Goal: Information Seeking & Learning: Learn about a topic

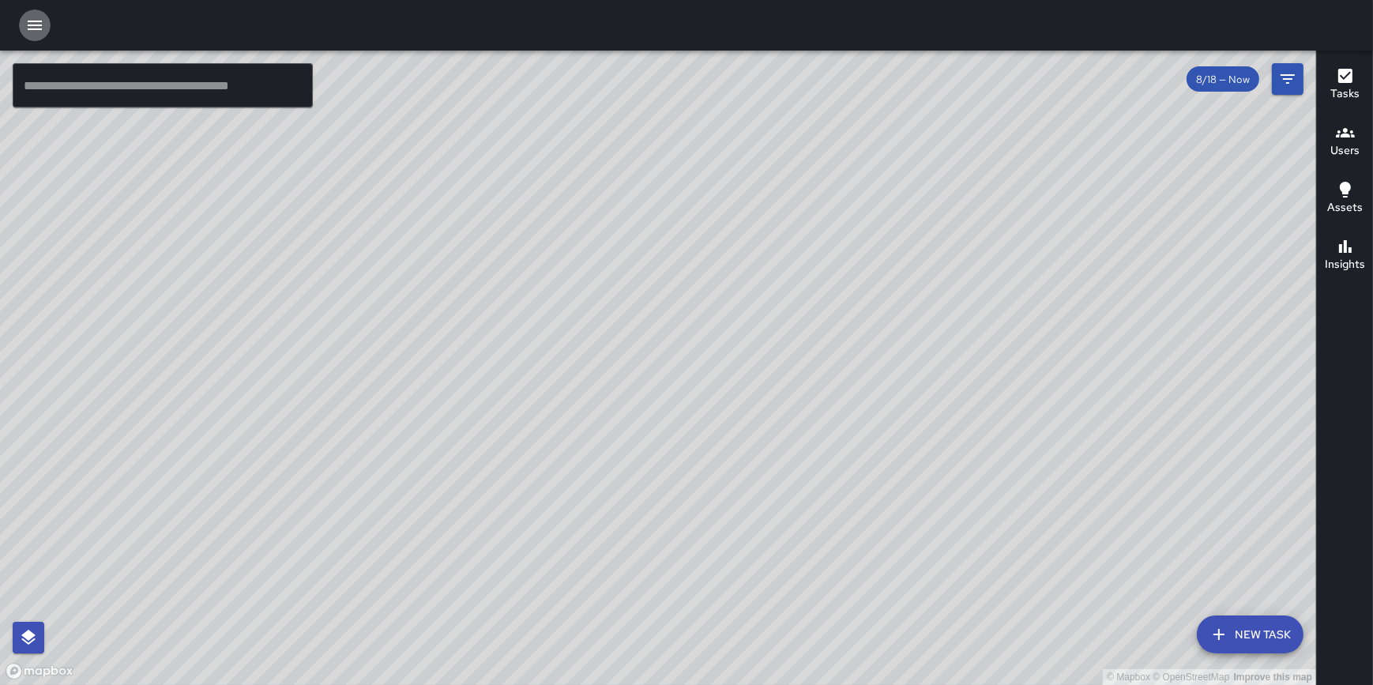
click at [38, 24] on icon "button" at bounding box center [34, 25] width 19 height 19
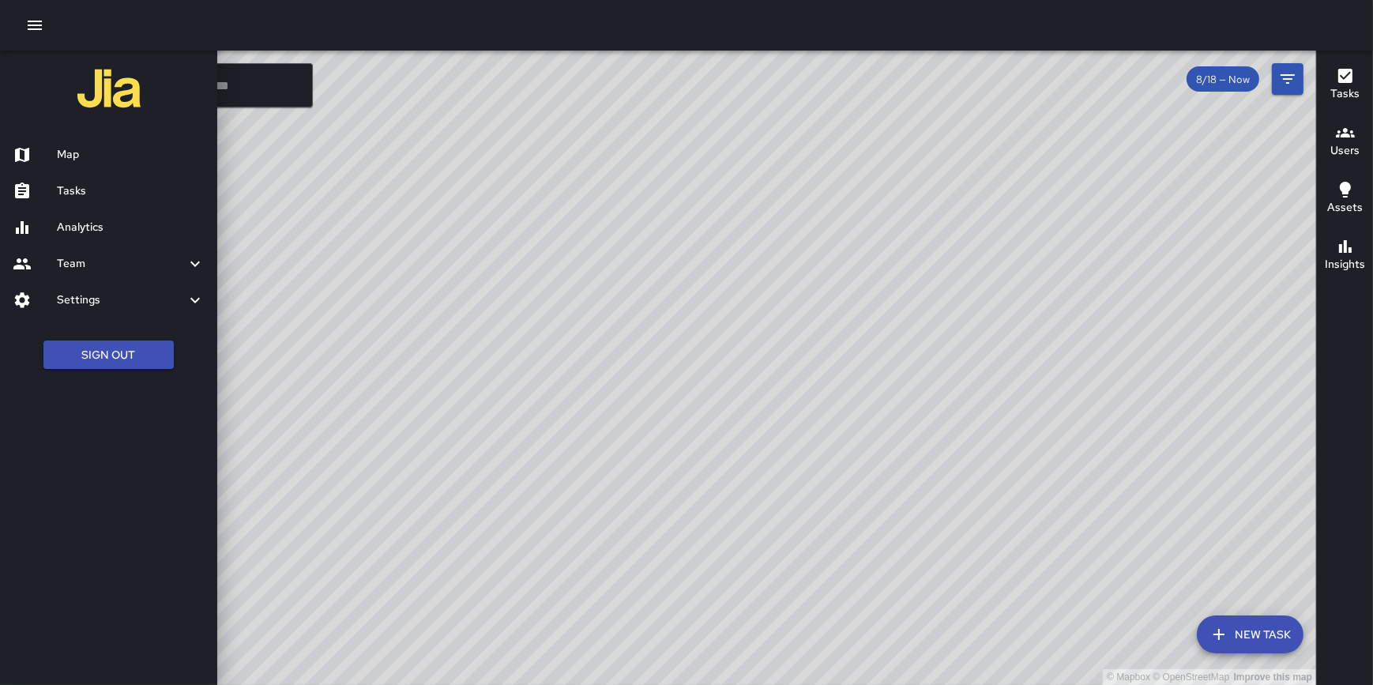
click at [99, 299] on h6 "Settings" at bounding box center [121, 300] width 129 height 17
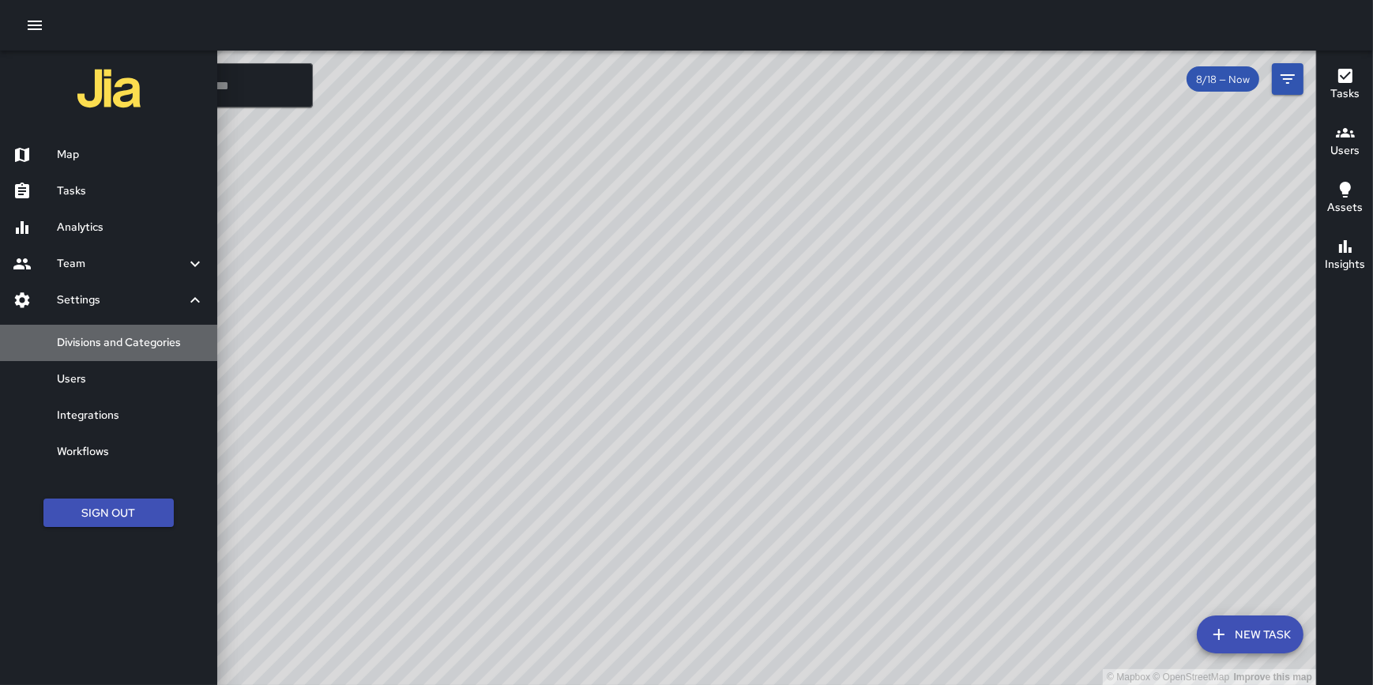
click at [114, 337] on h6 "Divisions and Categories" at bounding box center [131, 342] width 148 height 17
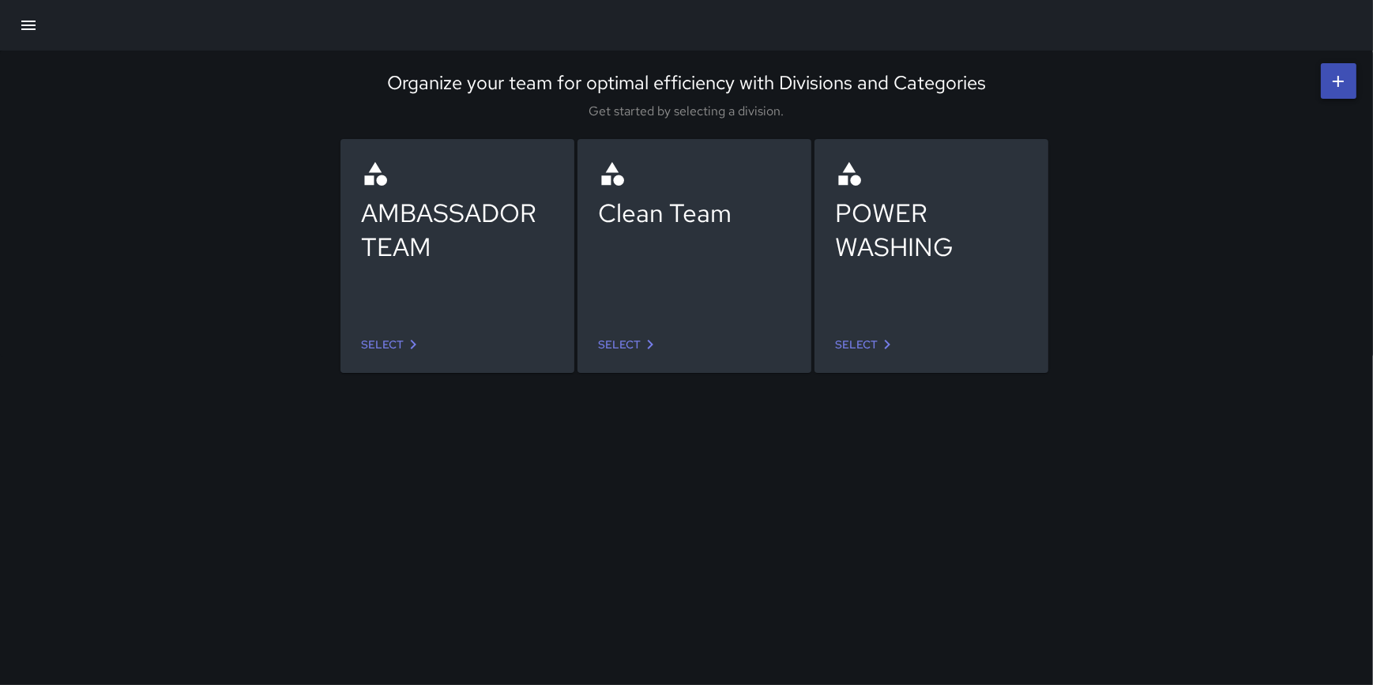
click at [873, 341] on link "Select" at bounding box center [866, 344] width 74 height 29
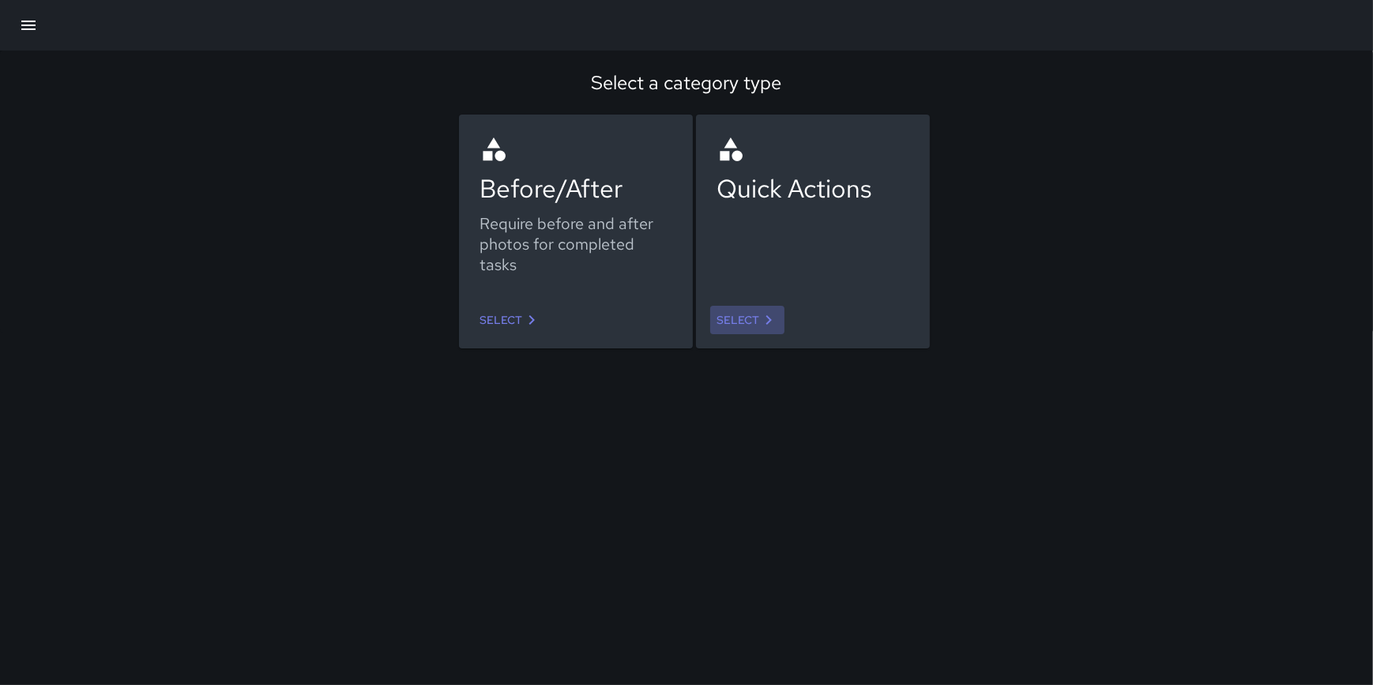
click at [739, 314] on link "Select" at bounding box center [747, 320] width 74 height 29
click at [510, 314] on link "Select" at bounding box center [510, 320] width 74 height 29
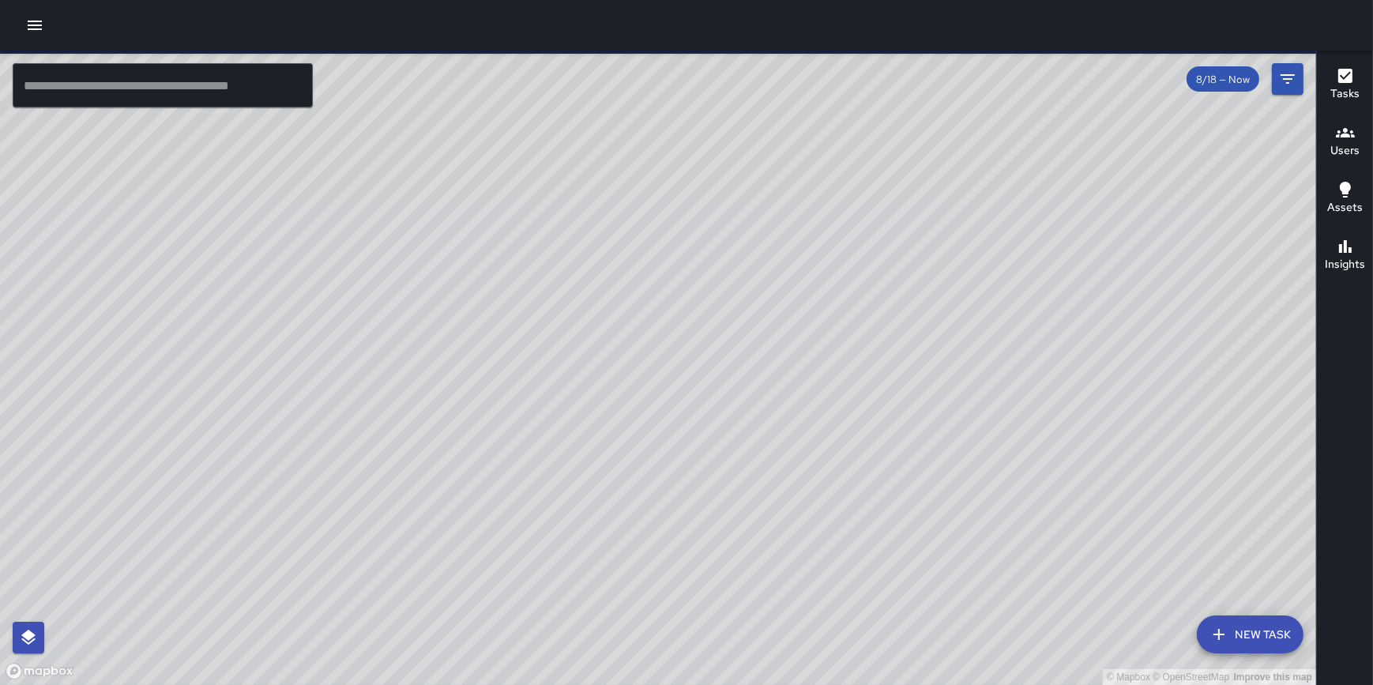
click at [30, 21] on icon "button" at bounding box center [35, 25] width 14 height 9
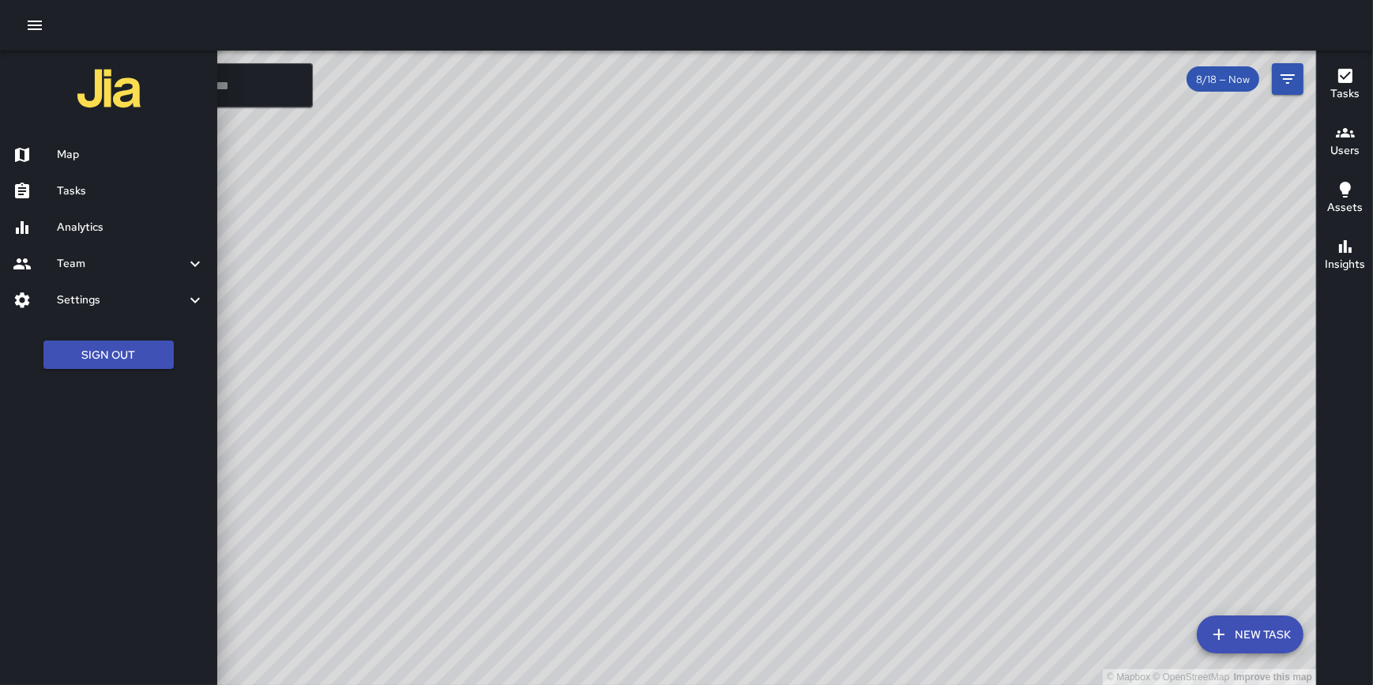
click at [80, 293] on h6 "Settings" at bounding box center [121, 300] width 129 height 17
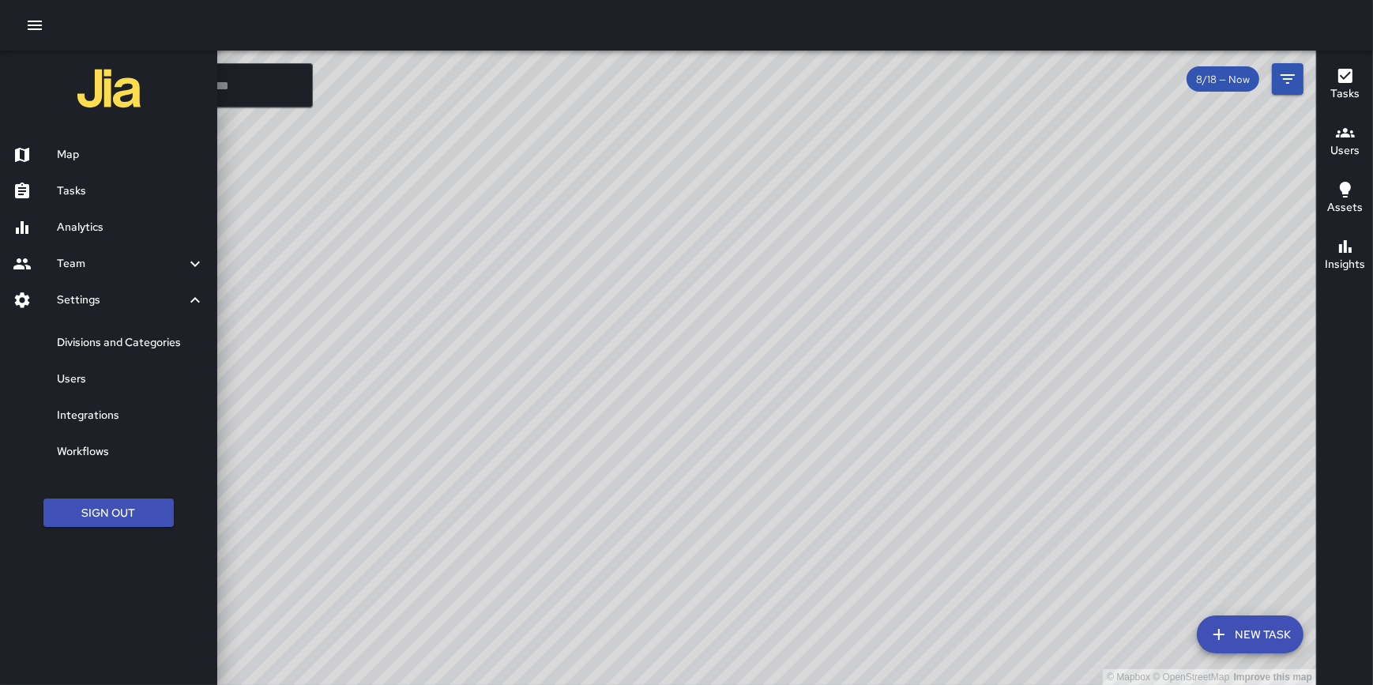
click at [112, 348] on h6 "Divisions and Categories" at bounding box center [131, 342] width 148 height 17
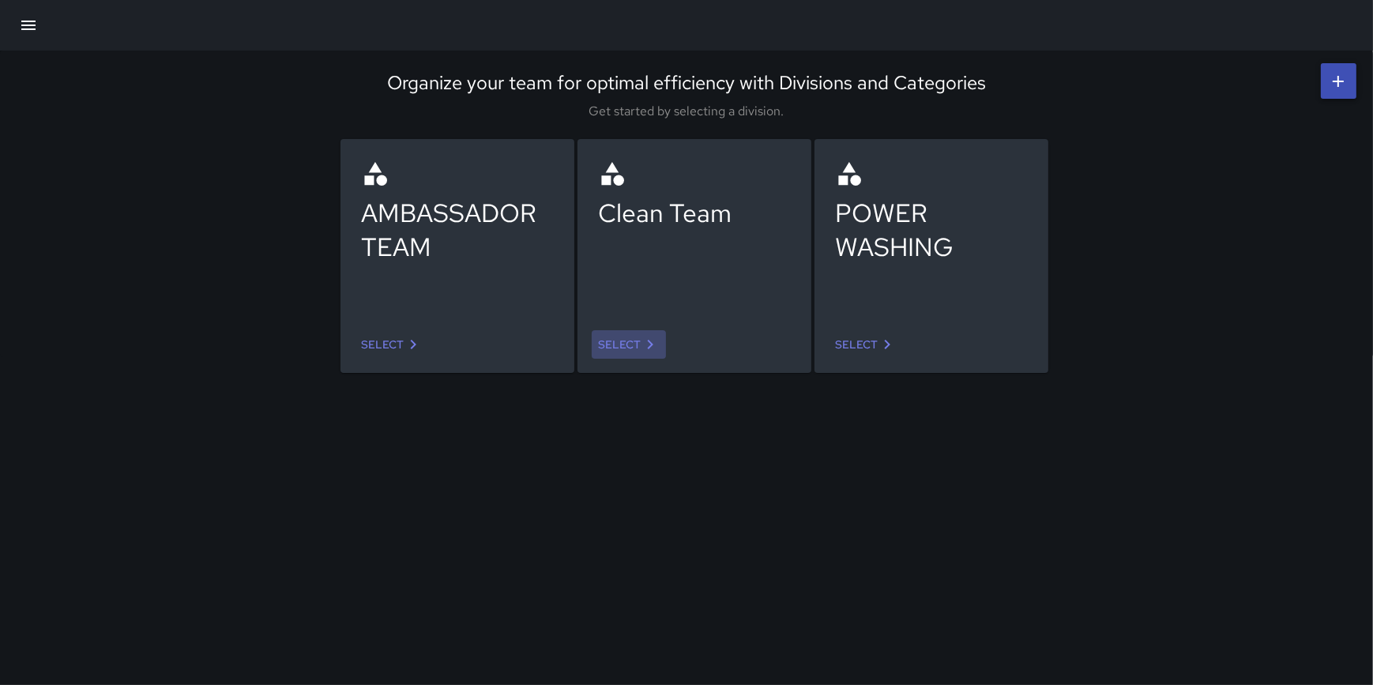
click at [632, 347] on link "Select" at bounding box center [629, 344] width 74 height 29
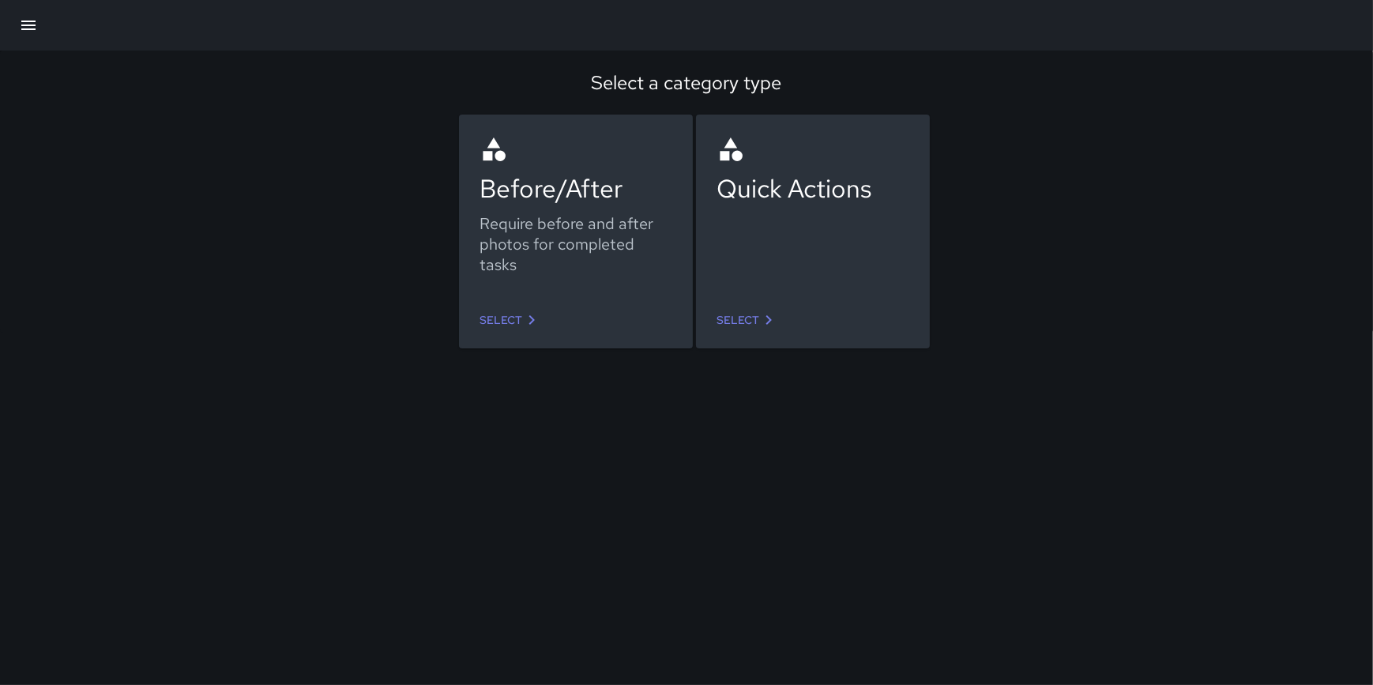
click at [742, 332] on link "Select" at bounding box center [747, 320] width 74 height 29
click at [510, 319] on link "Select" at bounding box center [510, 320] width 74 height 29
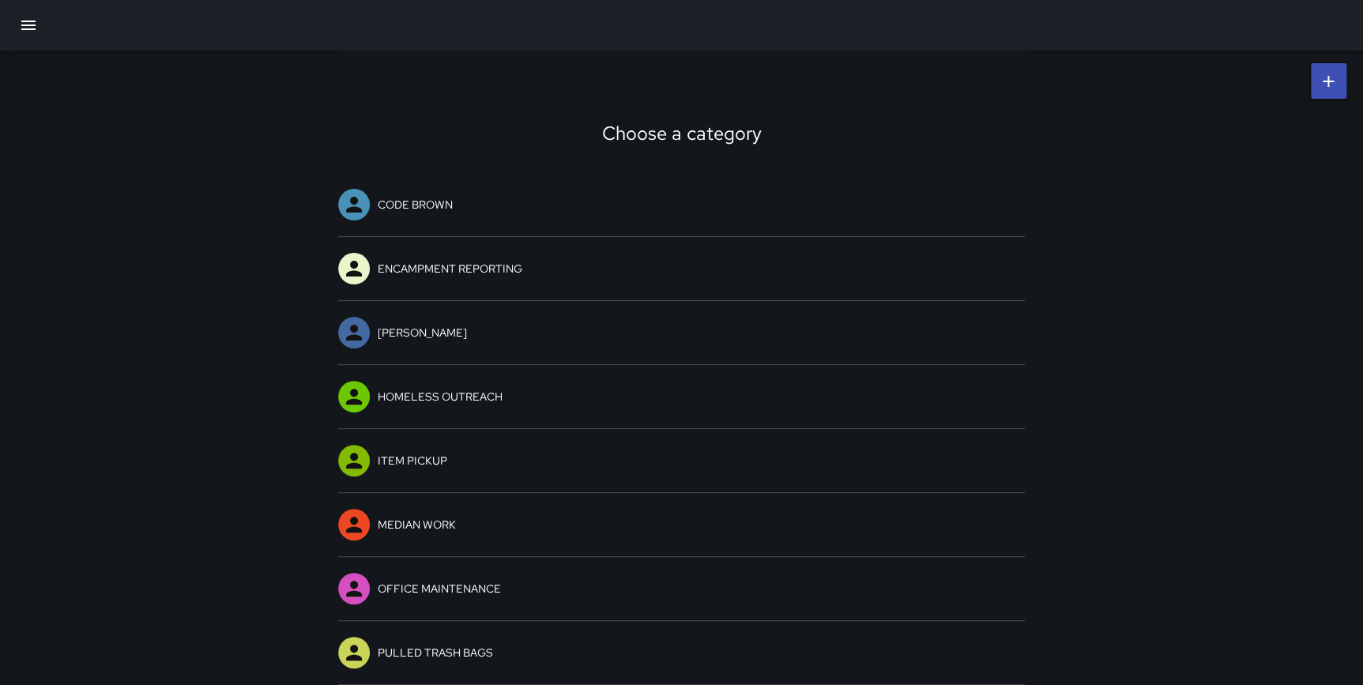
scroll to position [191, 0]
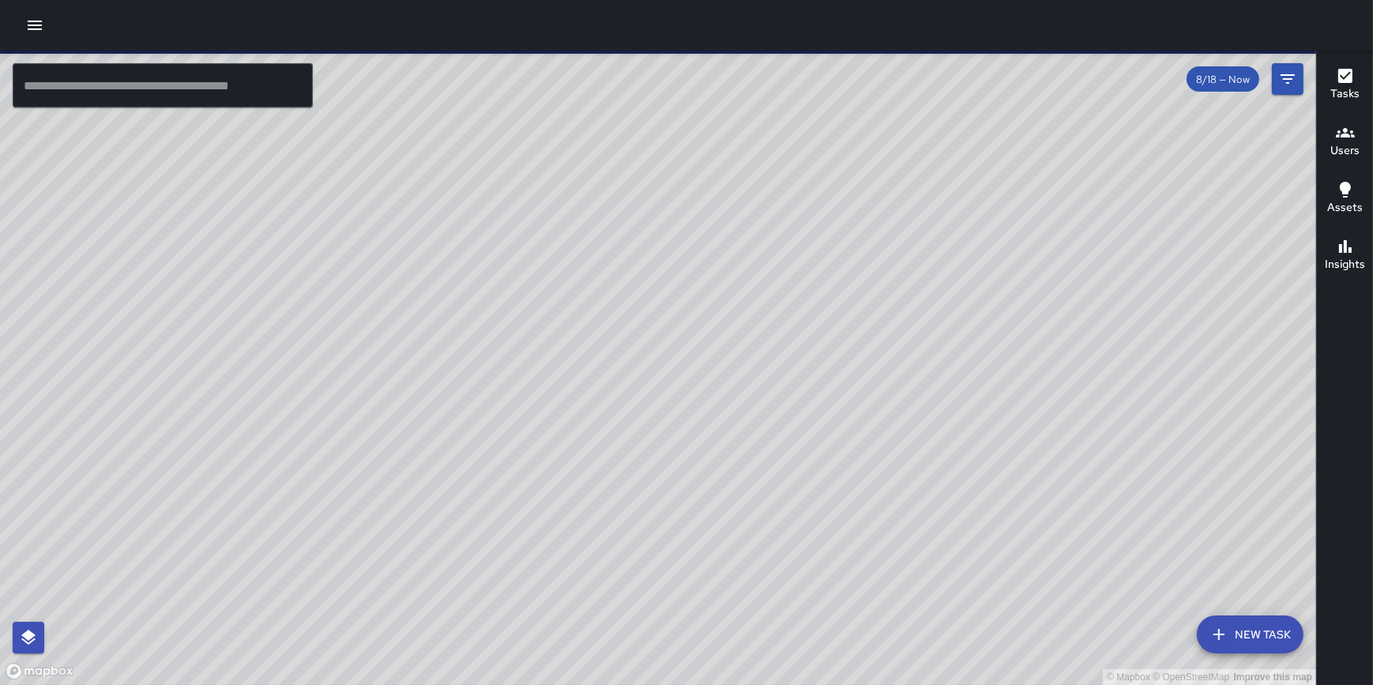
click at [38, 19] on icon "button" at bounding box center [34, 25] width 19 height 19
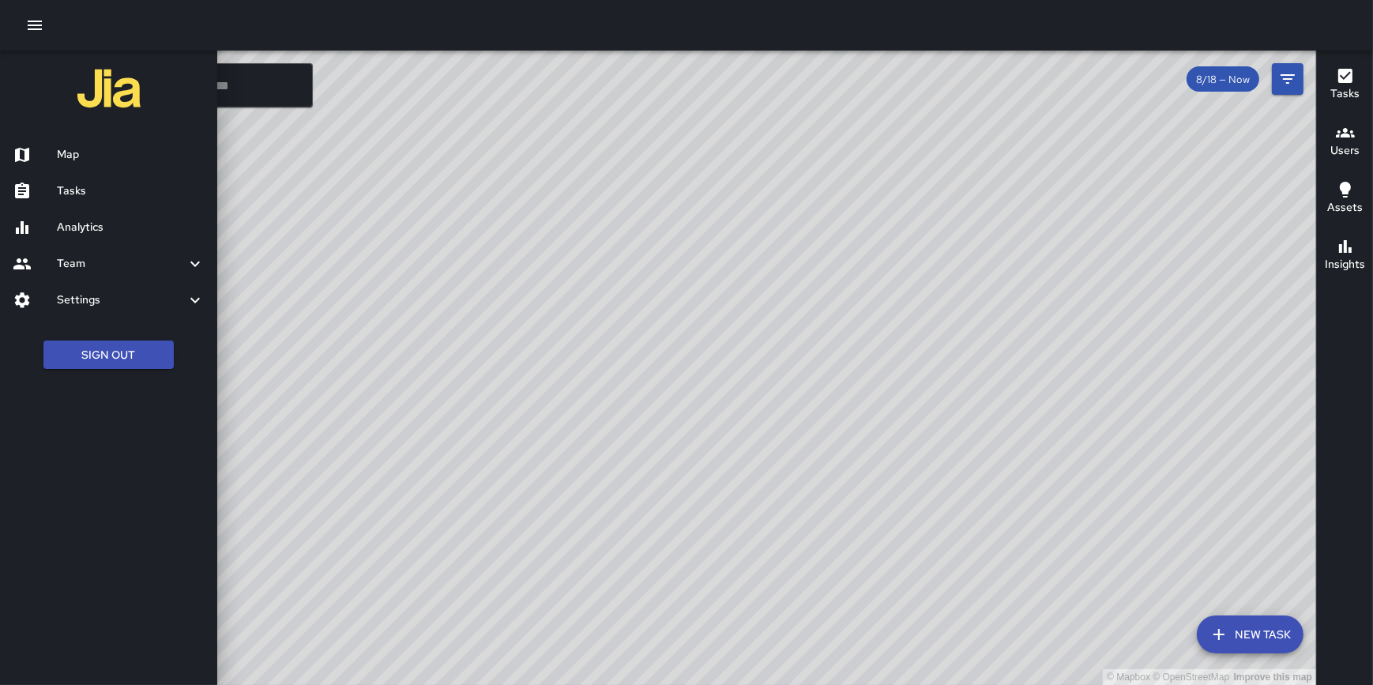
click at [100, 301] on h6 "Settings" at bounding box center [121, 300] width 129 height 17
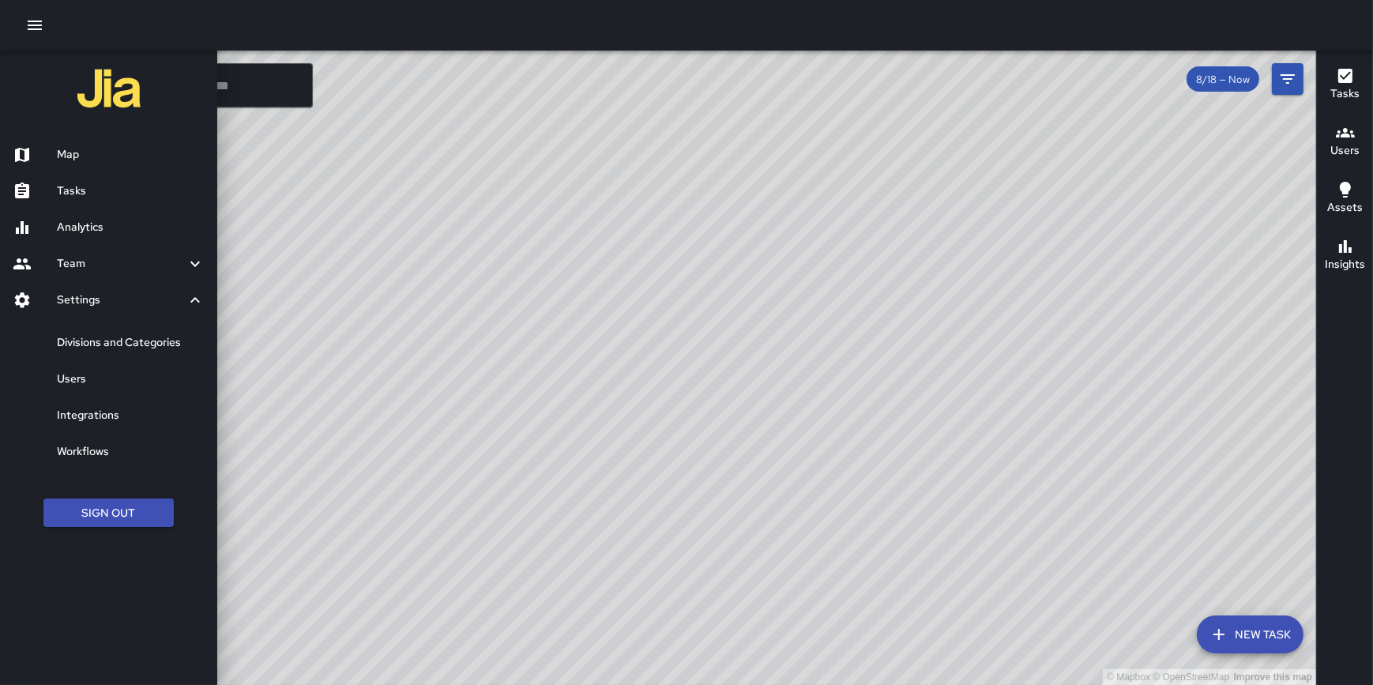
click at [102, 341] on h6 "Divisions and Categories" at bounding box center [131, 342] width 148 height 17
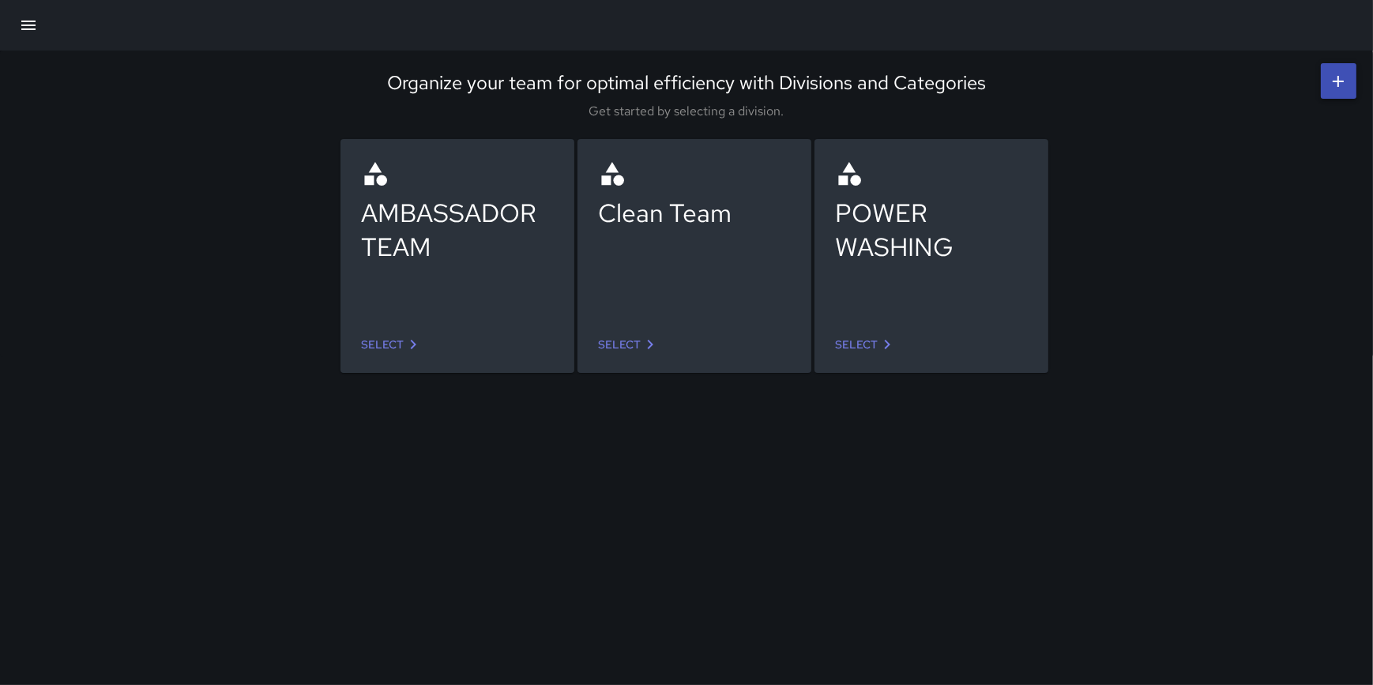
click at [28, 22] on icon "button" at bounding box center [28, 25] width 19 height 19
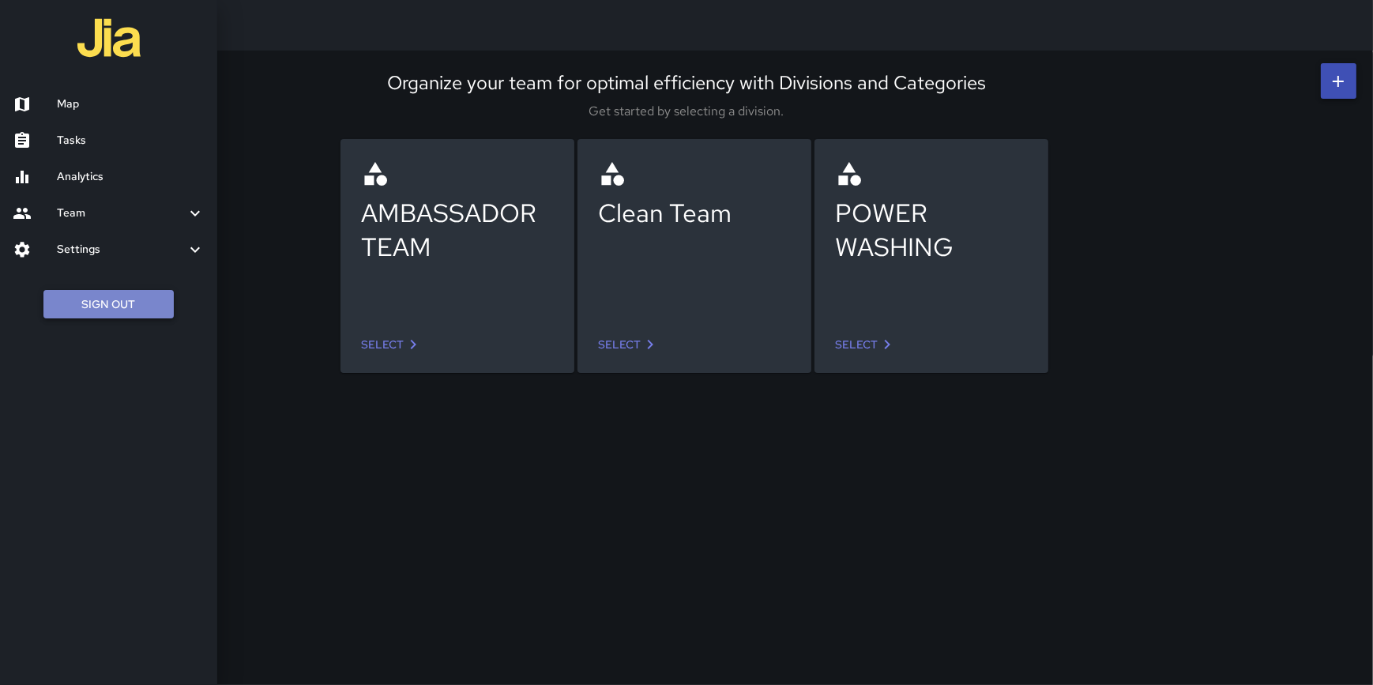
click at [137, 308] on button "Sign Out" at bounding box center [108, 304] width 130 height 29
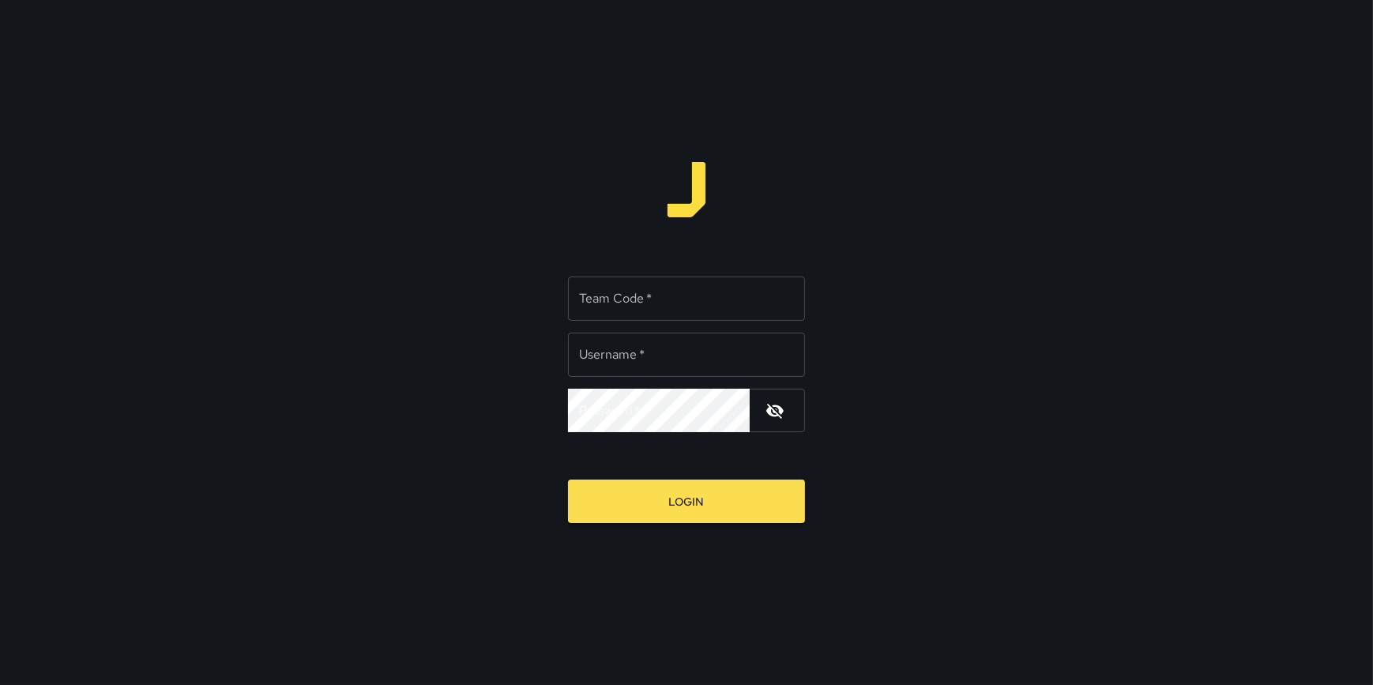
type input "**********"
click at [637, 306] on input "Team Code   *" at bounding box center [686, 299] width 237 height 44
type input "****"
click at [568, 480] on button "Login" at bounding box center [686, 501] width 237 height 43
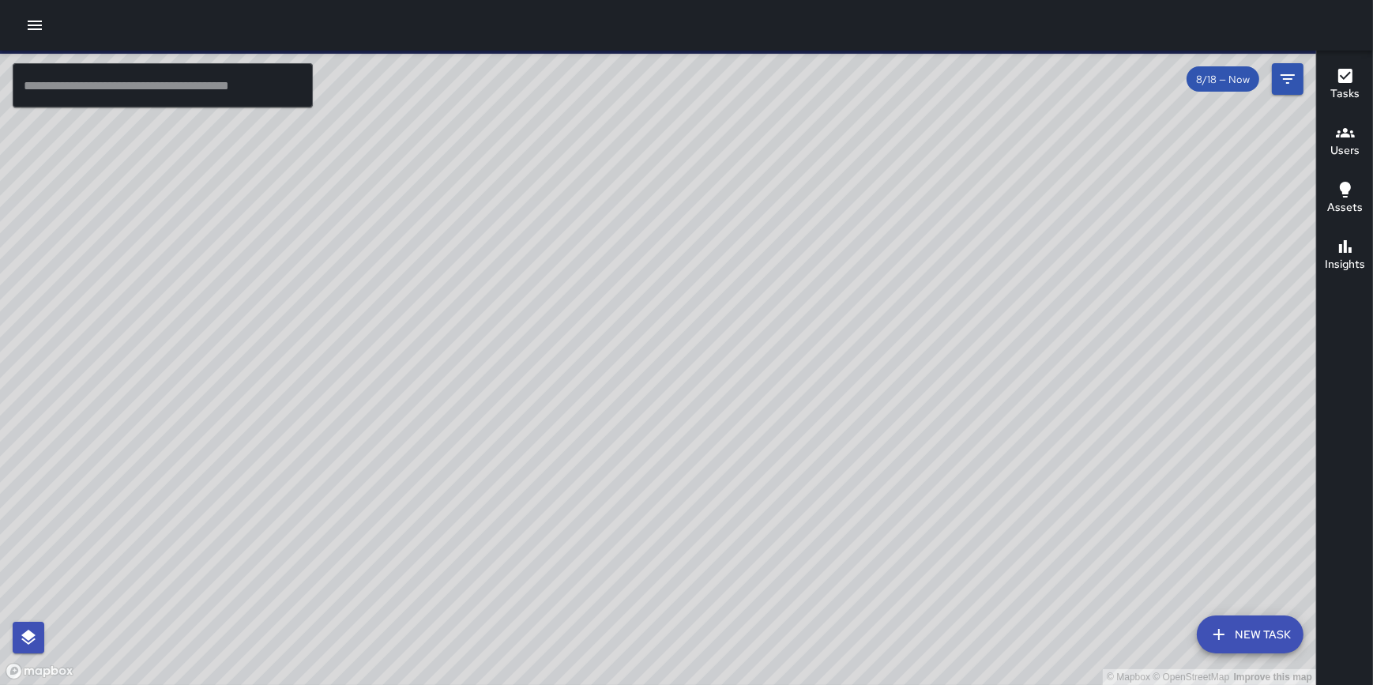
click at [41, 11] on button "button" at bounding box center [35, 25] width 32 height 32
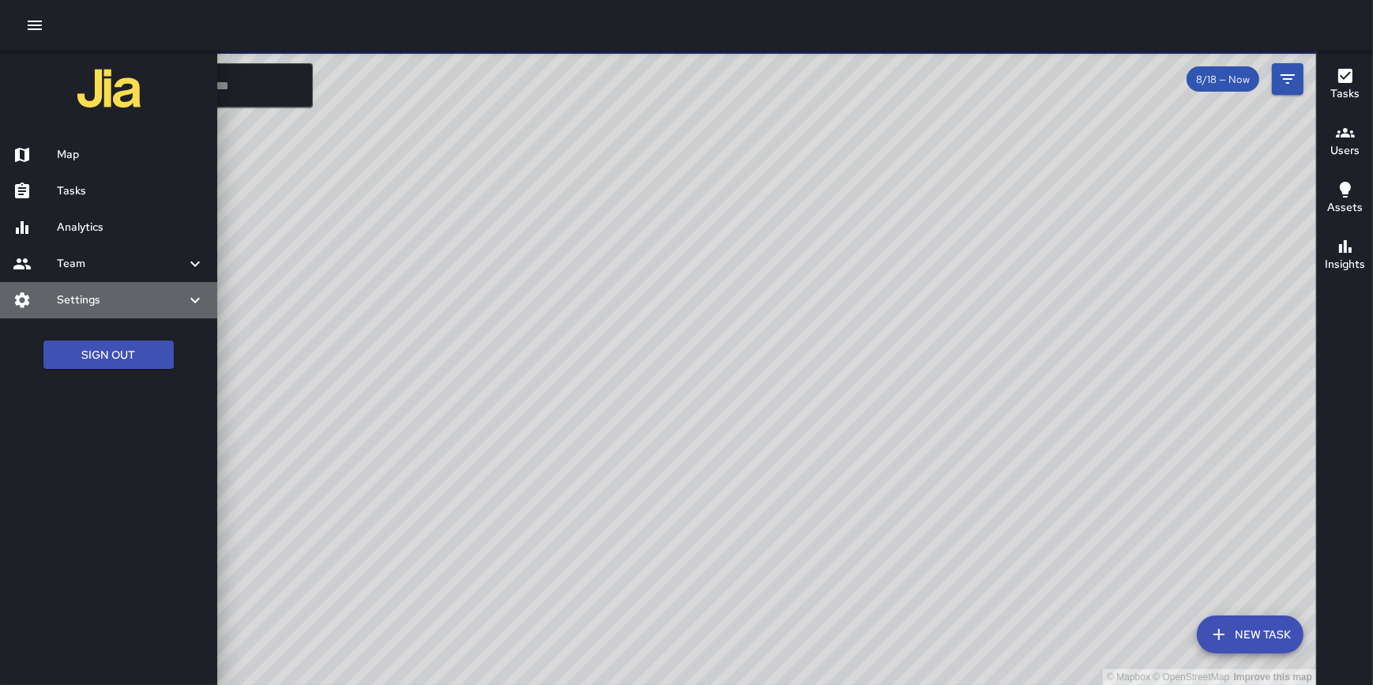
click at [103, 305] on h6 "Settings" at bounding box center [121, 300] width 129 height 17
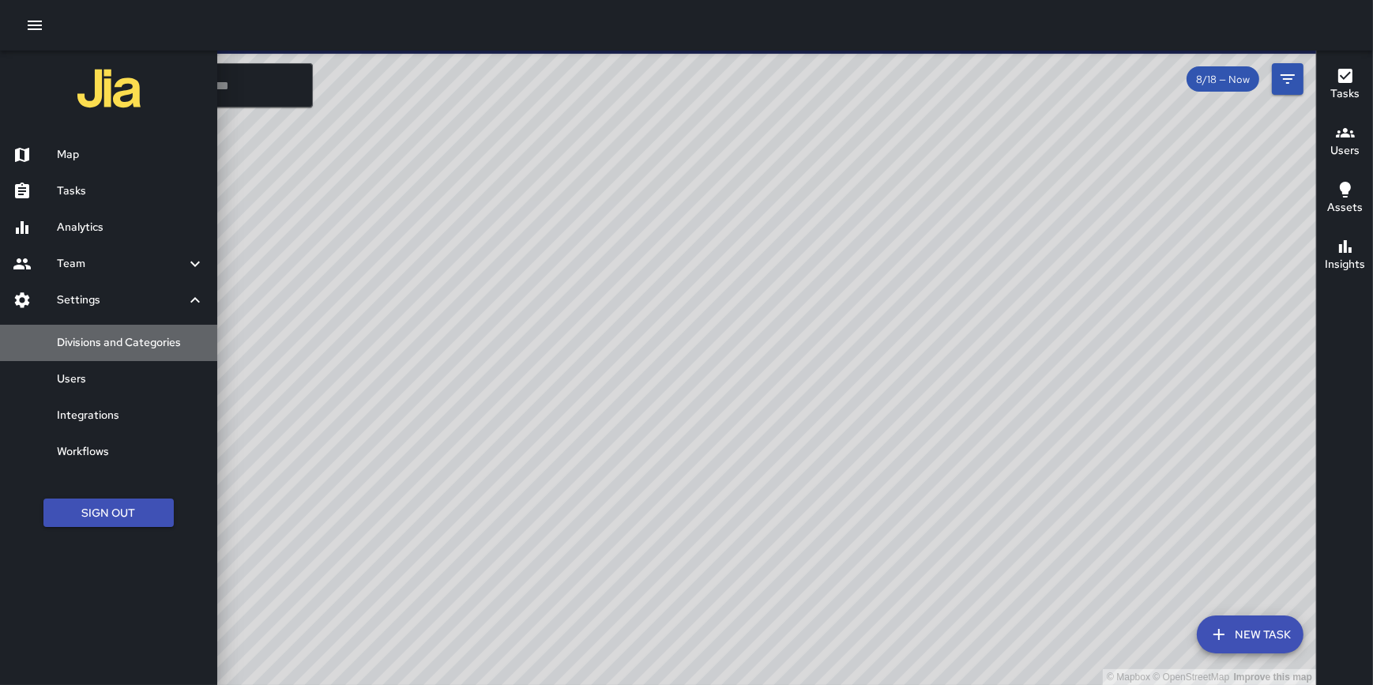
click at [110, 340] on h6 "Divisions and Categories" at bounding box center [131, 342] width 148 height 17
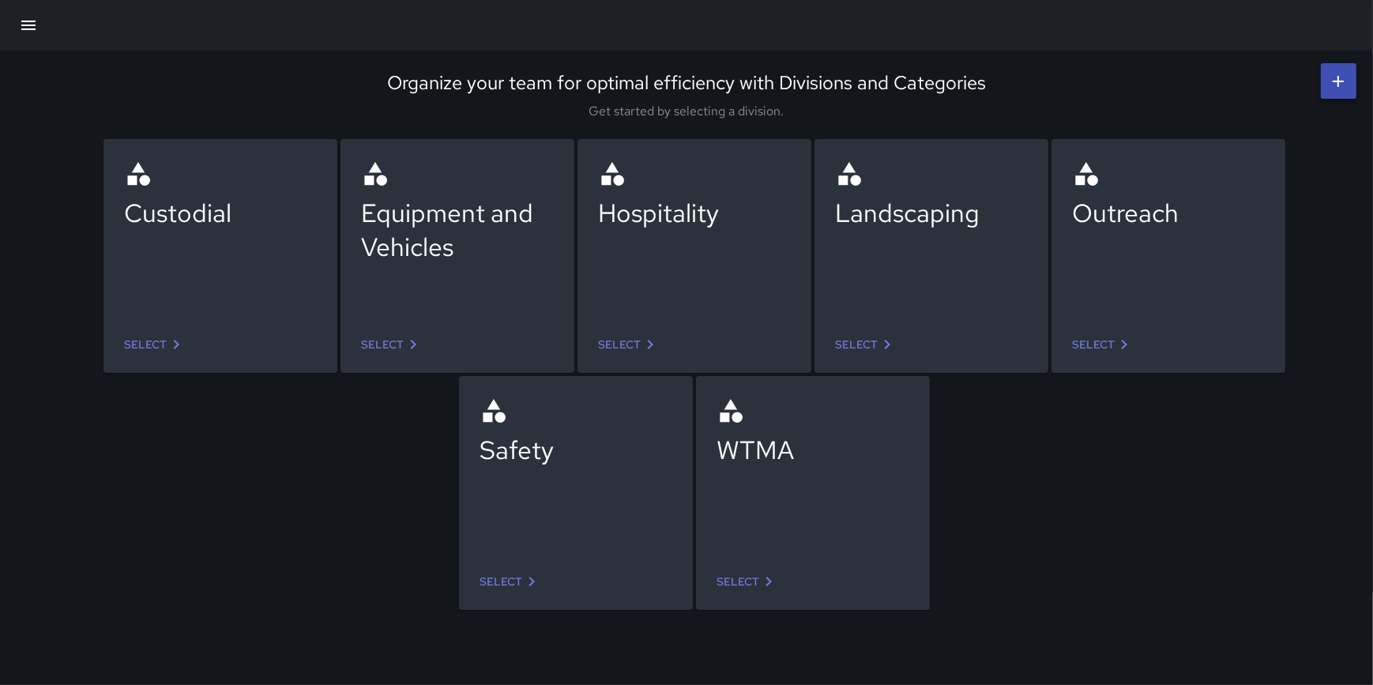
click at [28, 23] on icon "button" at bounding box center [28, 25] width 19 height 19
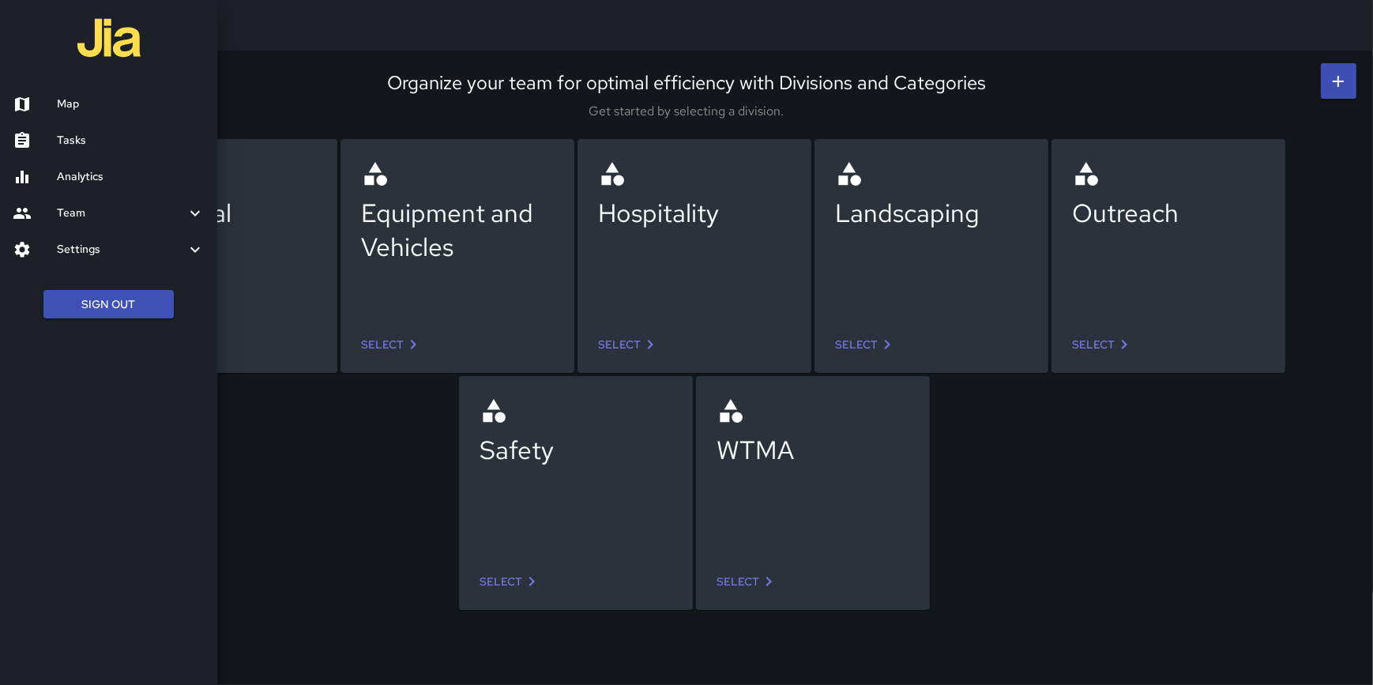
click at [284, 466] on div at bounding box center [686, 342] width 1373 height 685
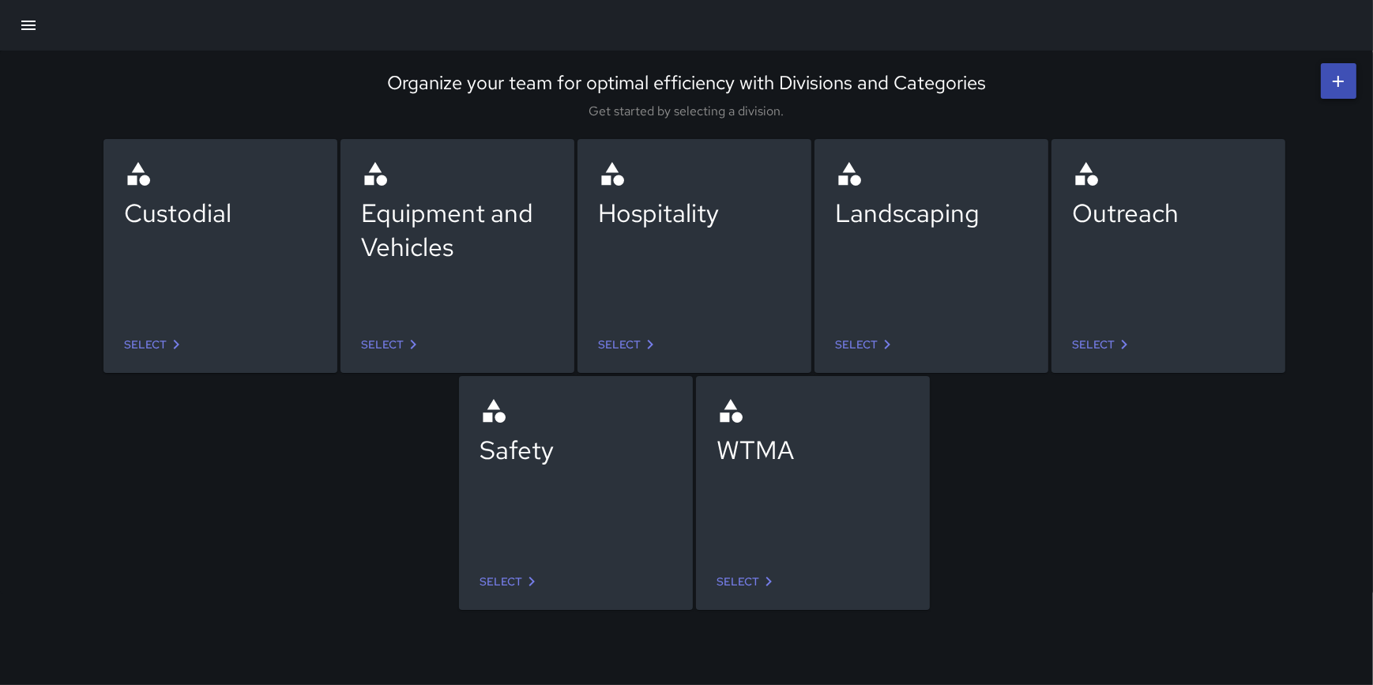
click at [148, 340] on link "Select" at bounding box center [155, 344] width 74 height 29
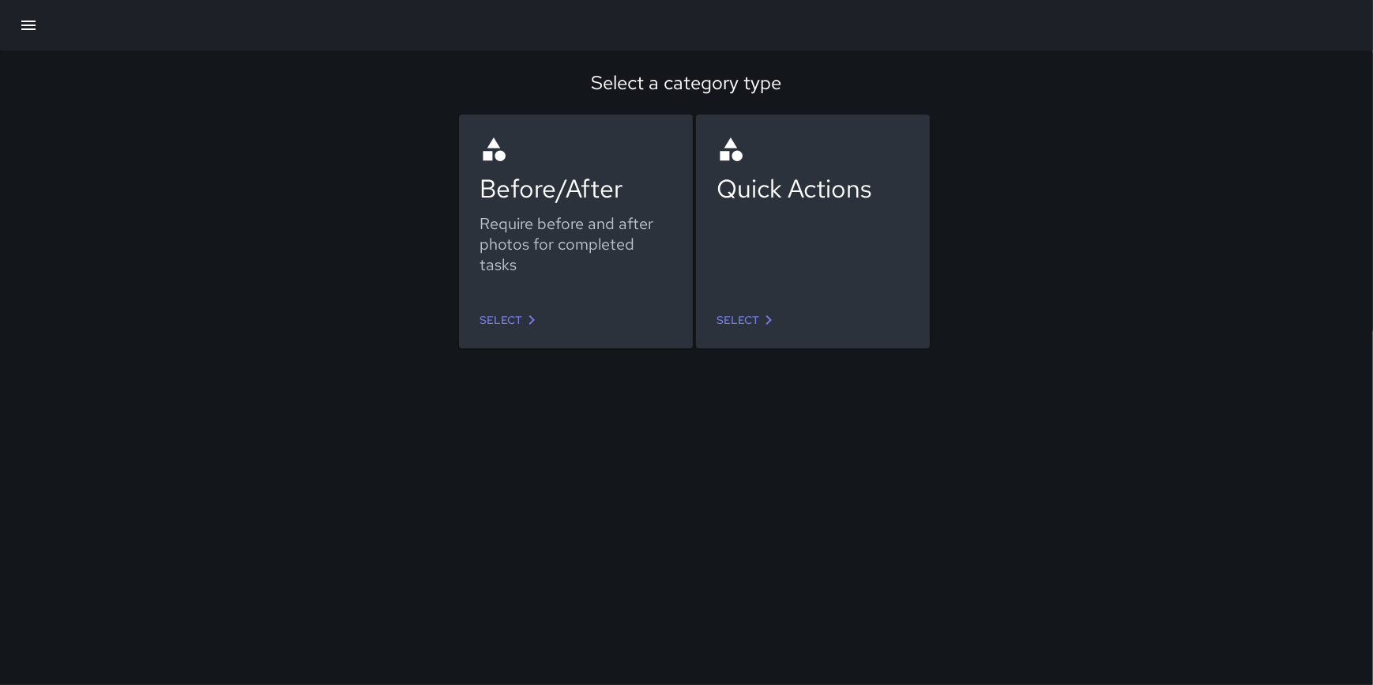
click at [510, 322] on link "Select" at bounding box center [510, 320] width 74 height 29
click at [748, 317] on link "Select" at bounding box center [747, 320] width 74 height 29
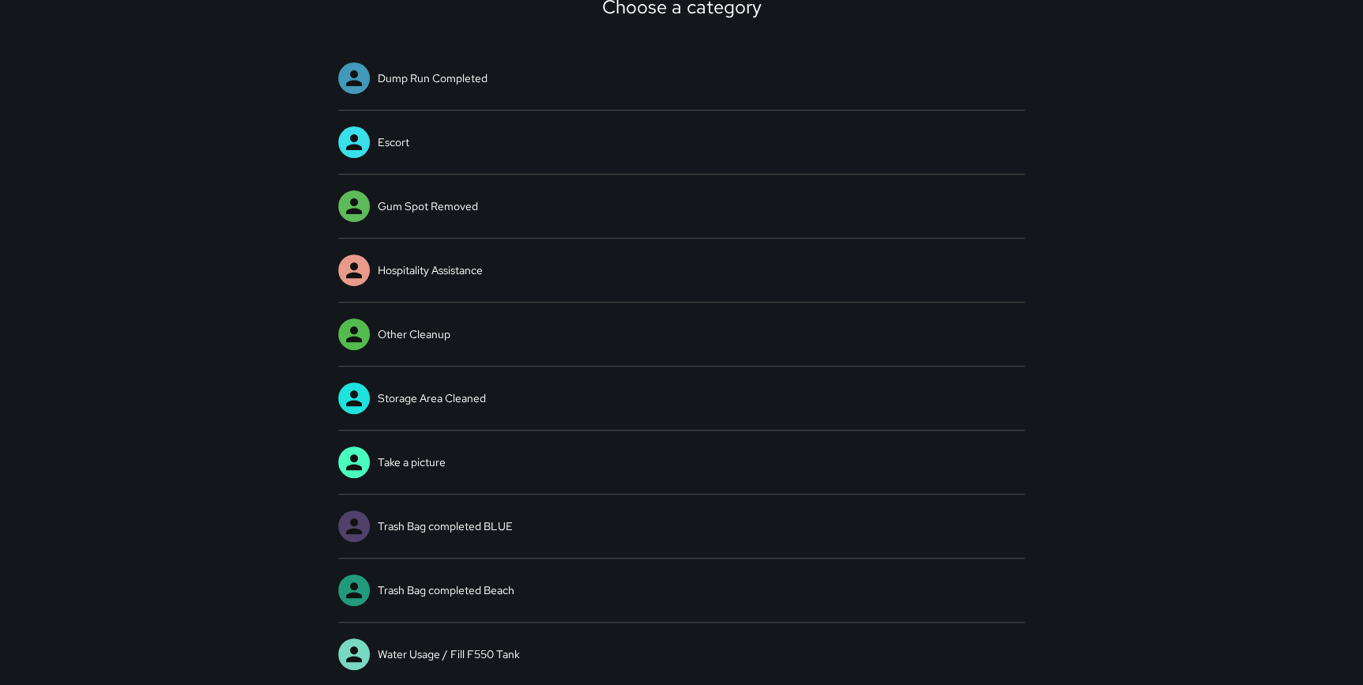
scroll to position [319, 0]
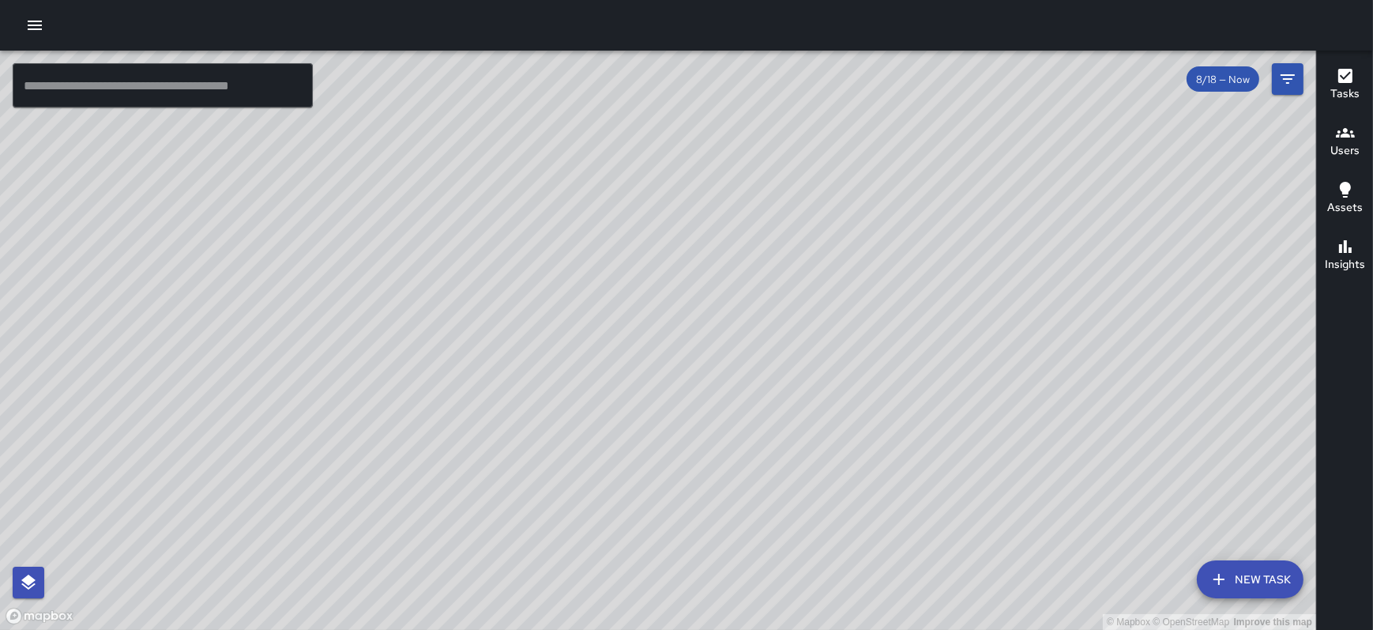
click at [32, 19] on icon "button" at bounding box center [34, 25] width 19 height 19
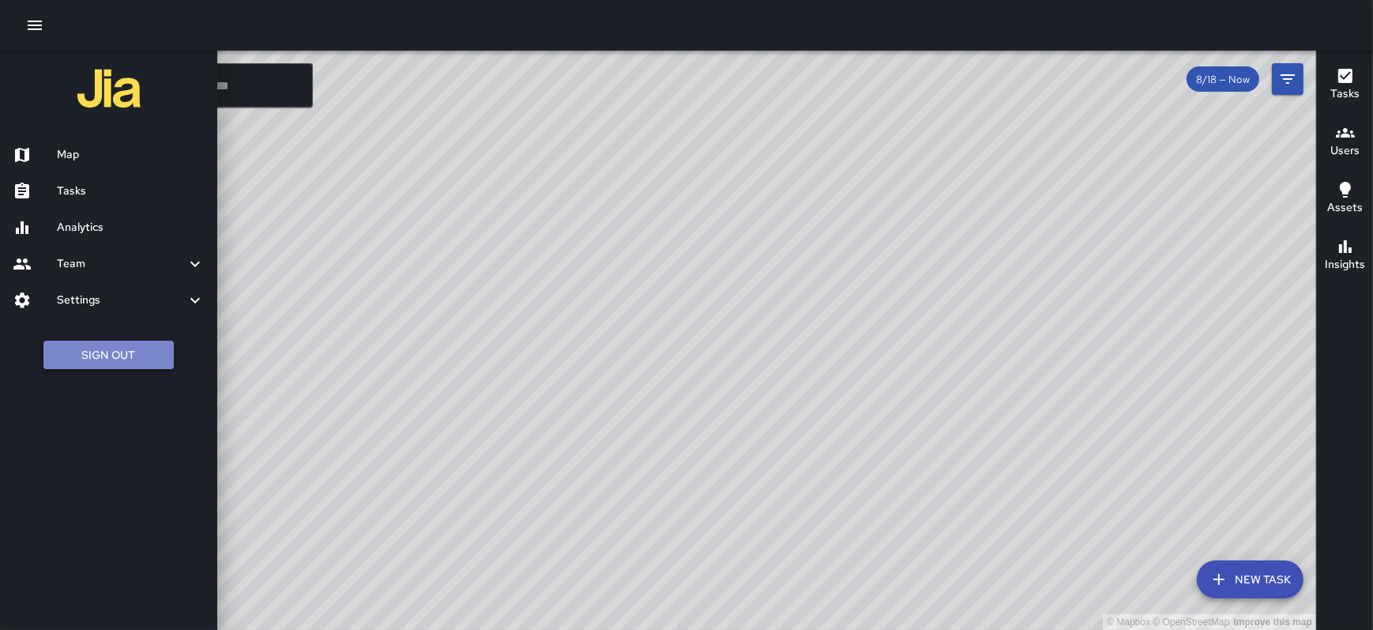
click at [104, 345] on button "Sign Out" at bounding box center [108, 355] width 130 height 29
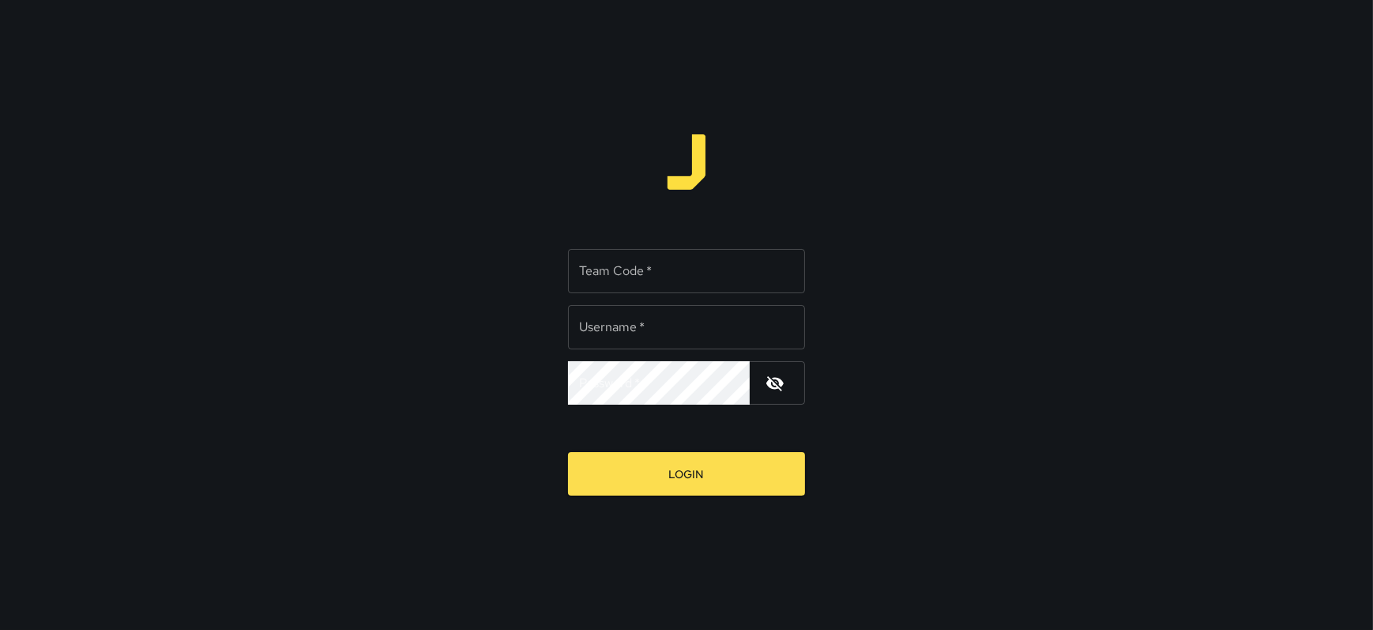
type input "**********"
click at [632, 289] on input "Team Code   *" at bounding box center [686, 271] width 237 height 44
type input "****"
click at [568, 452] on button "Login" at bounding box center [686, 473] width 237 height 43
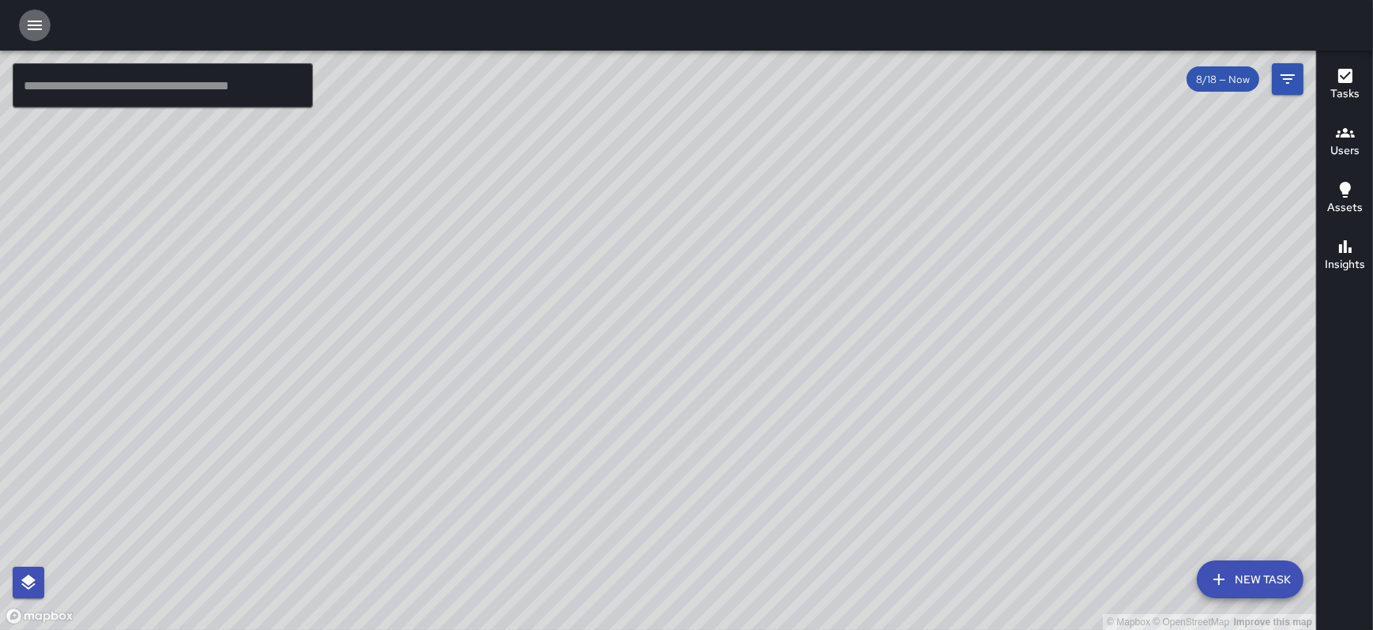
click at [28, 24] on icon "button" at bounding box center [35, 25] width 14 height 9
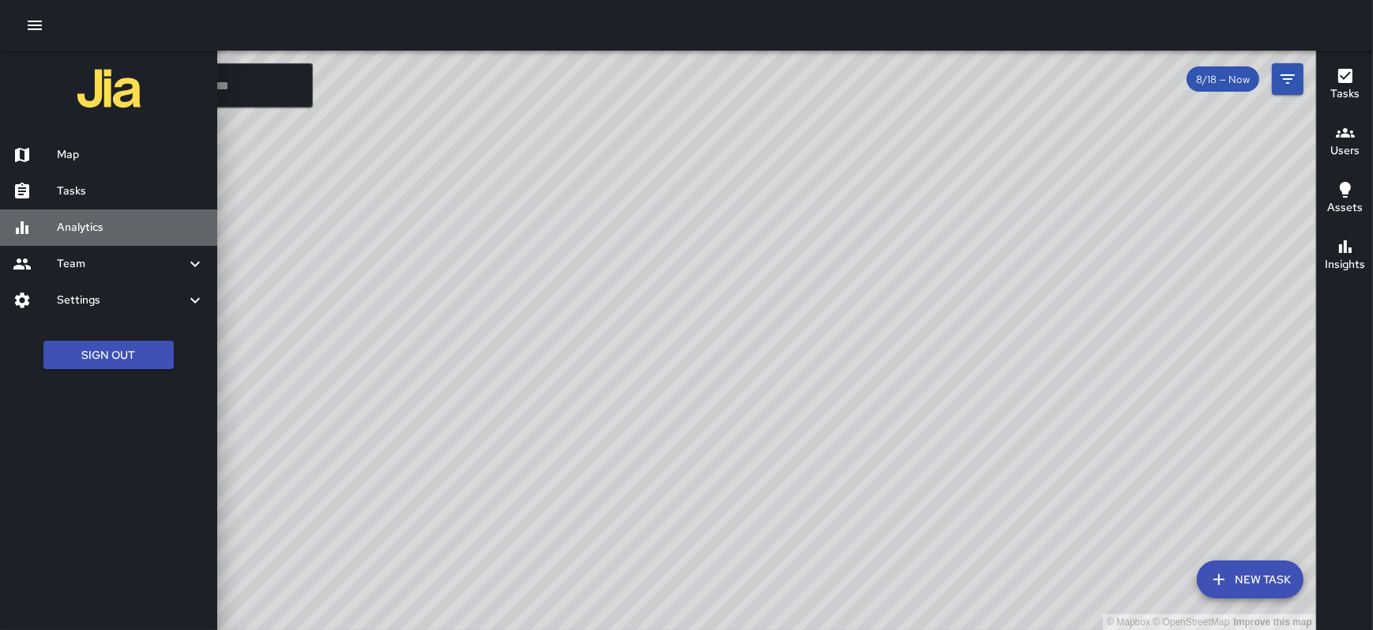
click at [86, 224] on h6 "Analytics" at bounding box center [131, 227] width 148 height 17
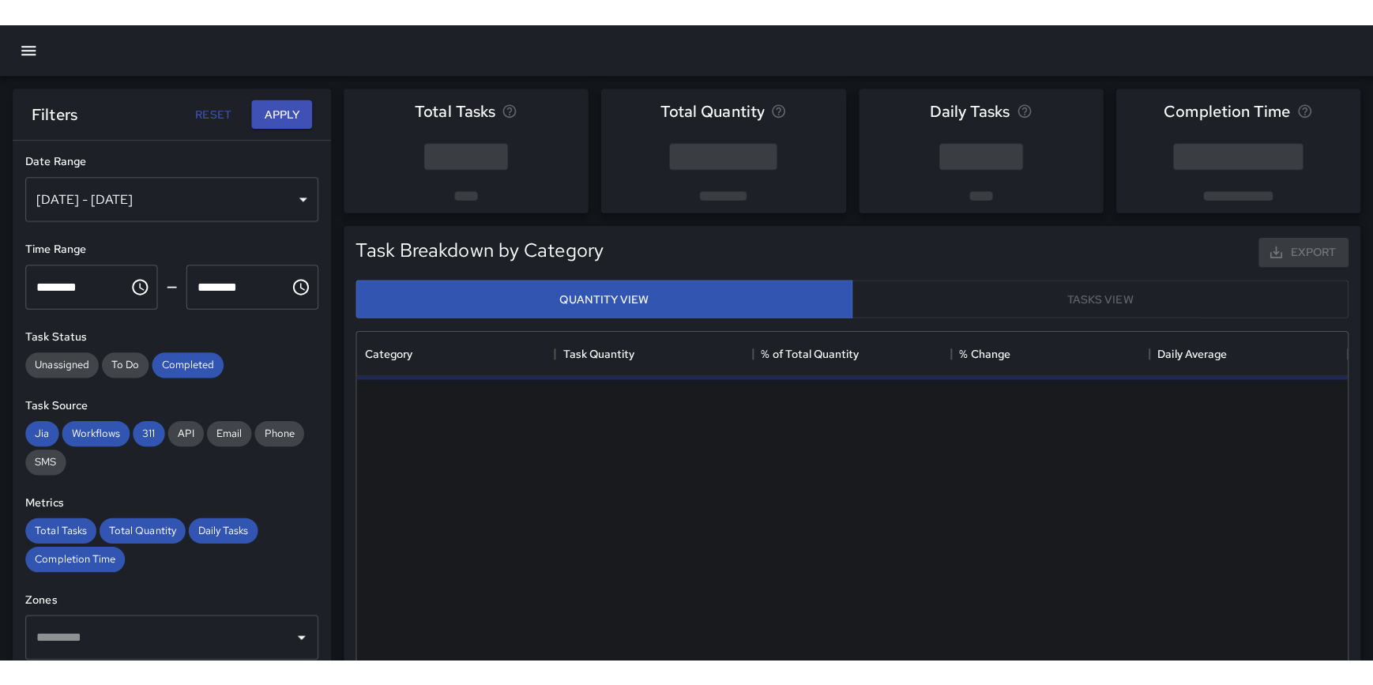
scroll to position [461, 972]
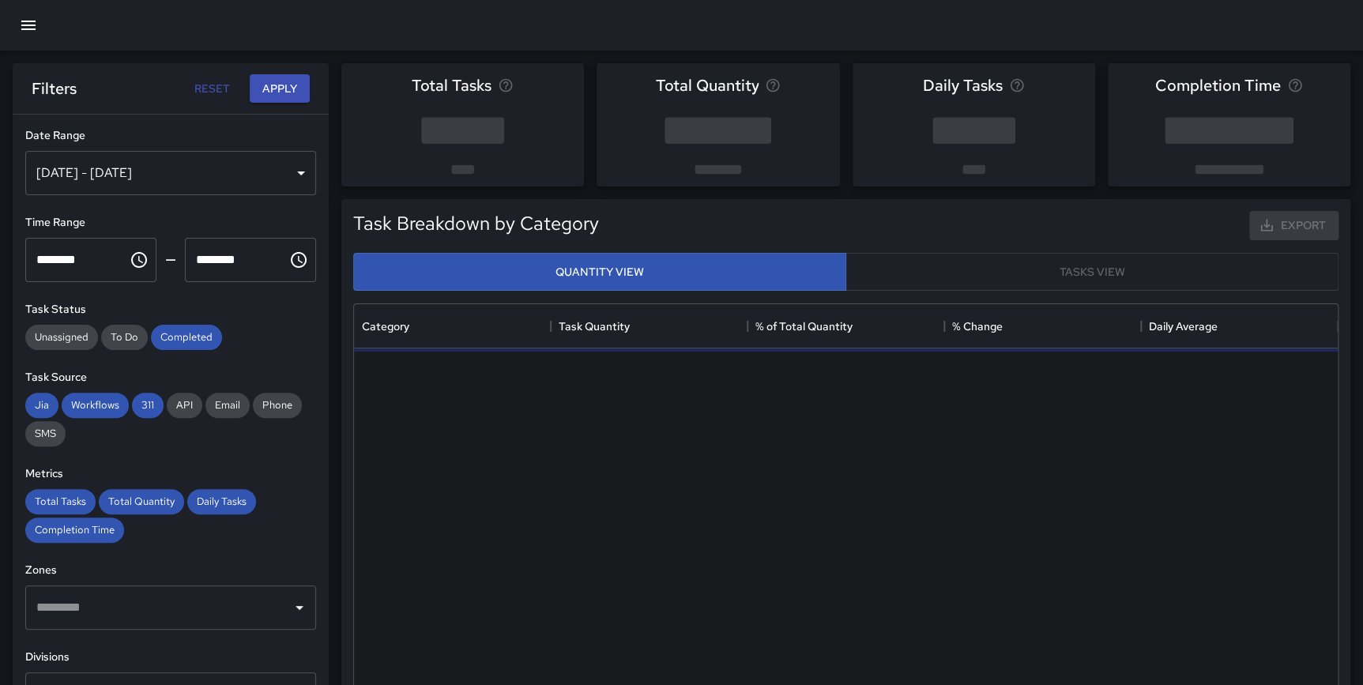
click at [122, 172] on div "Aug 12, 2025 - Aug 18, 2025" at bounding box center [170, 173] width 291 height 44
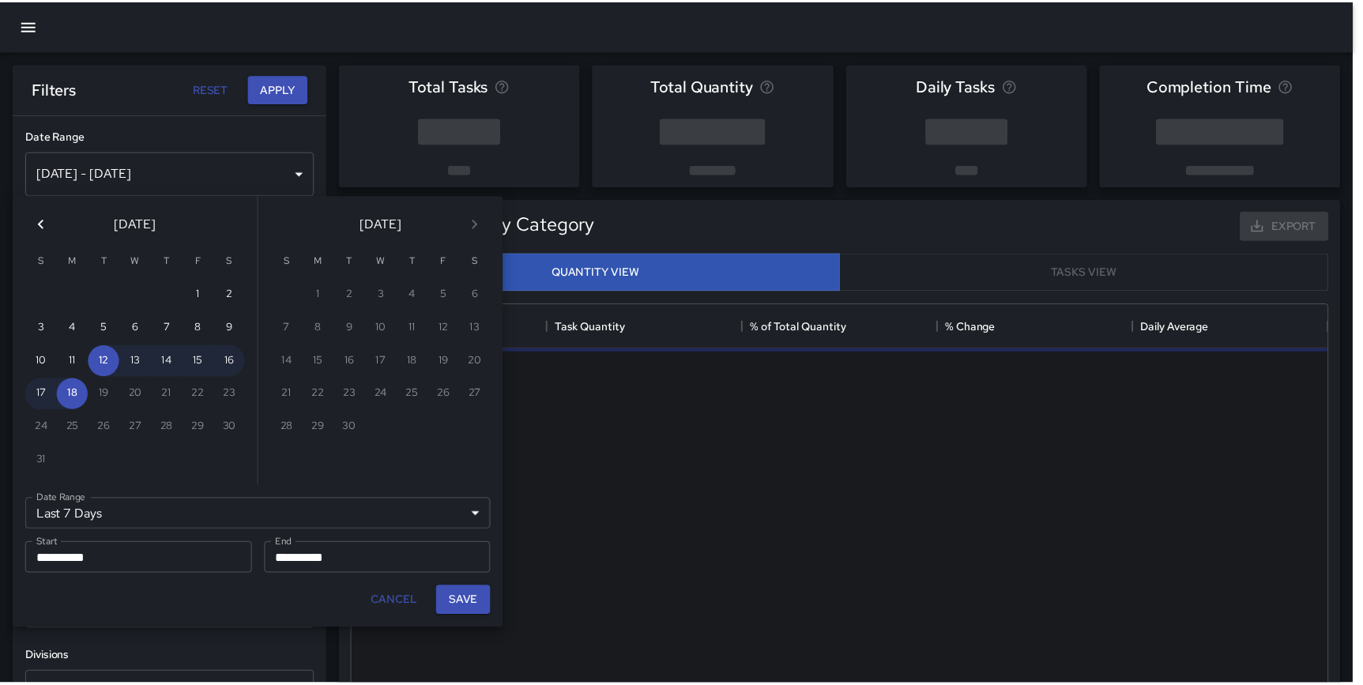
scroll to position [461, 973]
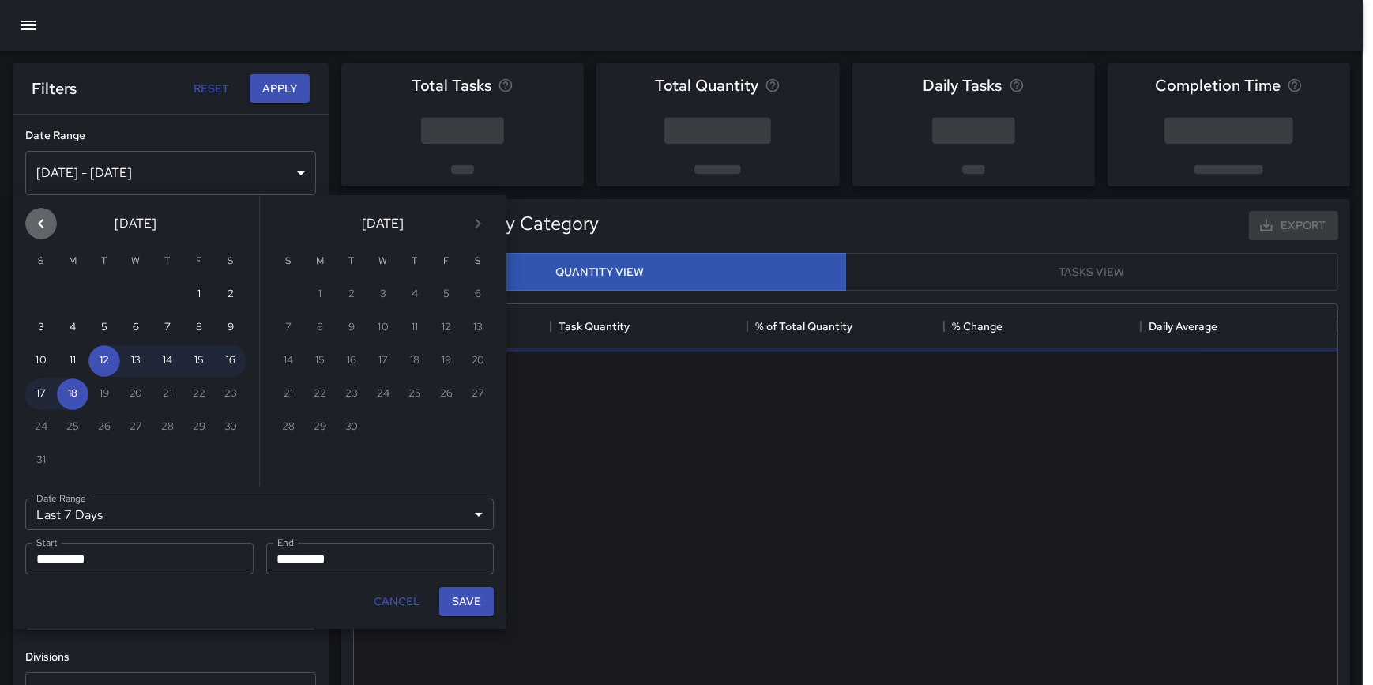
click at [40, 225] on icon "Previous month" at bounding box center [41, 223] width 6 height 9
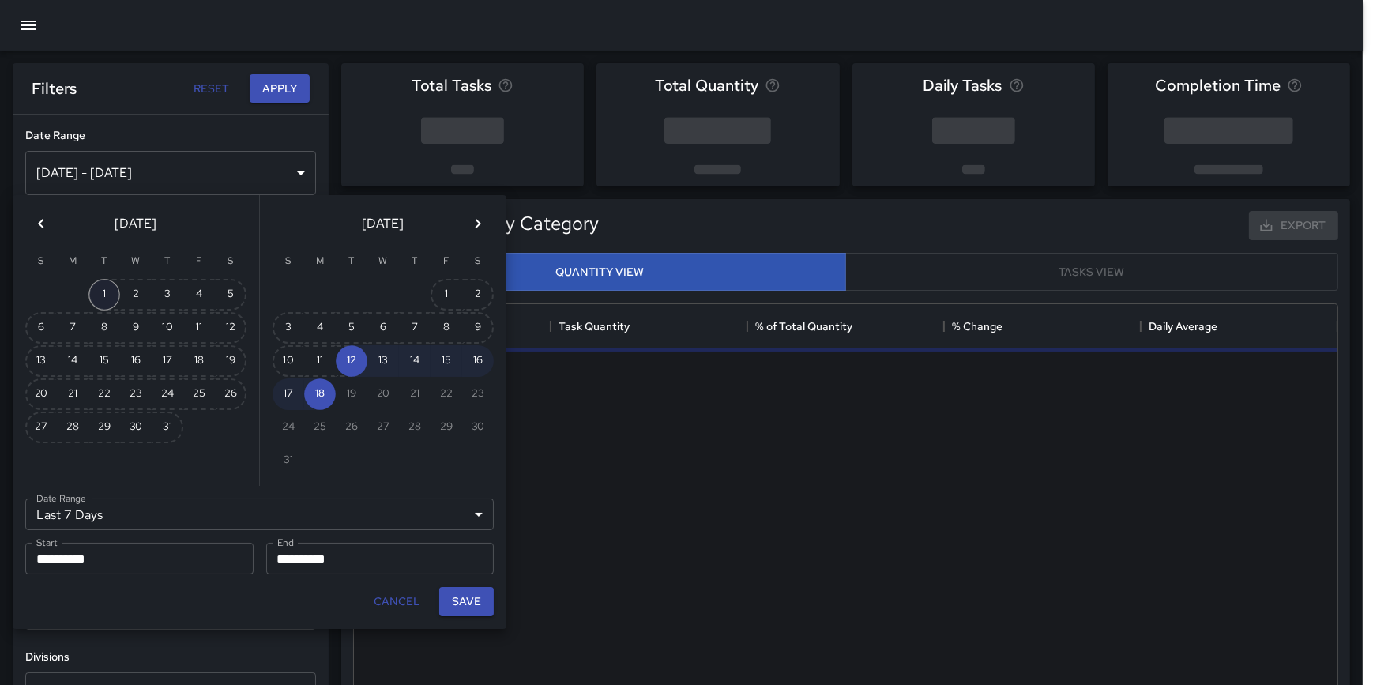
click at [102, 292] on button "1" at bounding box center [104, 295] width 32 height 32
type input "******"
type input "**********"
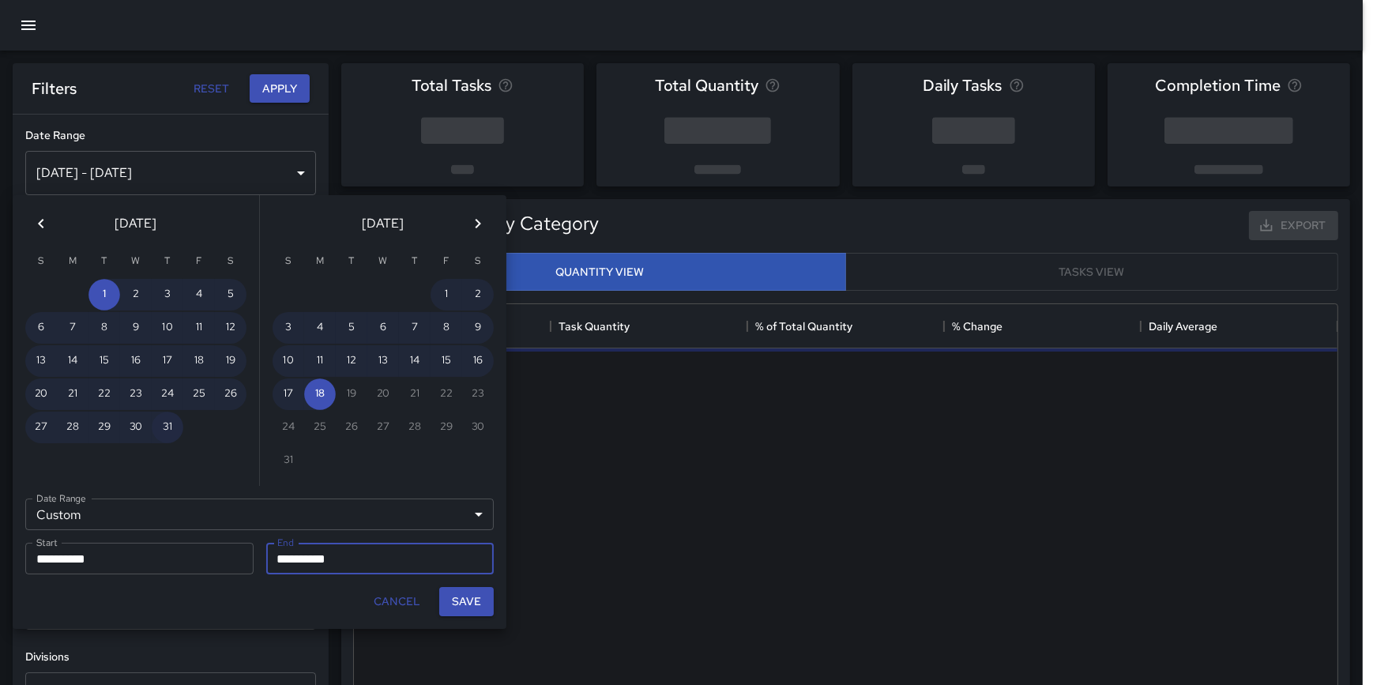
click at [158, 423] on button "31" at bounding box center [168, 428] width 32 height 32
type input "**********"
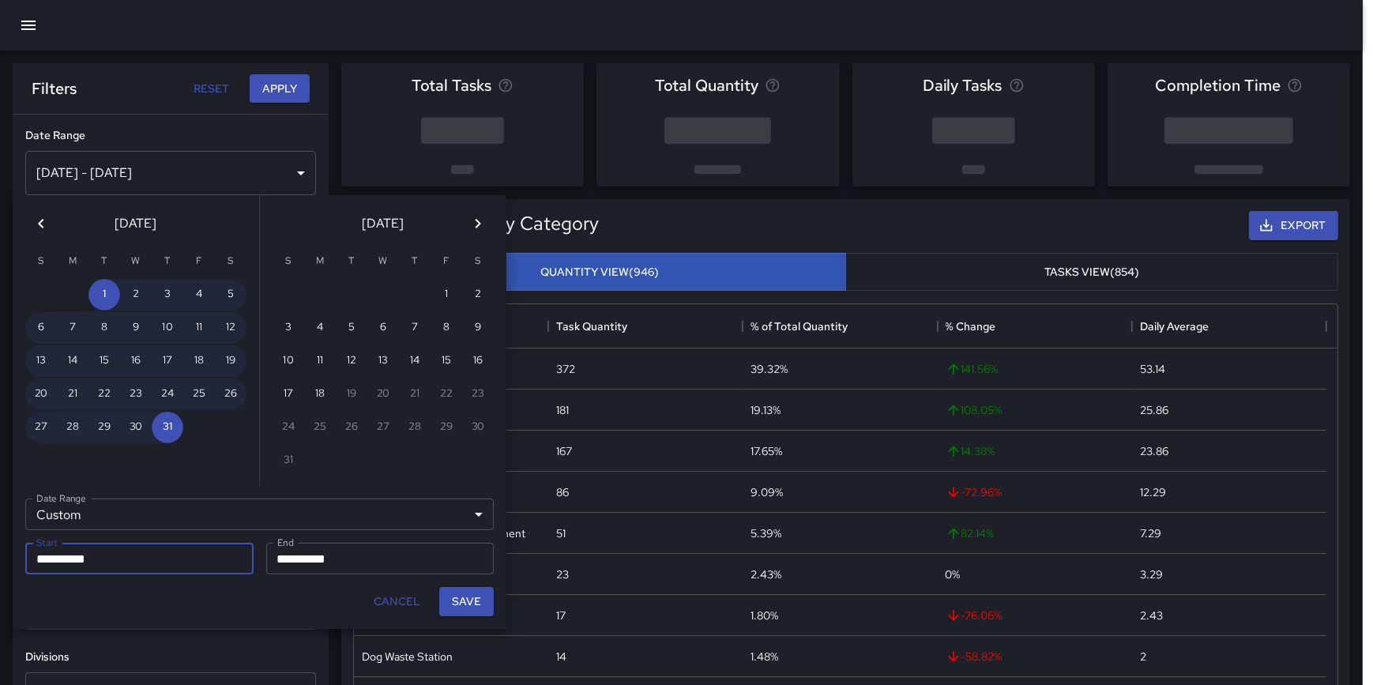
click at [465, 593] on button "Save" at bounding box center [466, 601] width 55 height 29
type input "**********"
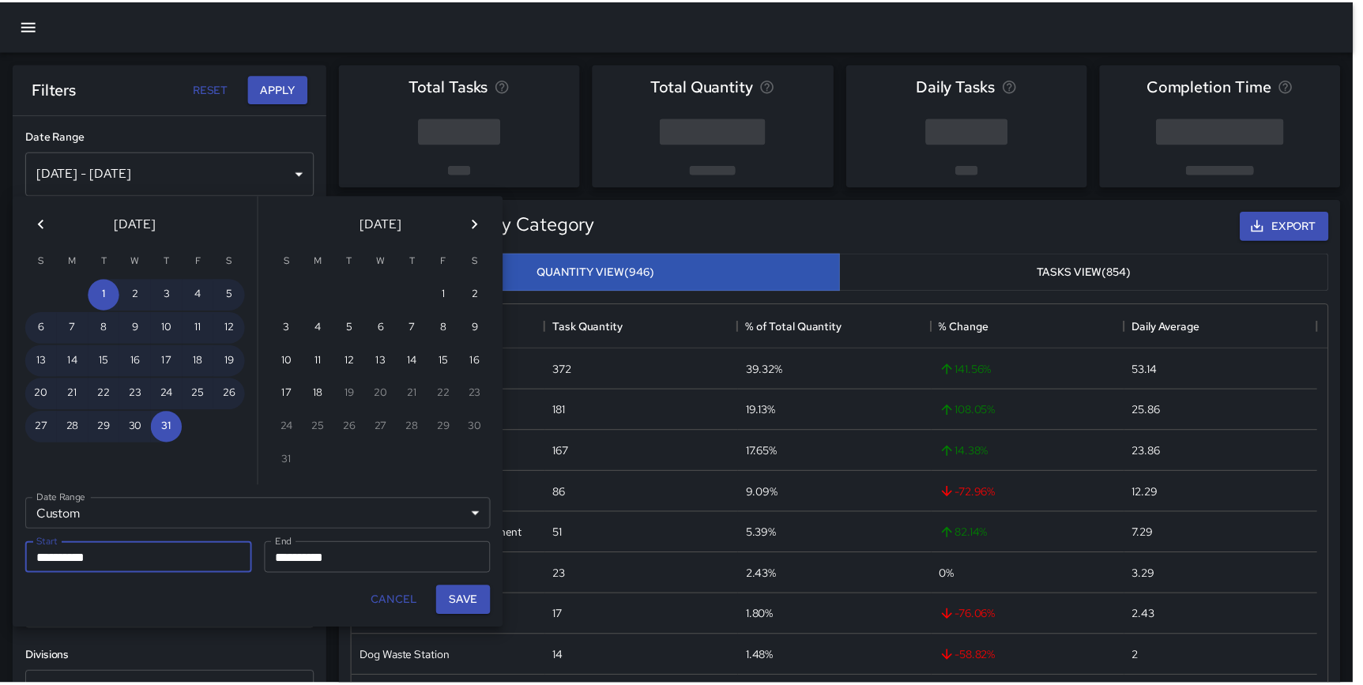
scroll to position [461, 972]
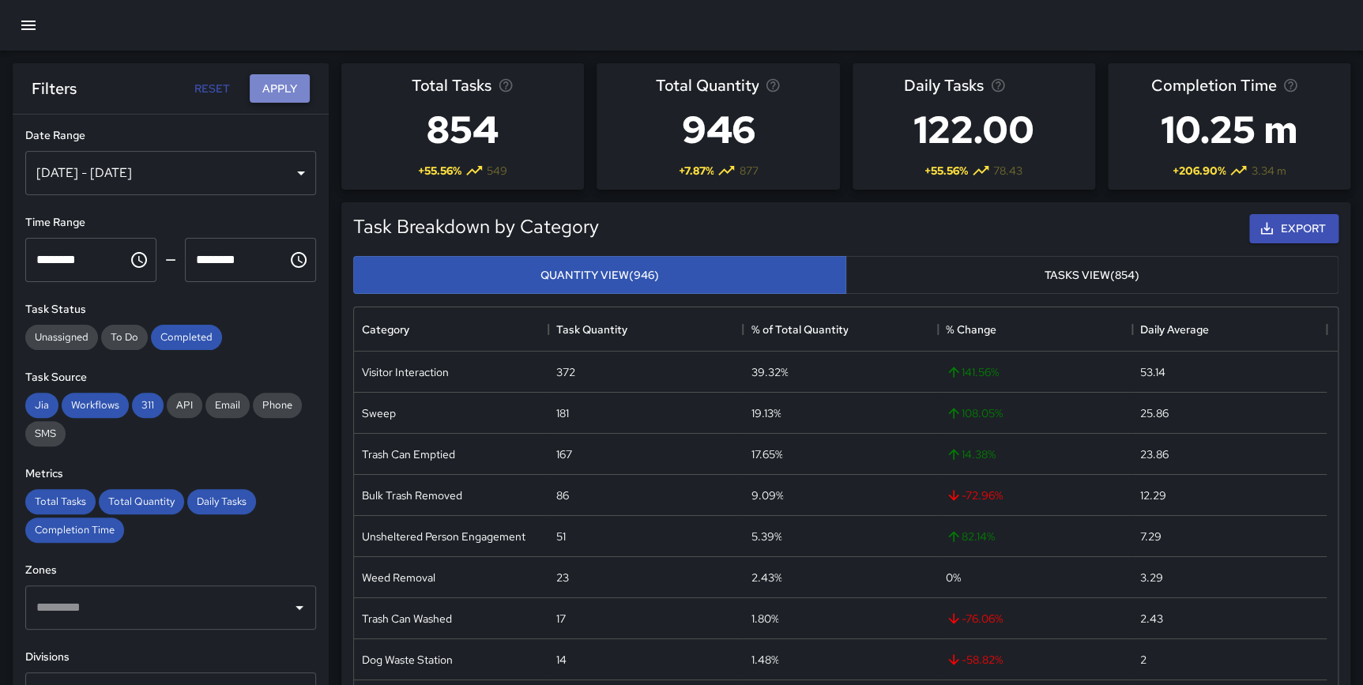
click at [262, 94] on button "Apply" at bounding box center [280, 88] width 60 height 29
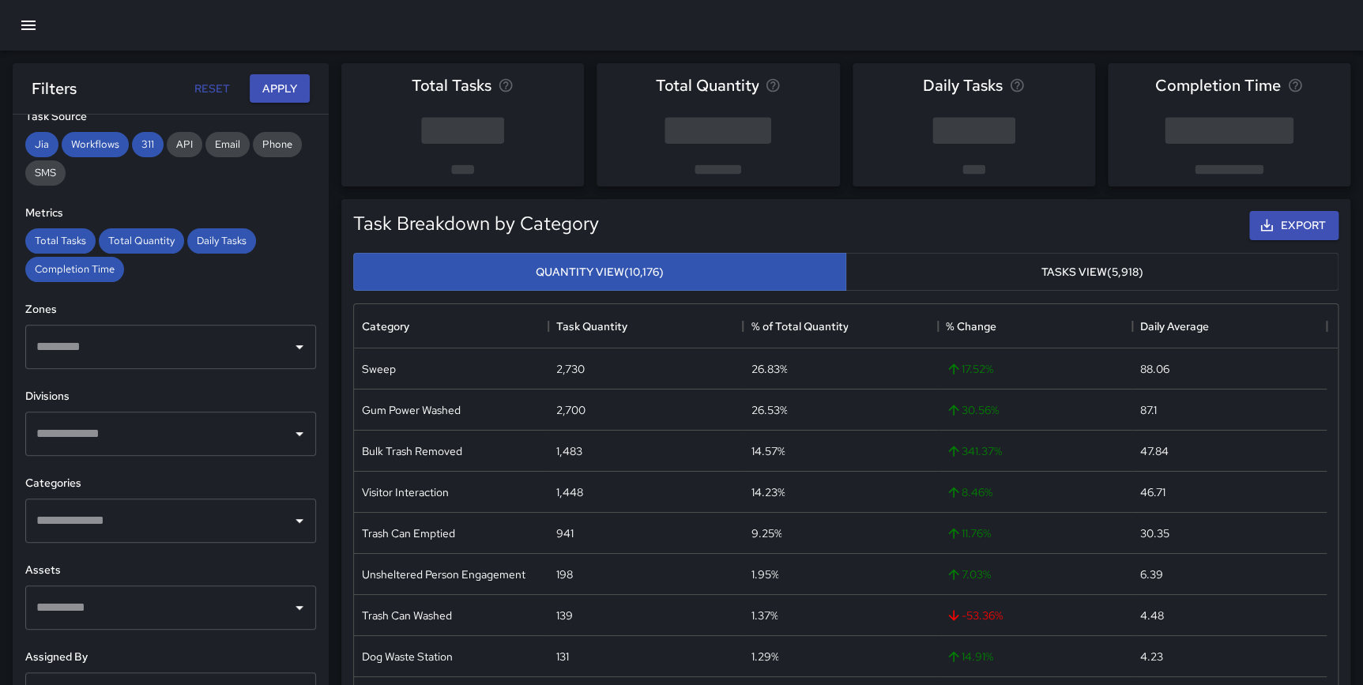
scroll to position [327, 0]
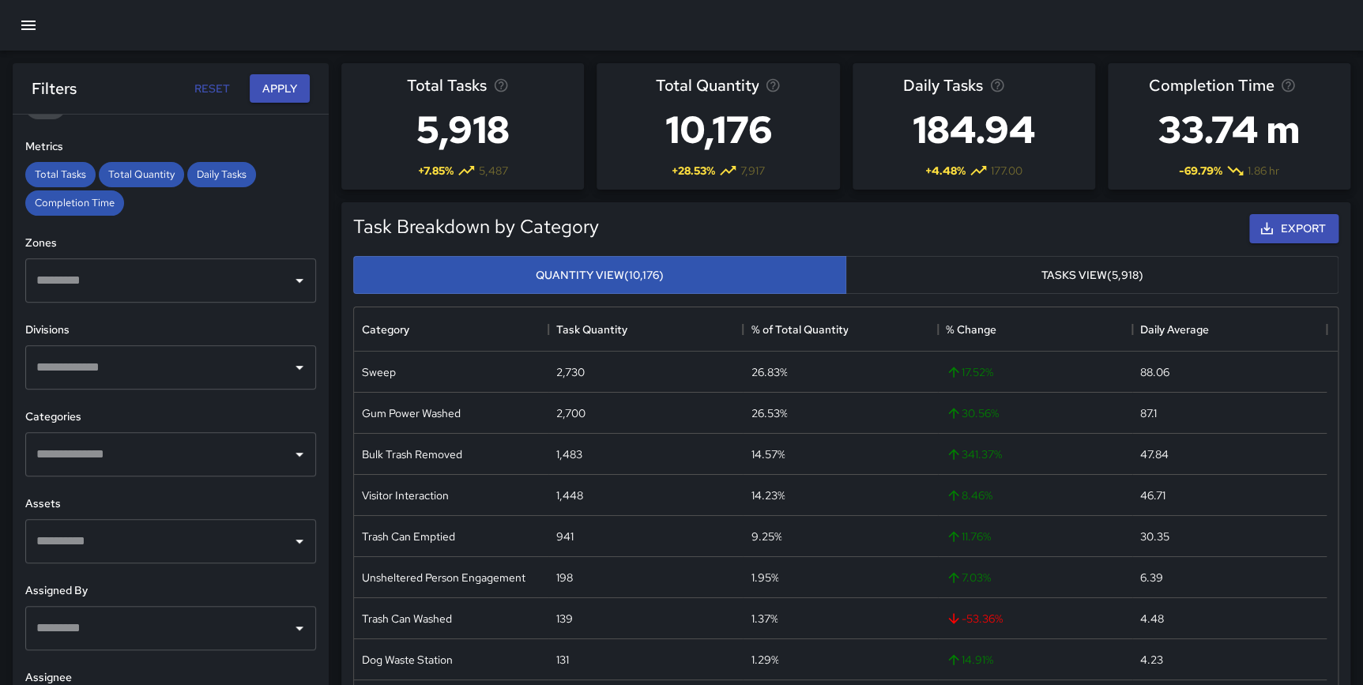
click at [154, 458] on input "text" at bounding box center [158, 454] width 253 height 30
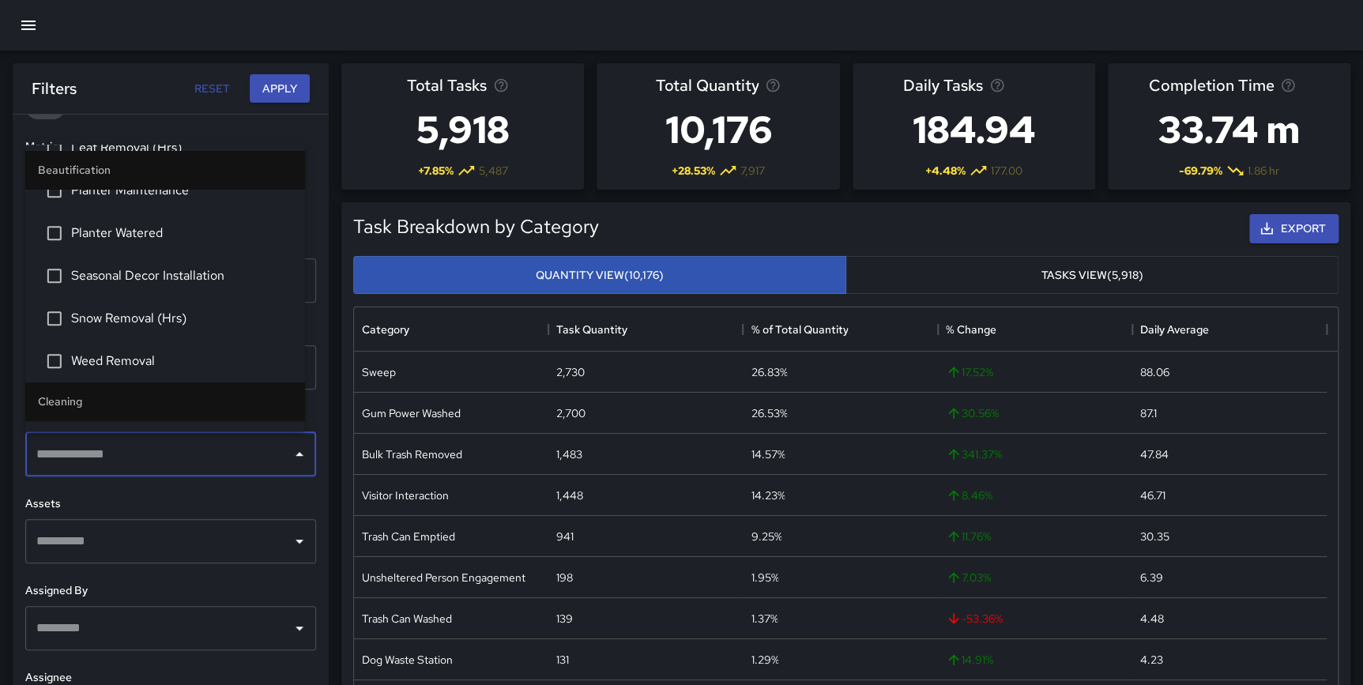
scroll to position [0, 0]
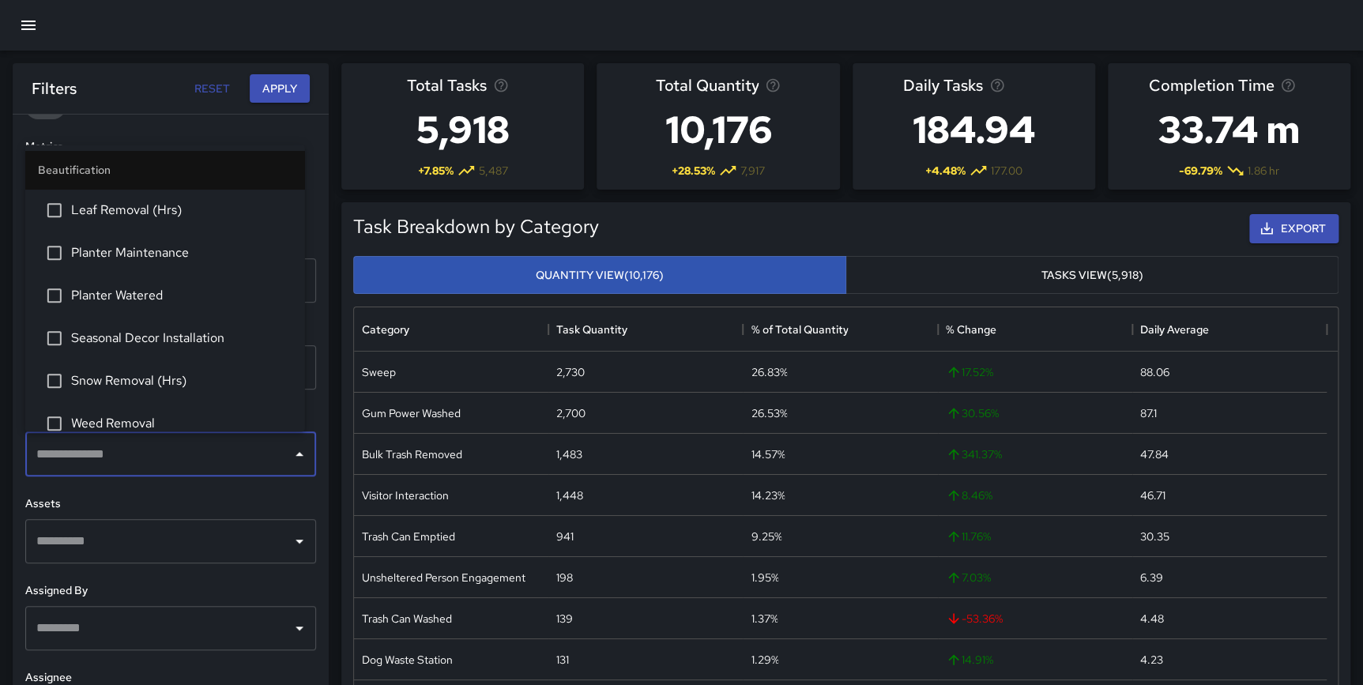
click at [301, 500] on h6 "Assets" at bounding box center [170, 503] width 291 height 17
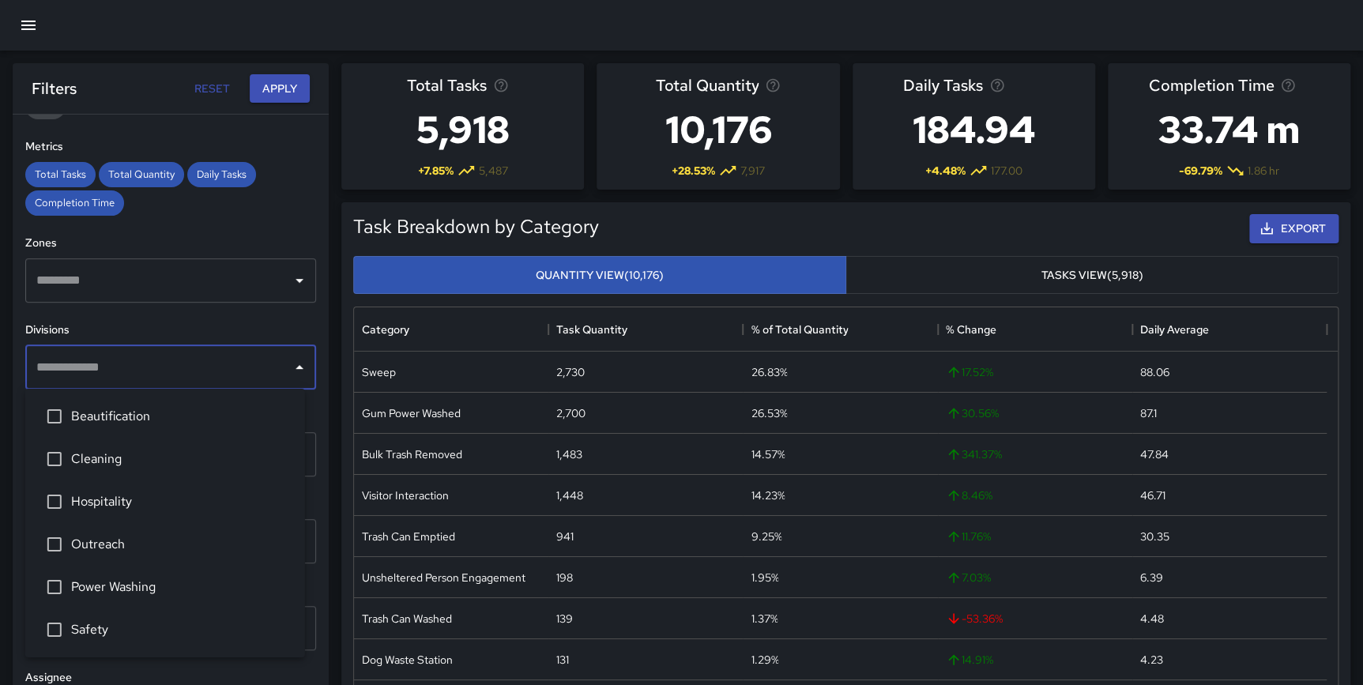
click at [138, 363] on input "text" at bounding box center [158, 367] width 253 height 30
click at [107, 474] on li "Cleaning" at bounding box center [165, 459] width 280 height 43
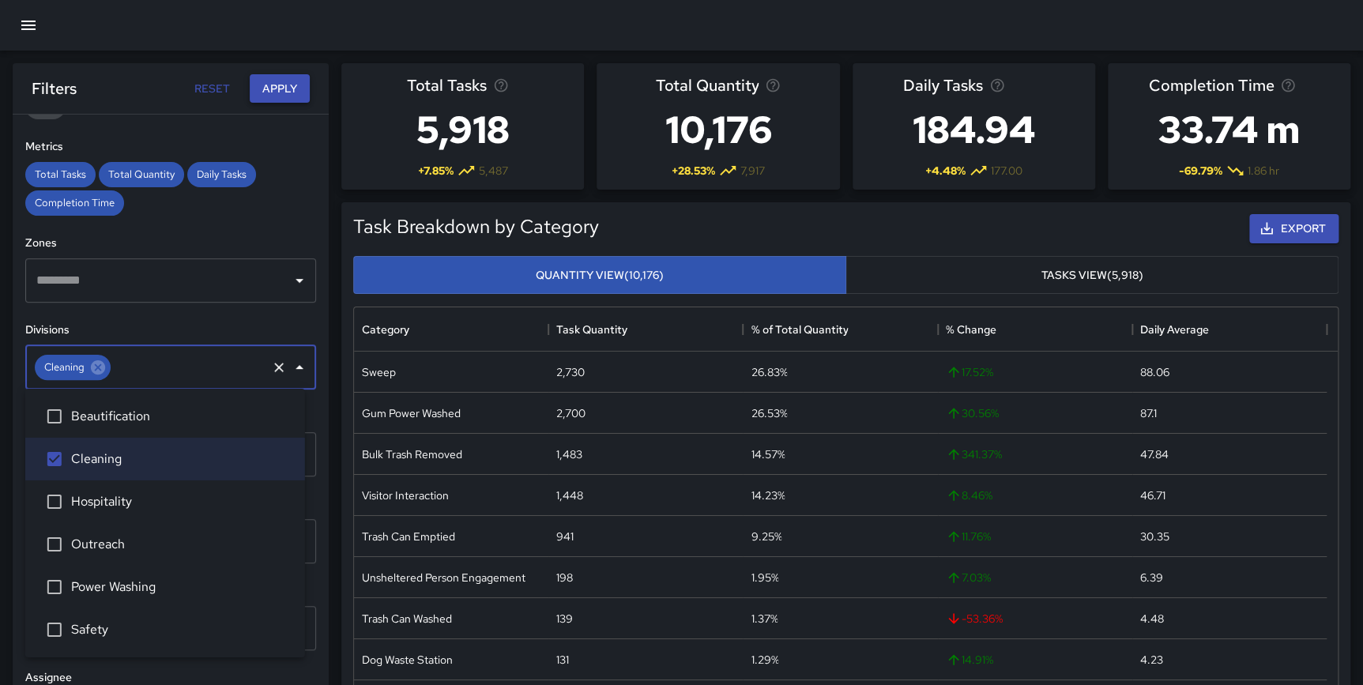
click at [286, 91] on button "Apply" at bounding box center [280, 88] width 60 height 29
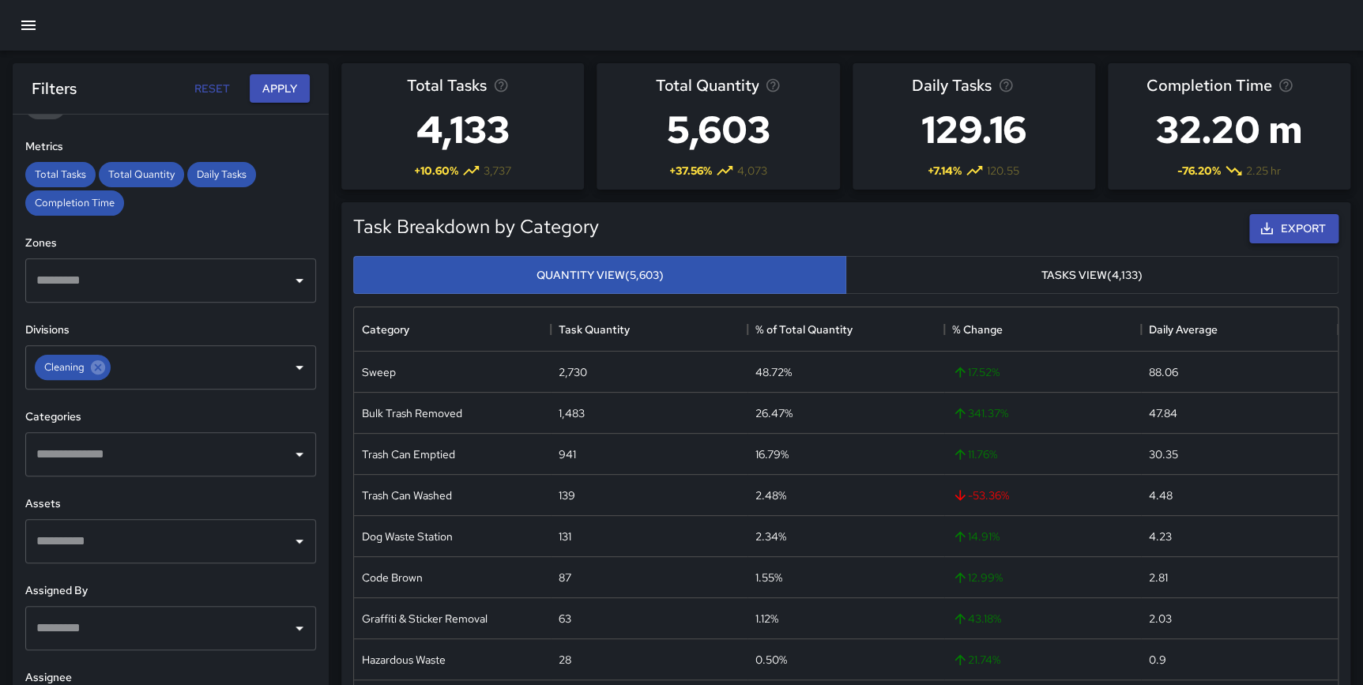
click at [1297, 229] on button "Export" at bounding box center [1293, 228] width 89 height 29
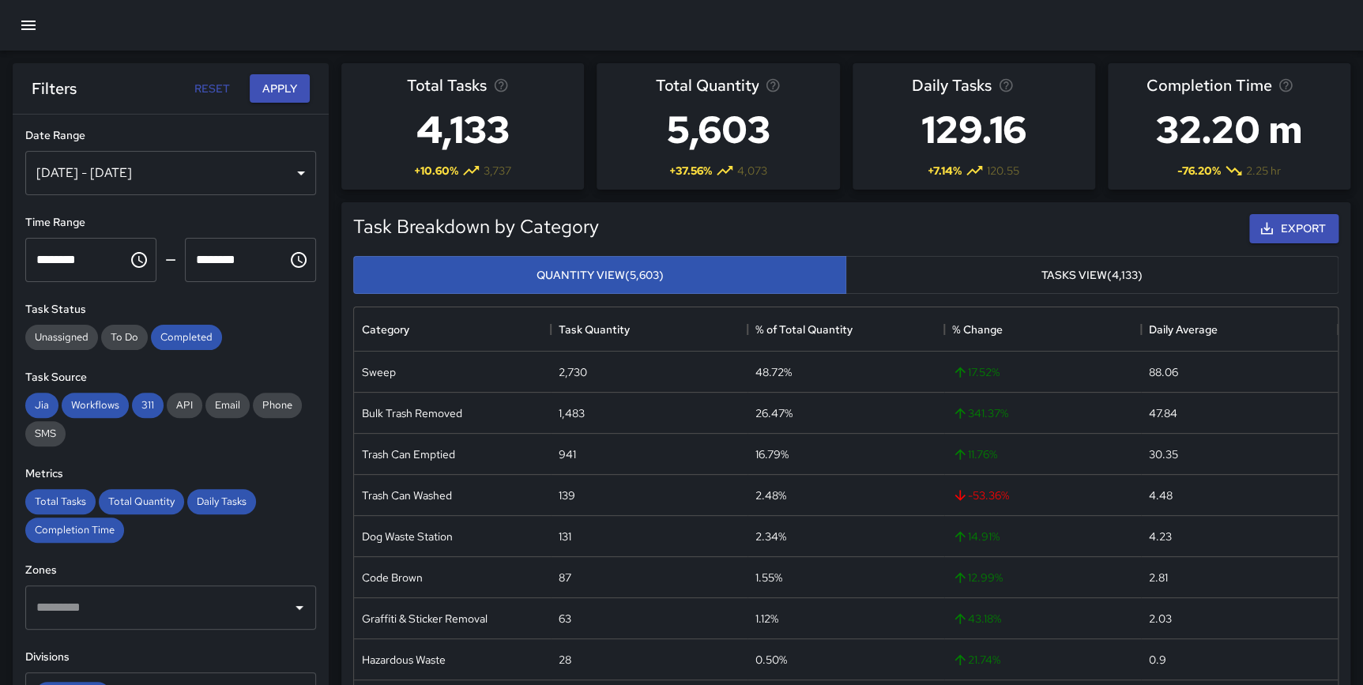
click at [167, 172] on div "Jul 01, 2025 - Jul 31, 2025" at bounding box center [170, 173] width 291 height 44
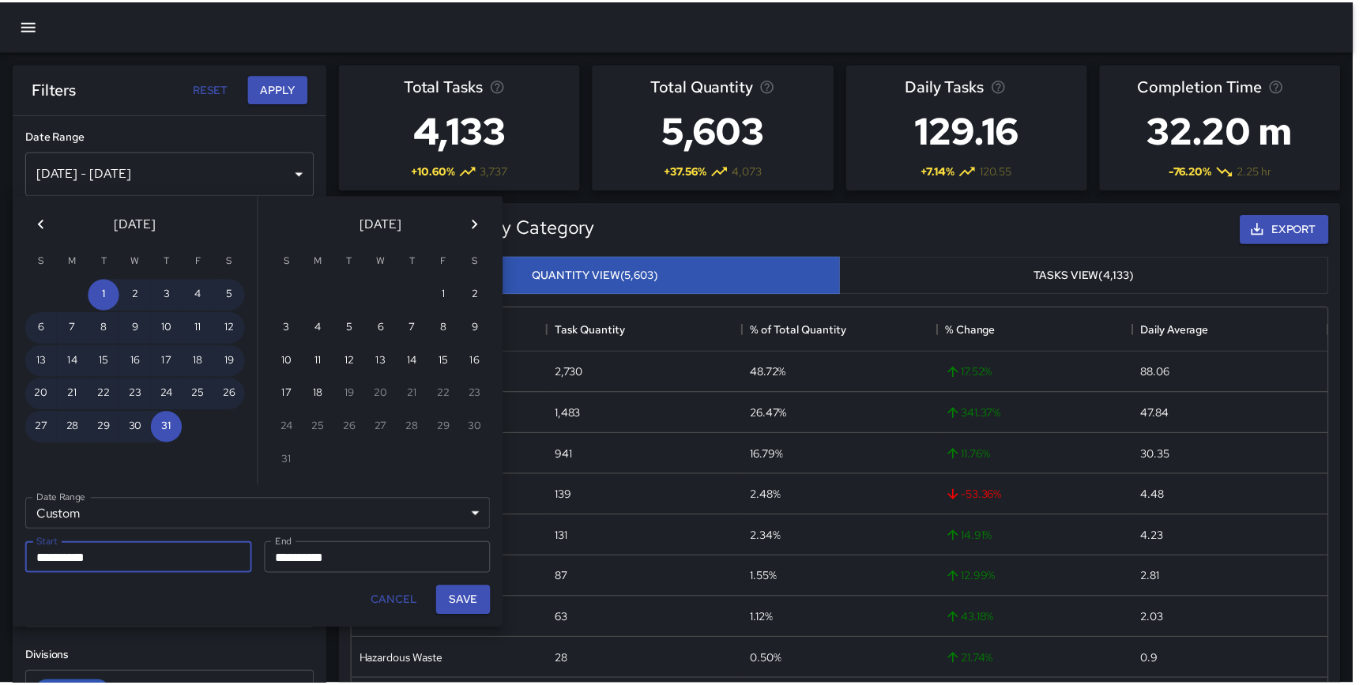
scroll to position [461, 973]
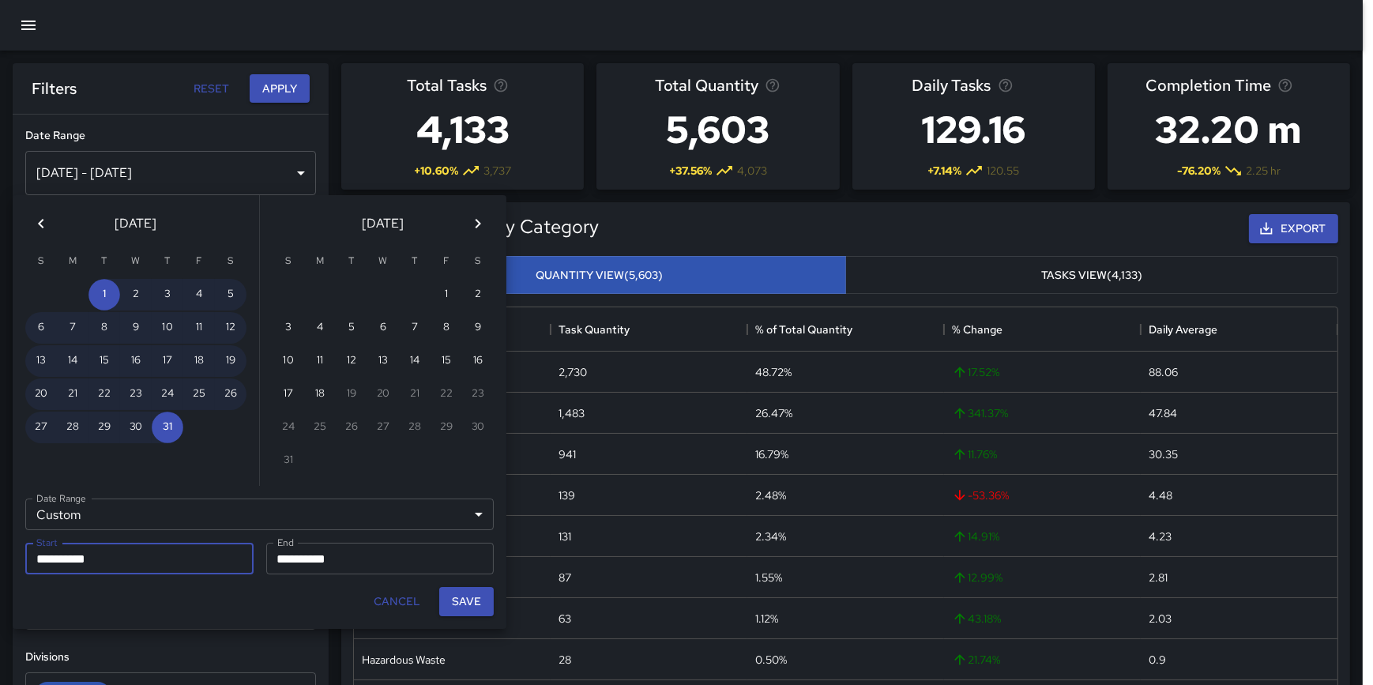
click at [44, 219] on icon "Previous month" at bounding box center [41, 223] width 19 height 19
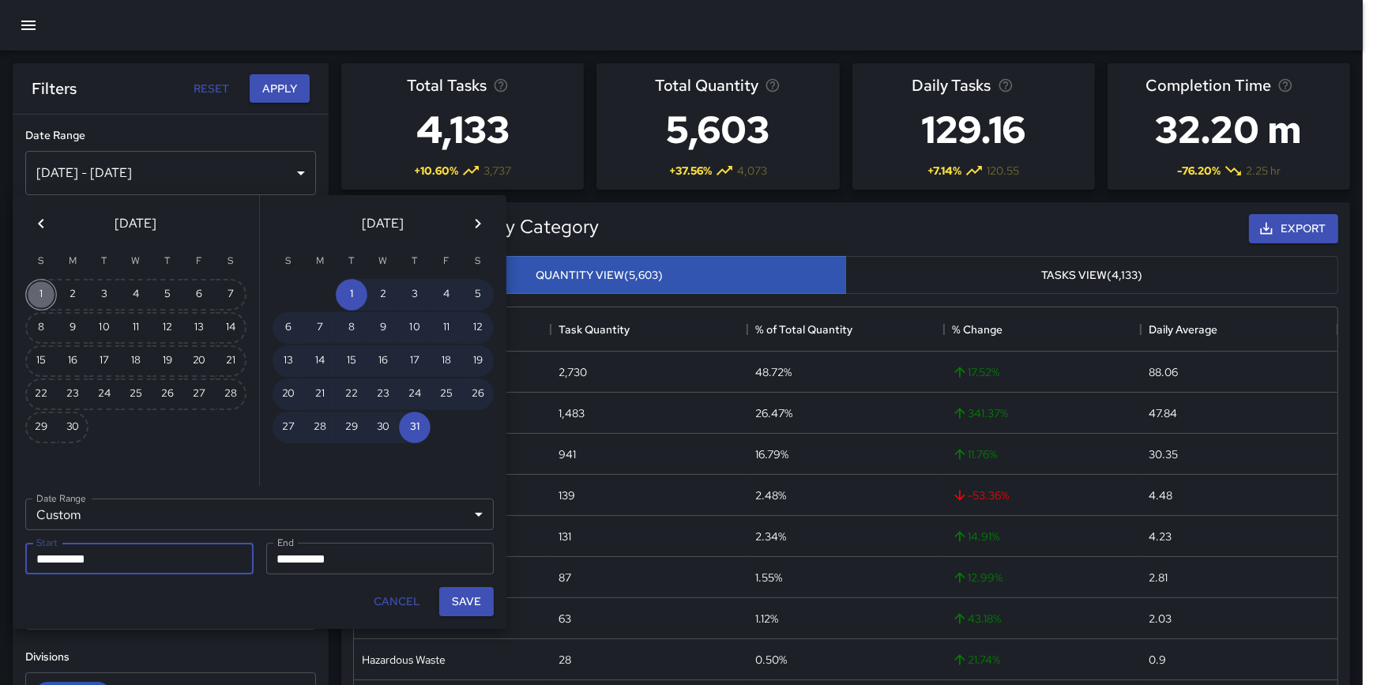
click at [44, 289] on button "1" at bounding box center [41, 295] width 32 height 32
type input "**********"
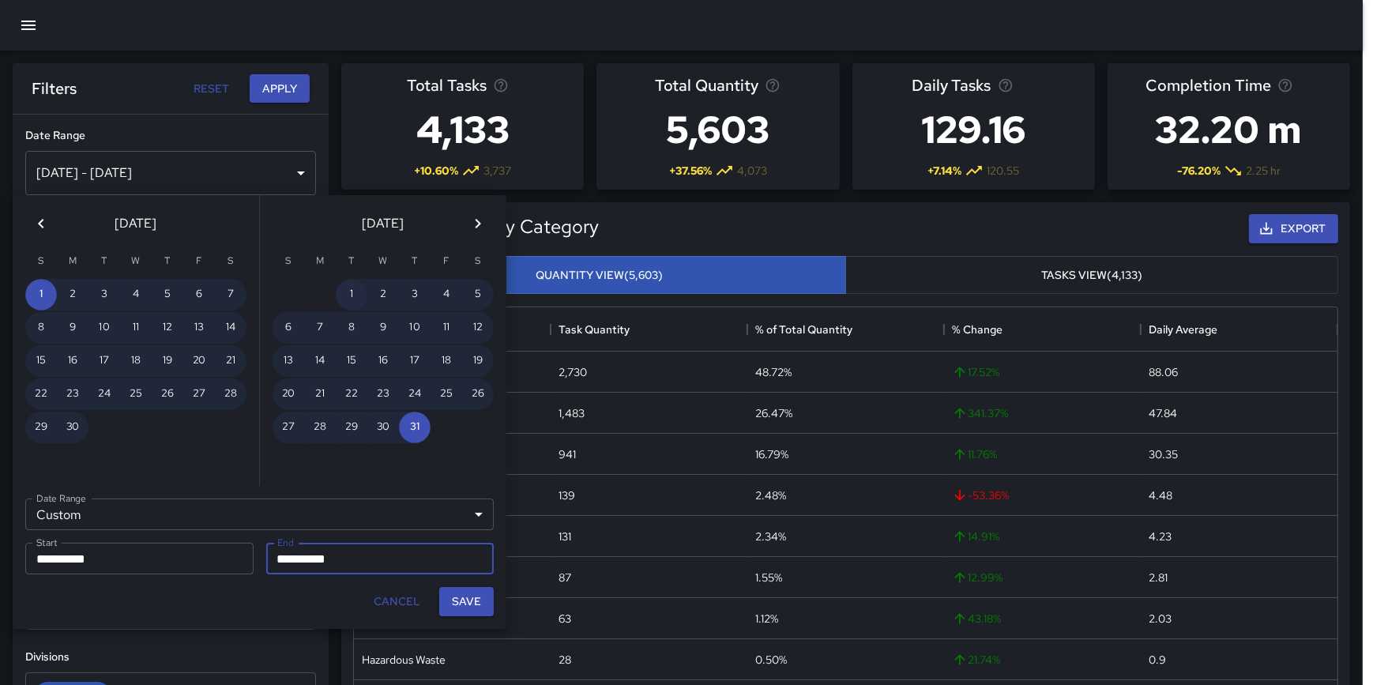
click at [358, 292] on button "1" at bounding box center [352, 295] width 32 height 32
type input "**********"
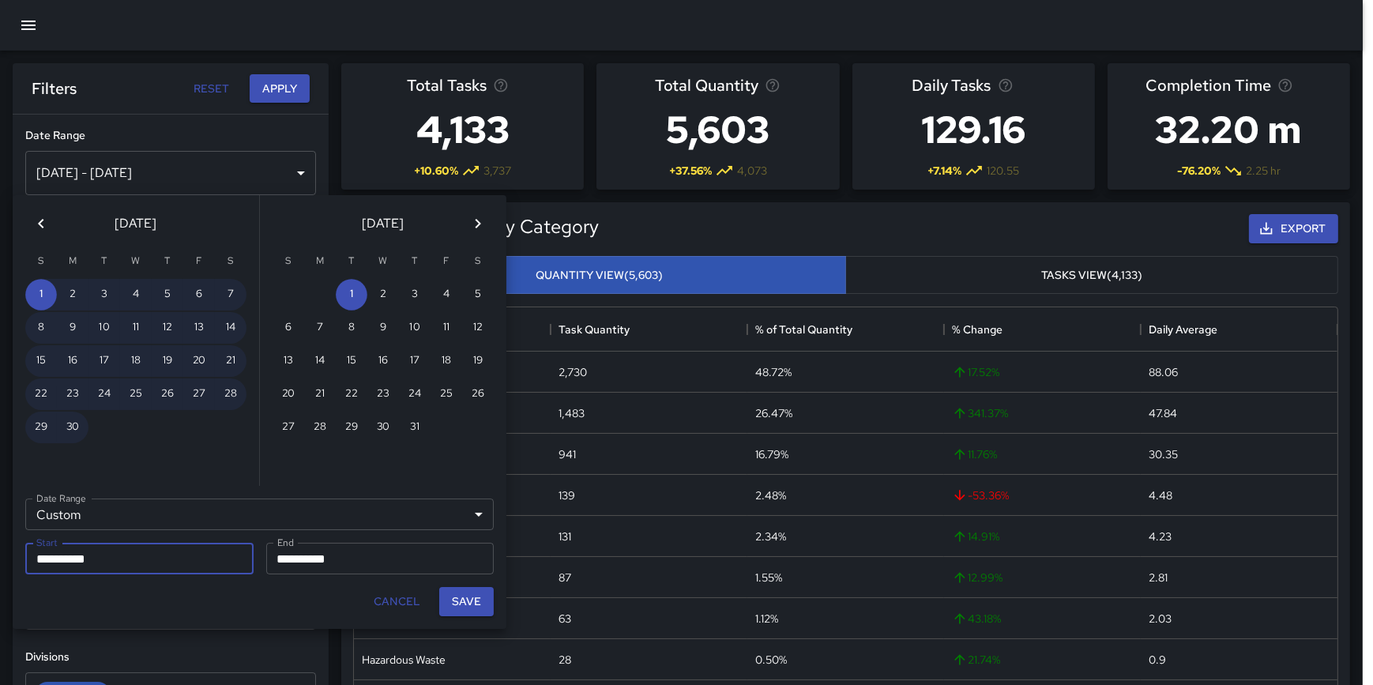
click at [405, 596] on button "Cancel" at bounding box center [396, 601] width 59 height 29
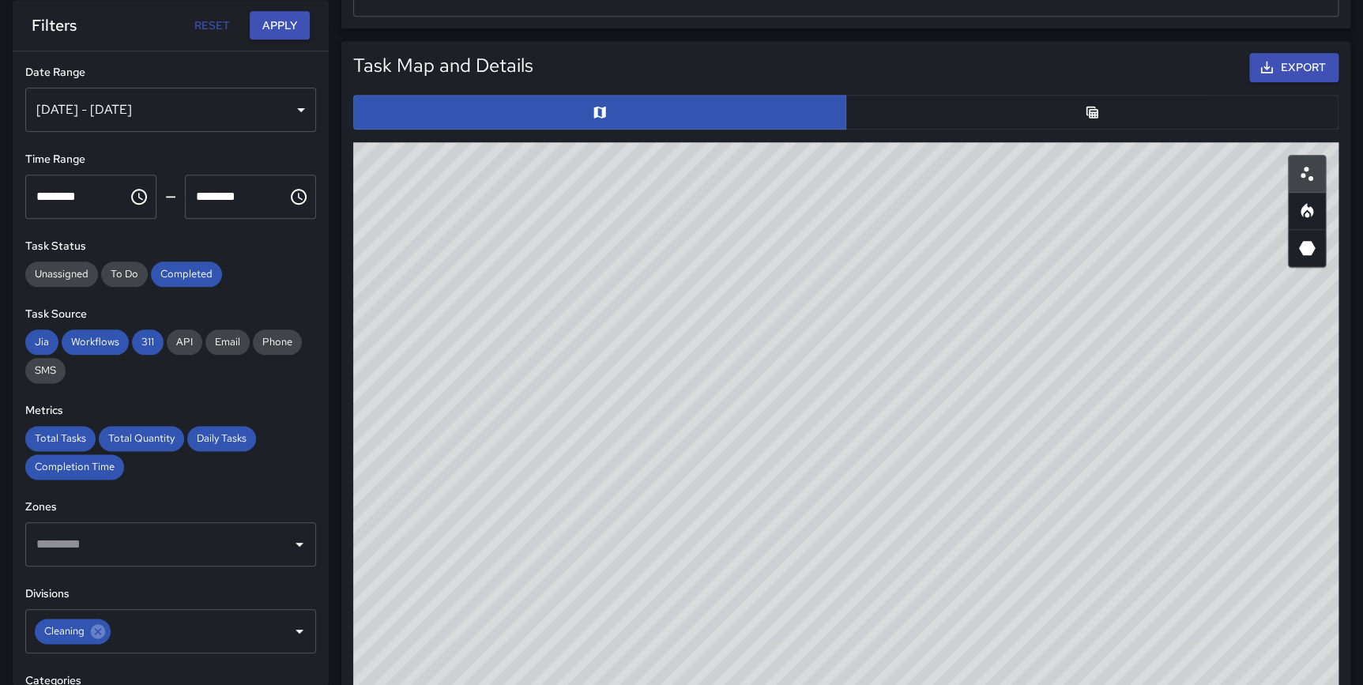
scroll to position [828, 0]
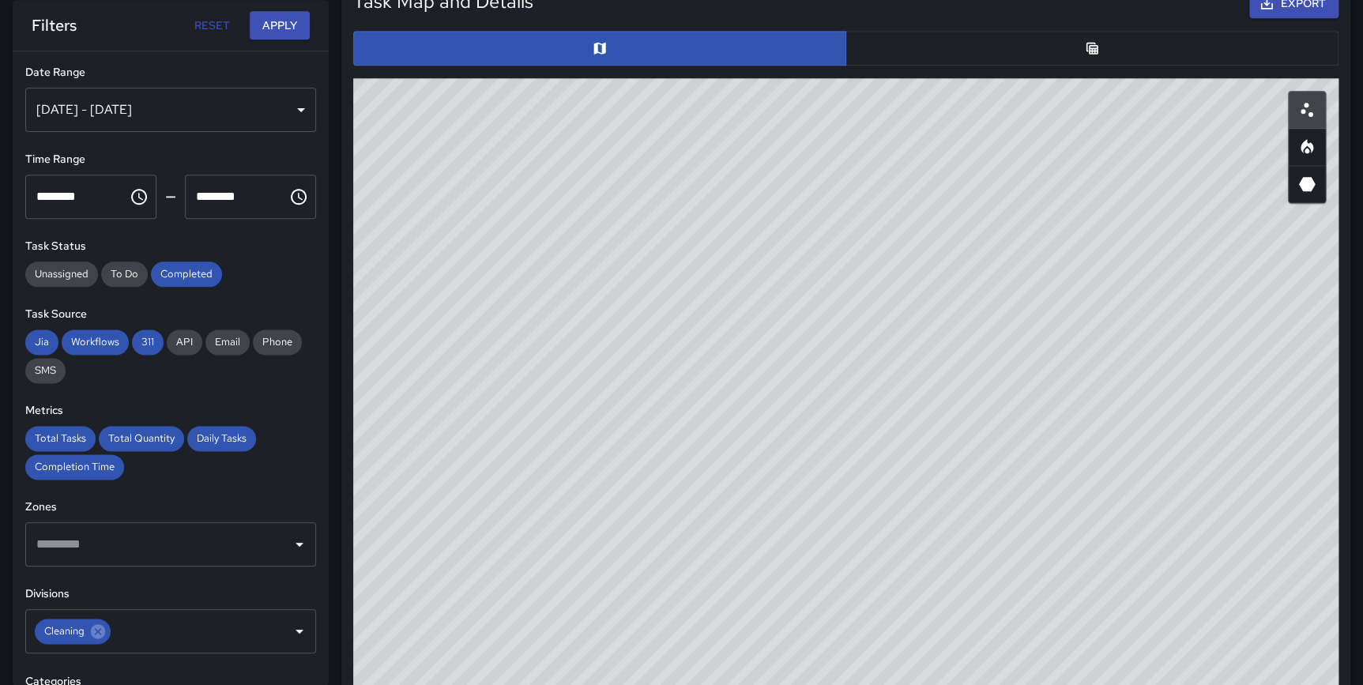
drag, startPoint x: 1048, startPoint y: 459, endPoint x: 994, endPoint y: 684, distance: 231.7
click at [989, 629] on html "**********" at bounding box center [681, 253] width 1363 height 2162
click at [1303, 150] on icon "Heatmap" at bounding box center [1306, 146] width 13 height 14
drag, startPoint x: 932, startPoint y: 557, endPoint x: 865, endPoint y: 517, distance: 77.9
click at [865, 517] on div "© Mapbox © OpenStreetMap Improve this map" at bounding box center [845, 394] width 985 height 632
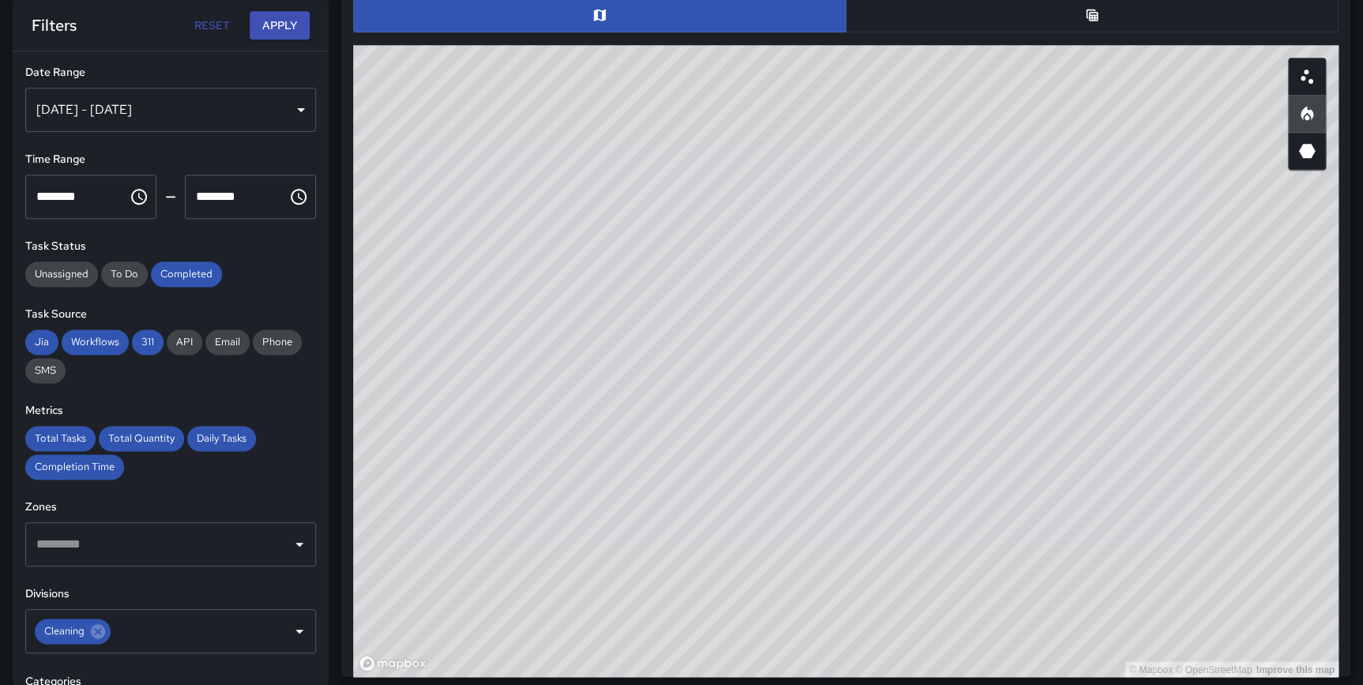
scroll to position [854, 0]
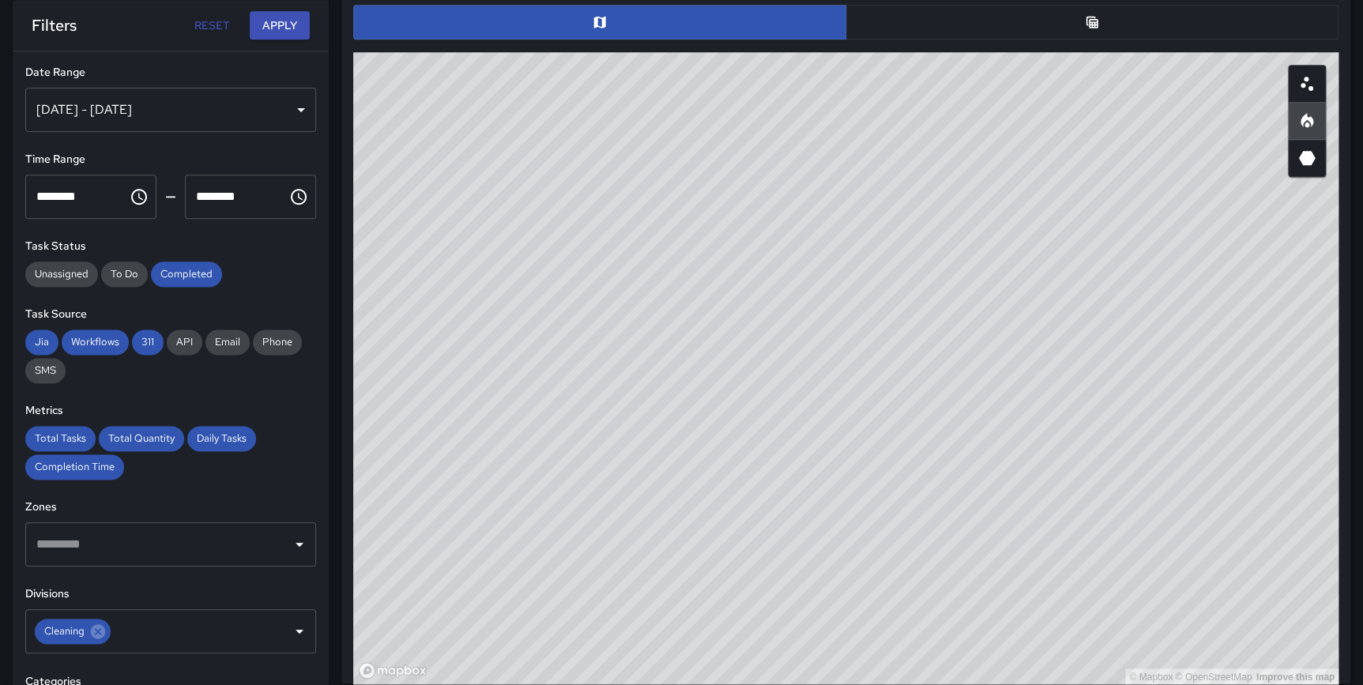
drag, startPoint x: 871, startPoint y: 403, endPoint x: 881, endPoint y: 411, distance: 13.0
click at [881, 411] on div "© Mapbox © OpenStreetMap Improve this map" at bounding box center [845, 368] width 985 height 632
drag, startPoint x: 871, startPoint y: 351, endPoint x: 871, endPoint y: 331, distance: 19.8
click at [871, 331] on div "© Mapbox © OpenStreetMap Improve this map" at bounding box center [845, 368] width 985 height 632
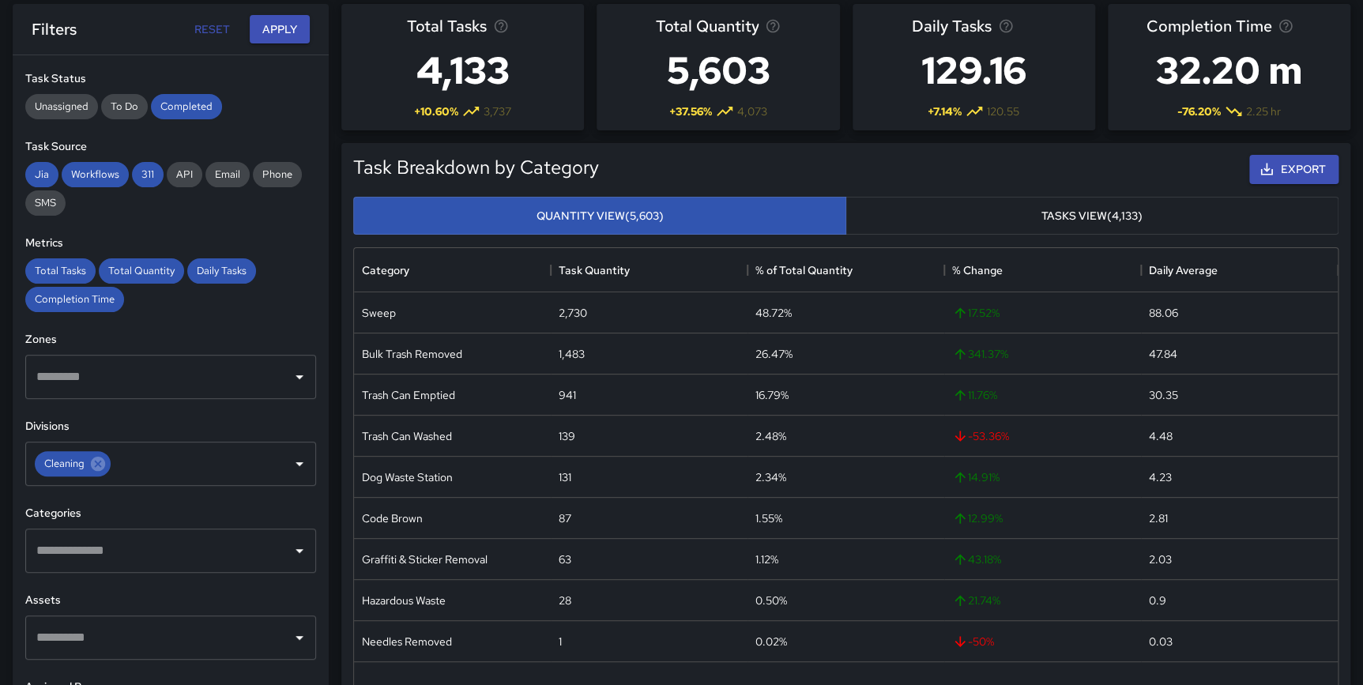
scroll to position [185, 0]
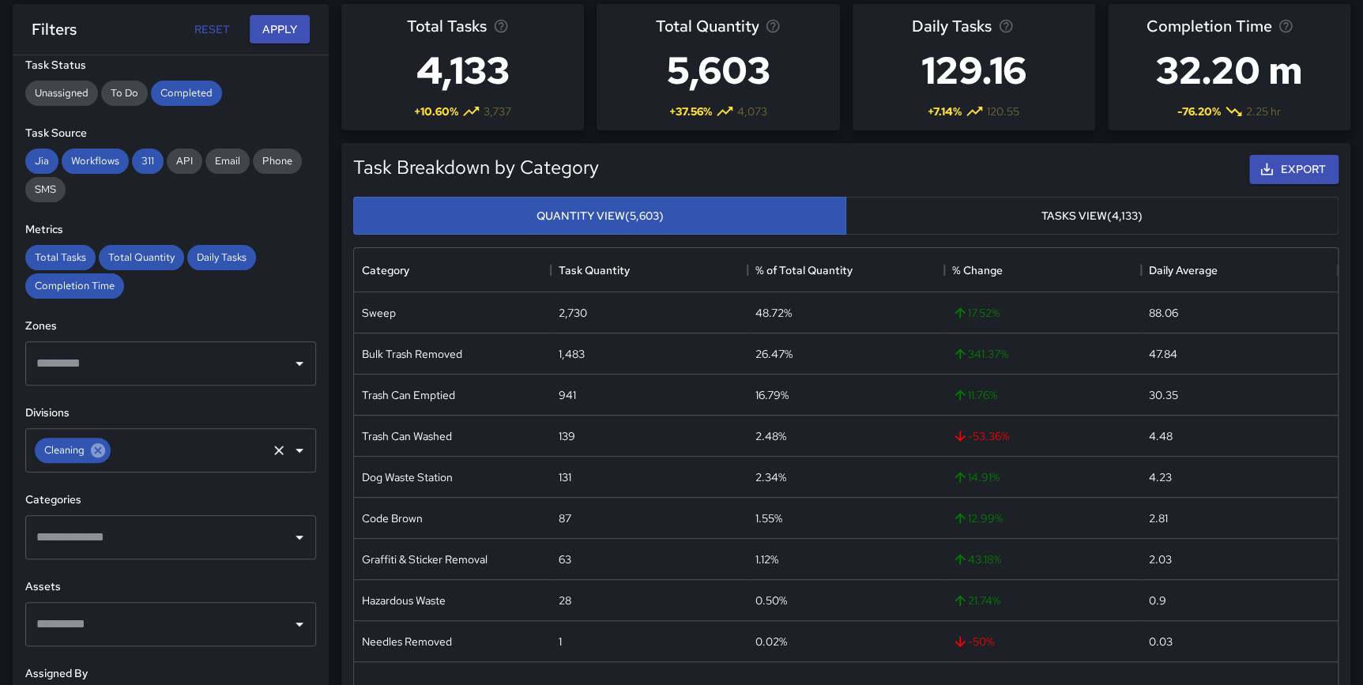
click at [99, 447] on icon at bounding box center [97, 450] width 17 height 17
click at [273, 27] on button "Apply" at bounding box center [280, 29] width 60 height 29
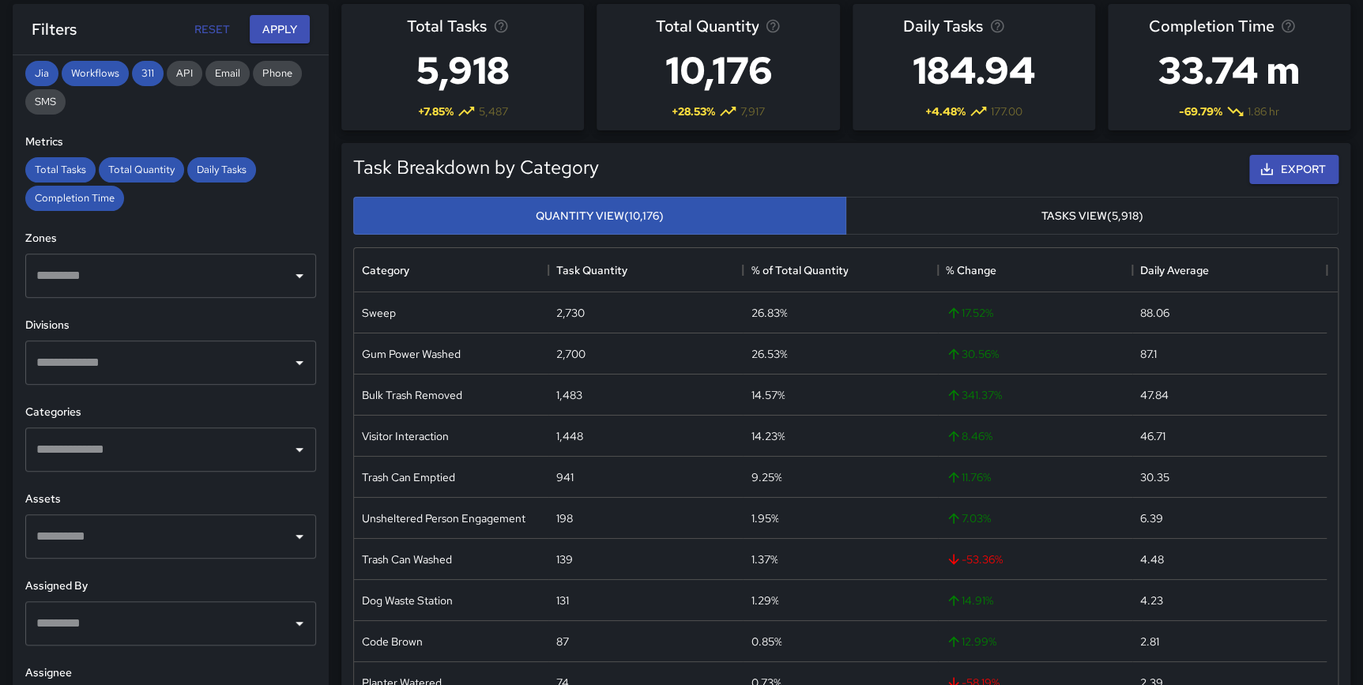
scroll to position [275, 0]
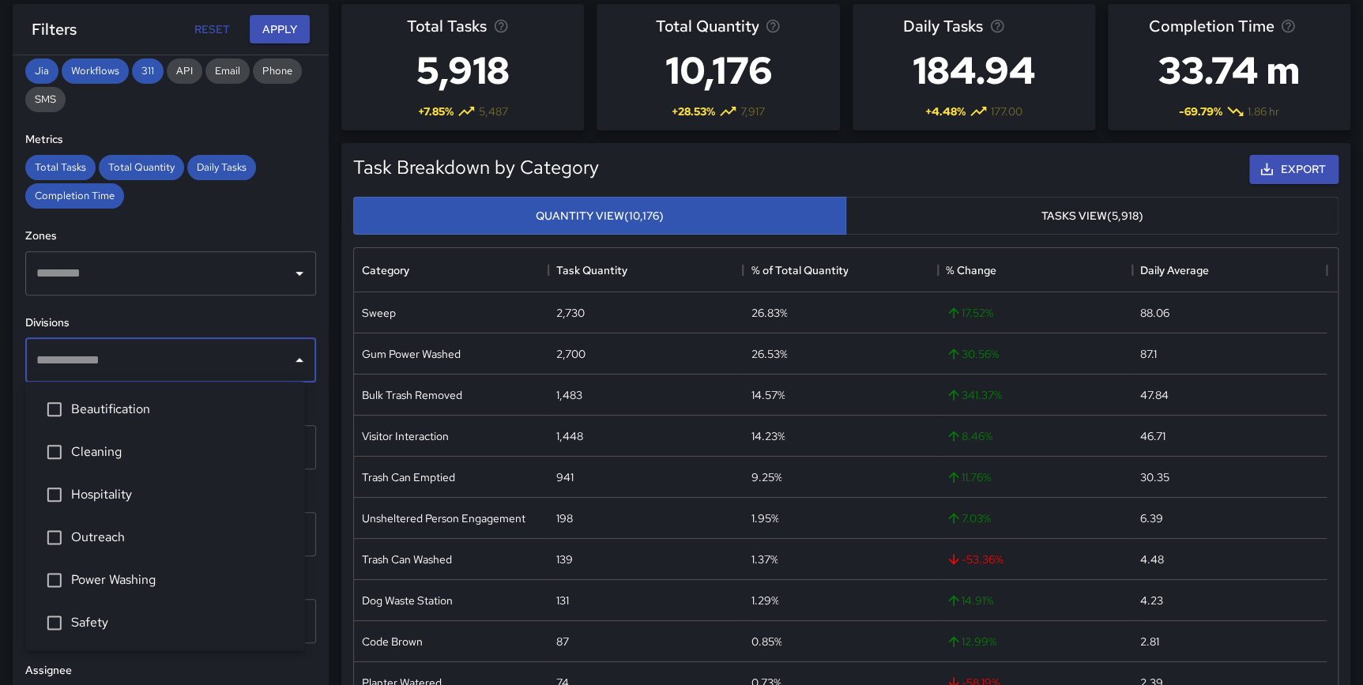
click at [200, 356] on input "text" at bounding box center [158, 360] width 253 height 30
type input "********"
click at [137, 400] on span "Cleaning" at bounding box center [181, 409] width 221 height 19
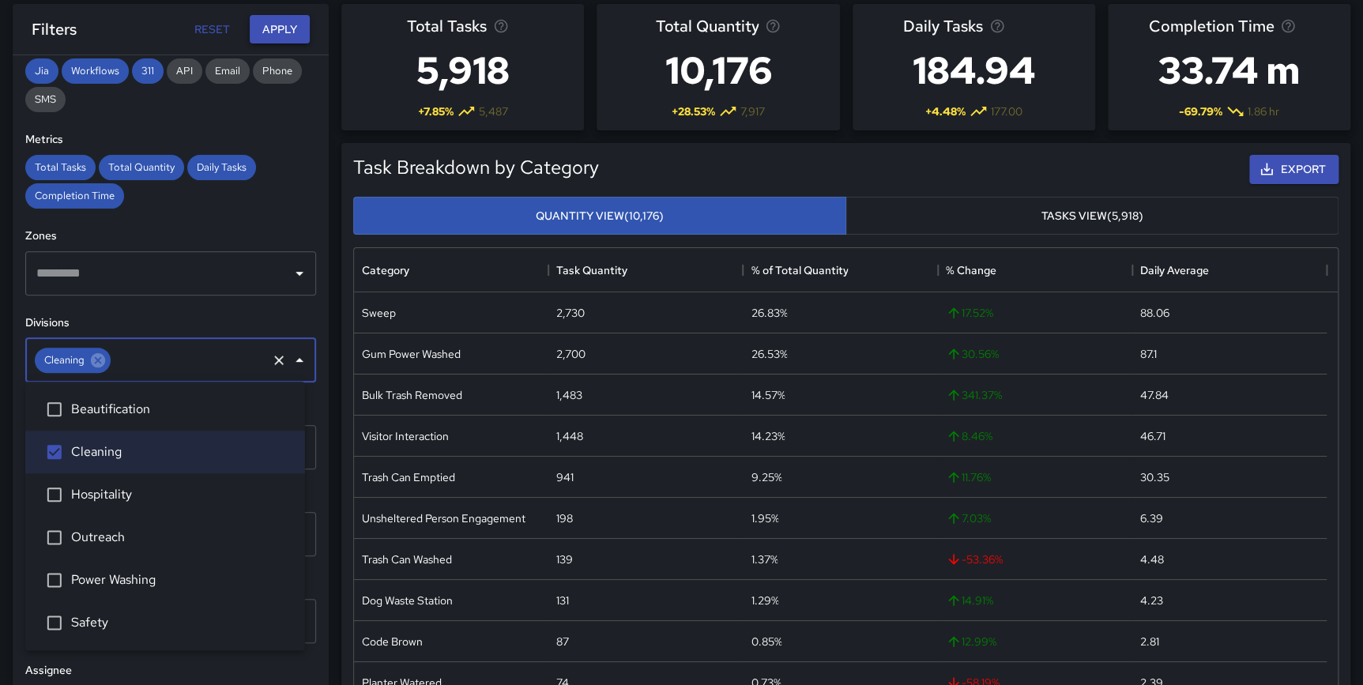
click at [277, 22] on button "Apply" at bounding box center [280, 29] width 60 height 29
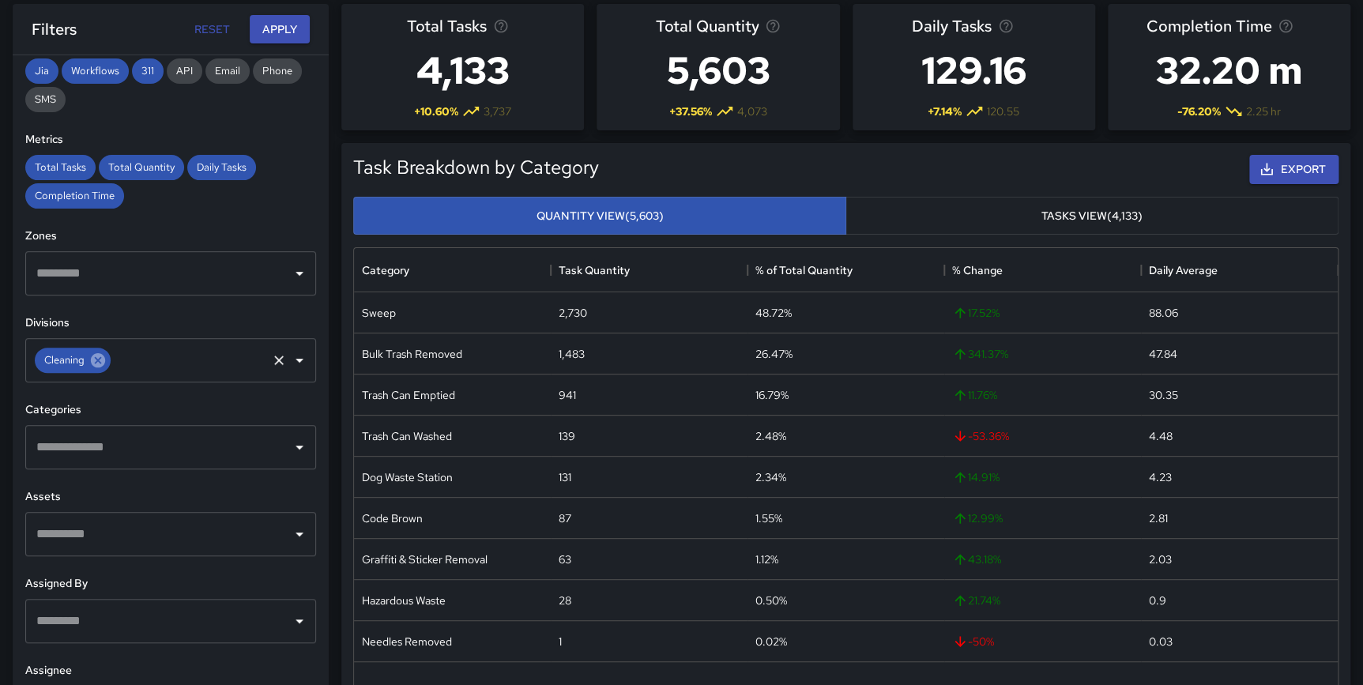
click at [94, 365] on icon at bounding box center [97, 360] width 17 height 17
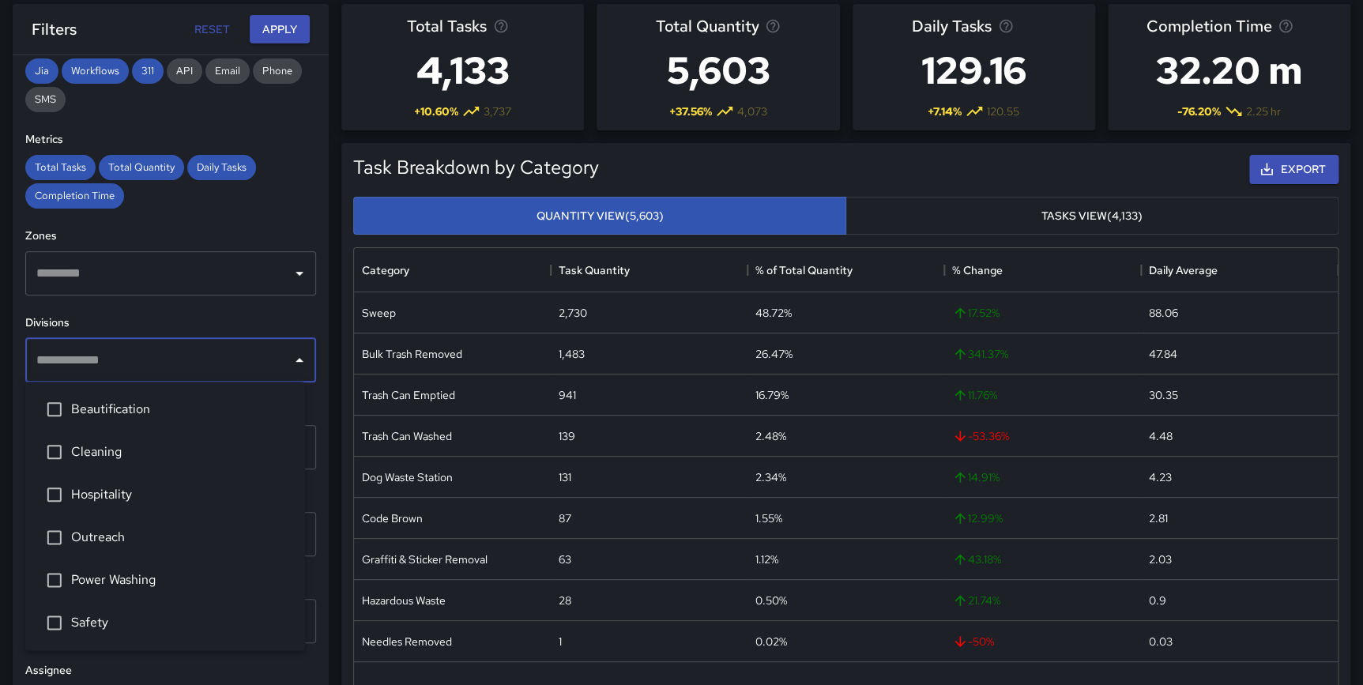
click at [94, 364] on input "text" at bounding box center [158, 360] width 253 height 30
type input "*****"
click at [106, 408] on span "Power Washing" at bounding box center [181, 409] width 221 height 19
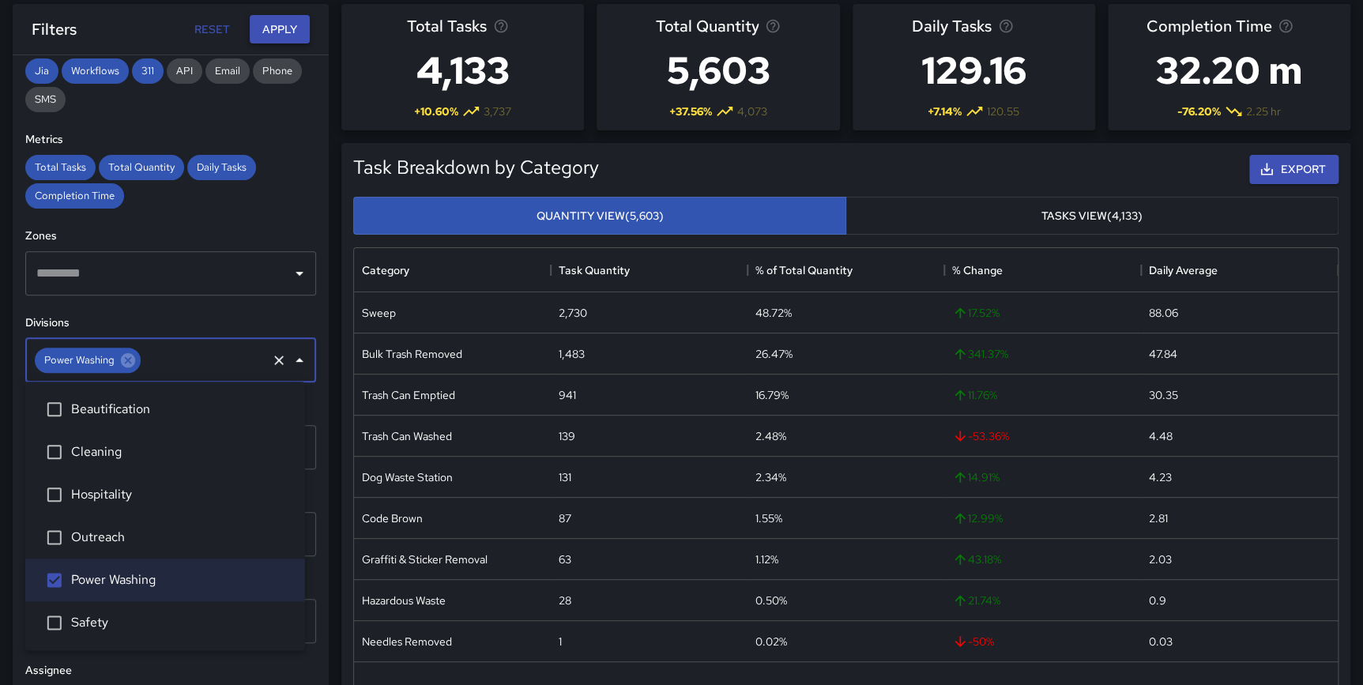
click at [259, 28] on button "Apply" at bounding box center [280, 29] width 60 height 29
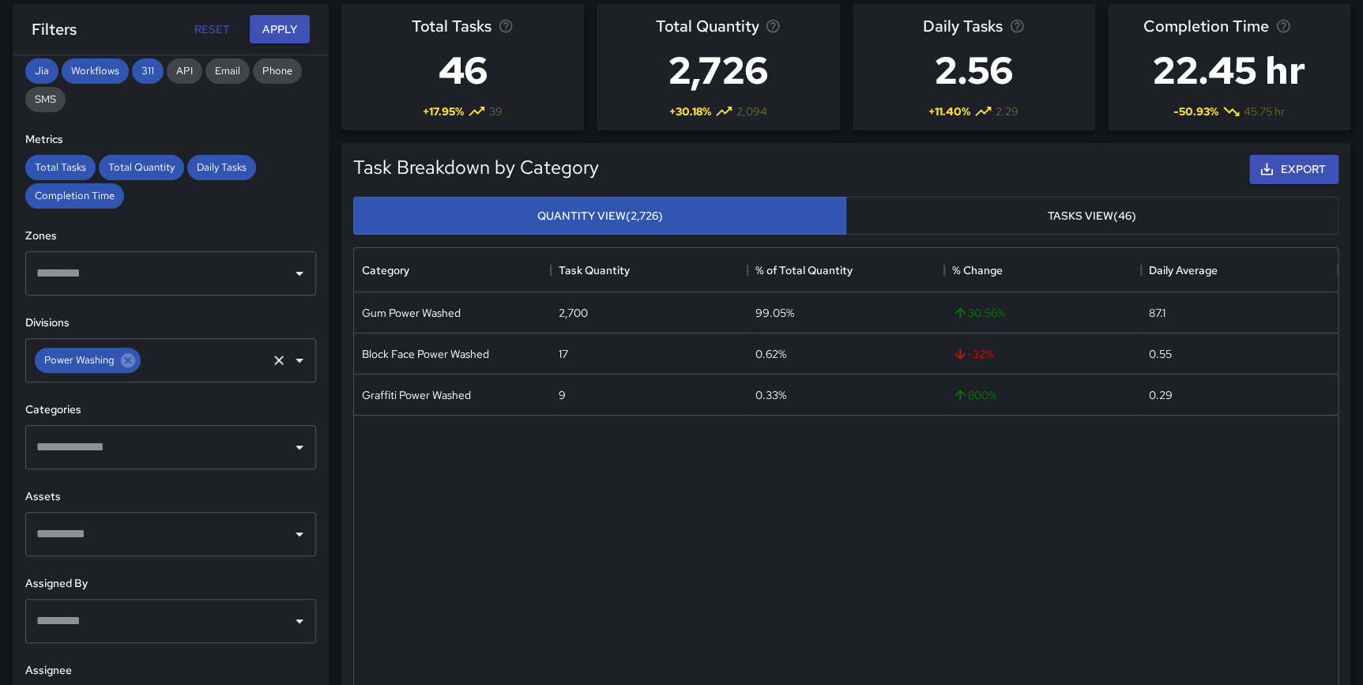
click at [127, 361] on icon at bounding box center [127, 360] width 17 height 17
click at [106, 362] on input "text" at bounding box center [158, 360] width 253 height 30
type input "*"
type input "*******"
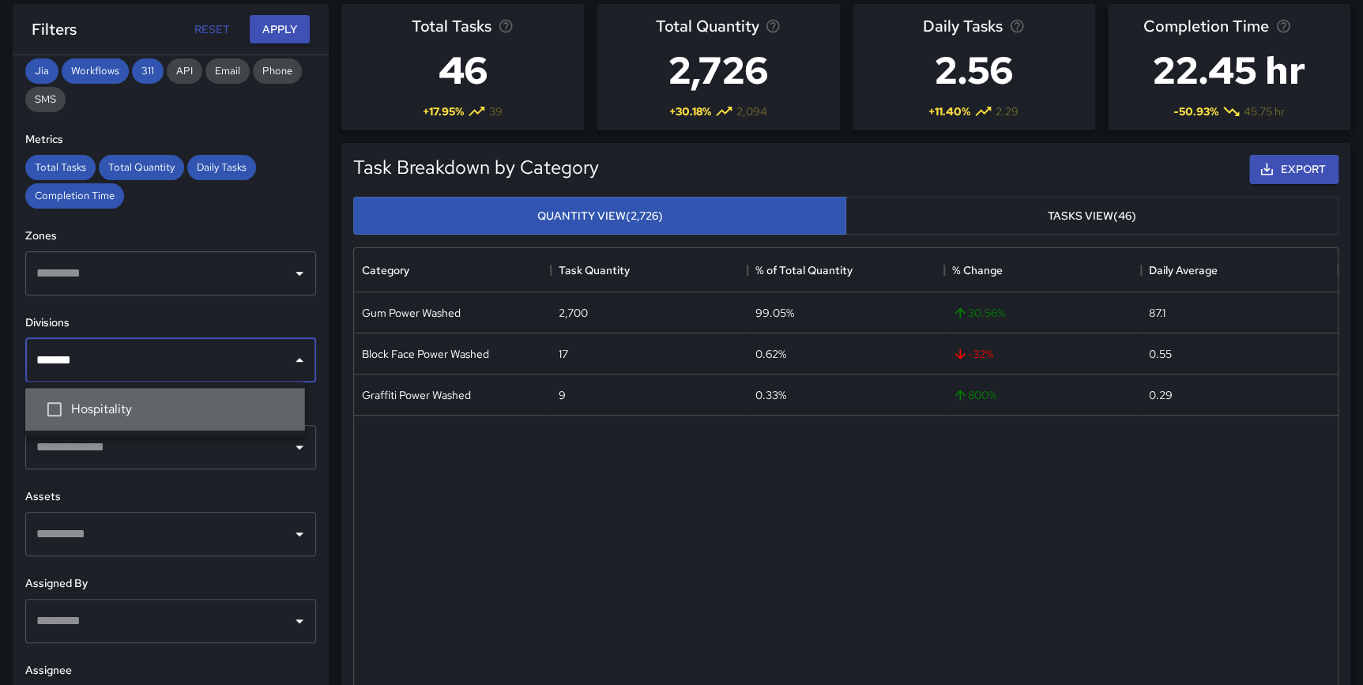
click at [88, 405] on span "Hospitality" at bounding box center [181, 409] width 221 height 19
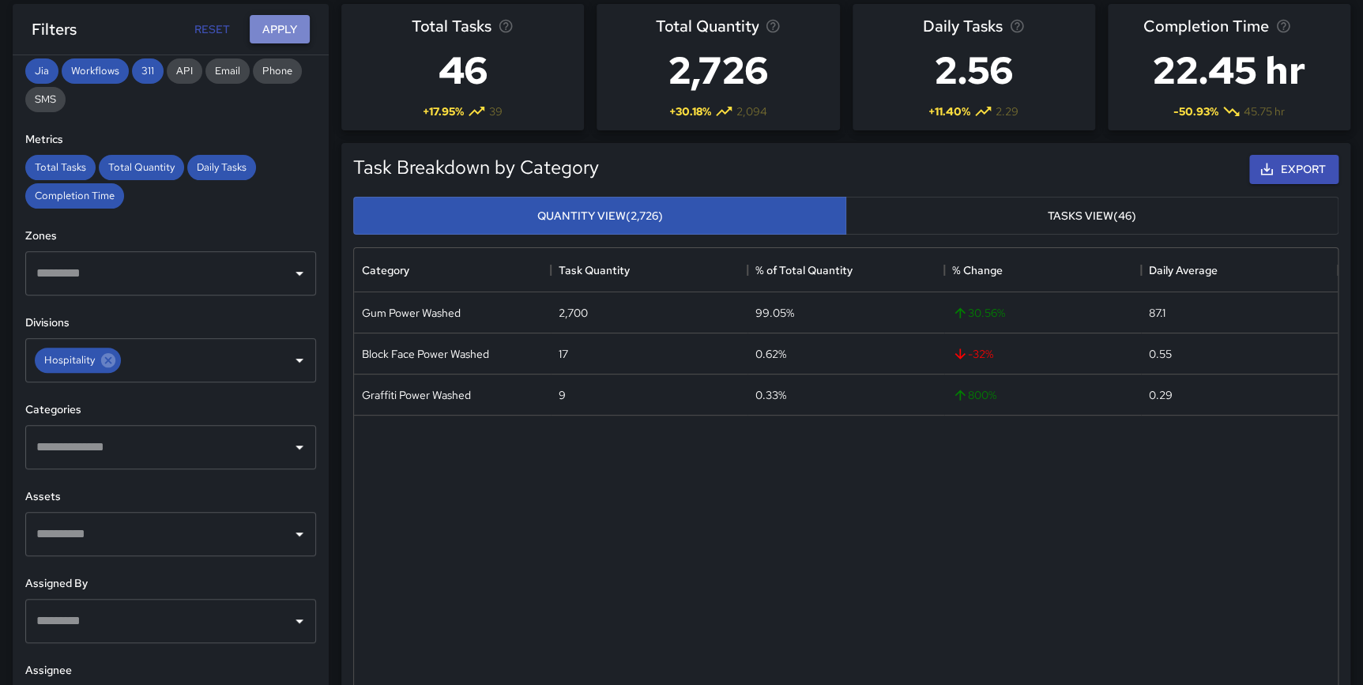
click at [285, 28] on button "Apply" at bounding box center [280, 29] width 60 height 29
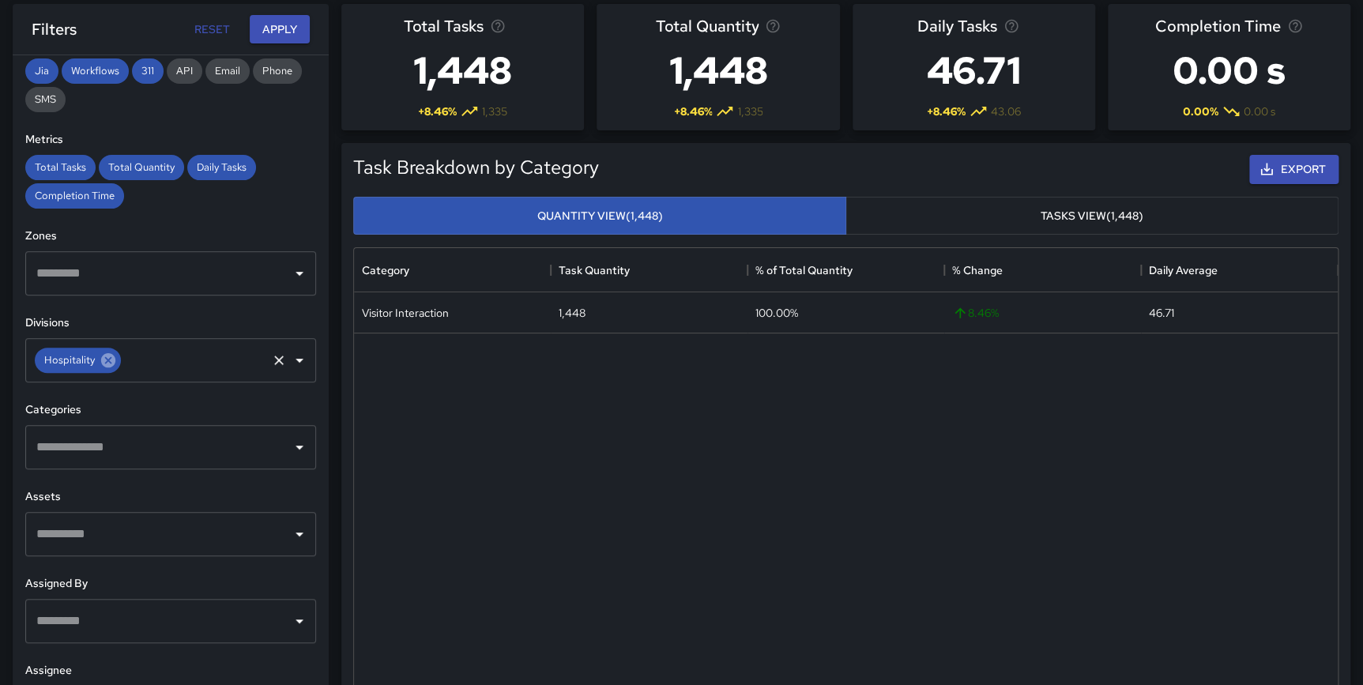
click at [108, 356] on icon at bounding box center [108, 360] width 17 height 17
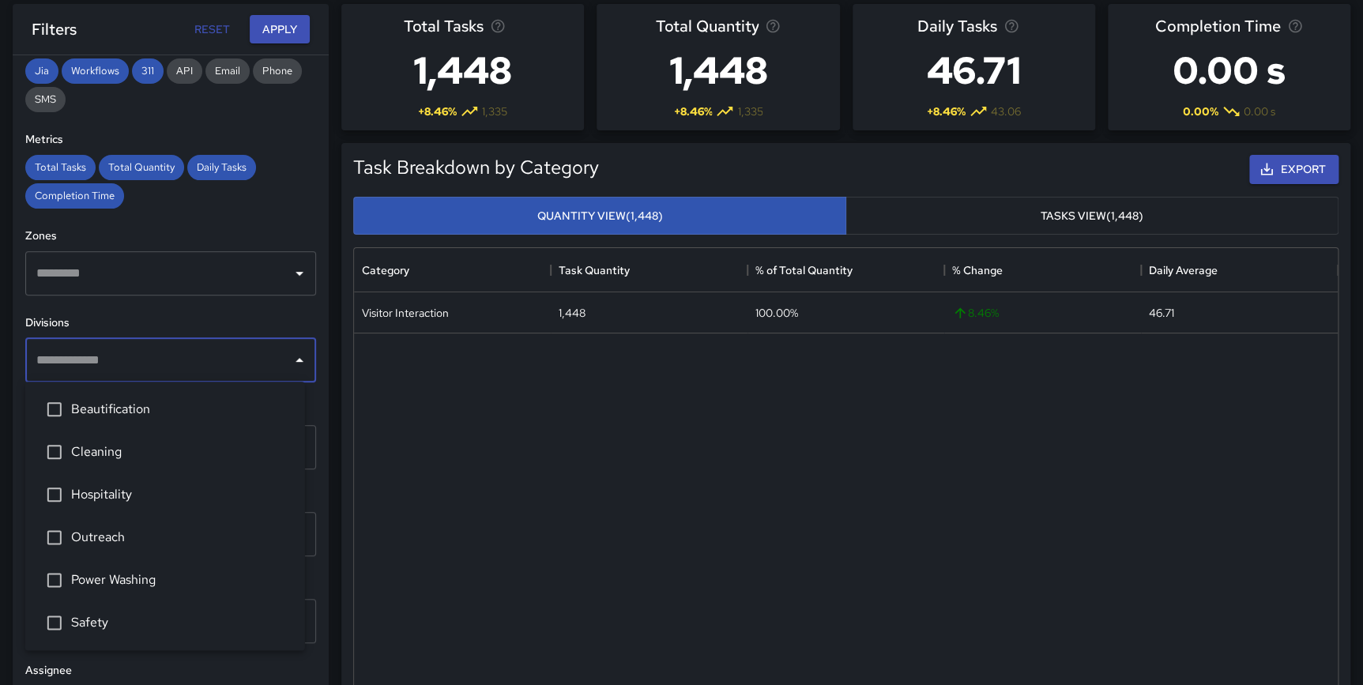
click at [104, 356] on input "text" at bounding box center [158, 360] width 253 height 30
click at [125, 409] on span "Beautification" at bounding box center [181, 409] width 221 height 19
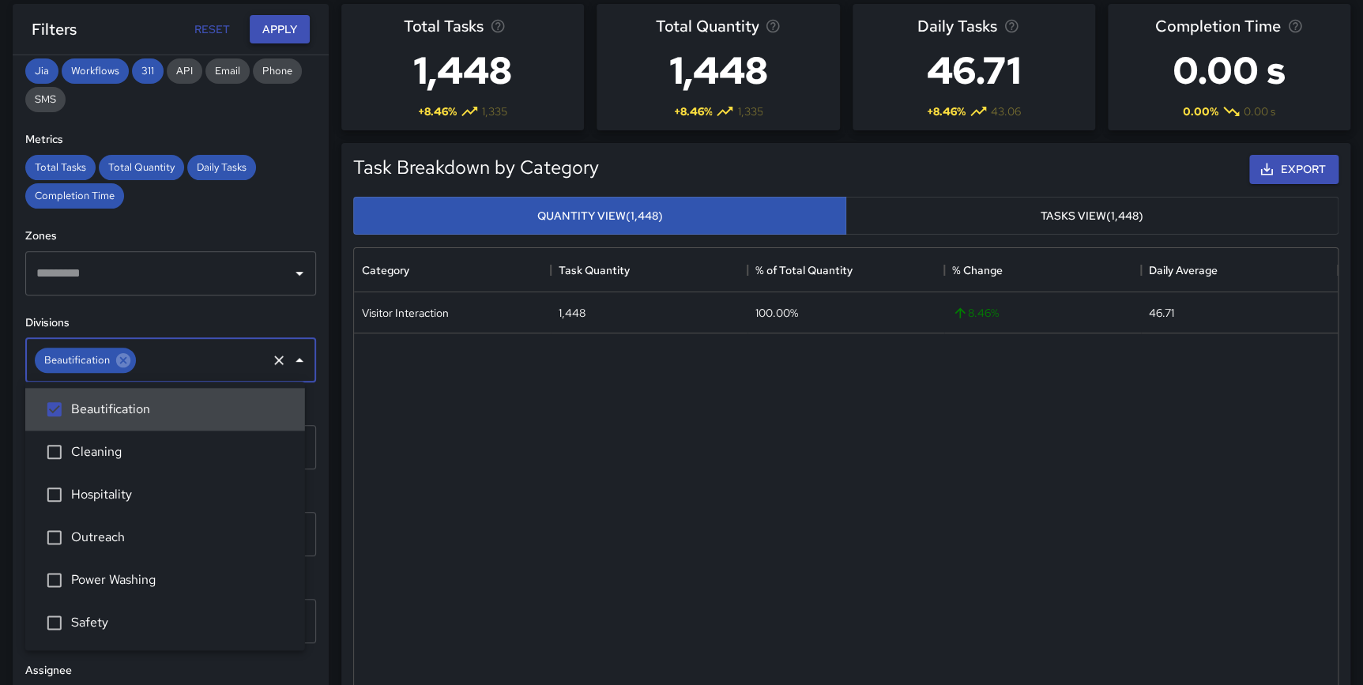
click at [284, 36] on button "Apply" at bounding box center [280, 29] width 60 height 29
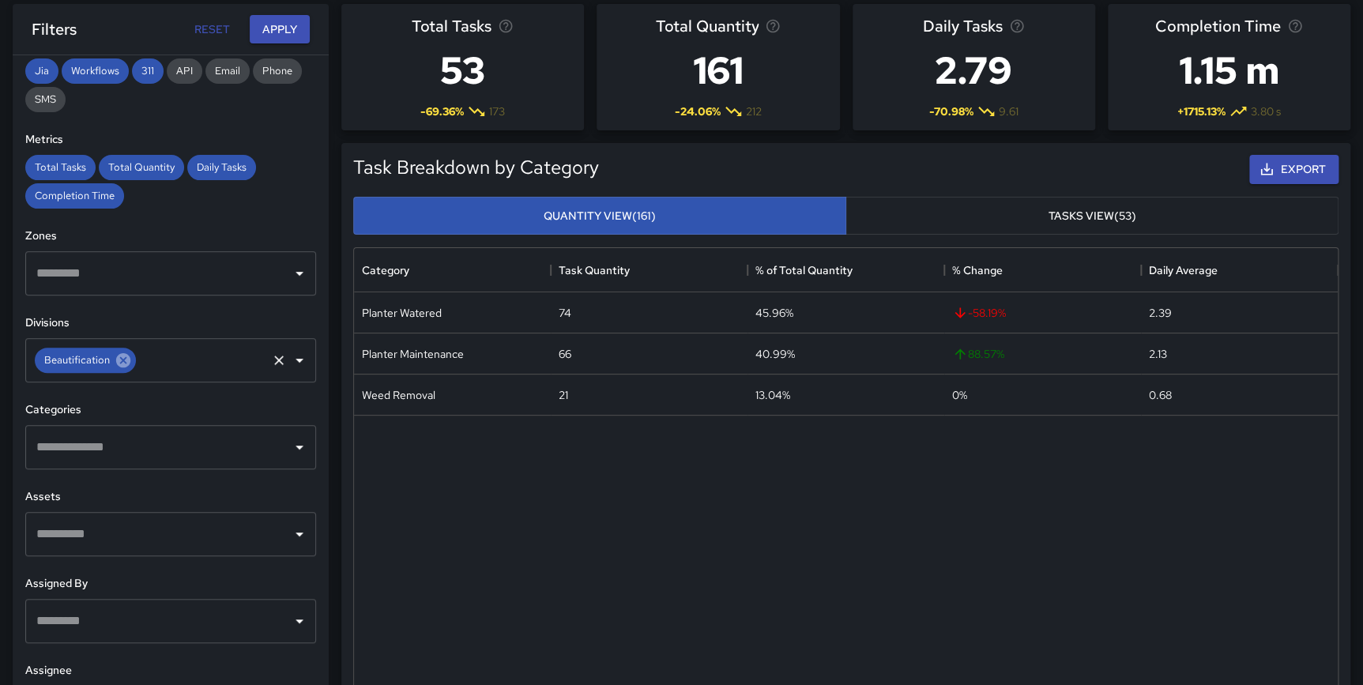
click at [117, 358] on icon at bounding box center [123, 360] width 14 height 14
click at [123, 354] on input "text" at bounding box center [158, 360] width 253 height 30
type input "****"
click at [107, 404] on span "Safety" at bounding box center [181, 409] width 221 height 19
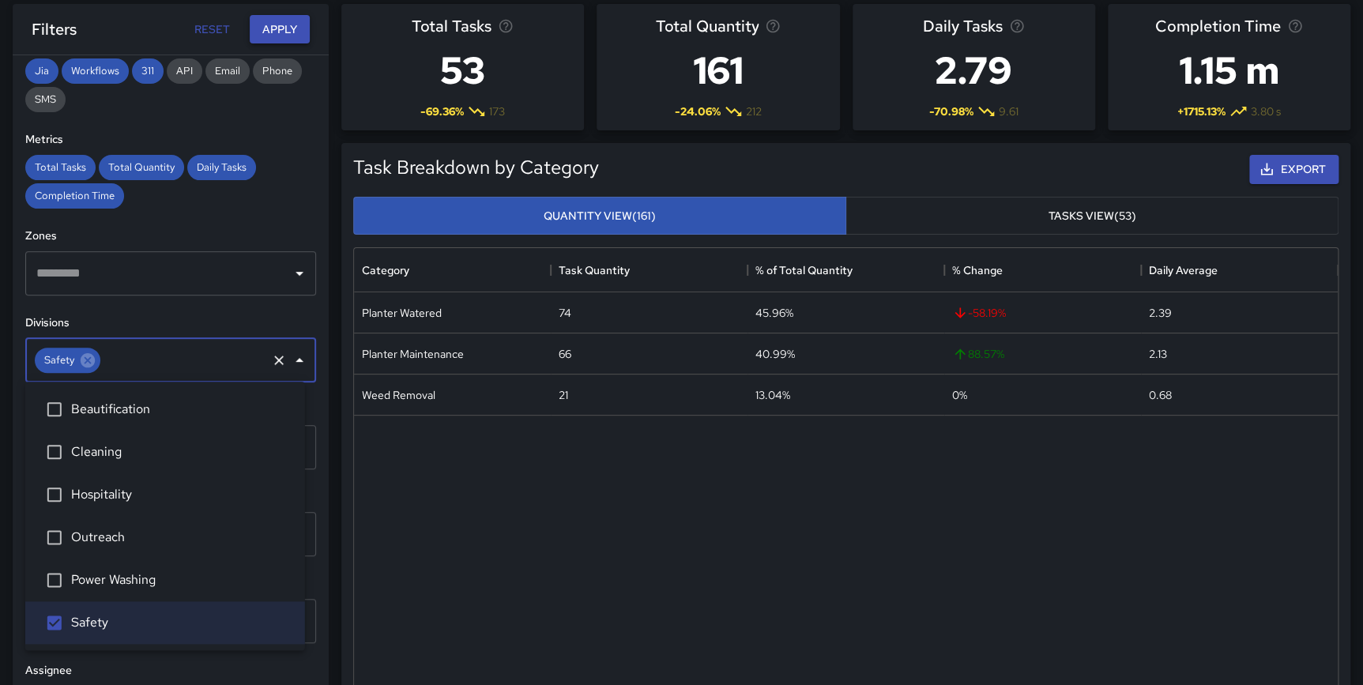
click at [258, 32] on button "Apply" at bounding box center [280, 29] width 60 height 29
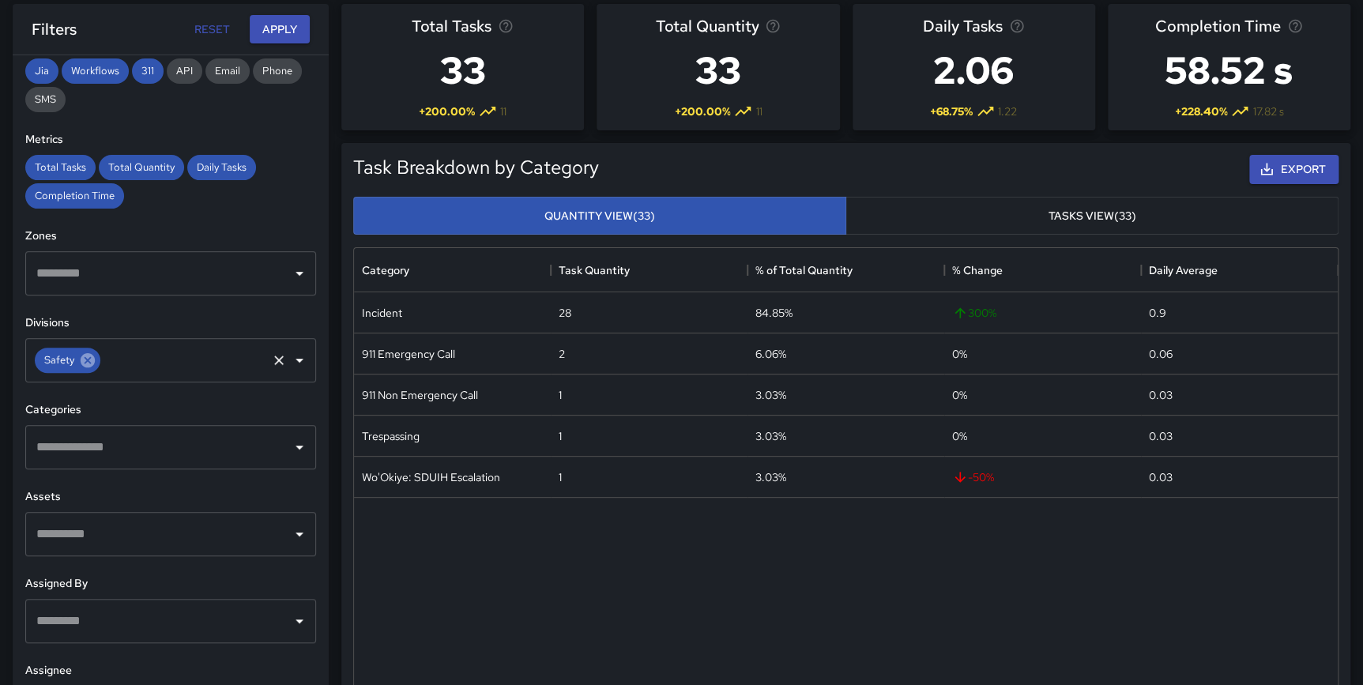
click at [92, 357] on icon at bounding box center [88, 360] width 14 height 14
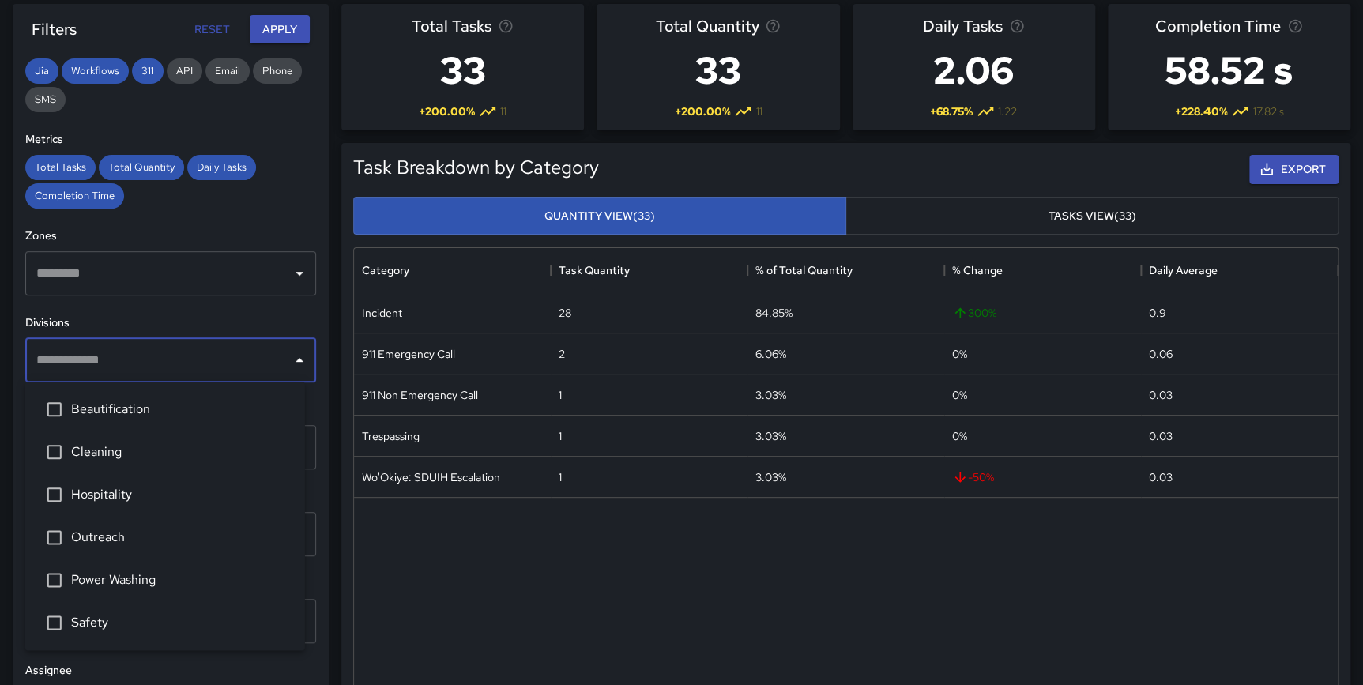
click at [93, 357] on input "text" at bounding box center [158, 360] width 253 height 30
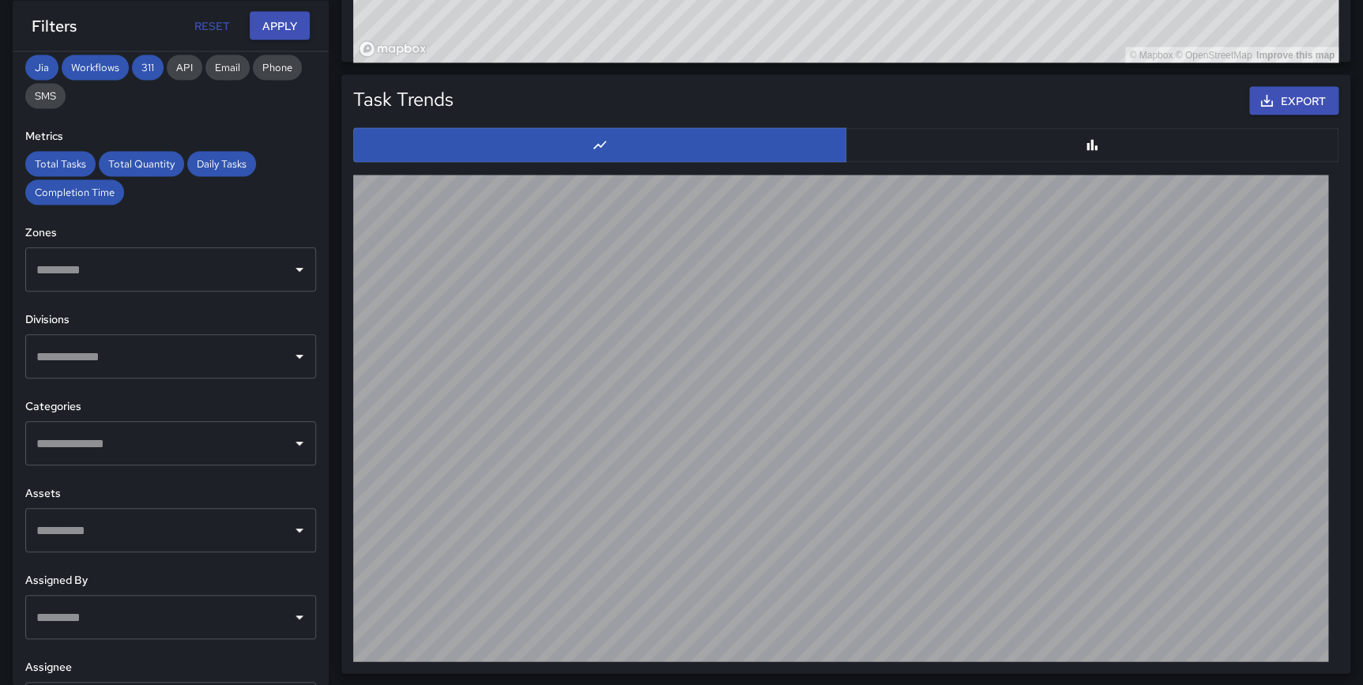
click at [99, 353] on input "text" at bounding box center [158, 356] width 253 height 30
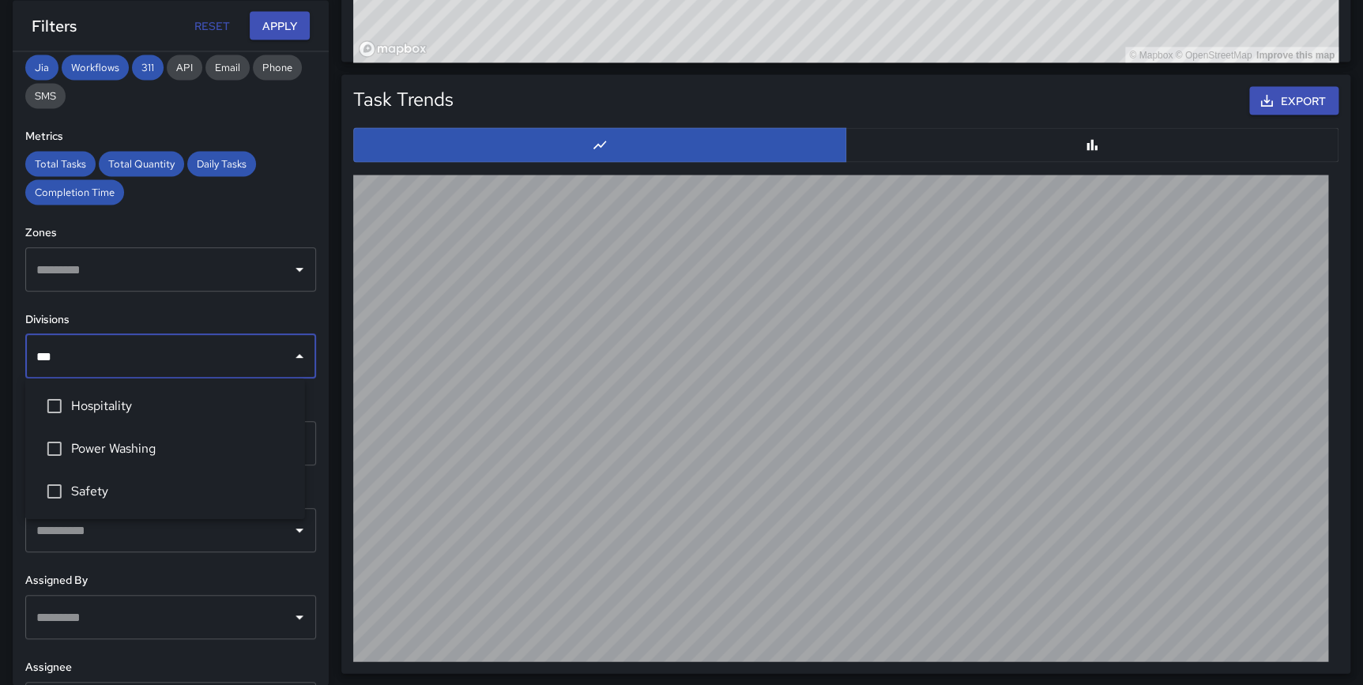
type input "****"
click at [93, 414] on span "Safety" at bounding box center [181, 405] width 221 height 19
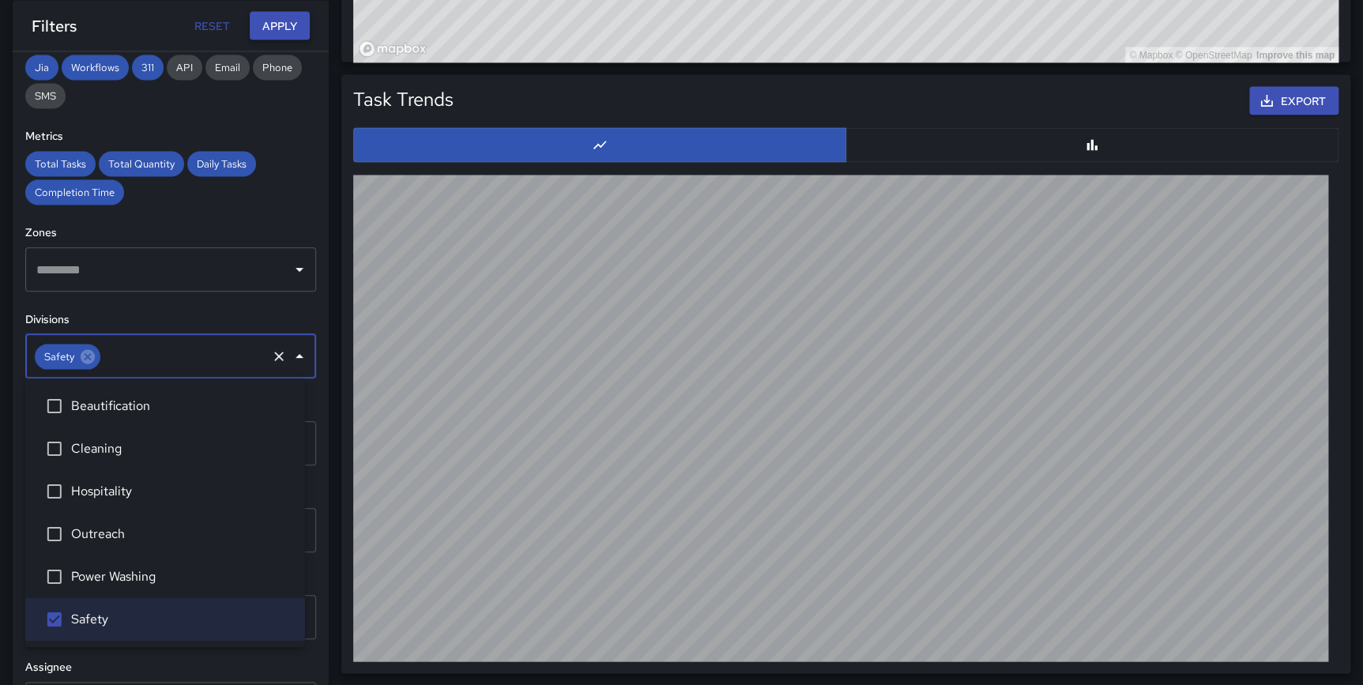
click at [284, 11] on button "Apply" at bounding box center [280, 25] width 60 height 29
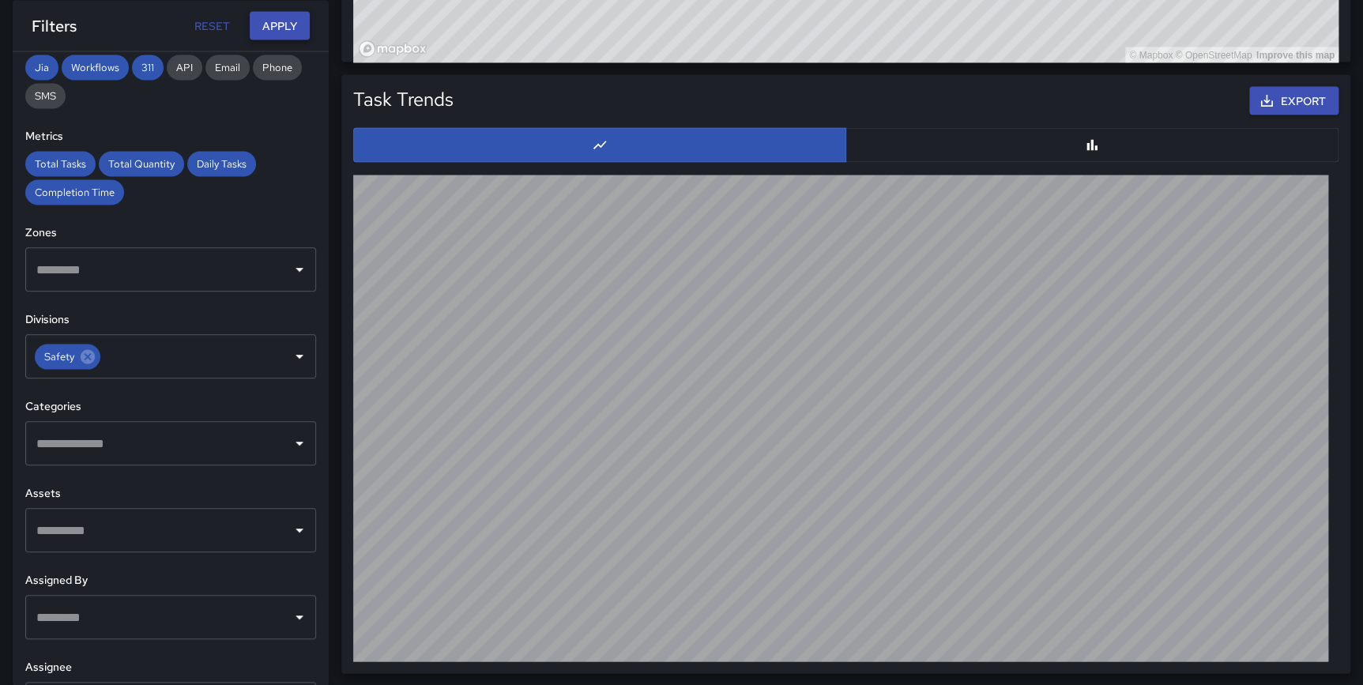
click at [295, 23] on button "Apply" at bounding box center [280, 25] width 60 height 29
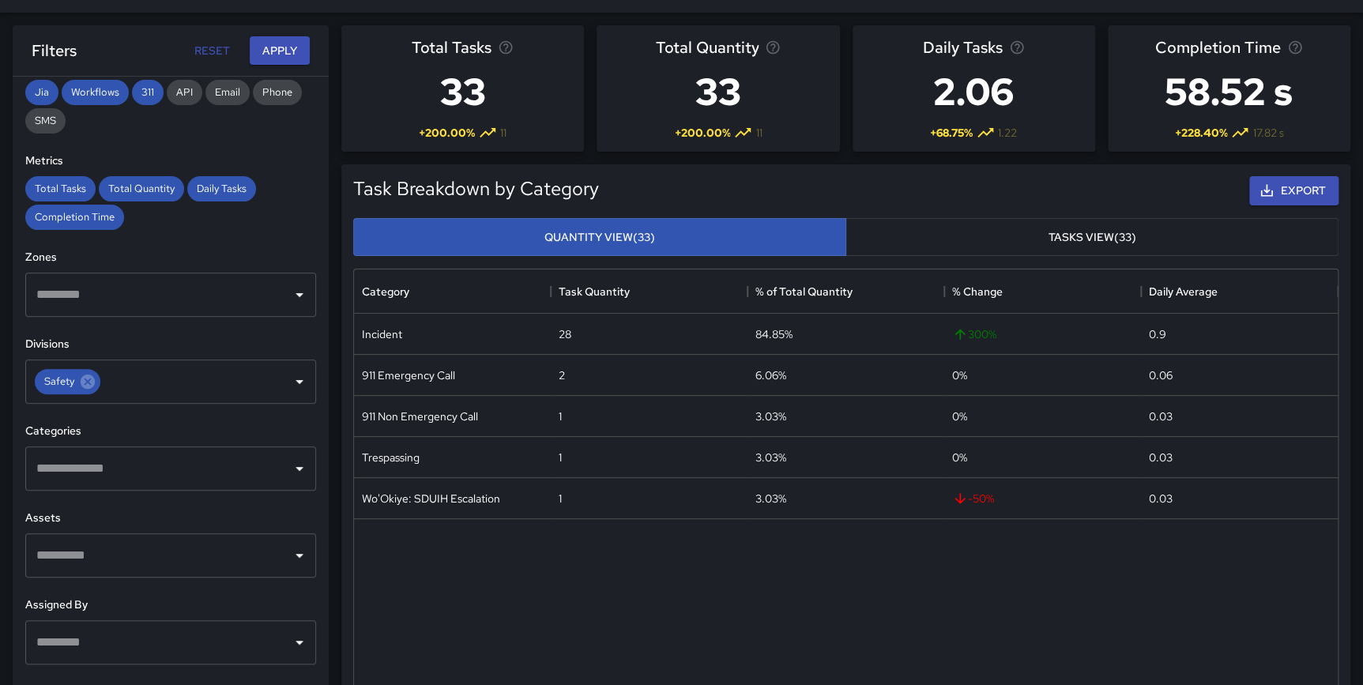
scroll to position [0, 0]
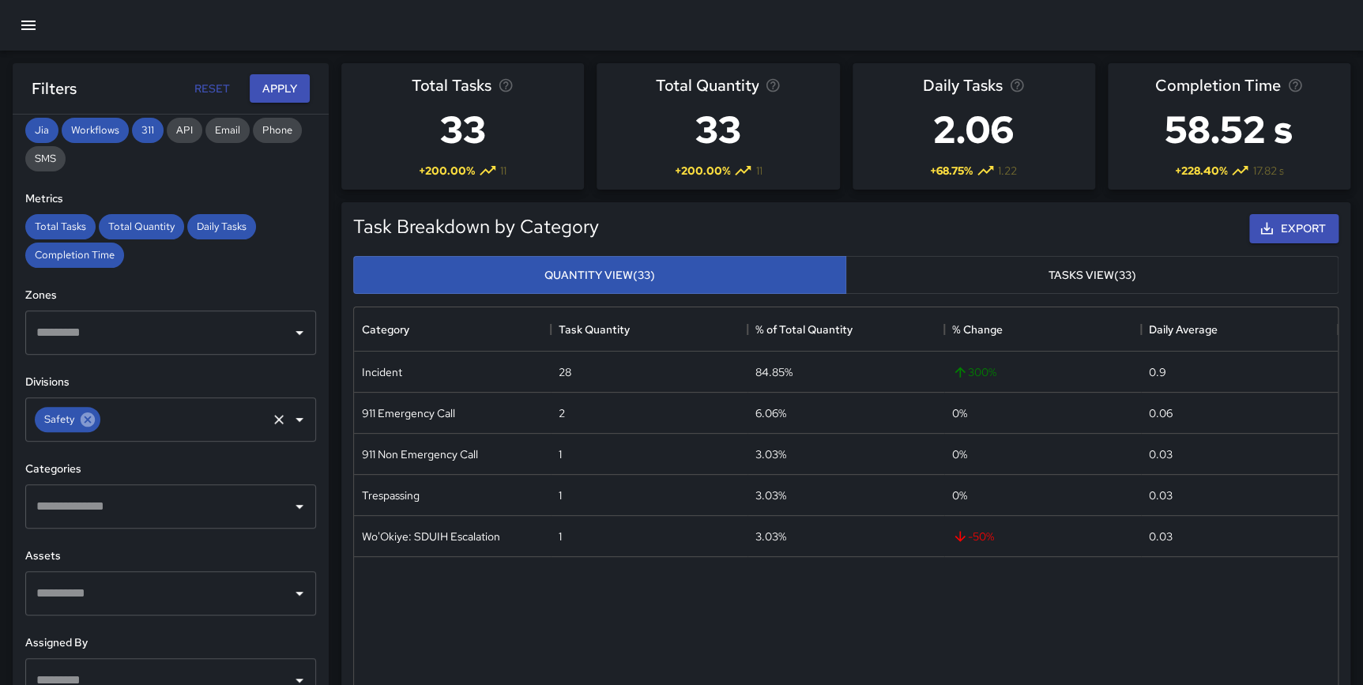
click at [87, 422] on icon at bounding box center [88, 419] width 14 height 14
click at [94, 416] on input "text" at bounding box center [158, 420] width 253 height 30
type input "*****"
click at [134, 456] on li "Cleaning" at bounding box center [165, 468] width 280 height 43
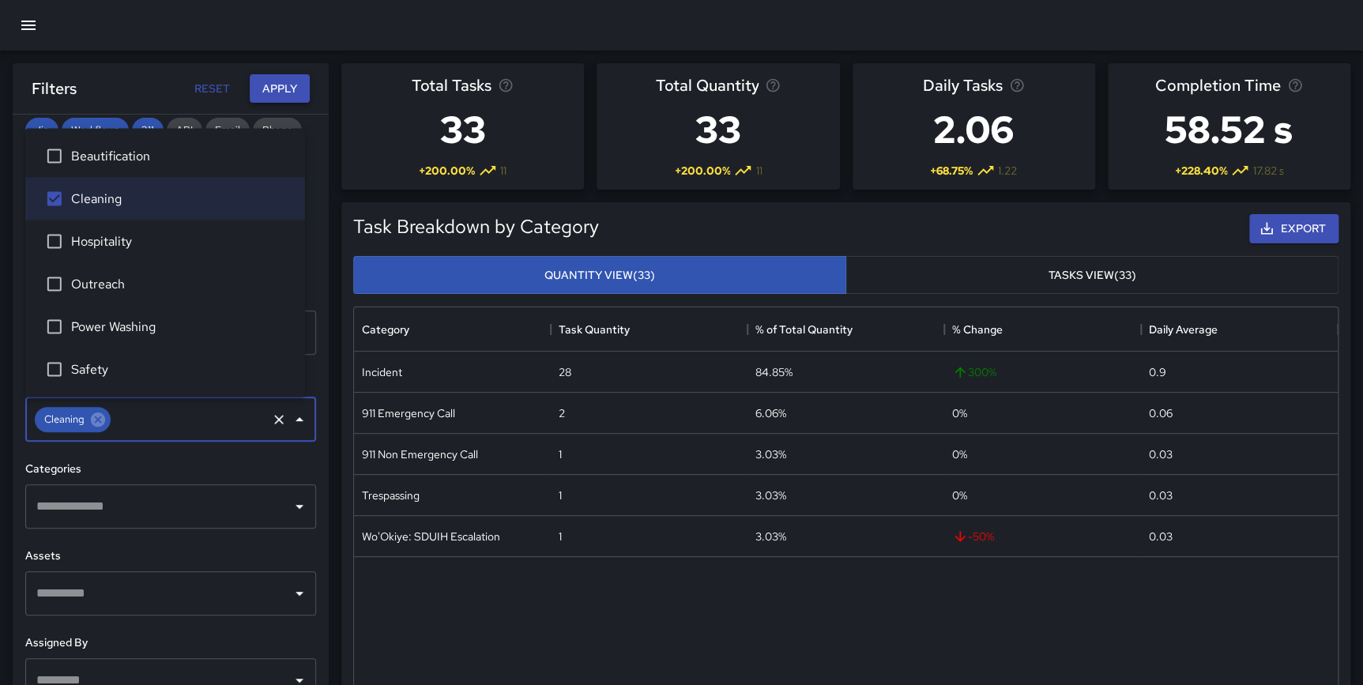
click at [288, 95] on button "Apply" at bounding box center [280, 88] width 60 height 29
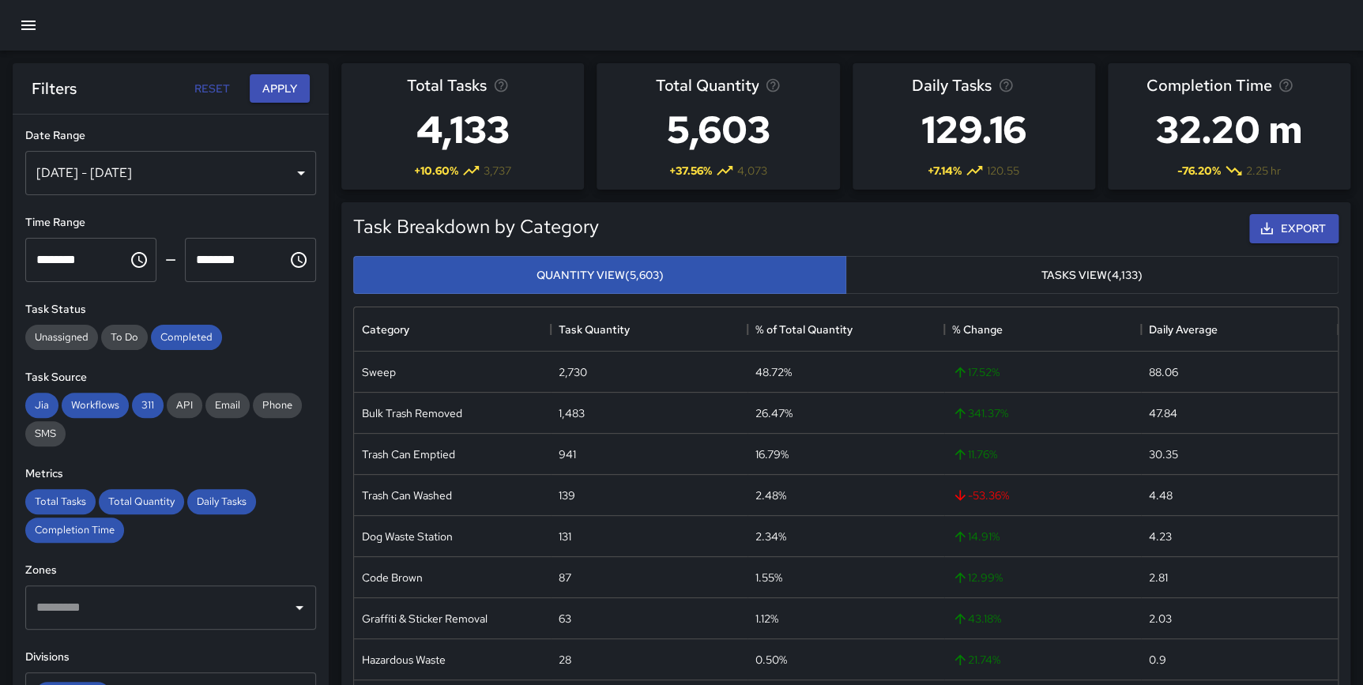
click at [162, 178] on div "Jul 01, 2025 - Jul 31, 2025" at bounding box center [170, 173] width 291 height 44
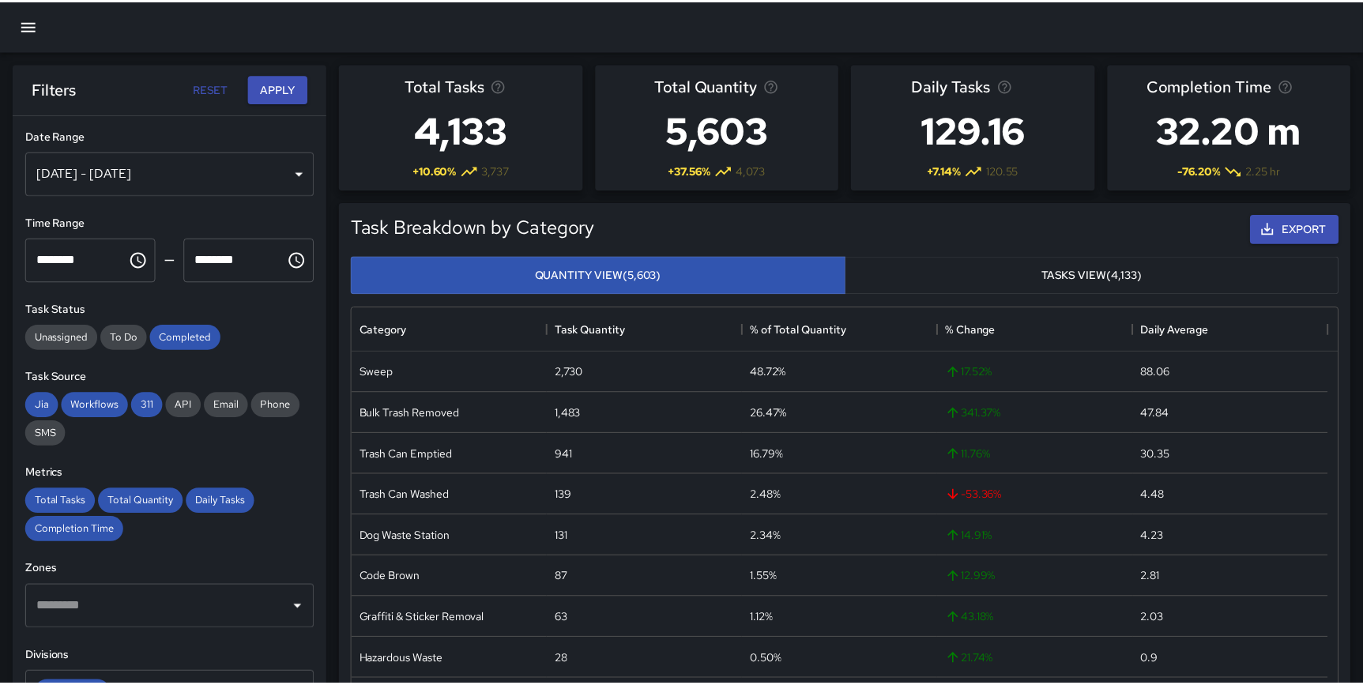
scroll to position [461, 973]
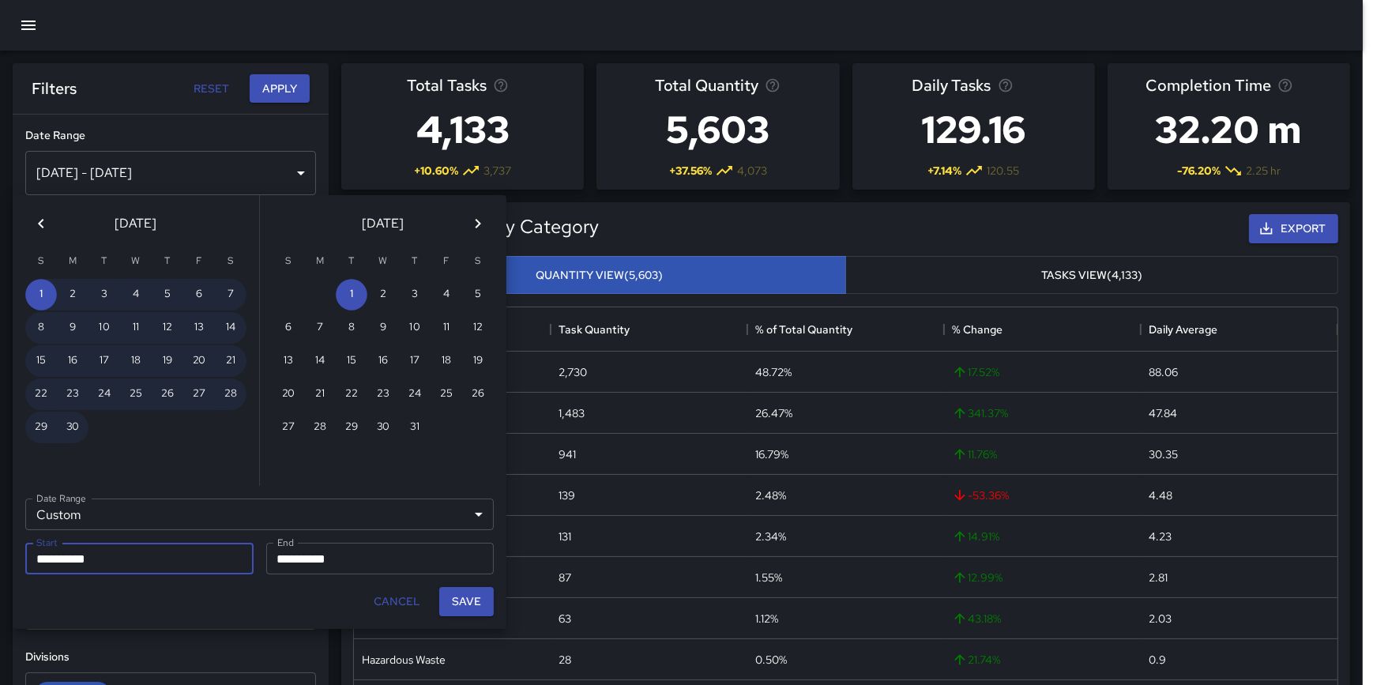
click at [45, 221] on icon "Previous month" at bounding box center [41, 223] width 19 height 19
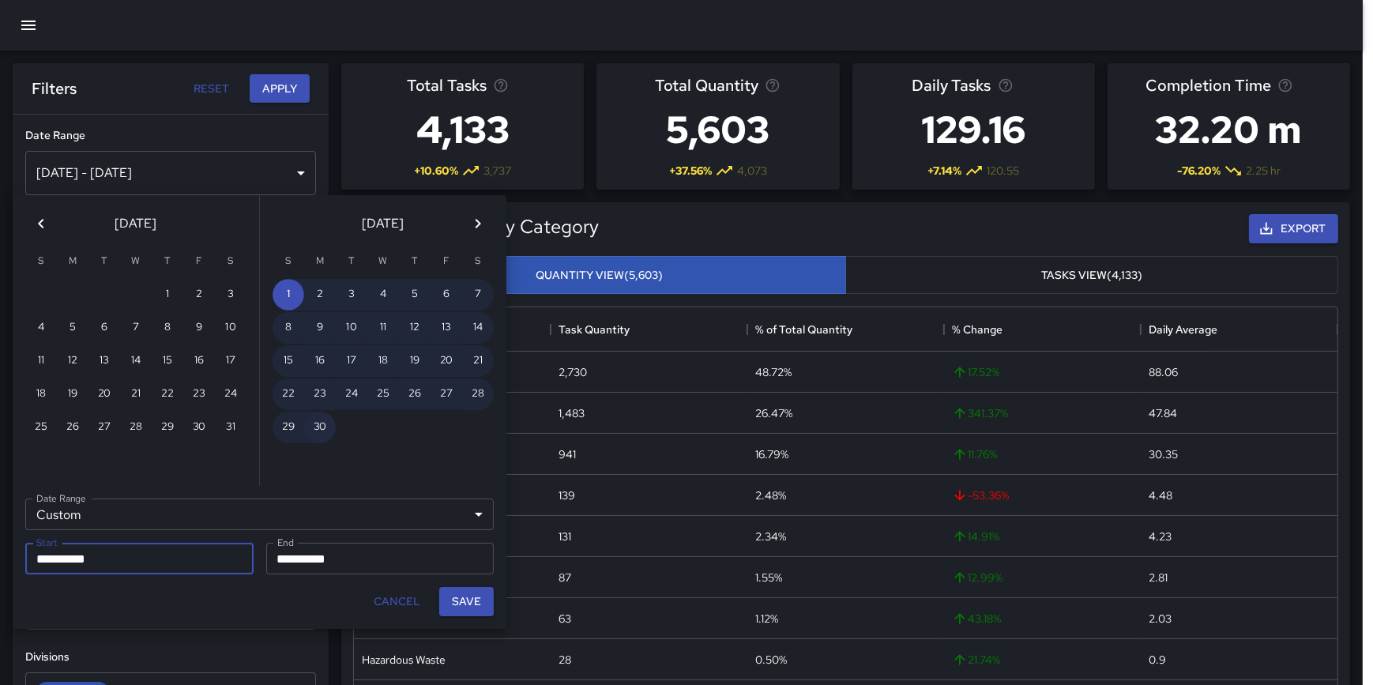
click at [325, 419] on button "30" at bounding box center [320, 428] width 32 height 32
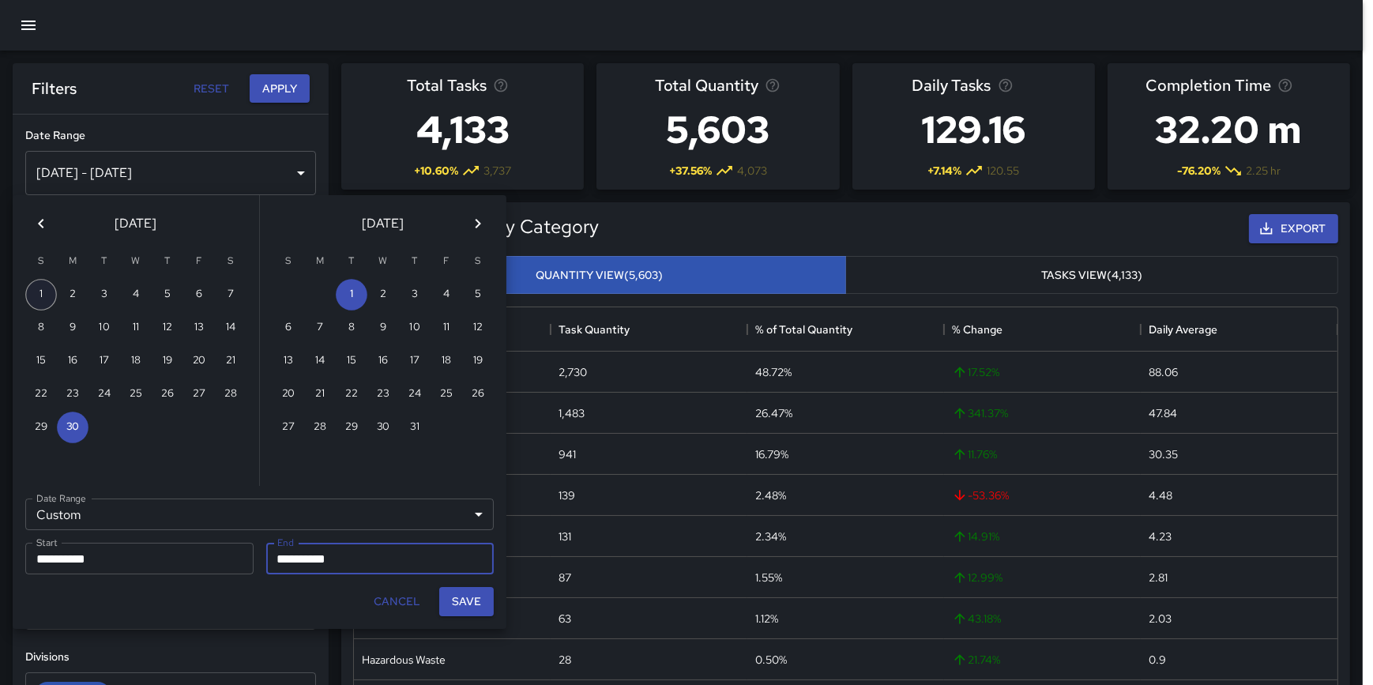
click at [47, 288] on button "1" at bounding box center [41, 295] width 32 height 32
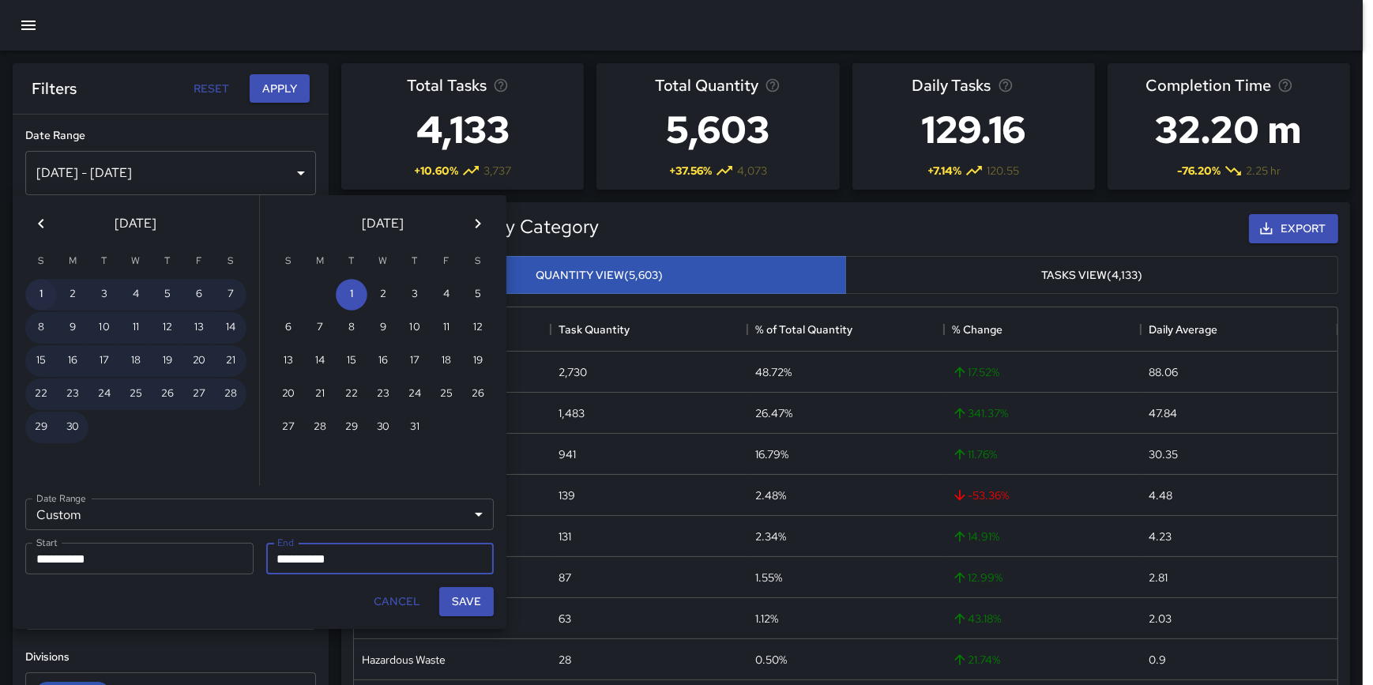
type input "**********"
click at [474, 596] on button "Save" at bounding box center [466, 601] width 55 height 29
type input "**********"
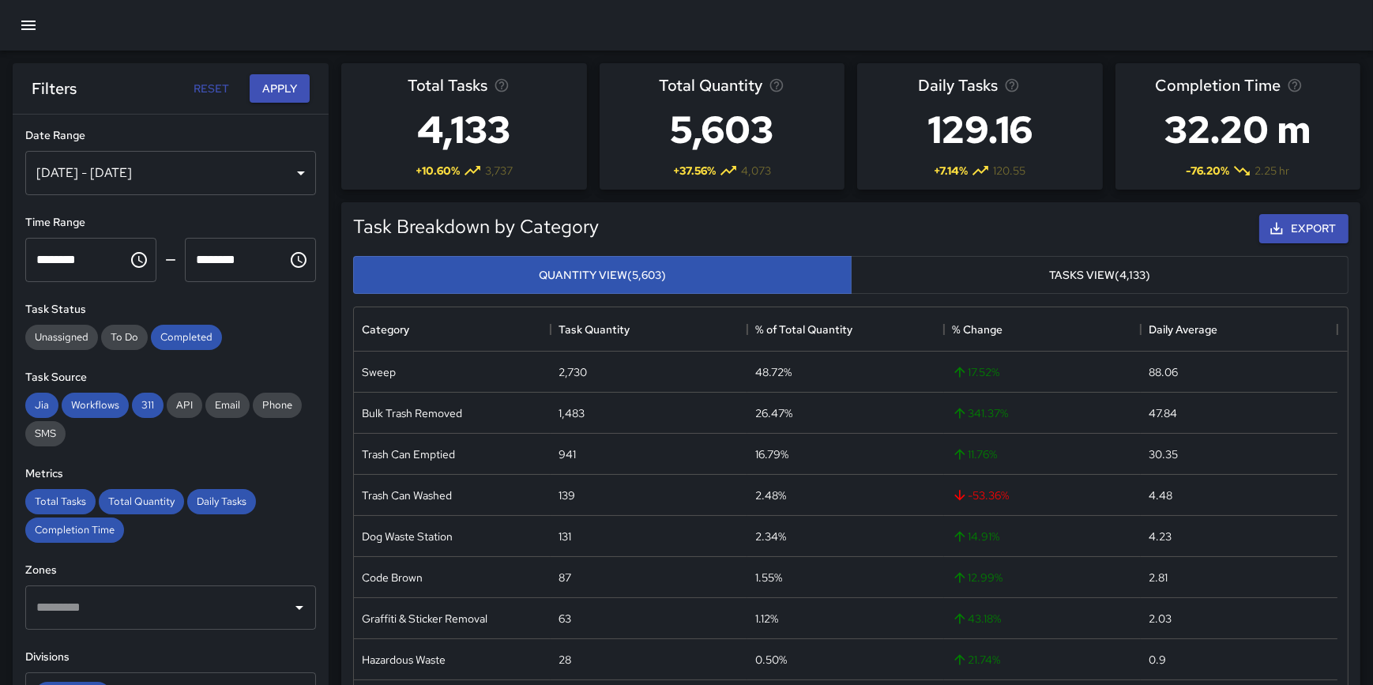
scroll to position [461, 972]
click at [280, 94] on button "Apply" at bounding box center [280, 88] width 60 height 29
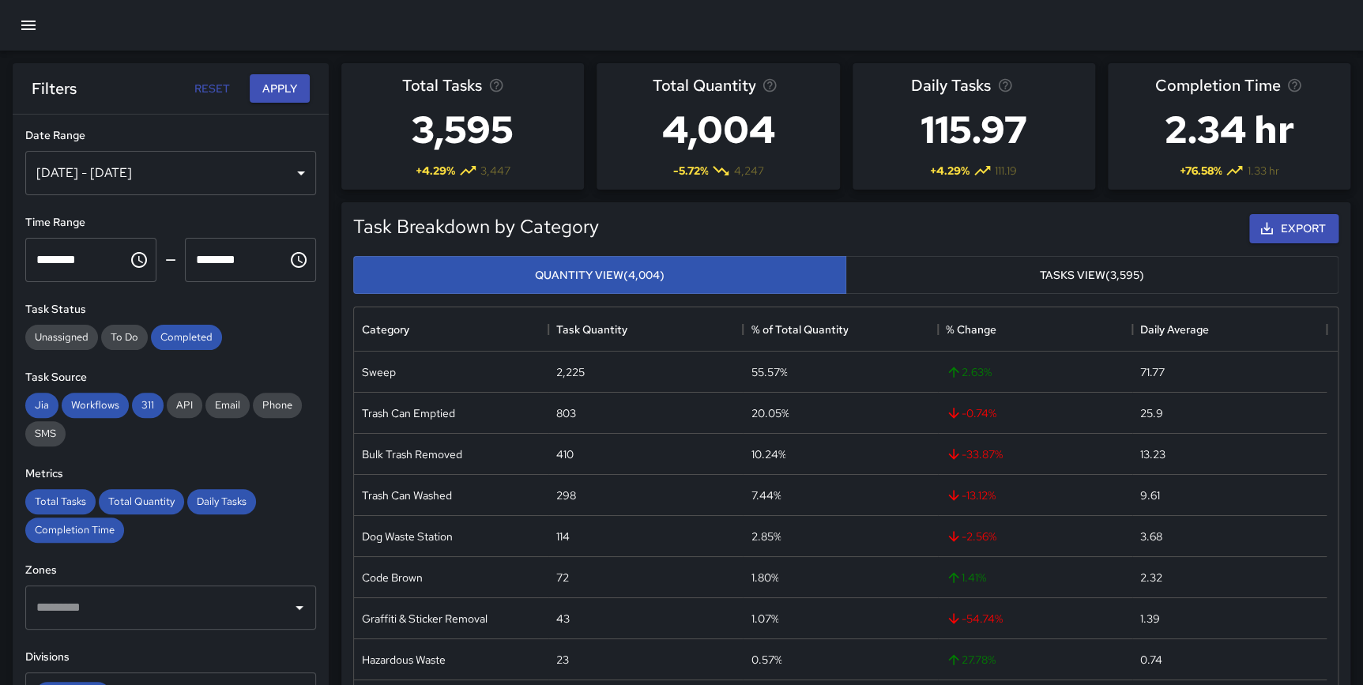
click at [172, 166] on div "Jun 01, 2025 - Jul 01, 2025" at bounding box center [170, 173] width 291 height 44
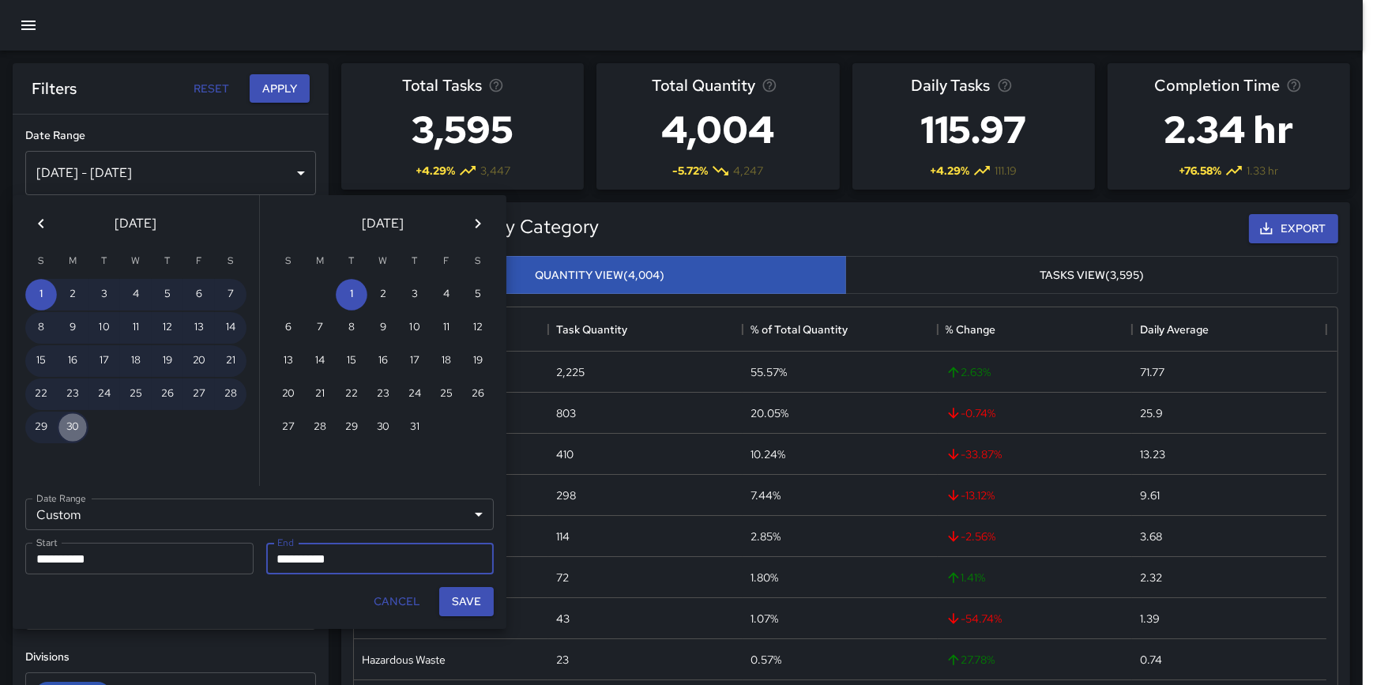
click at [76, 427] on button "30" at bounding box center [73, 428] width 32 height 32
type input "**********"
click at [459, 589] on button "Save" at bounding box center [466, 601] width 55 height 29
type input "**********"
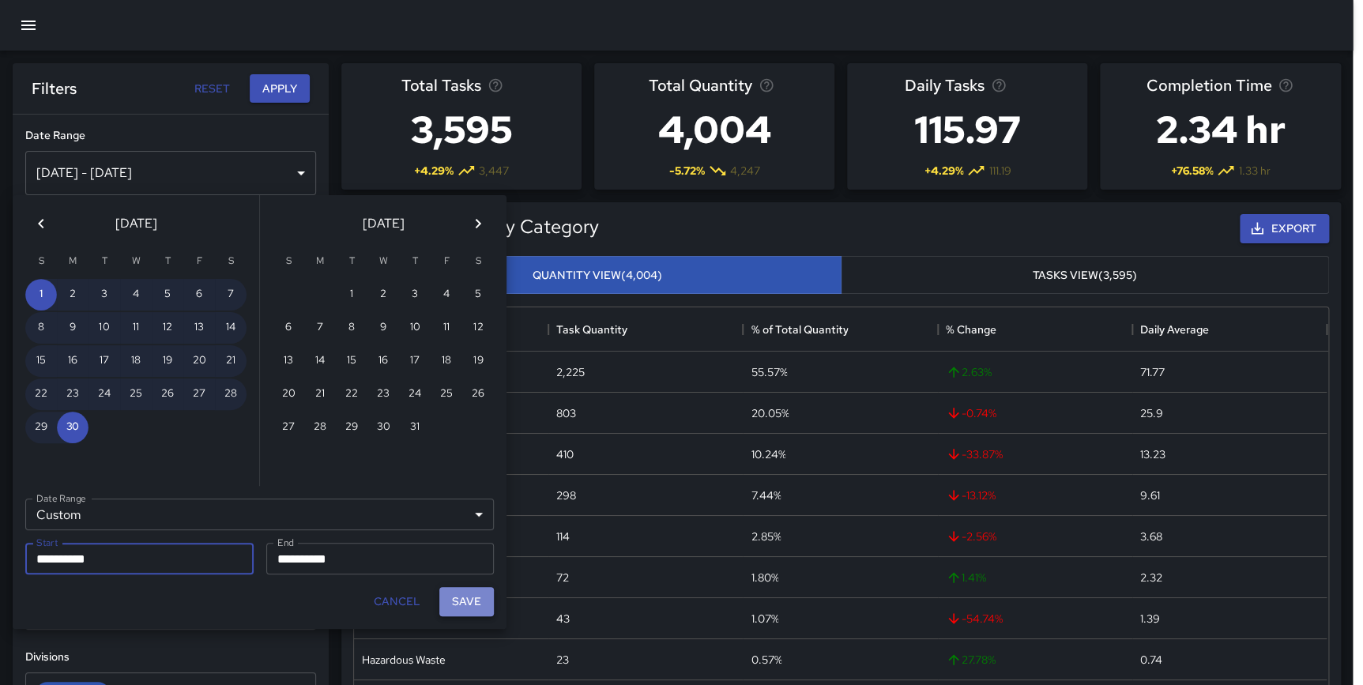
scroll to position [461, 972]
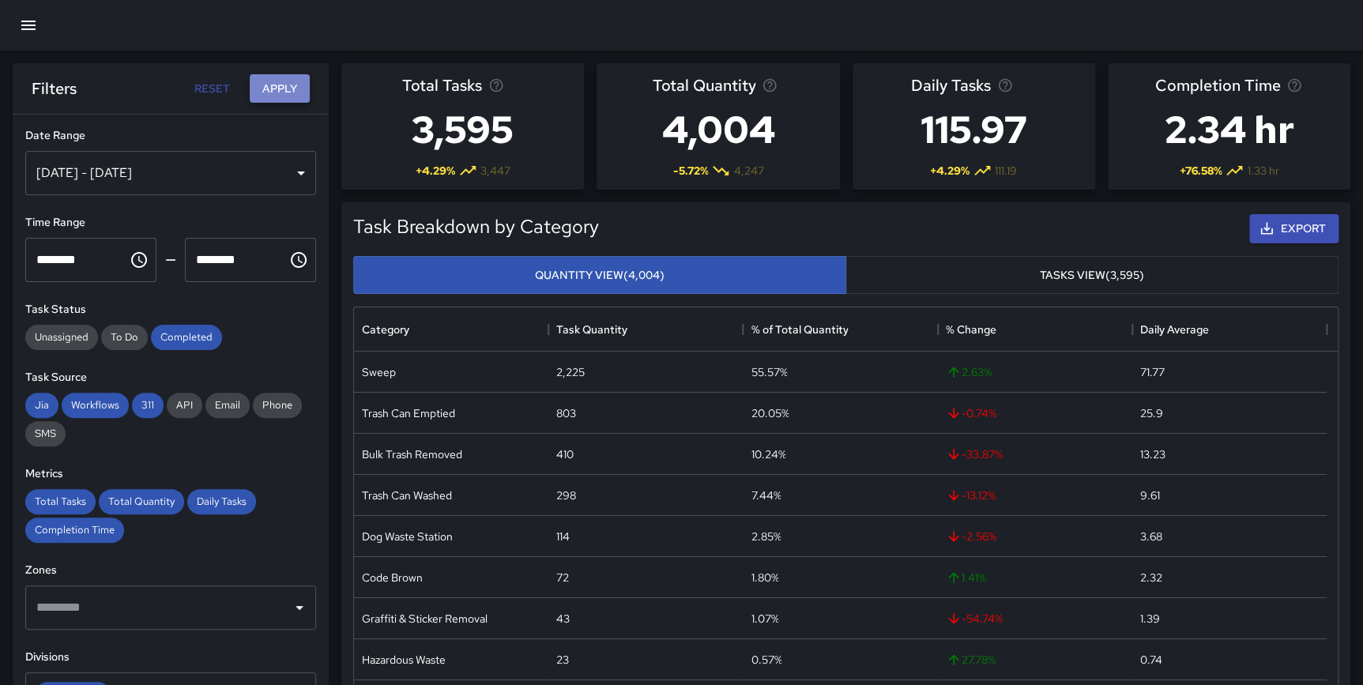
click at [280, 91] on button "Apply" at bounding box center [280, 88] width 60 height 29
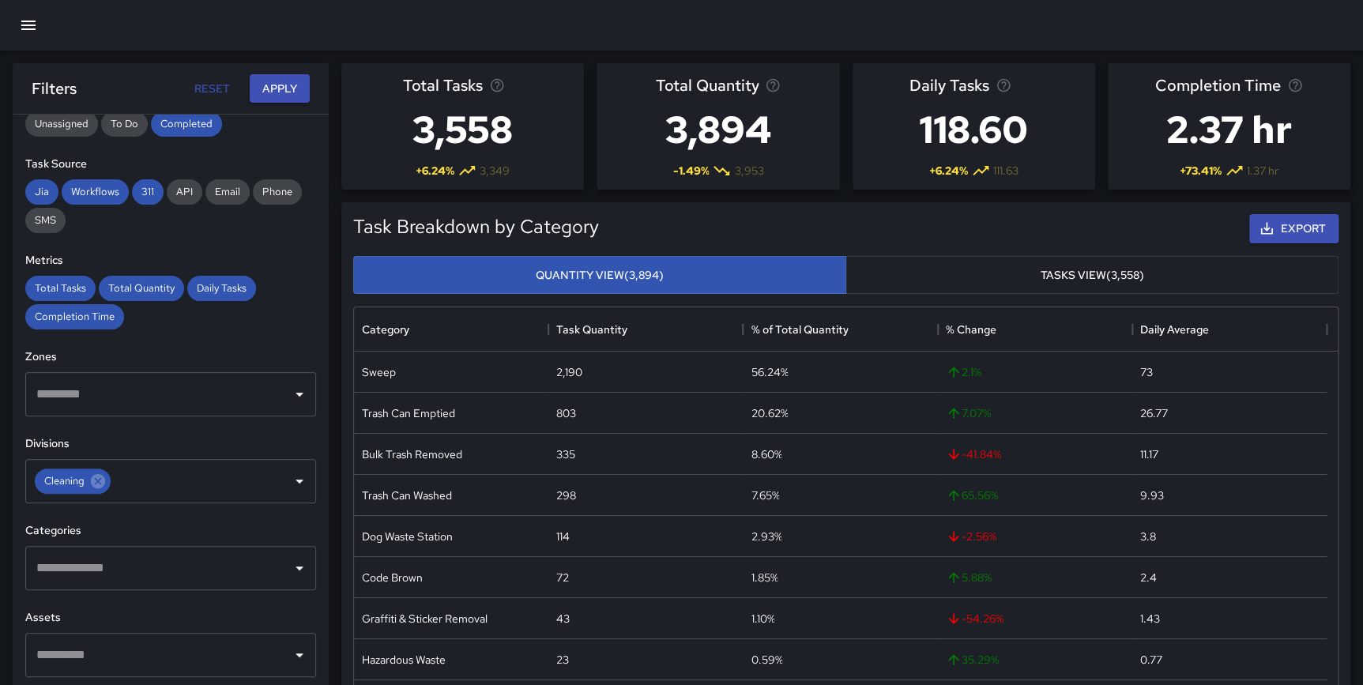
scroll to position [224, 0]
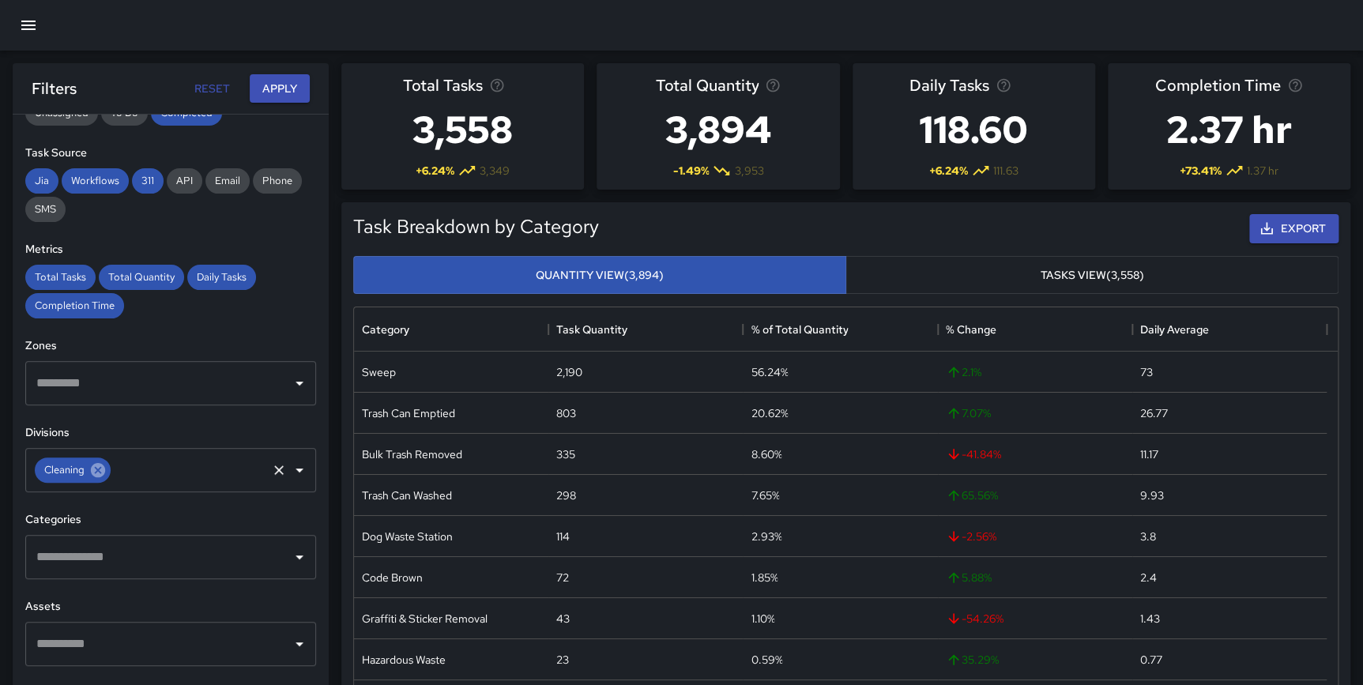
click at [93, 466] on icon at bounding box center [98, 470] width 14 height 14
click at [103, 469] on input "text" at bounding box center [158, 470] width 253 height 30
type input "*****"
click at [120, 525] on span "Power Washing" at bounding box center [181, 519] width 221 height 19
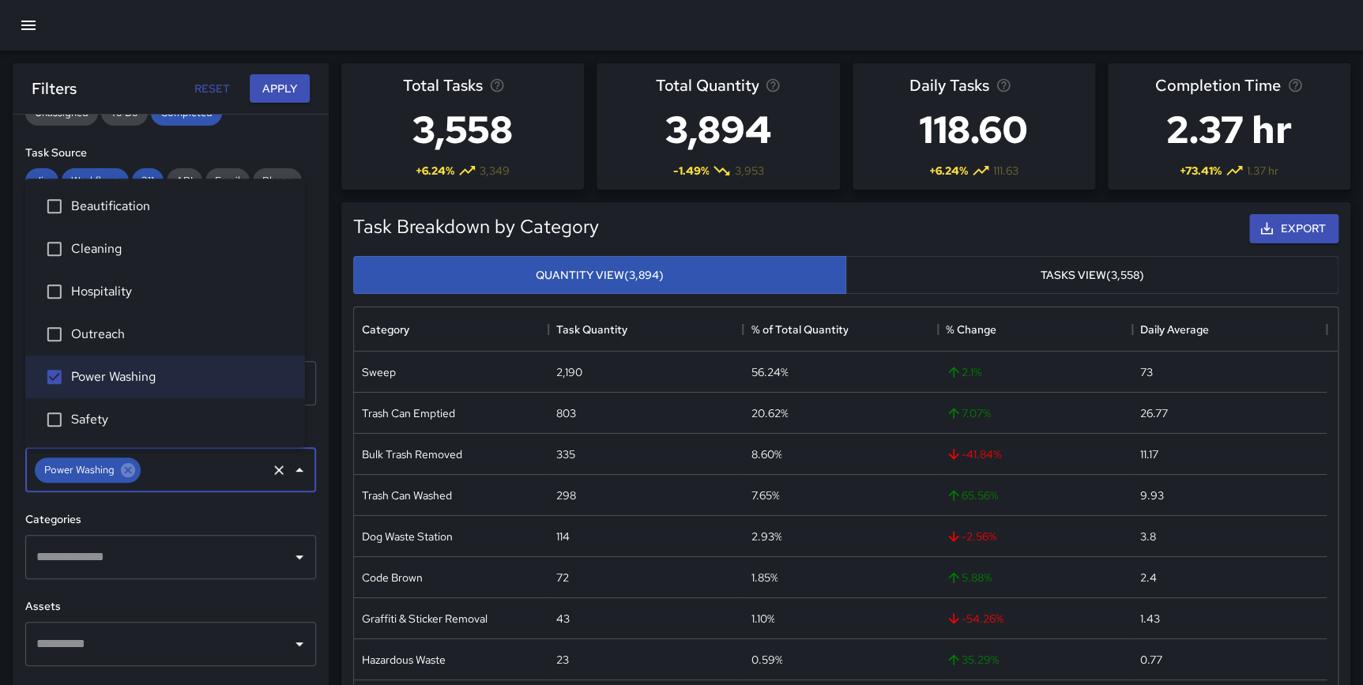
click at [274, 72] on div "Filters Reset Apply" at bounding box center [171, 88] width 316 height 51
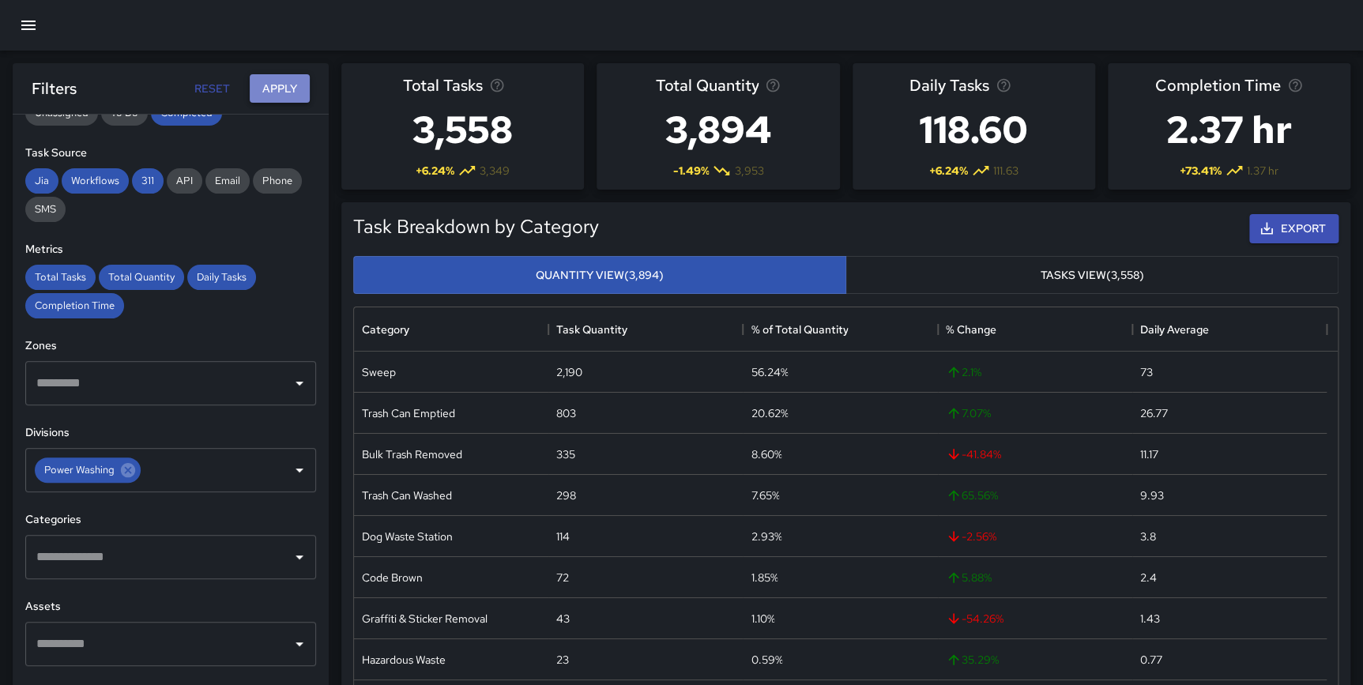
click at [280, 86] on button "Apply" at bounding box center [280, 88] width 60 height 29
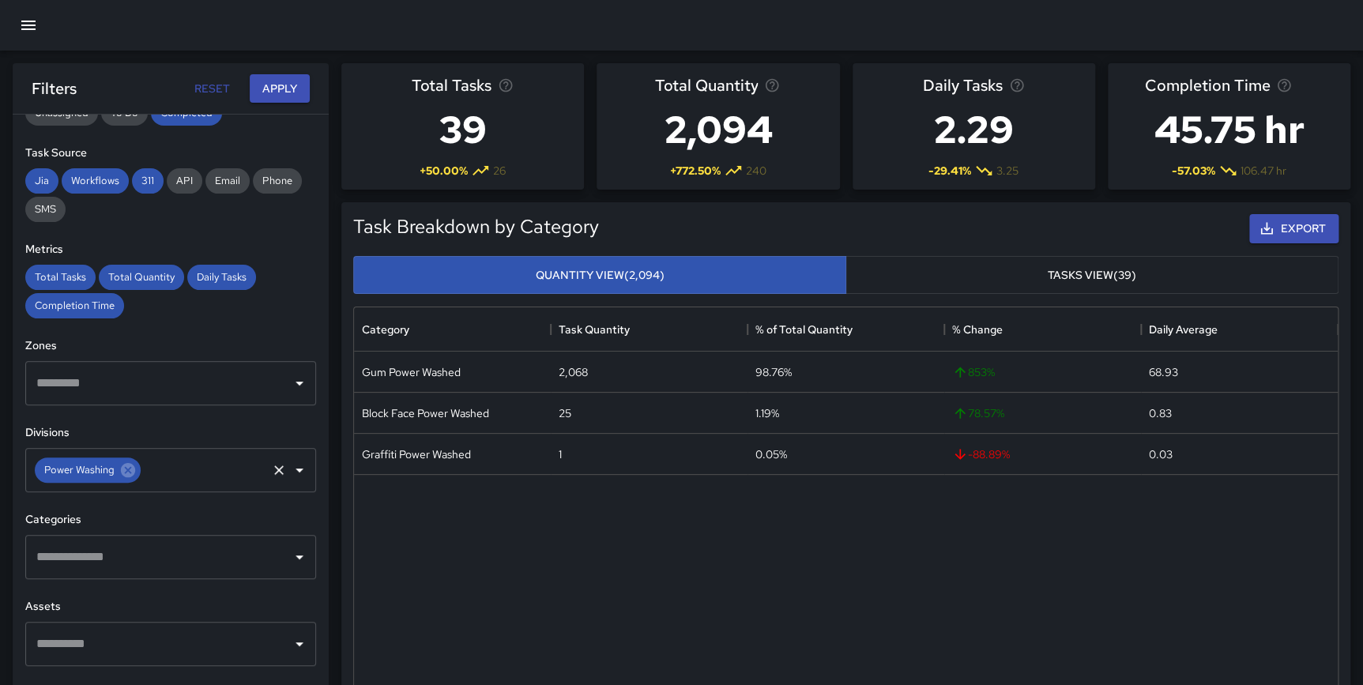
click at [129, 475] on icon at bounding box center [128, 470] width 14 height 14
click at [94, 466] on input "text" at bounding box center [158, 470] width 253 height 30
type input "*******"
click at [115, 516] on span "Hospitality" at bounding box center [181, 519] width 221 height 19
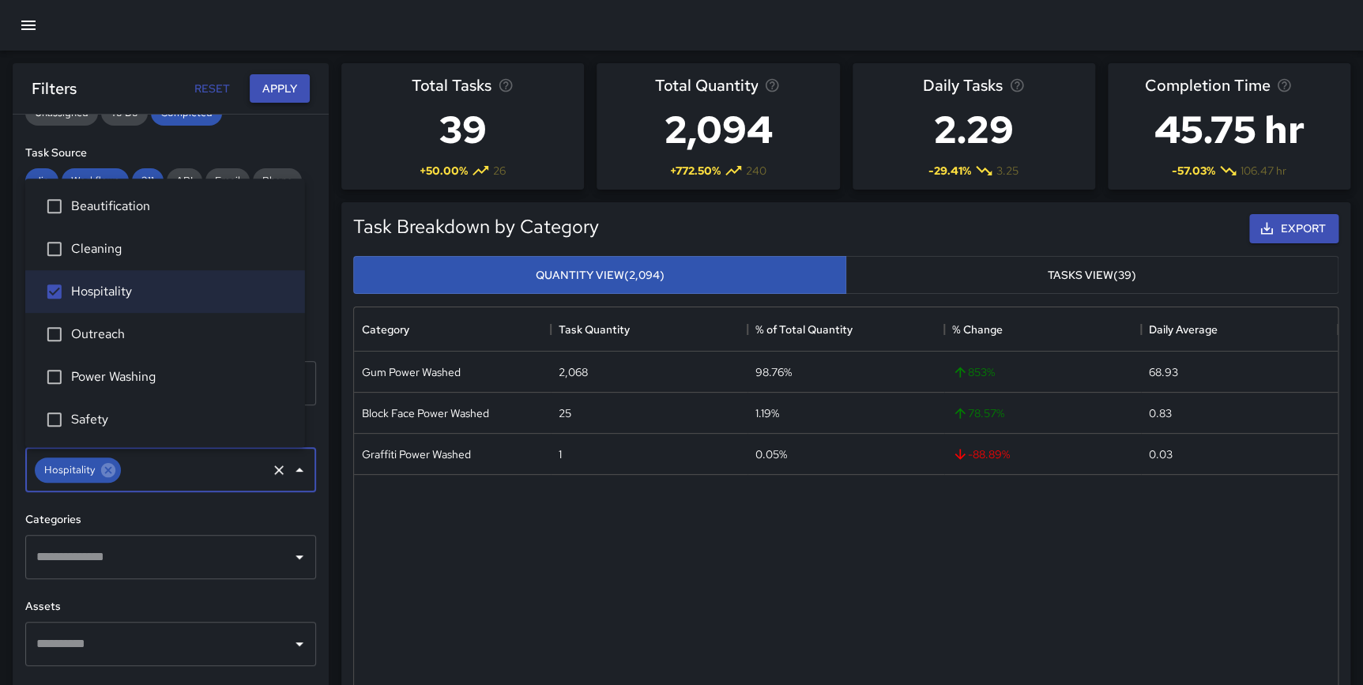
click at [278, 79] on button "Apply" at bounding box center [280, 88] width 60 height 29
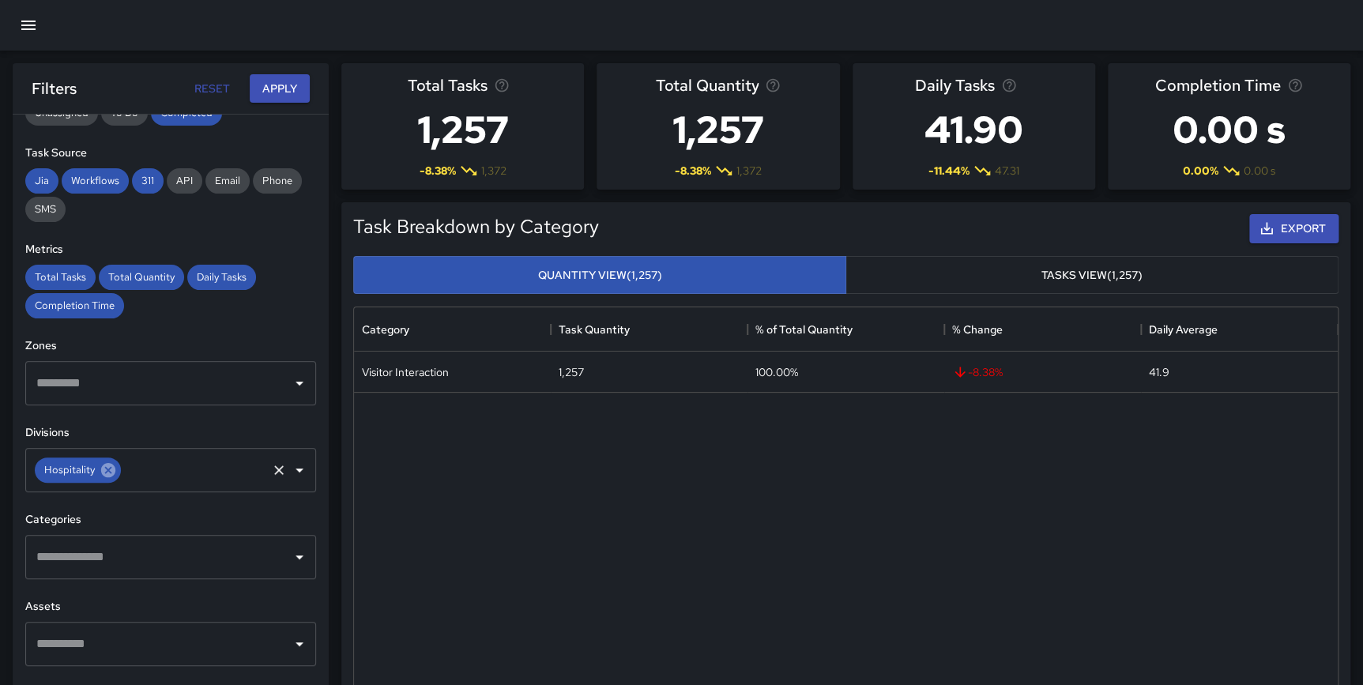
click at [111, 469] on icon at bounding box center [108, 470] width 14 height 14
click at [85, 469] on input "text" at bounding box center [158, 470] width 253 height 30
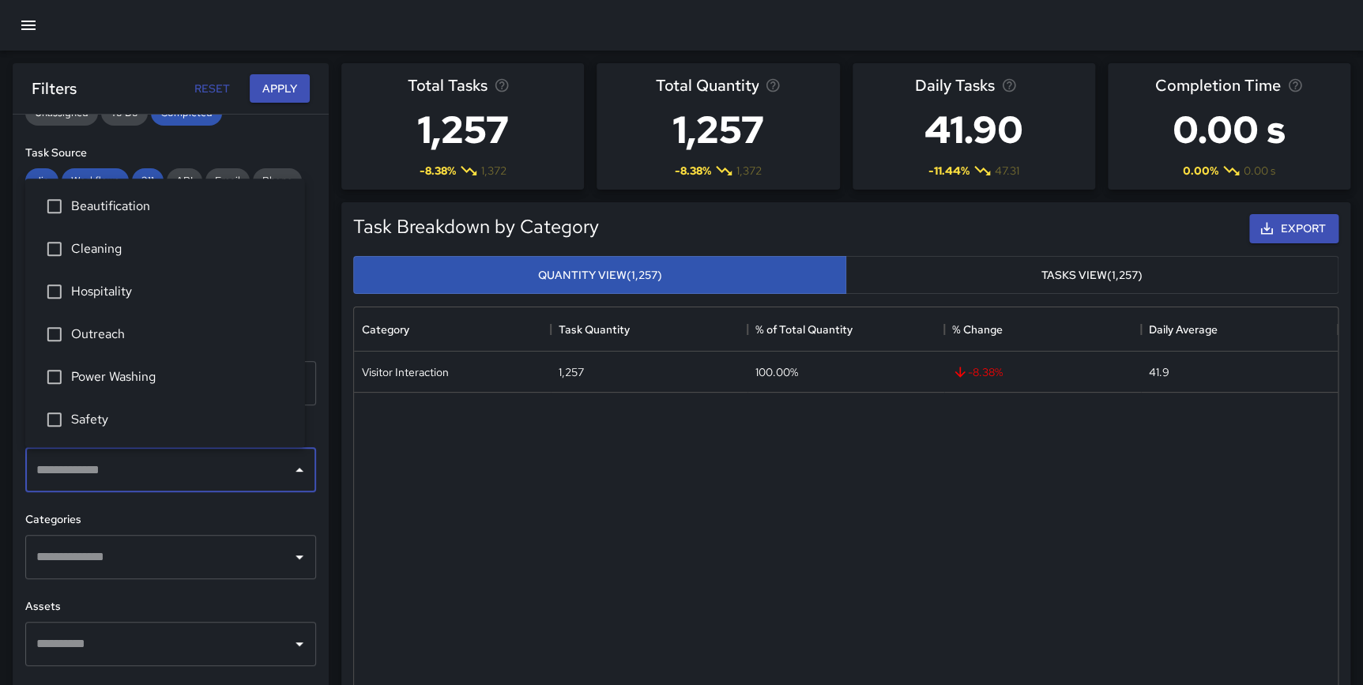
click at [128, 218] on li "Beautification" at bounding box center [165, 206] width 280 height 43
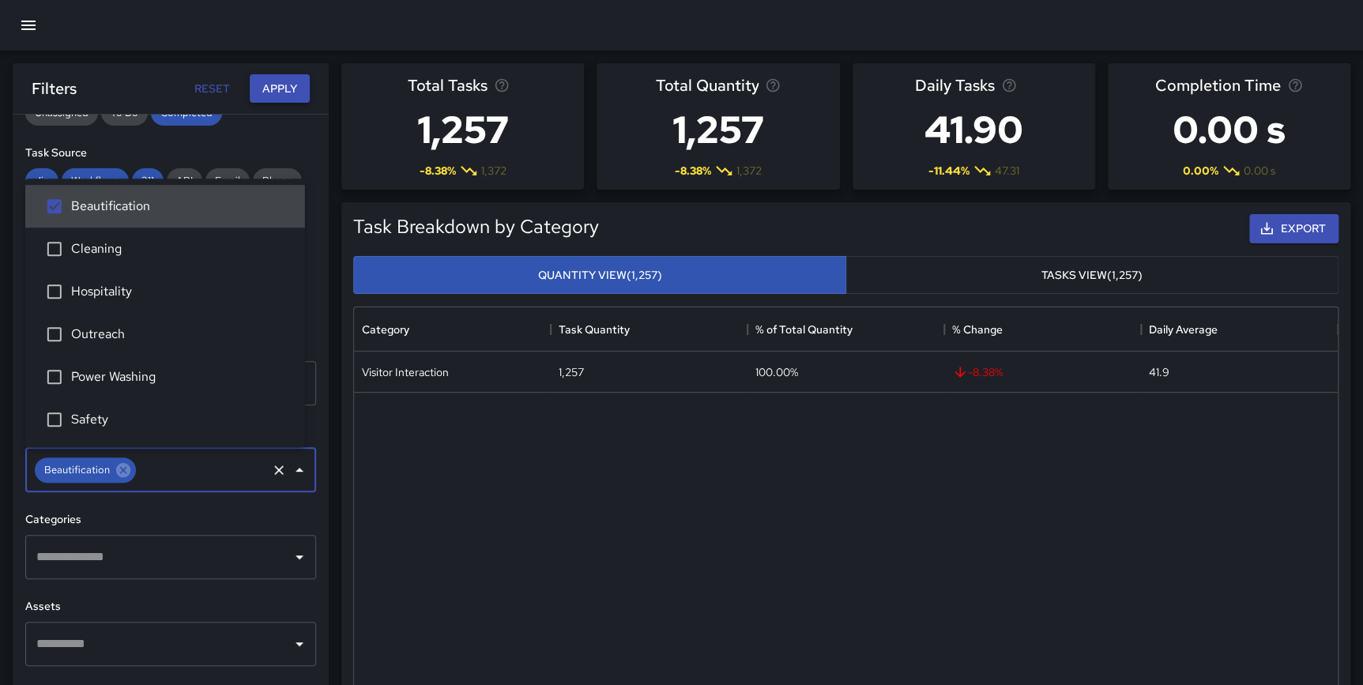
click at [272, 76] on button "Apply" at bounding box center [280, 88] width 60 height 29
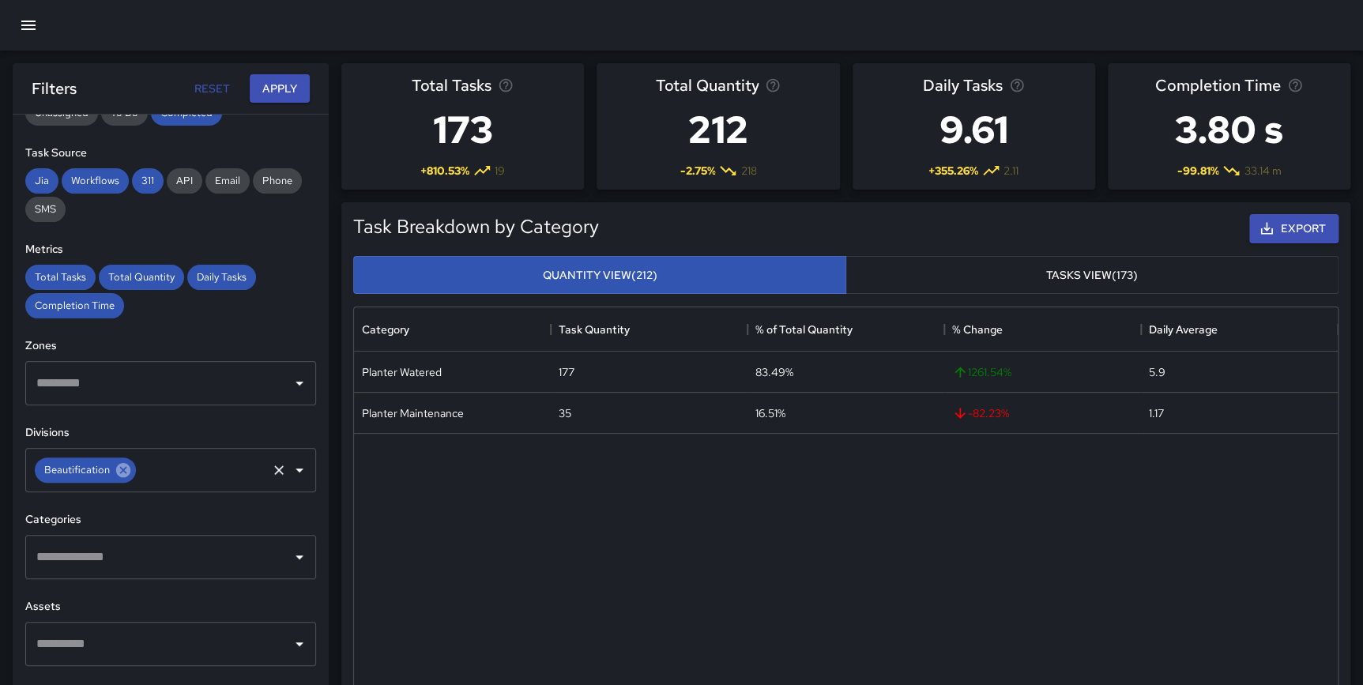
click at [125, 464] on icon at bounding box center [123, 470] width 14 height 14
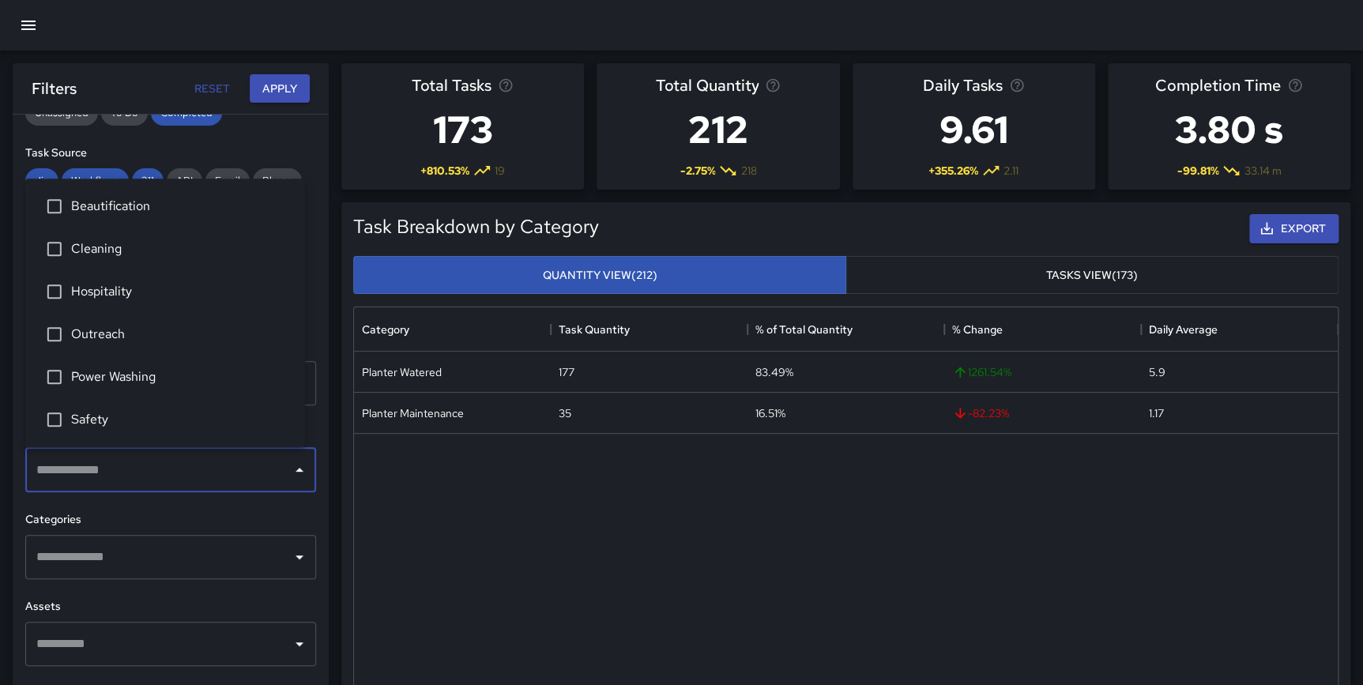
click at [119, 477] on input "text" at bounding box center [158, 470] width 253 height 30
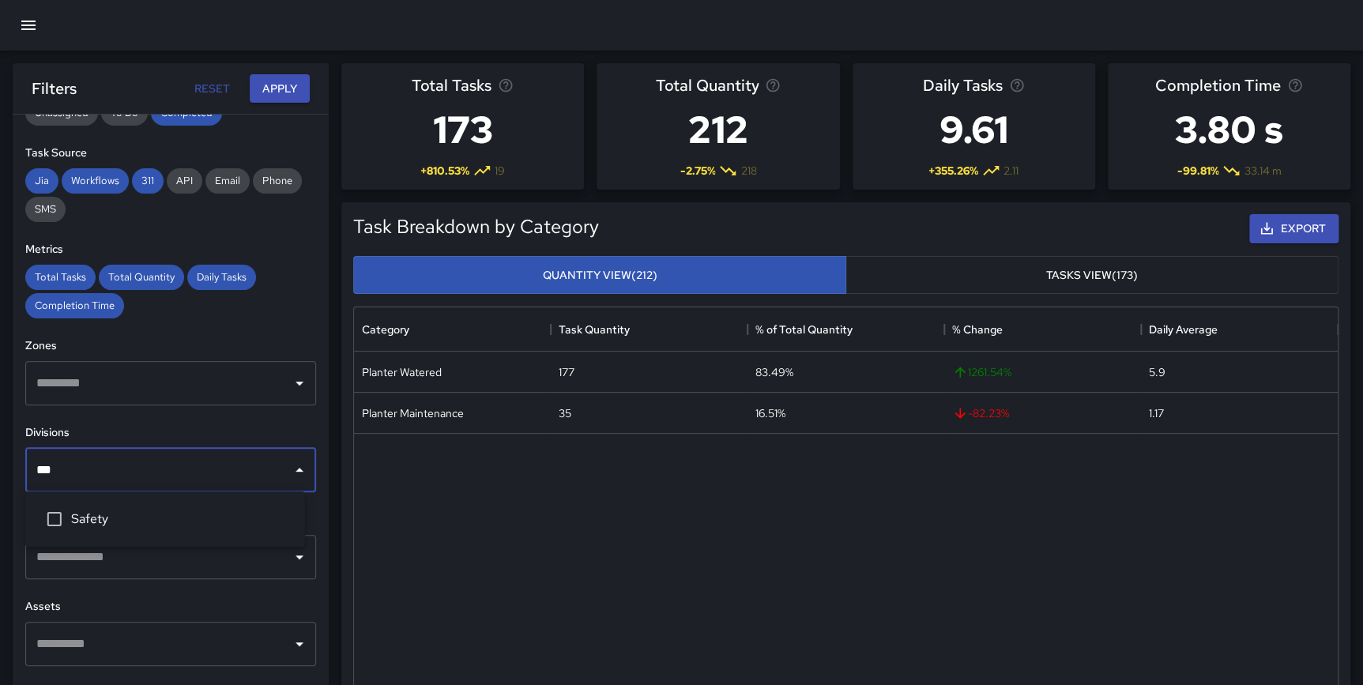
type input "****"
click at [104, 515] on span "Safety" at bounding box center [181, 519] width 221 height 19
click at [262, 92] on button "Apply" at bounding box center [280, 88] width 60 height 29
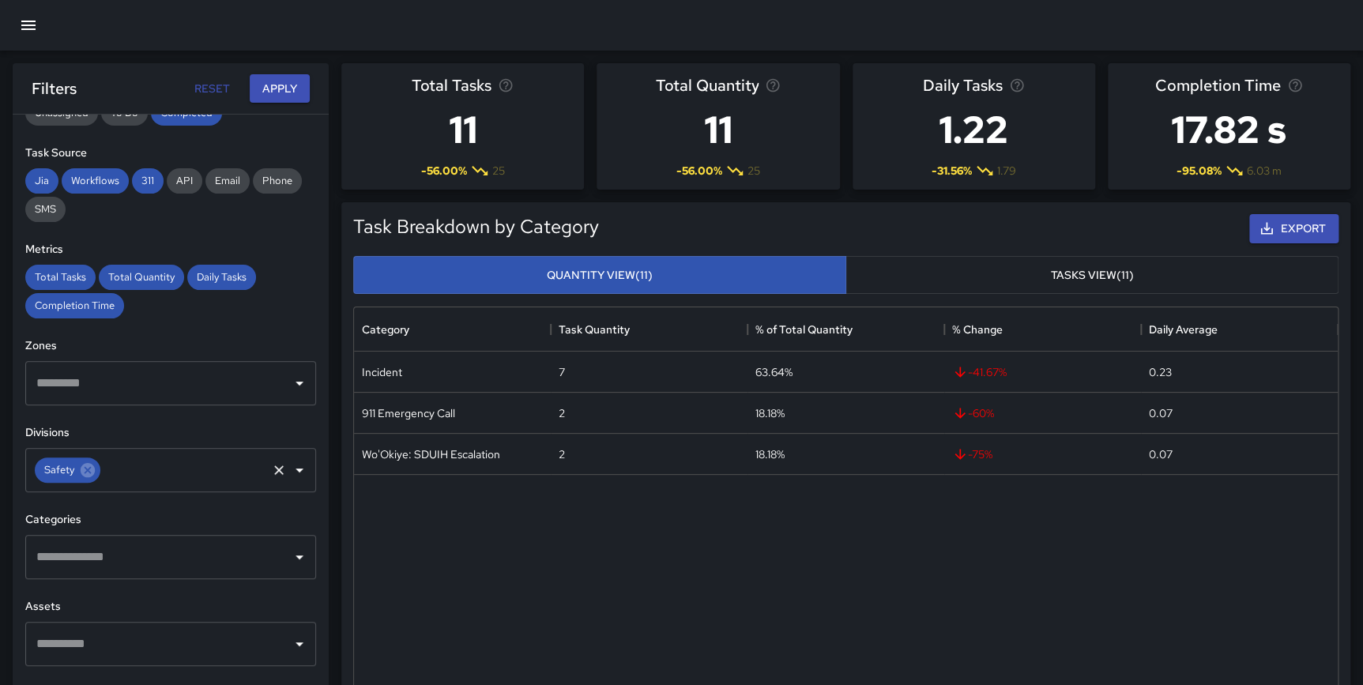
click at [83, 469] on icon at bounding box center [88, 470] width 14 height 14
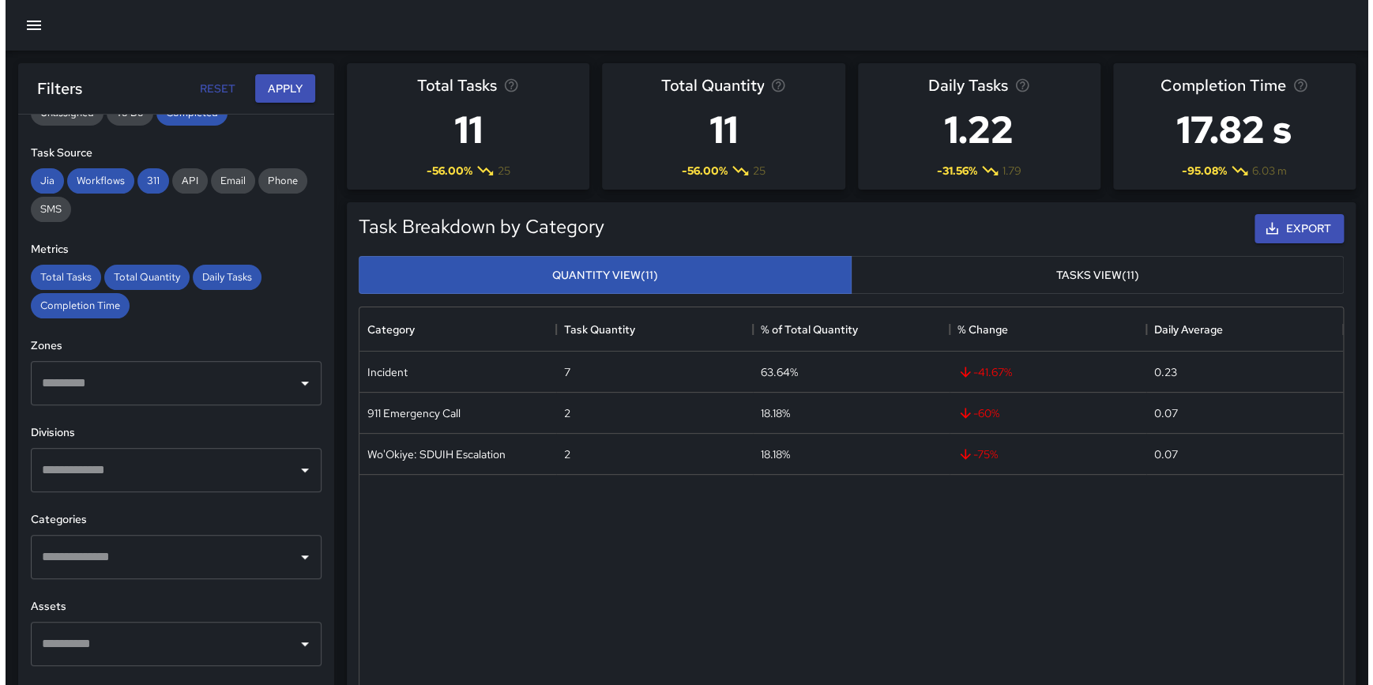
scroll to position [0, 0]
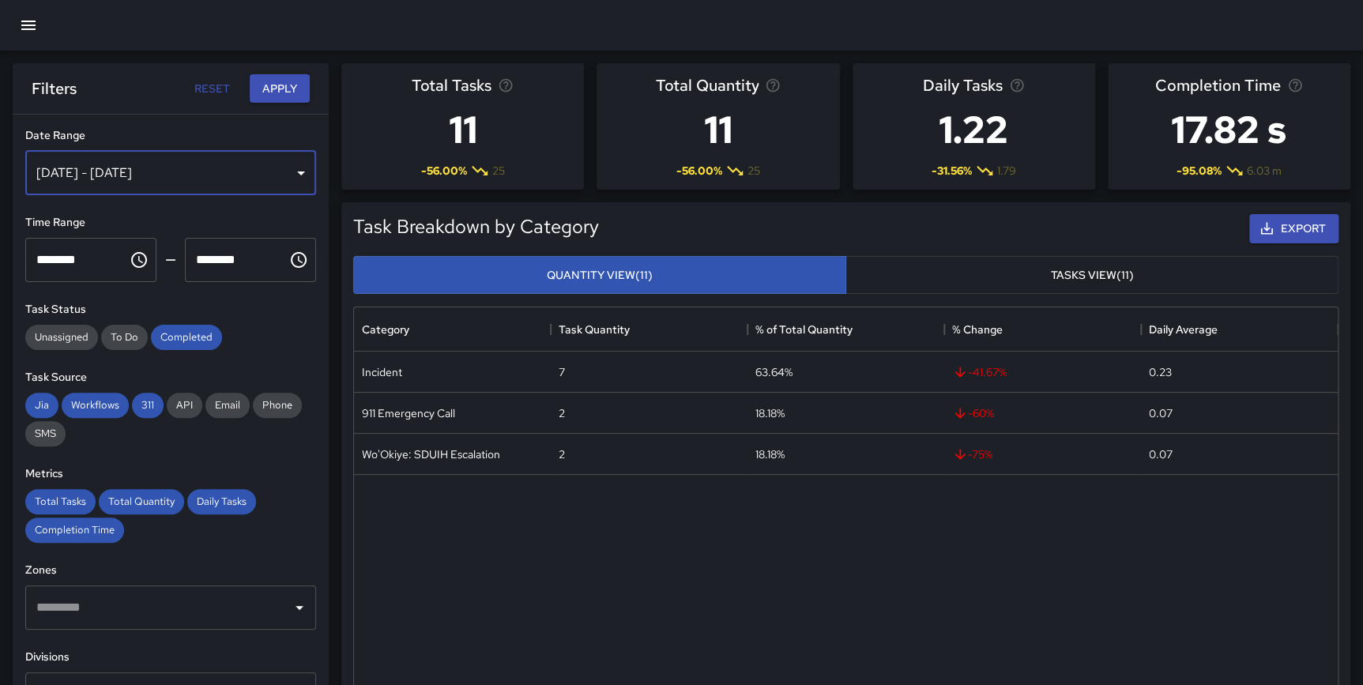
click at [156, 181] on div "Jun 01, 2025 - Jun 30, 2025" at bounding box center [170, 173] width 291 height 44
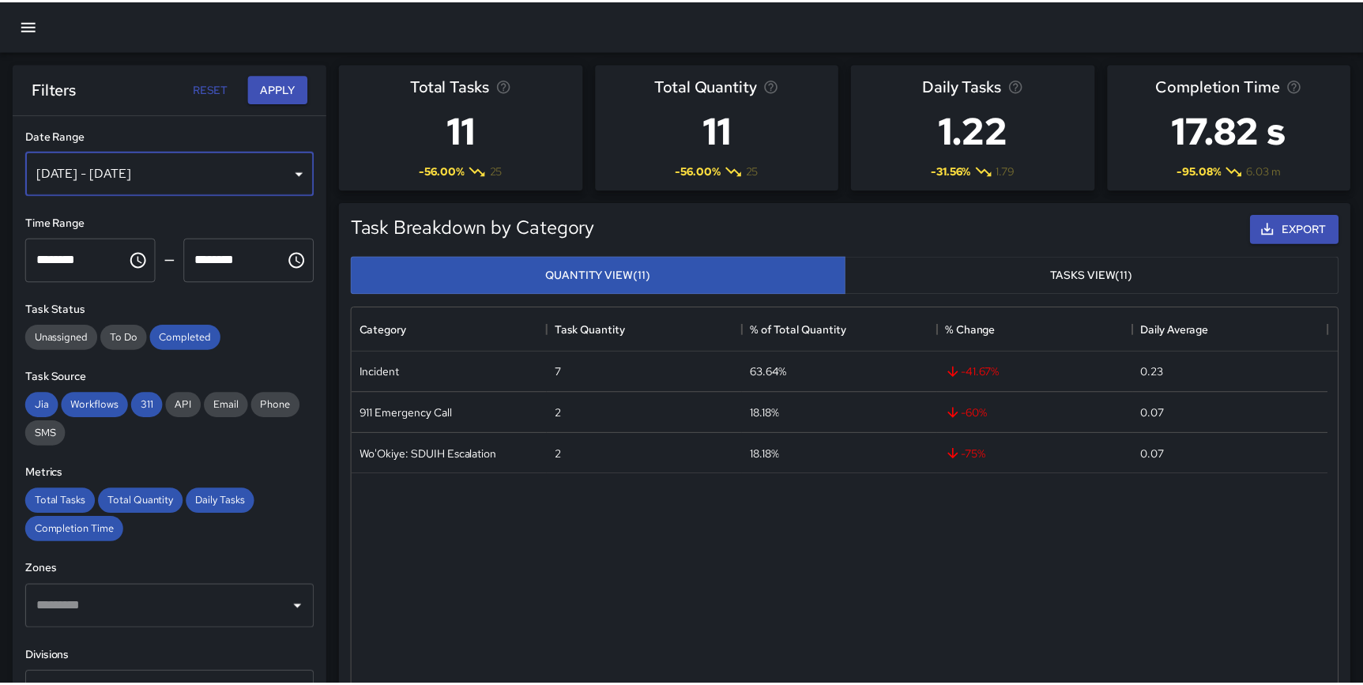
scroll to position [461, 973]
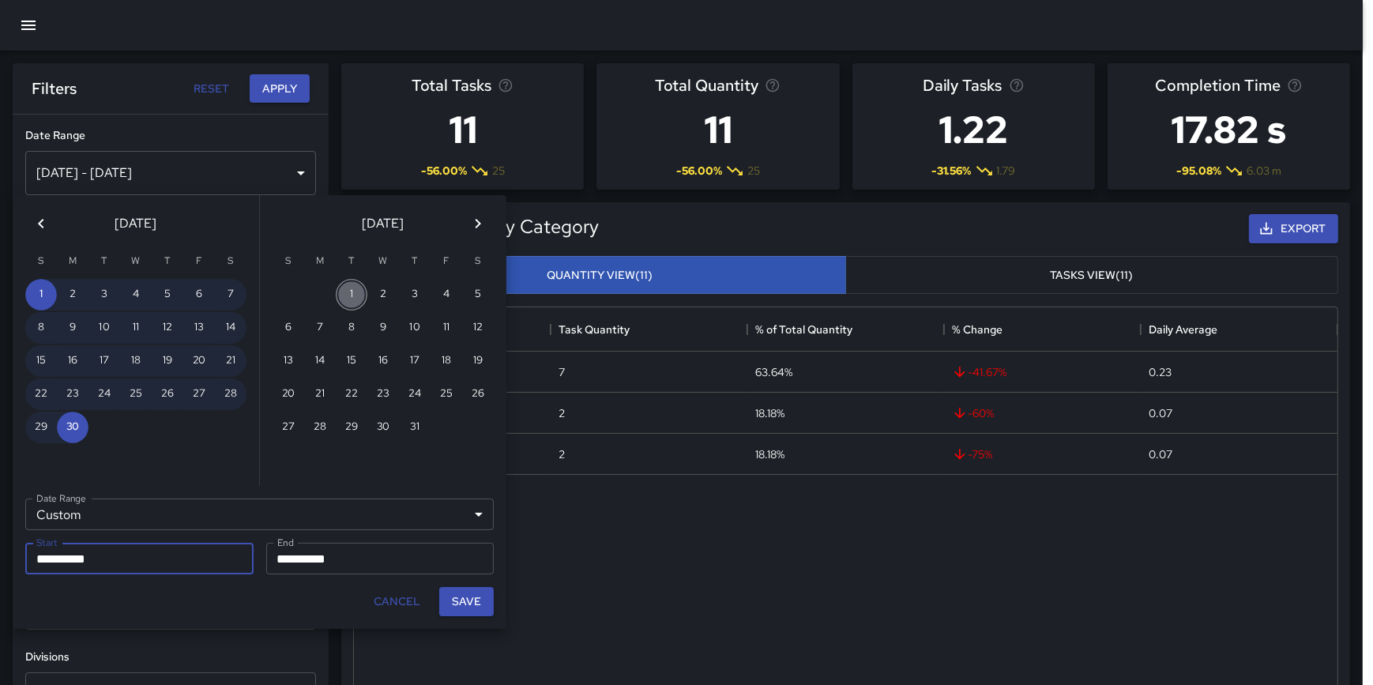
click at [353, 286] on button "1" at bounding box center [352, 295] width 32 height 32
type input "**********"
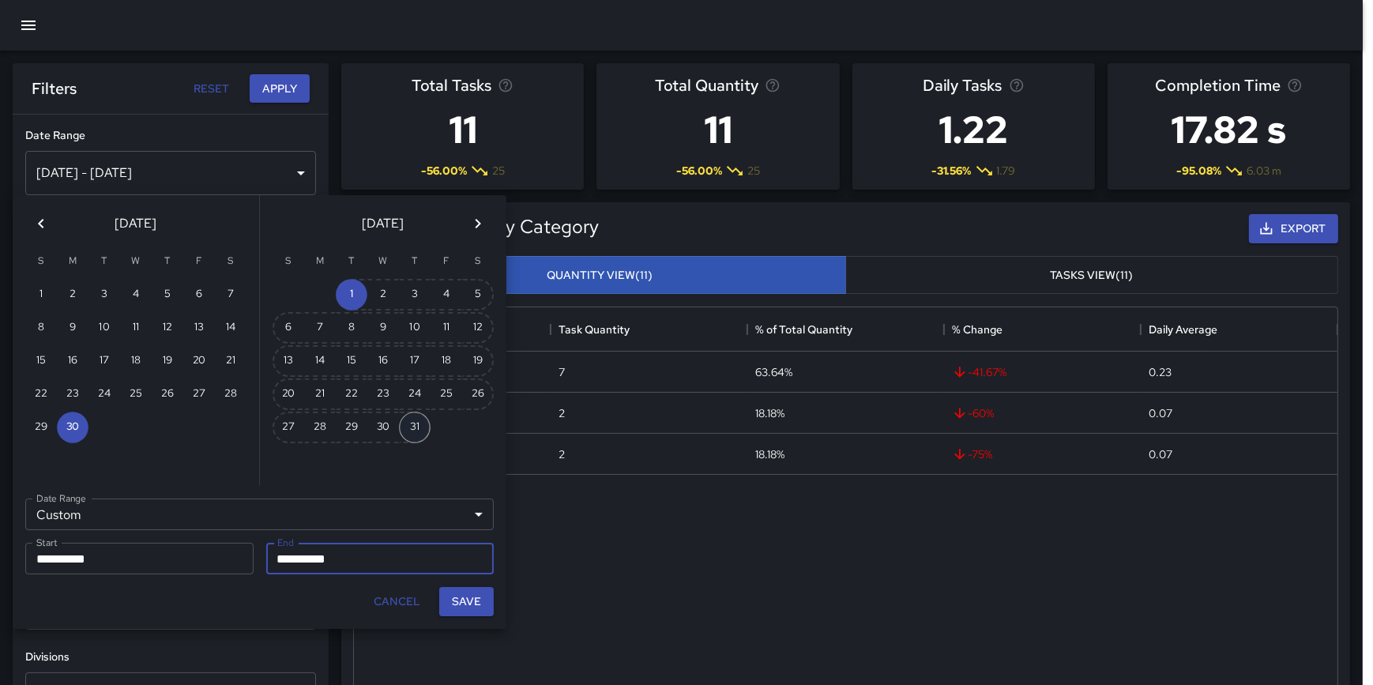
click at [412, 428] on button "31" at bounding box center [415, 428] width 32 height 32
type input "**********"
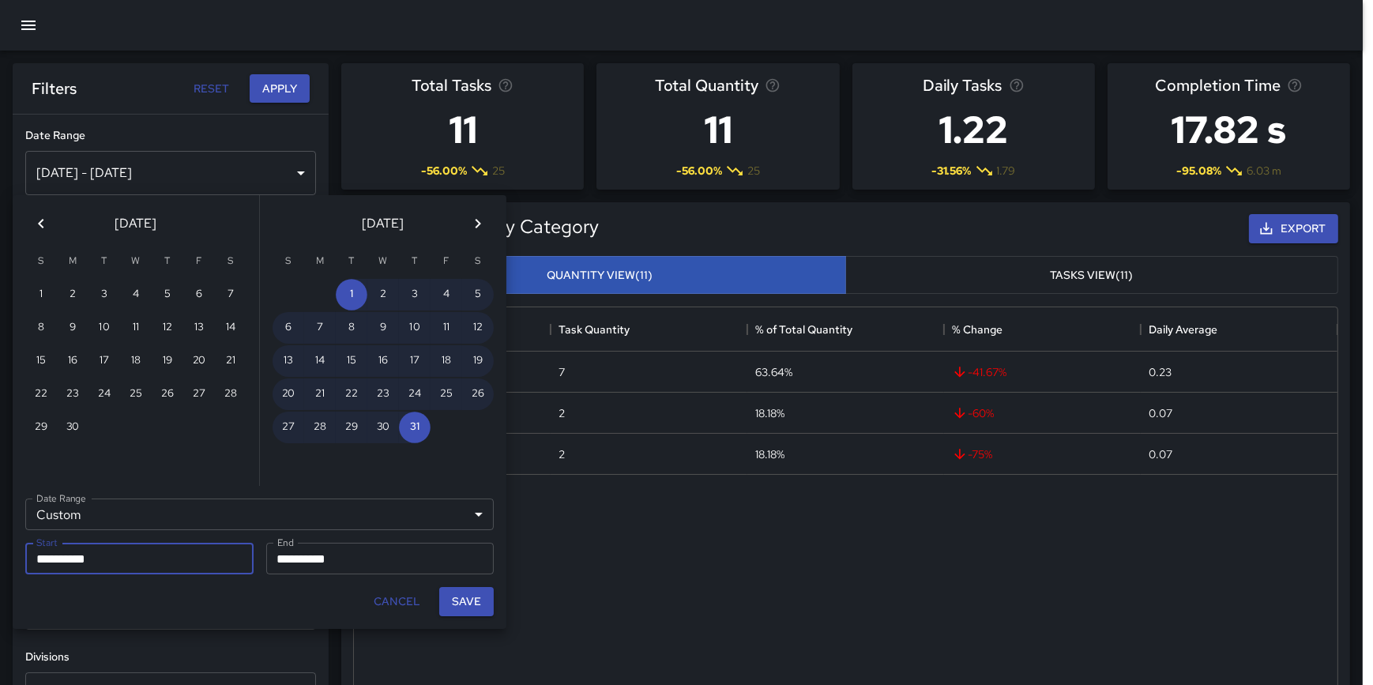
drag, startPoint x: 475, startPoint y: 598, endPoint x: 475, endPoint y: 589, distance: 9.5
click at [475, 599] on button "Save" at bounding box center [466, 601] width 55 height 29
type input "**********"
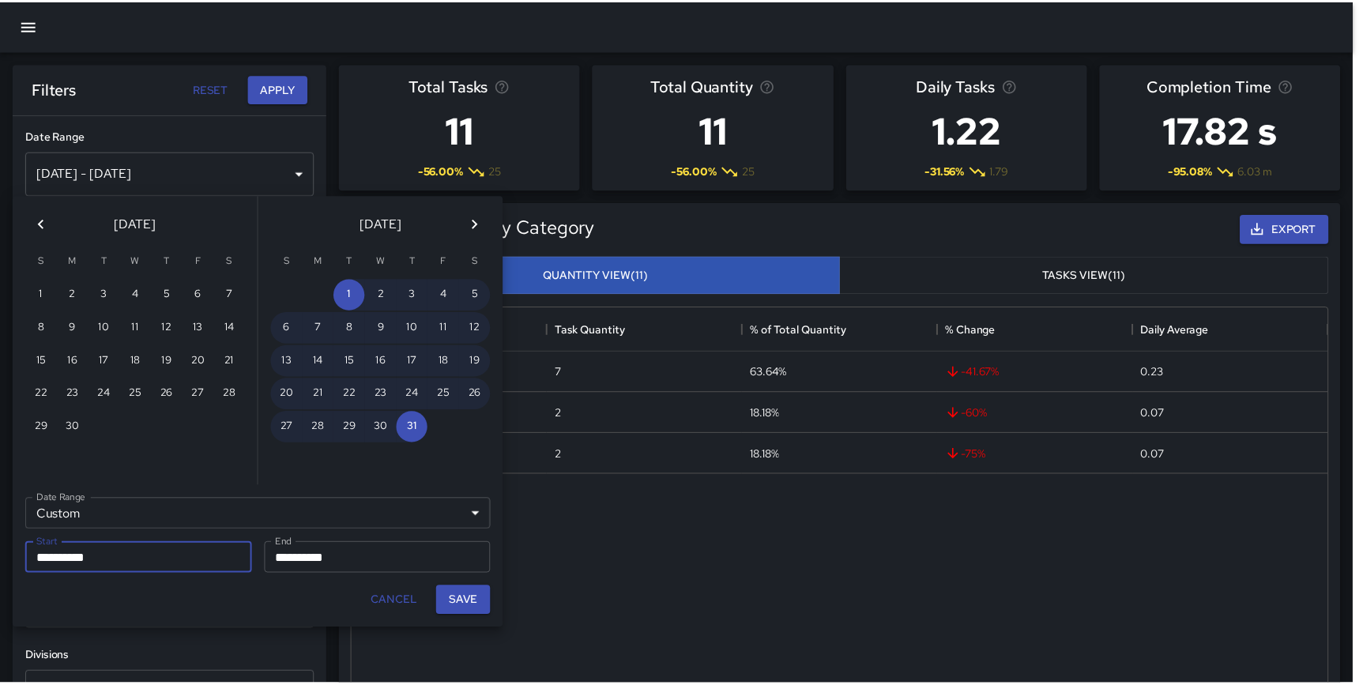
scroll to position [461, 972]
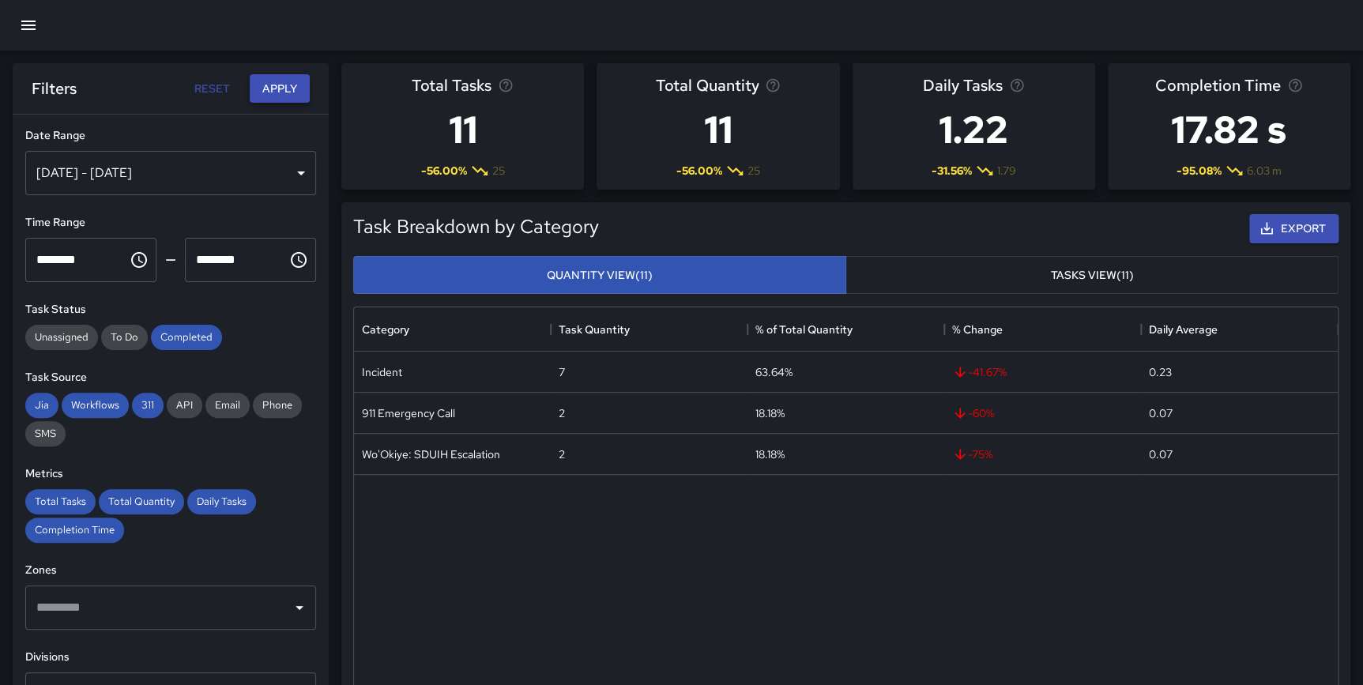
click at [273, 79] on button "Apply" at bounding box center [280, 88] width 60 height 29
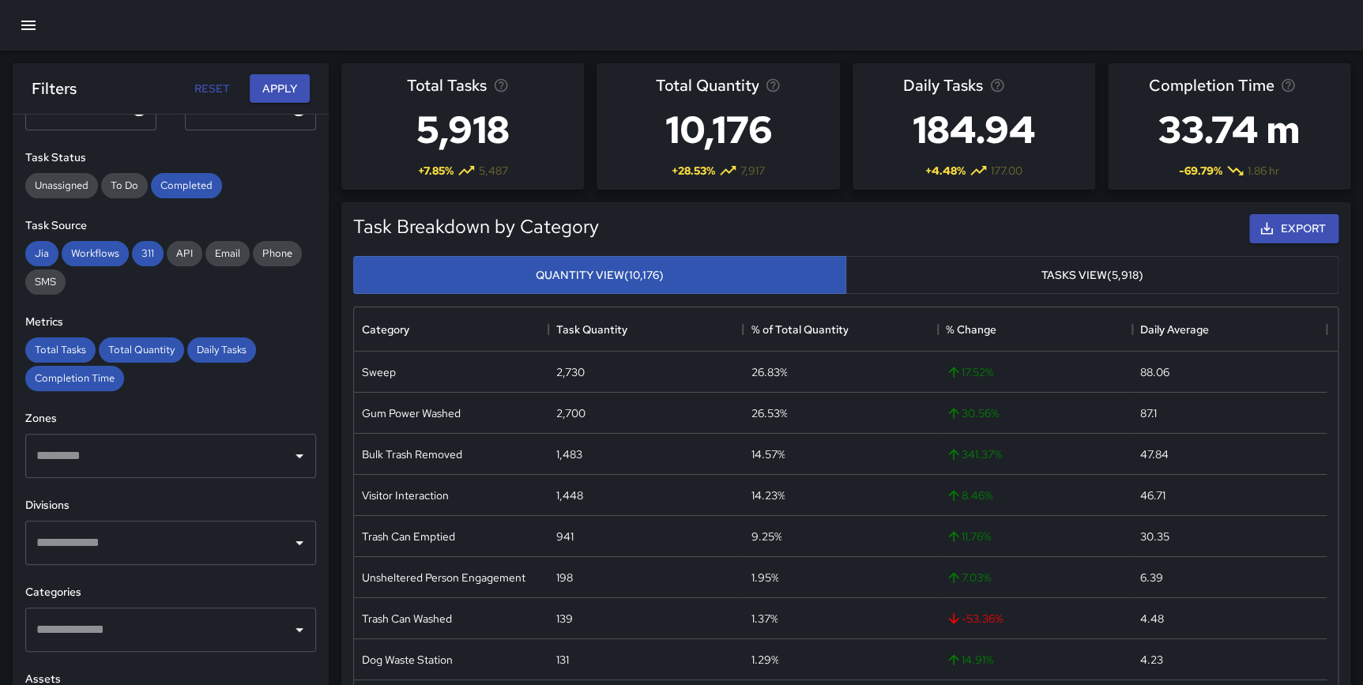
scroll to position [198, 0]
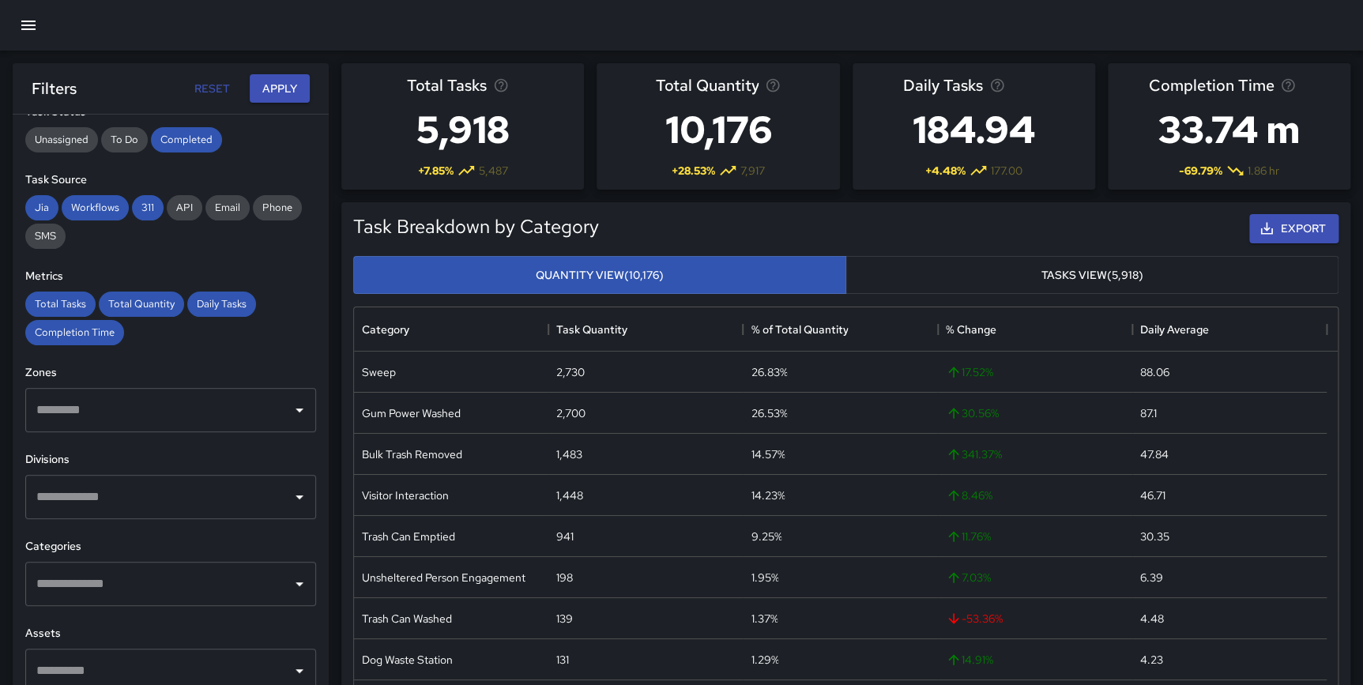
click at [167, 514] on div "​" at bounding box center [170, 497] width 291 height 44
type input "********"
click at [122, 550] on span "Cleaning" at bounding box center [181, 545] width 221 height 19
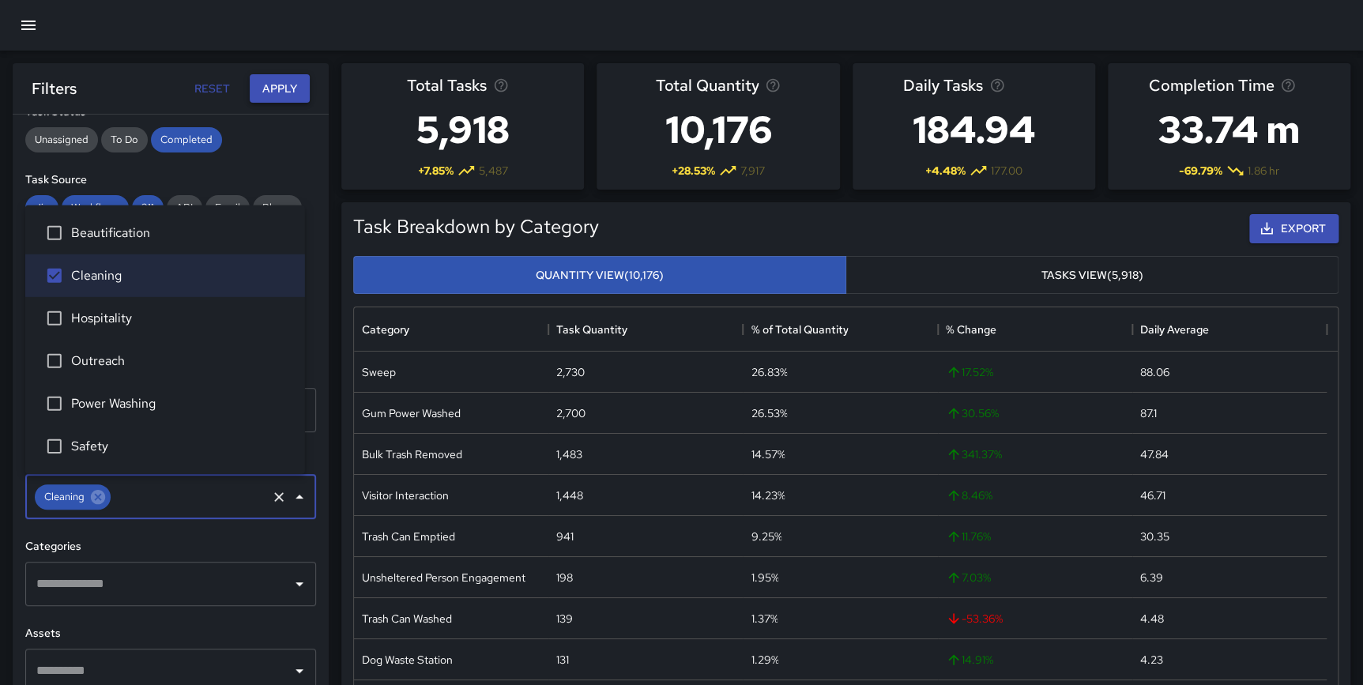
click at [288, 82] on button "Apply" at bounding box center [280, 88] width 60 height 29
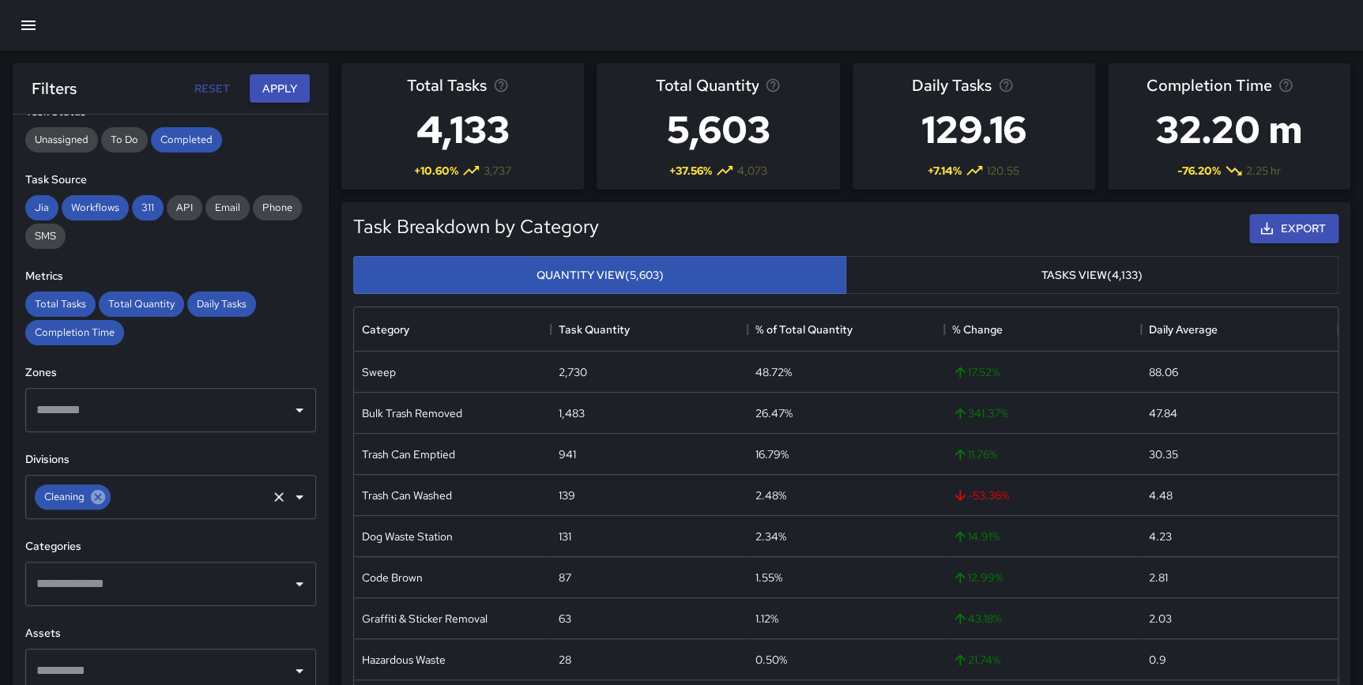
click at [100, 499] on icon at bounding box center [97, 496] width 17 height 17
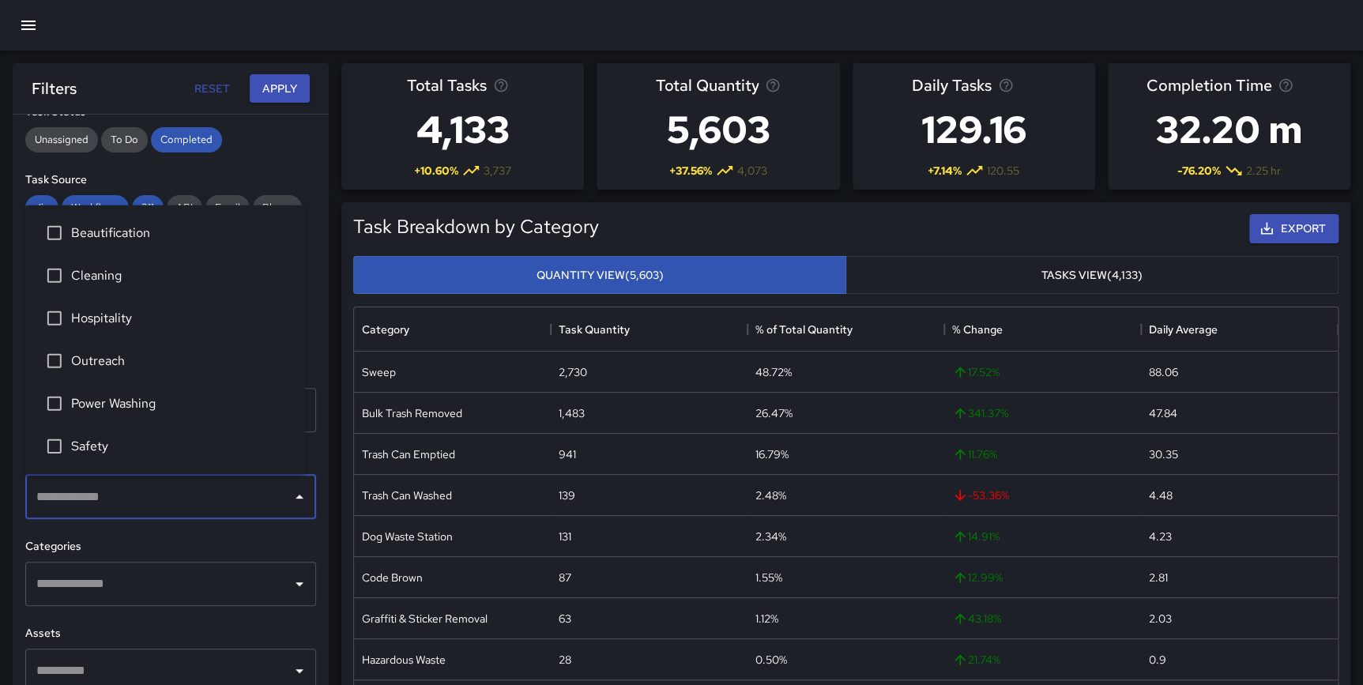
click at [99, 499] on input "text" at bounding box center [158, 497] width 253 height 30
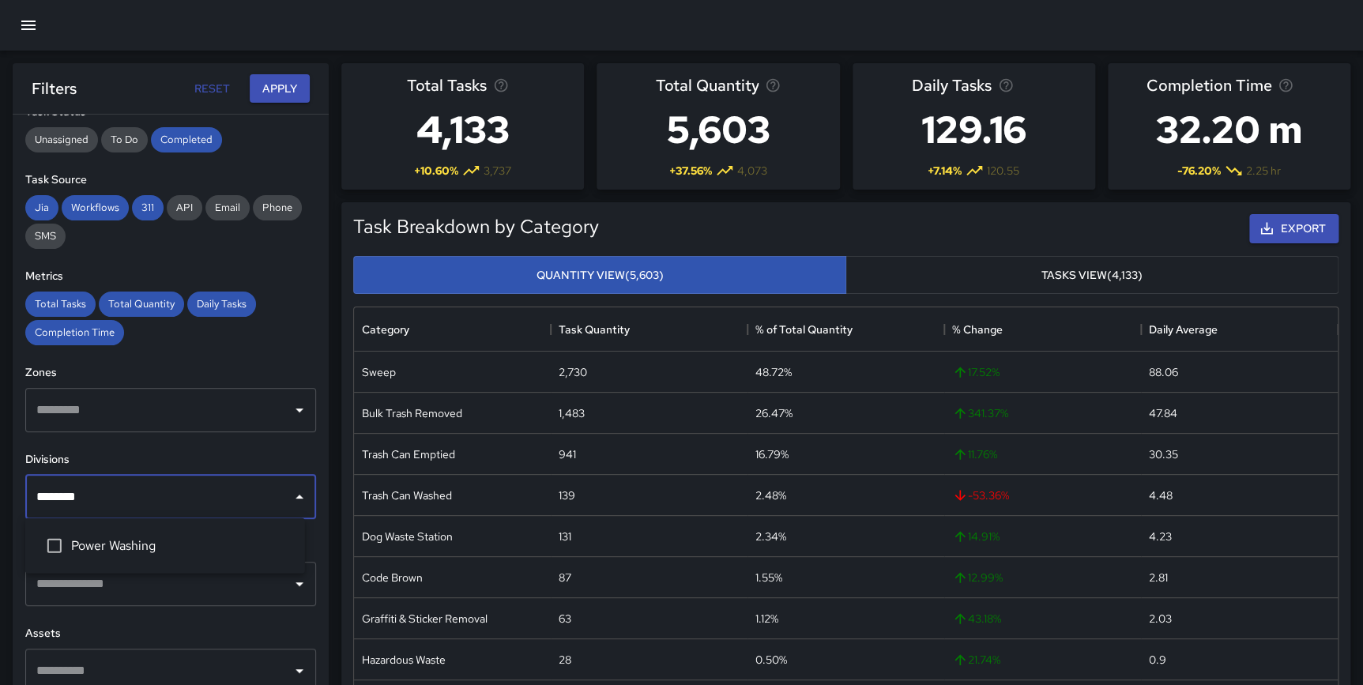
type input "*********"
click at [111, 540] on span "Power Washing" at bounding box center [181, 545] width 221 height 19
click at [279, 84] on button "Apply" at bounding box center [280, 88] width 60 height 29
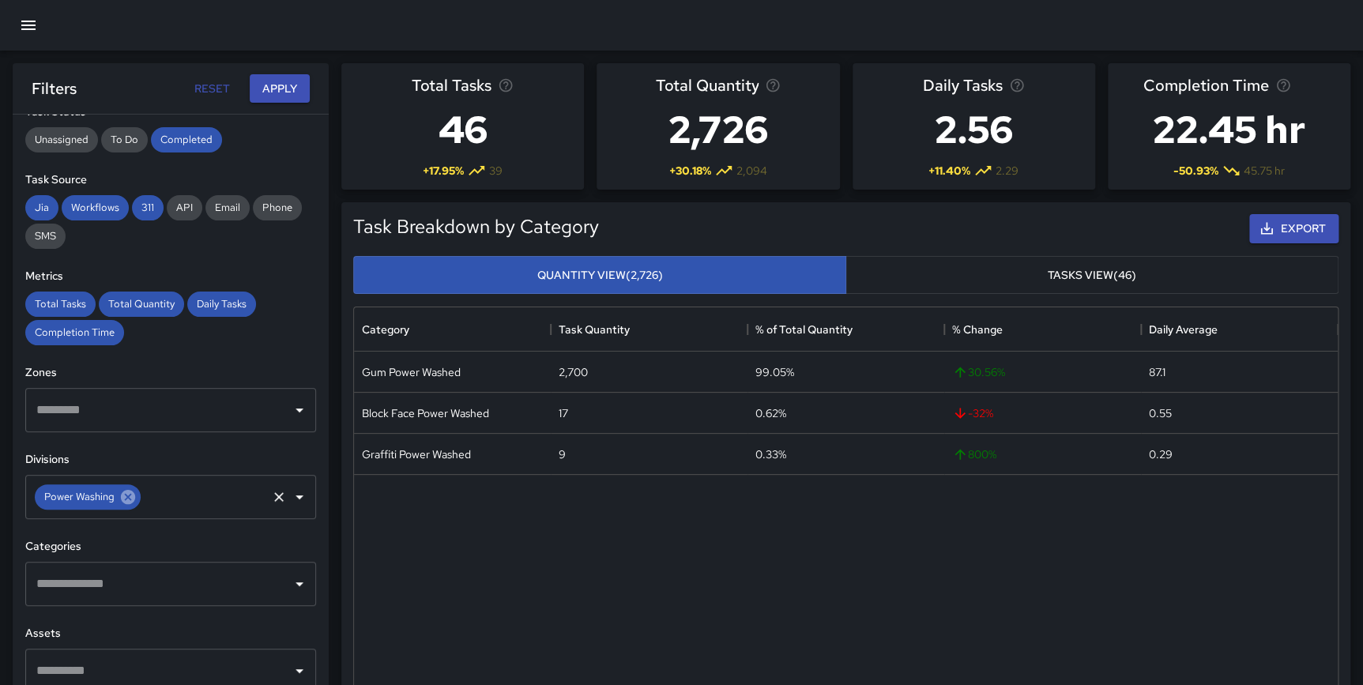
click at [123, 503] on icon at bounding box center [127, 496] width 17 height 17
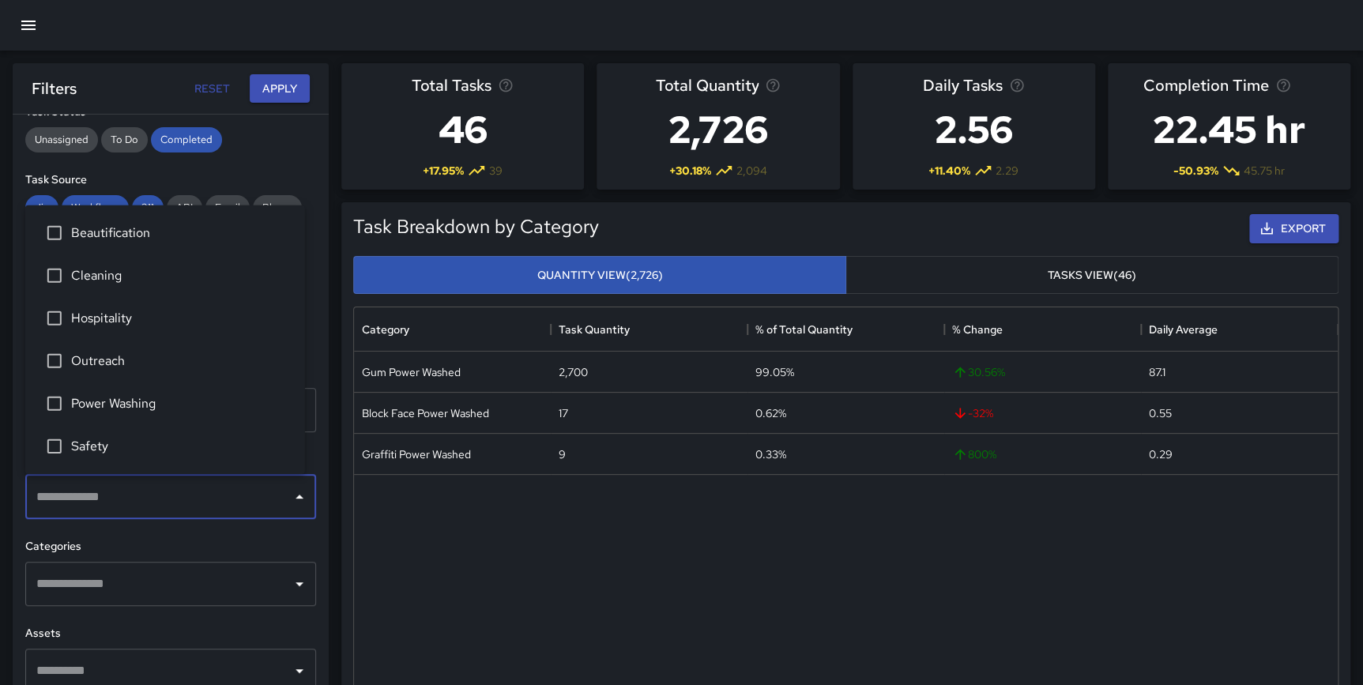
click at [130, 491] on input "text" at bounding box center [158, 497] width 253 height 30
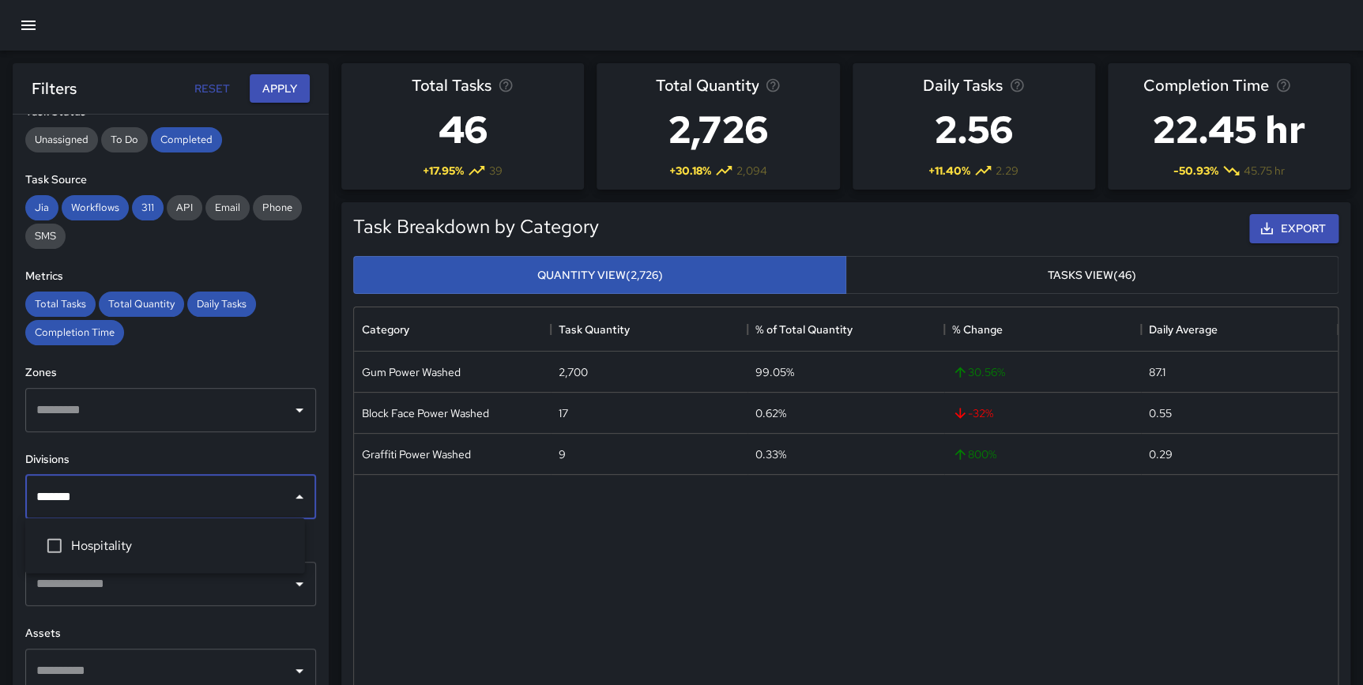
type input "********"
click at [126, 529] on li "Hospitality" at bounding box center [165, 545] width 280 height 43
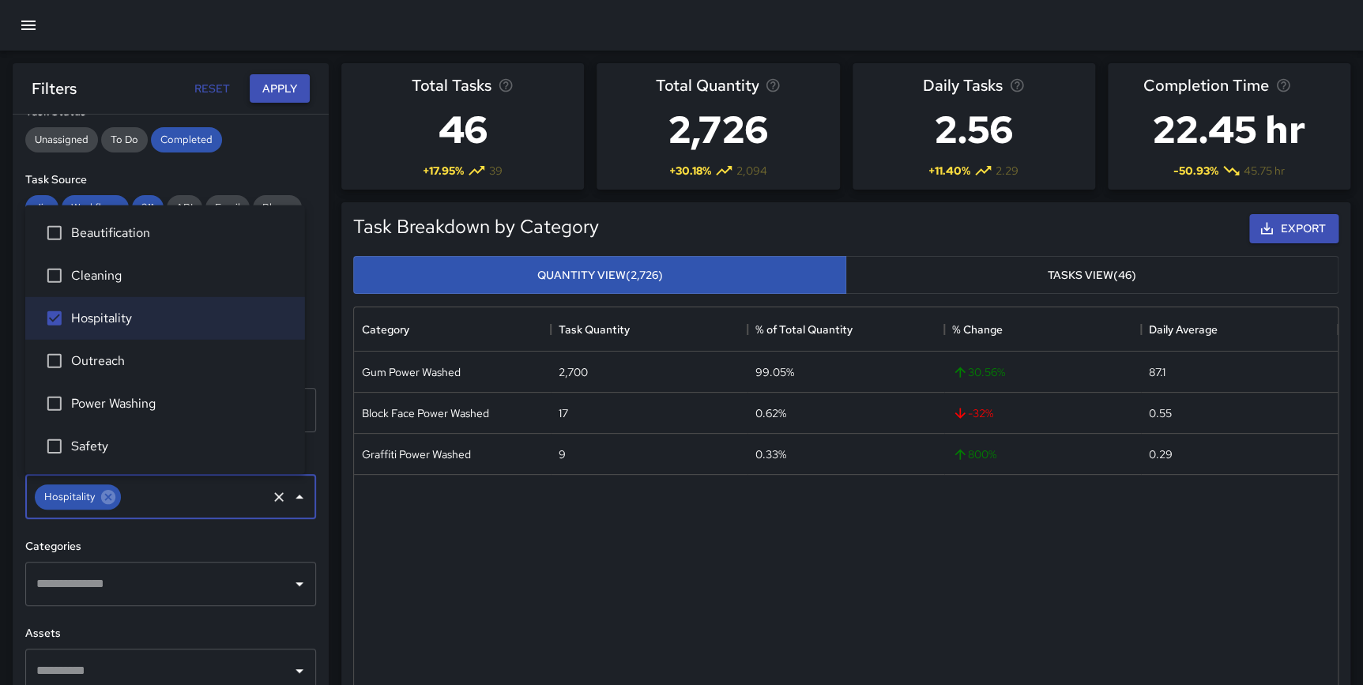
click at [269, 88] on button "Apply" at bounding box center [280, 88] width 60 height 29
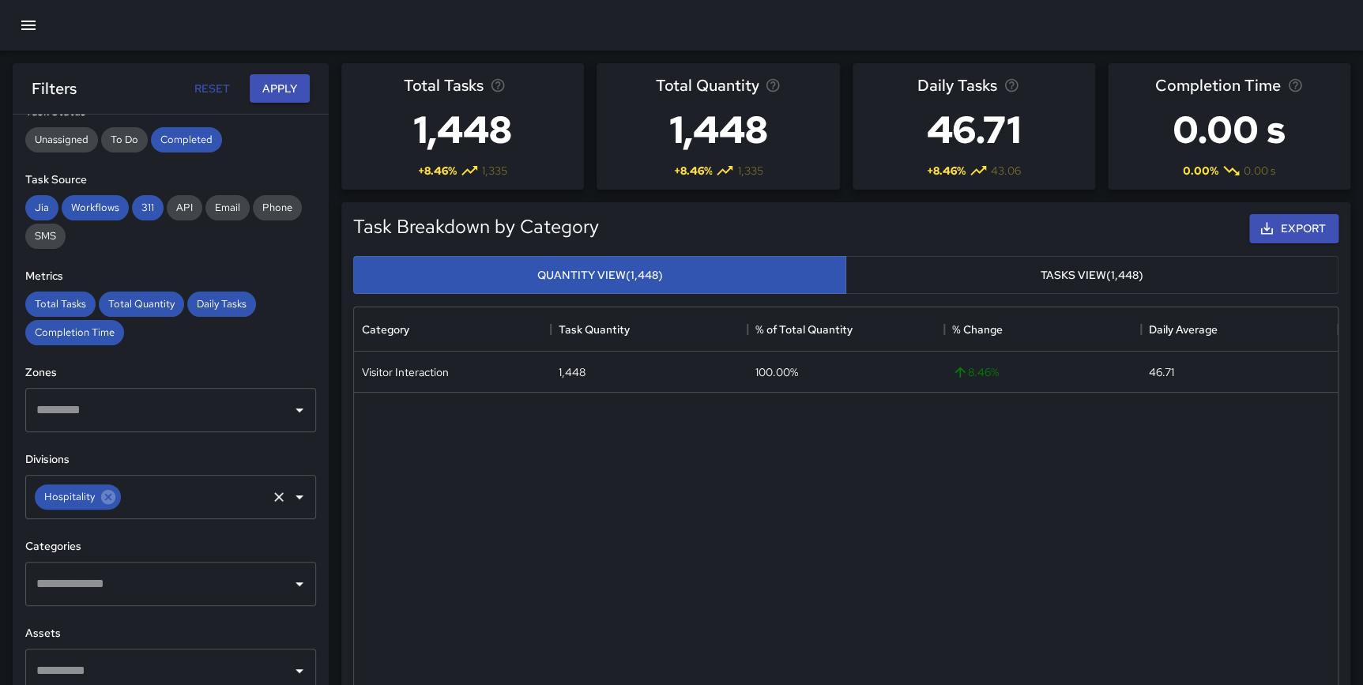
click at [111, 496] on icon at bounding box center [108, 497] width 14 height 14
click at [109, 496] on input "text" at bounding box center [158, 497] width 253 height 30
type input "***"
click at [122, 544] on span "Beautification" at bounding box center [181, 545] width 221 height 19
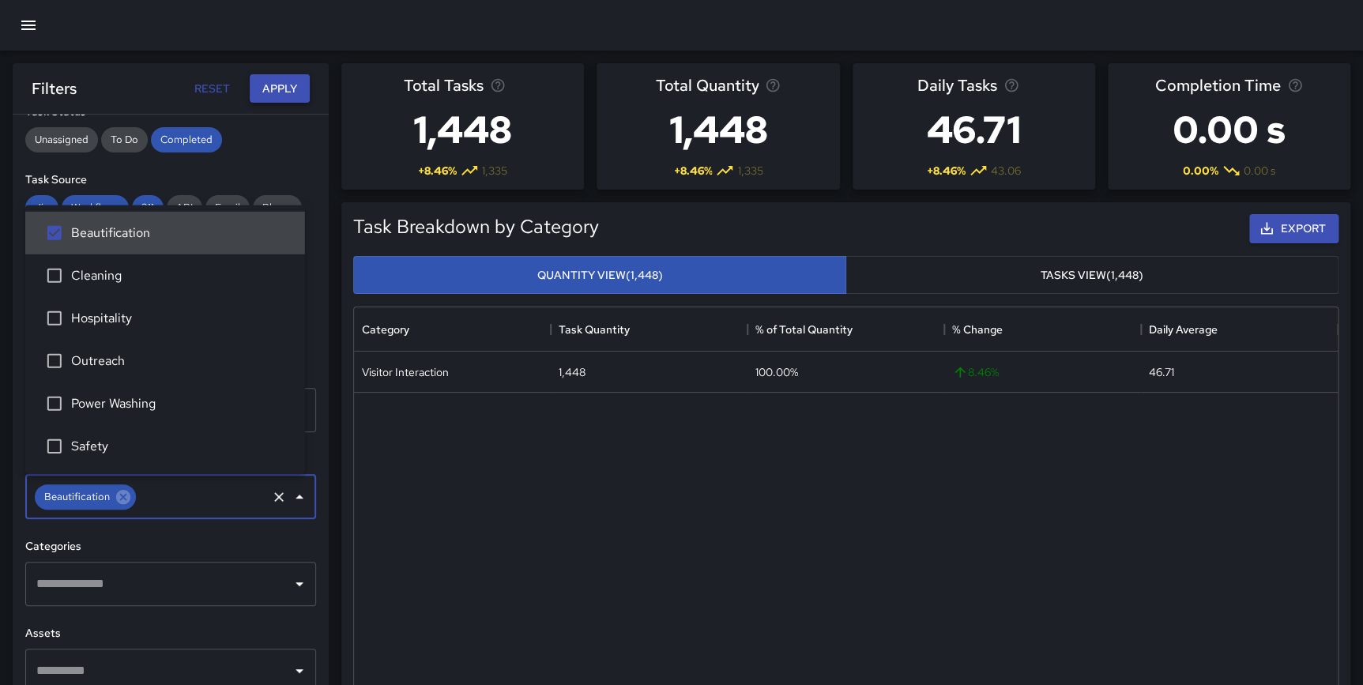
click at [269, 92] on button "Apply" at bounding box center [280, 88] width 60 height 29
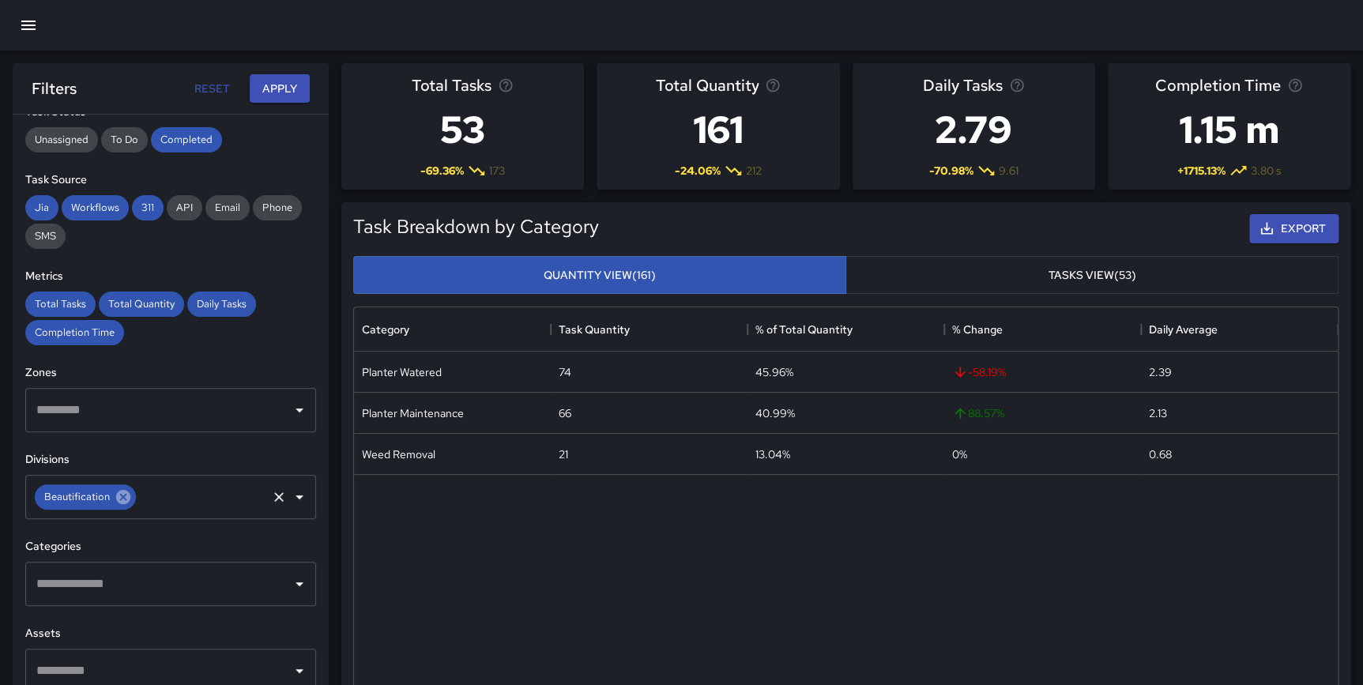
click at [122, 499] on icon at bounding box center [123, 497] width 14 height 14
click at [115, 499] on input "text" at bounding box center [158, 497] width 253 height 30
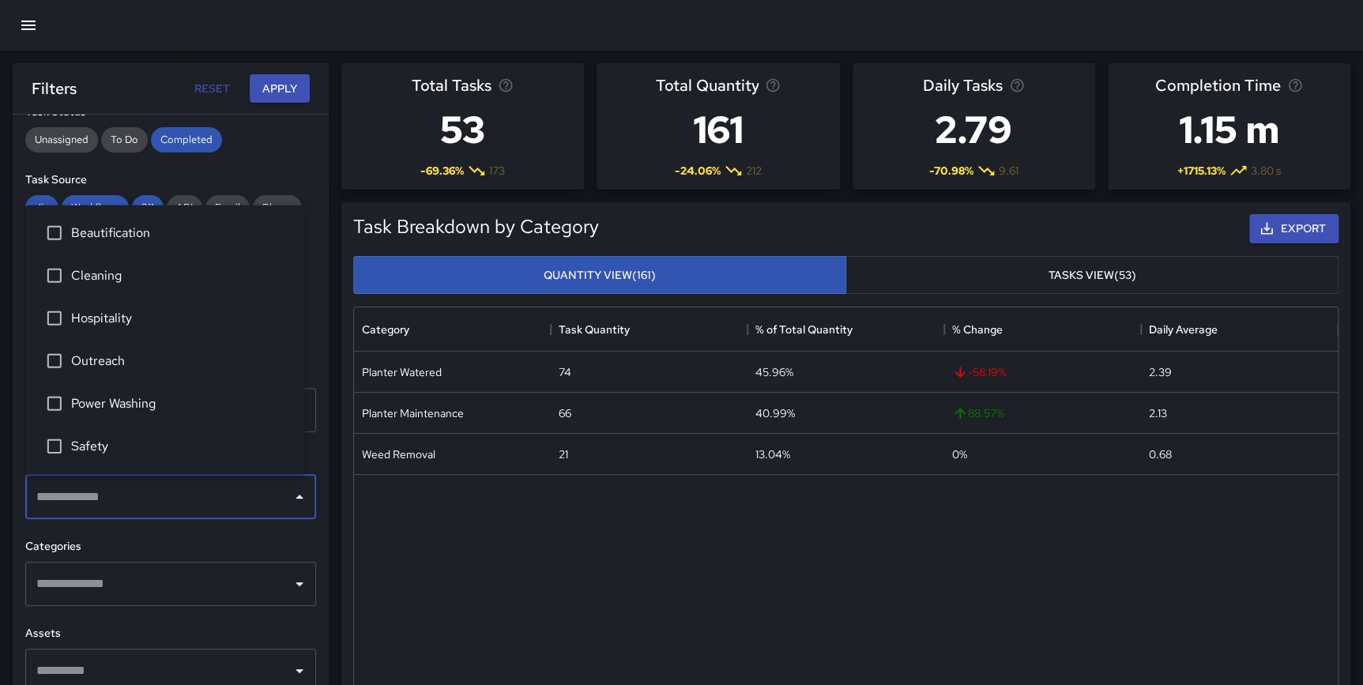
type input "*"
click at [114, 369] on span "Outreach" at bounding box center [181, 361] width 221 height 19
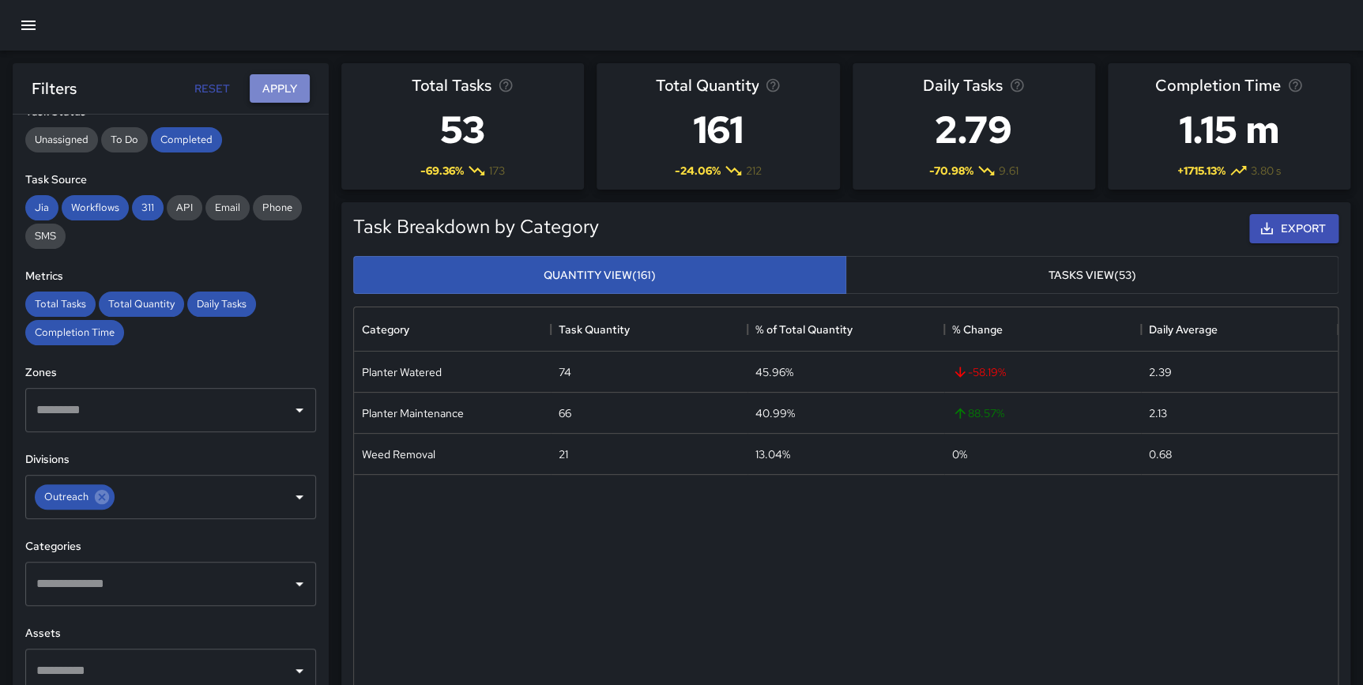
click at [269, 88] on button "Apply" at bounding box center [280, 88] width 60 height 29
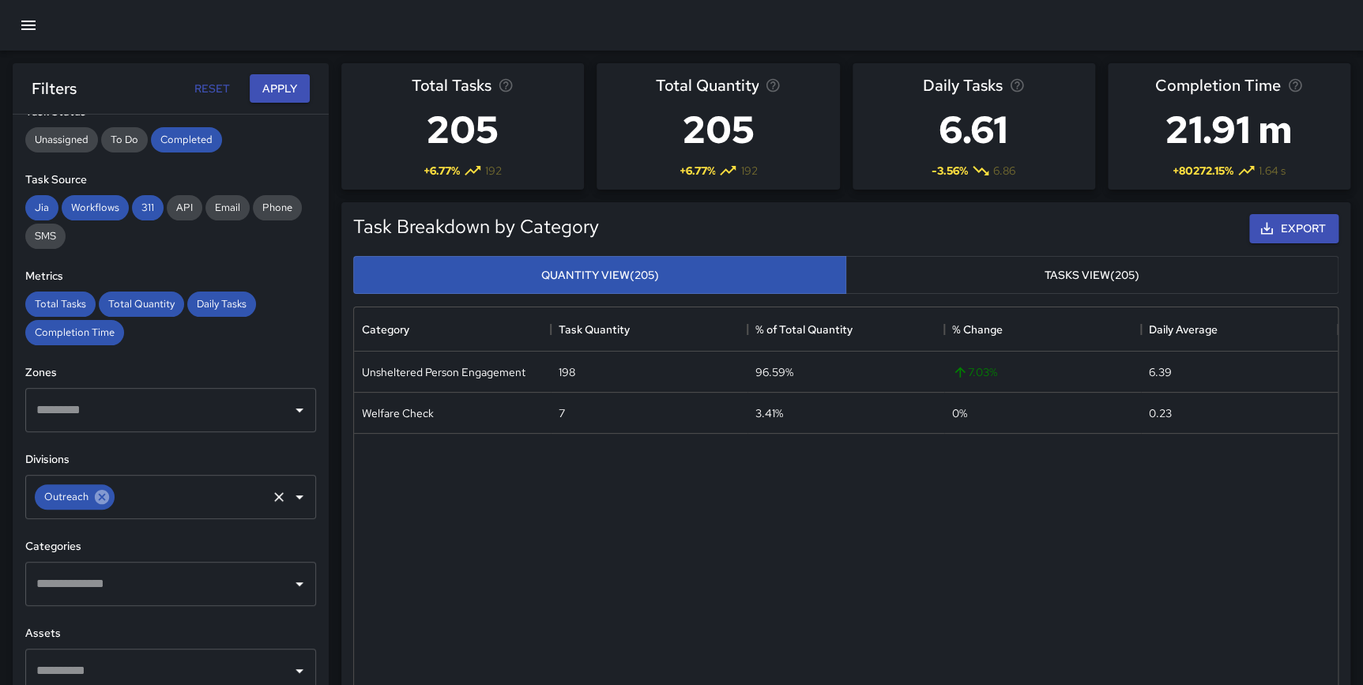
click at [98, 496] on icon at bounding box center [102, 497] width 14 height 14
click at [103, 493] on input "text" at bounding box center [158, 497] width 253 height 30
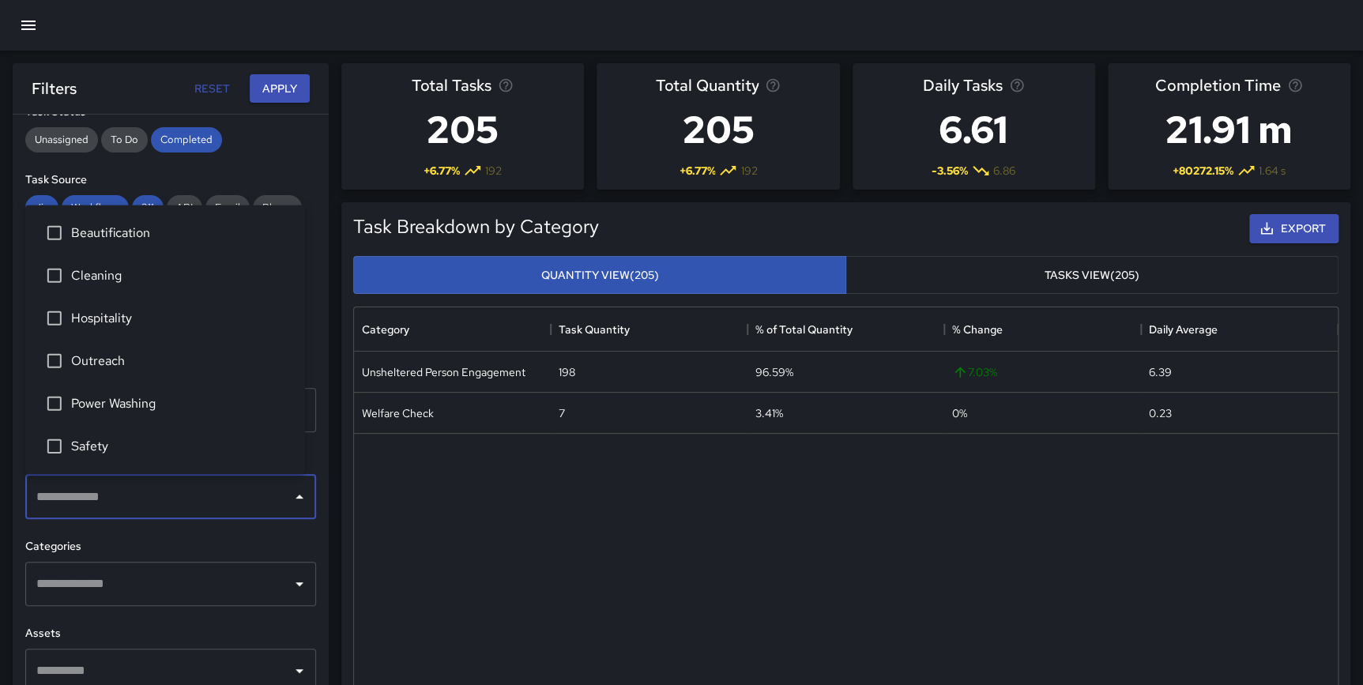
click at [114, 451] on span "Safety" at bounding box center [181, 446] width 221 height 19
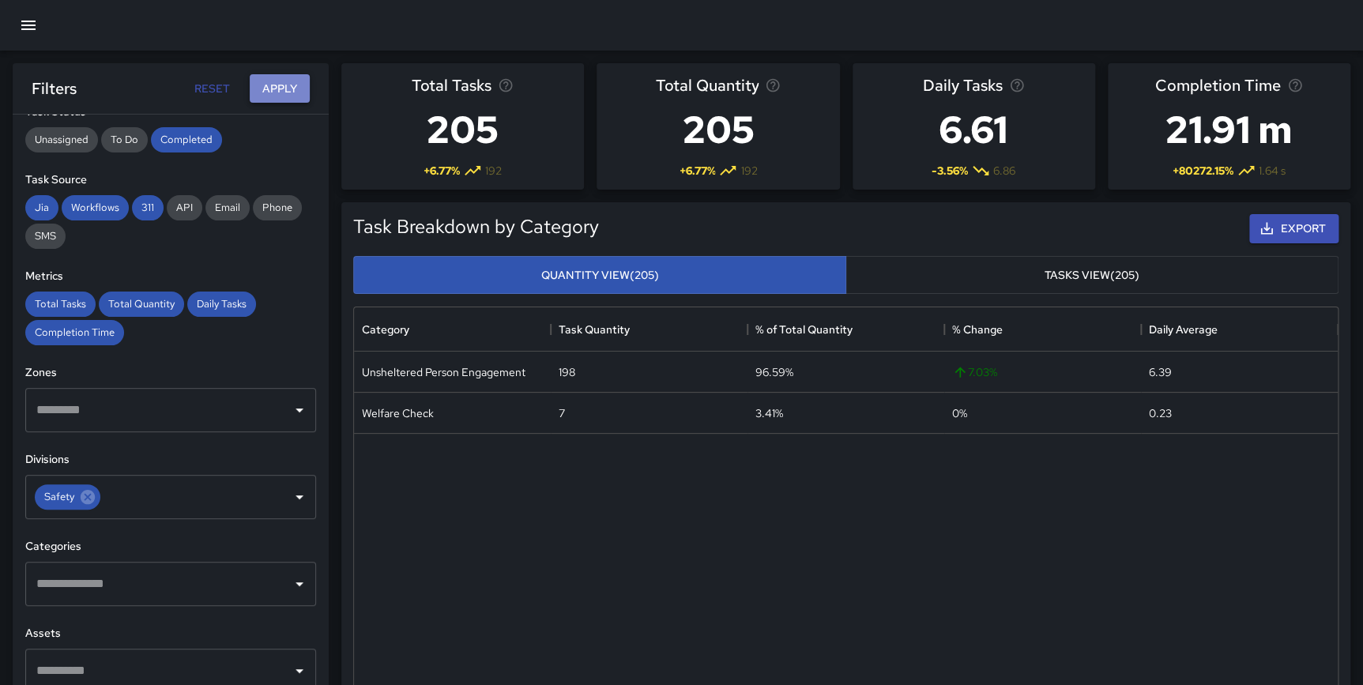
click at [282, 81] on button "Apply" at bounding box center [280, 88] width 60 height 29
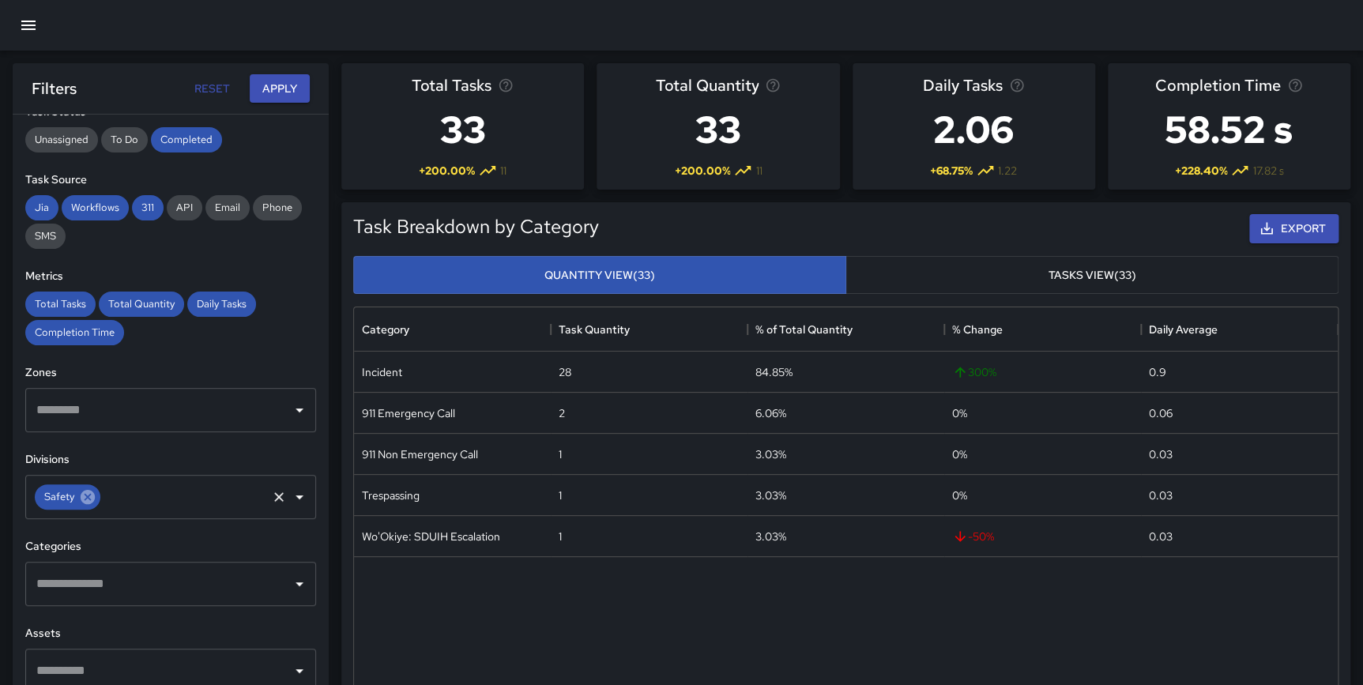
click at [87, 495] on icon at bounding box center [87, 496] width 17 height 17
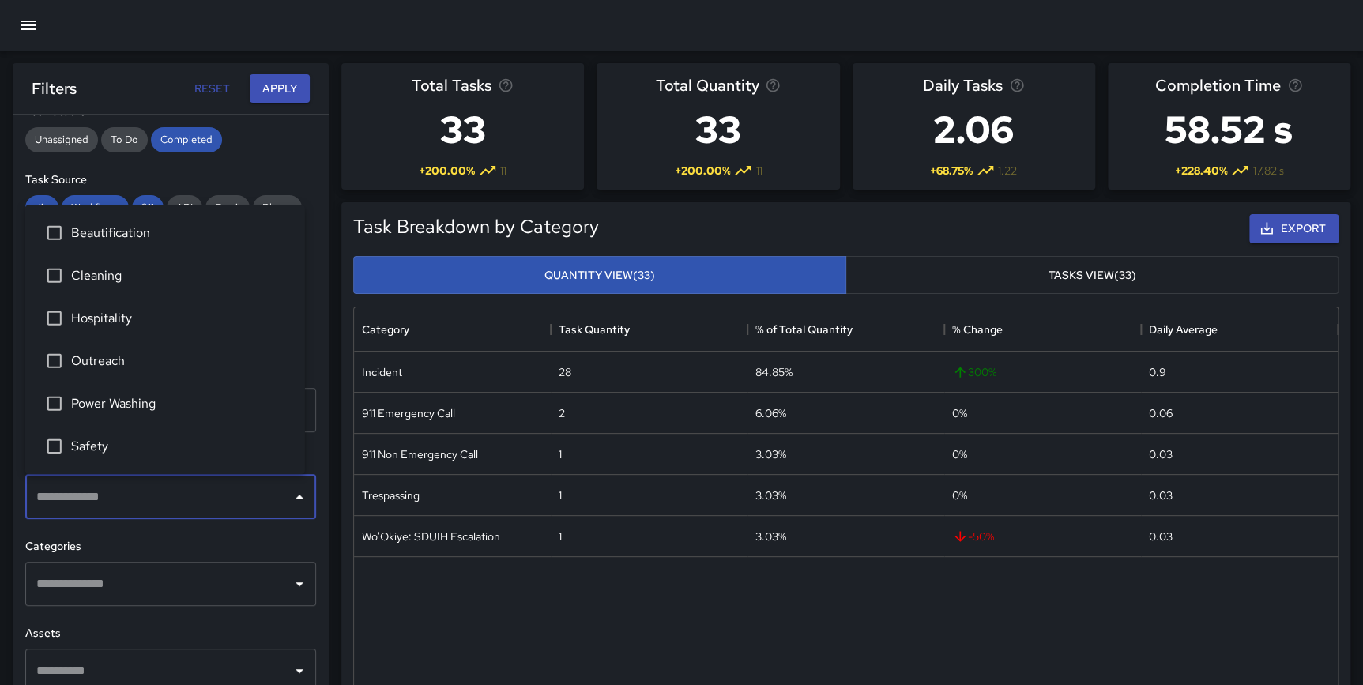
click at [87, 495] on input "text" at bounding box center [158, 497] width 253 height 30
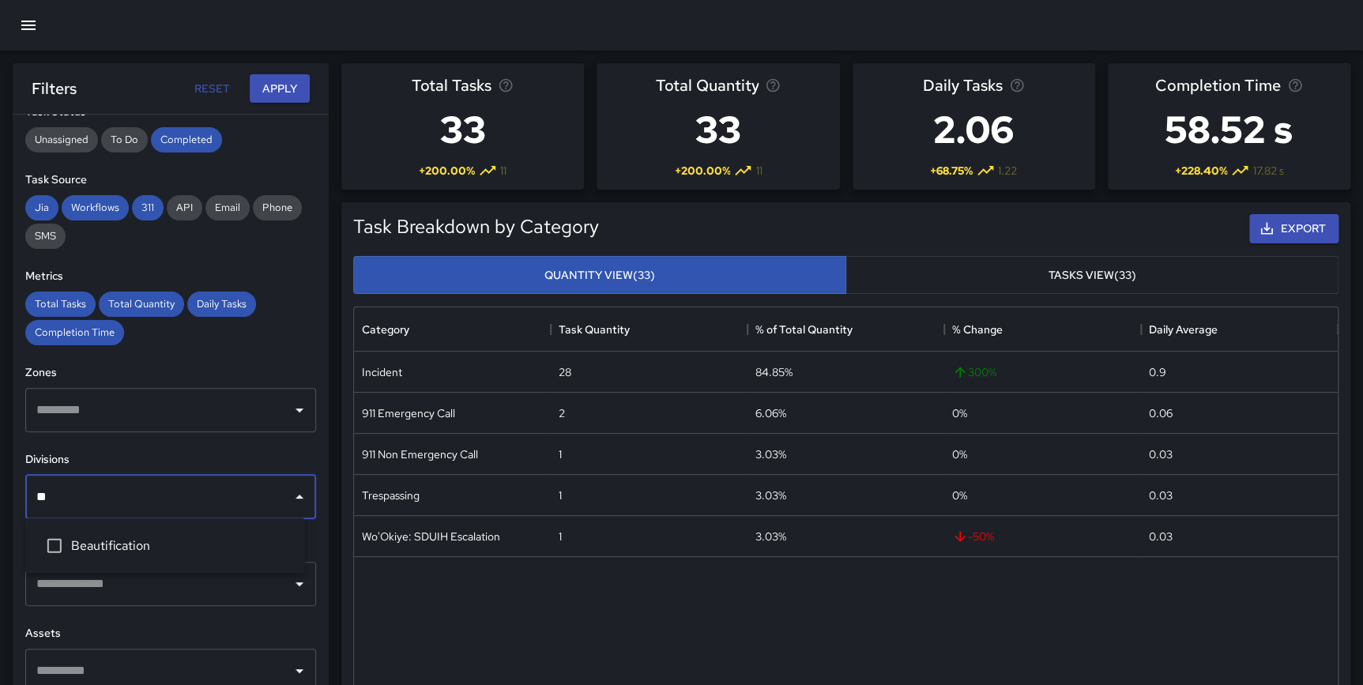
type input "***"
click at [125, 547] on span "Beautification" at bounding box center [181, 545] width 221 height 19
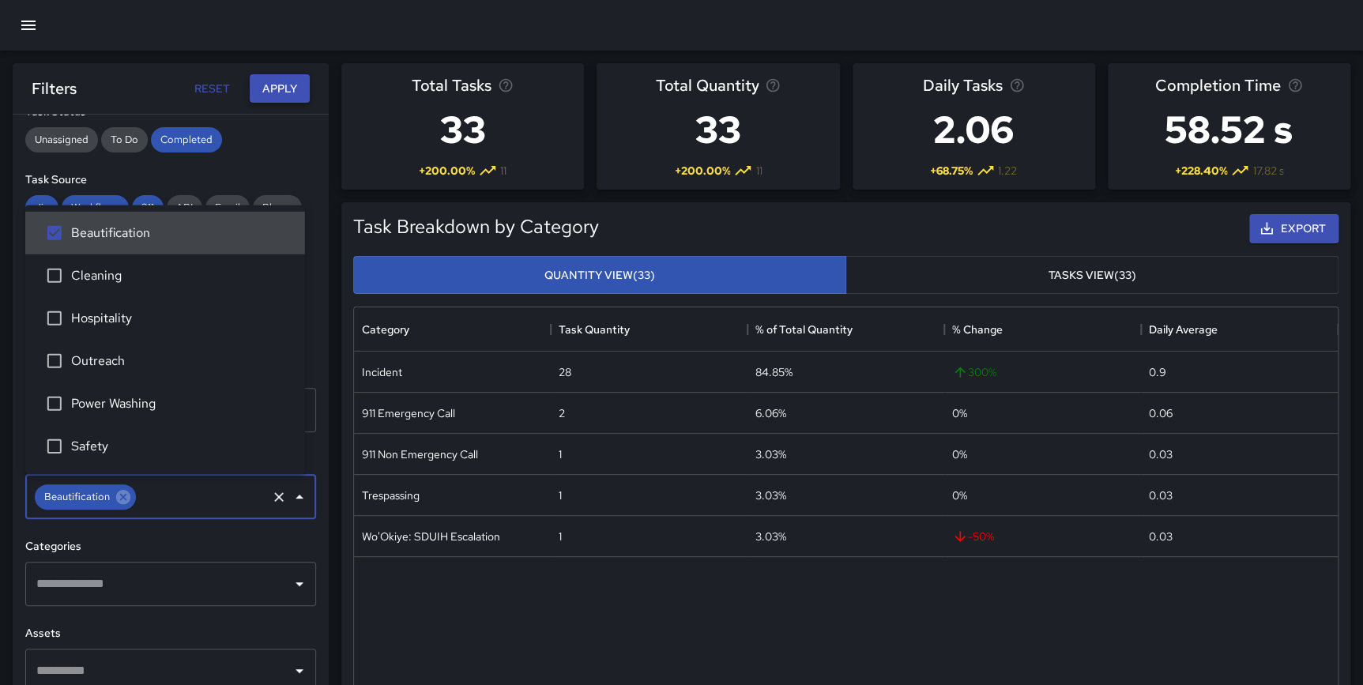
click at [273, 83] on button "Apply" at bounding box center [280, 88] width 60 height 29
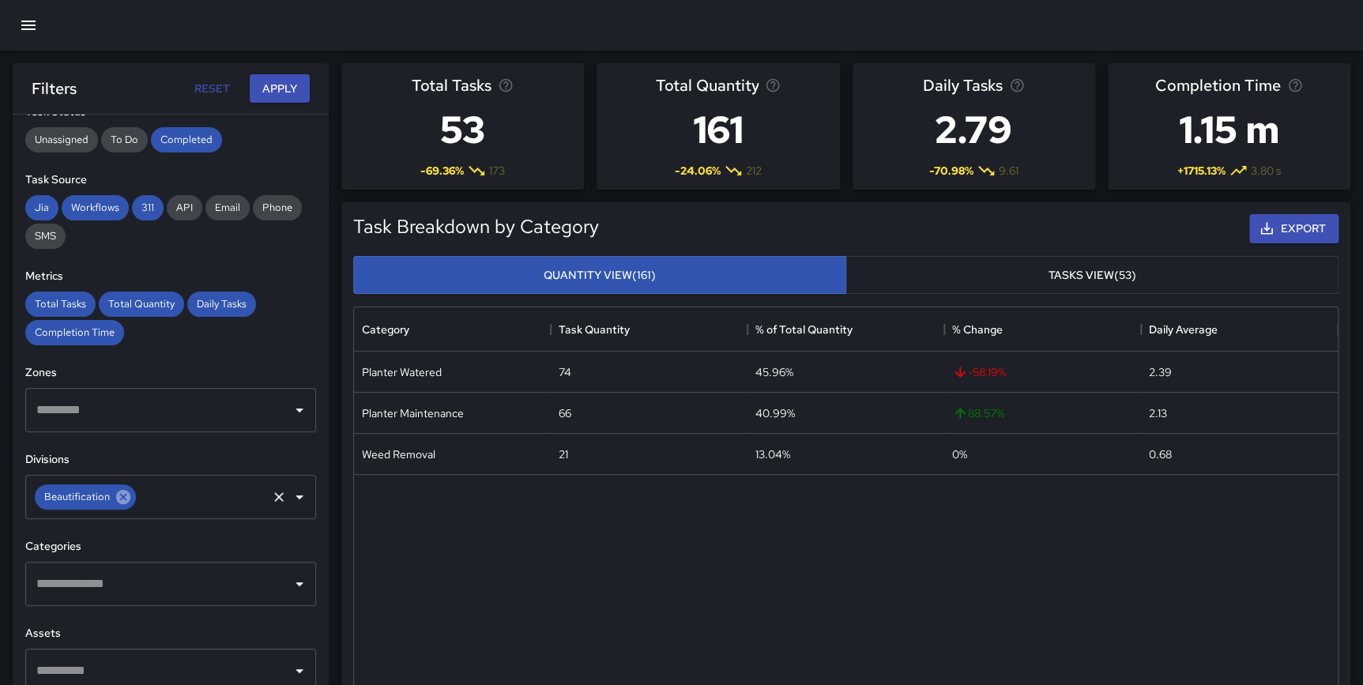
click at [126, 501] on icon at bounding box center [123, 497] width 14 height 14
click at [70, 496] on input "text" at bounding box center [158, 497] width 253 height 30
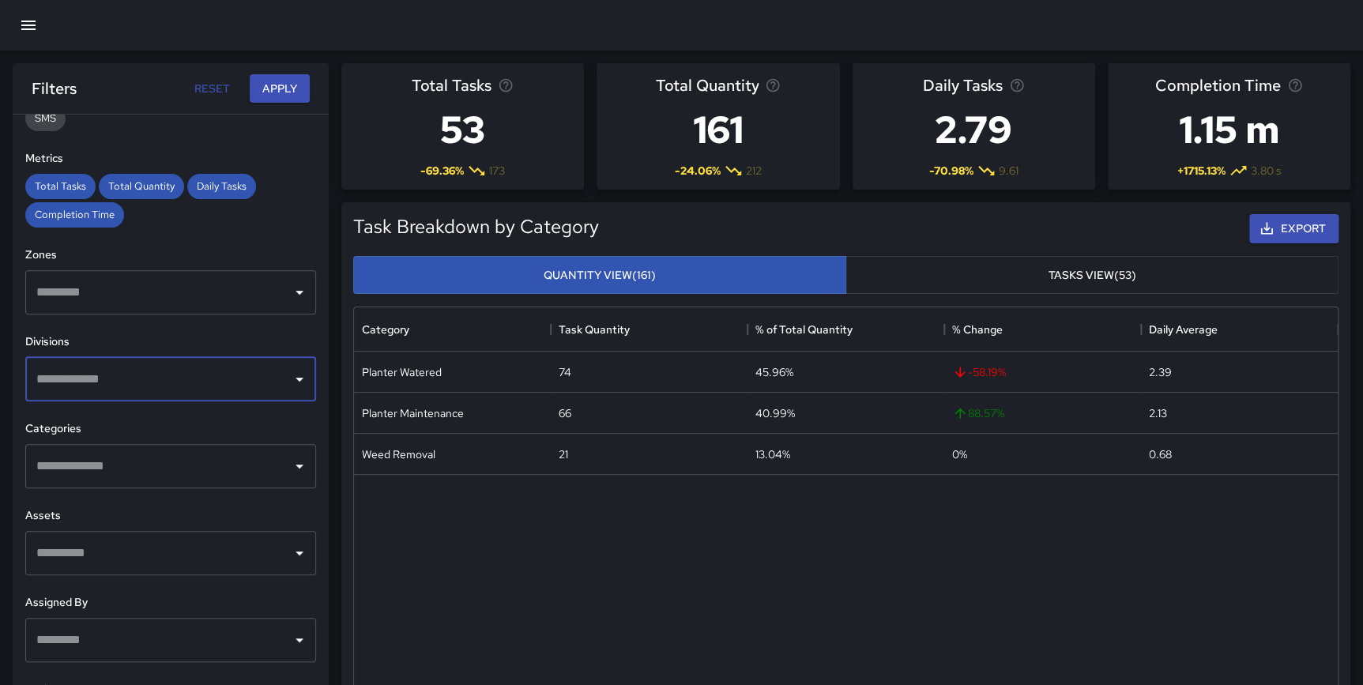
scroll to position [318, 0]
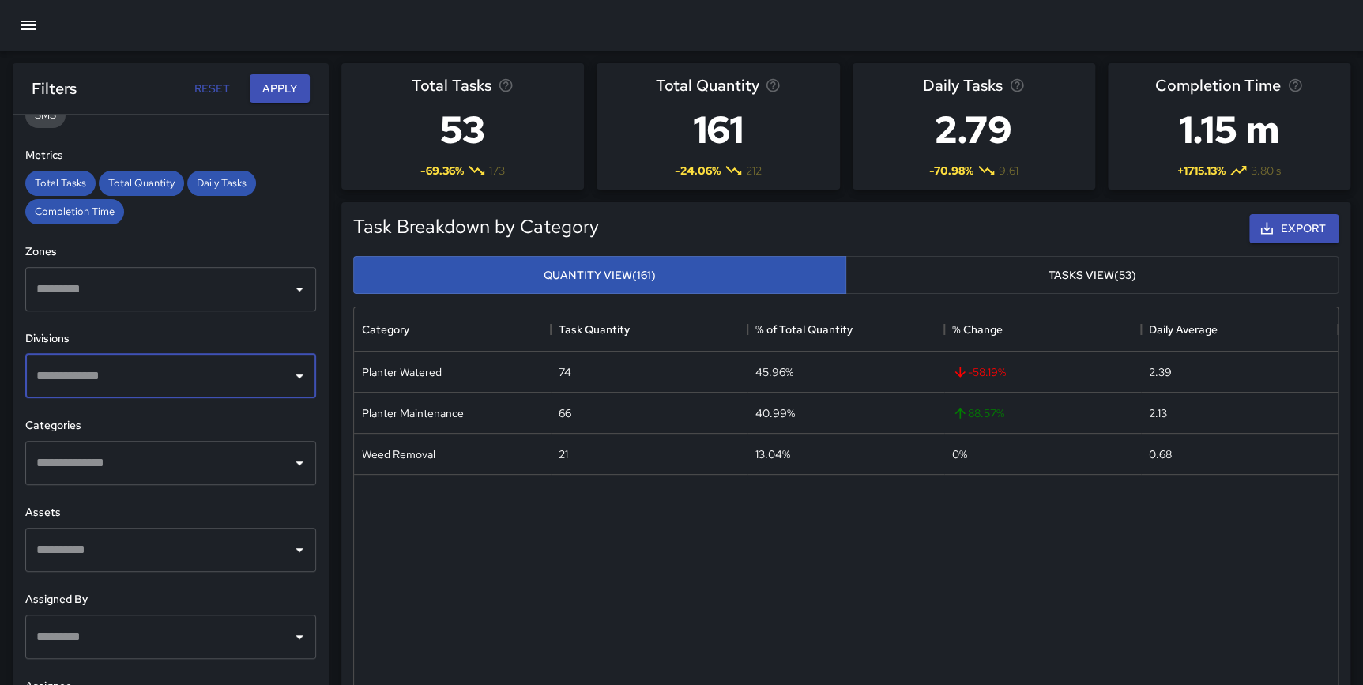
click at [333, 505] on div "Task Breakdown by Category Export Quantity View (161) Tasks View (53) Category …" at bounding box center [840, 491] width 1022 height 603
click at [295, 85] on button "Apply" at bounding box center [280, 88] width 60 height 29
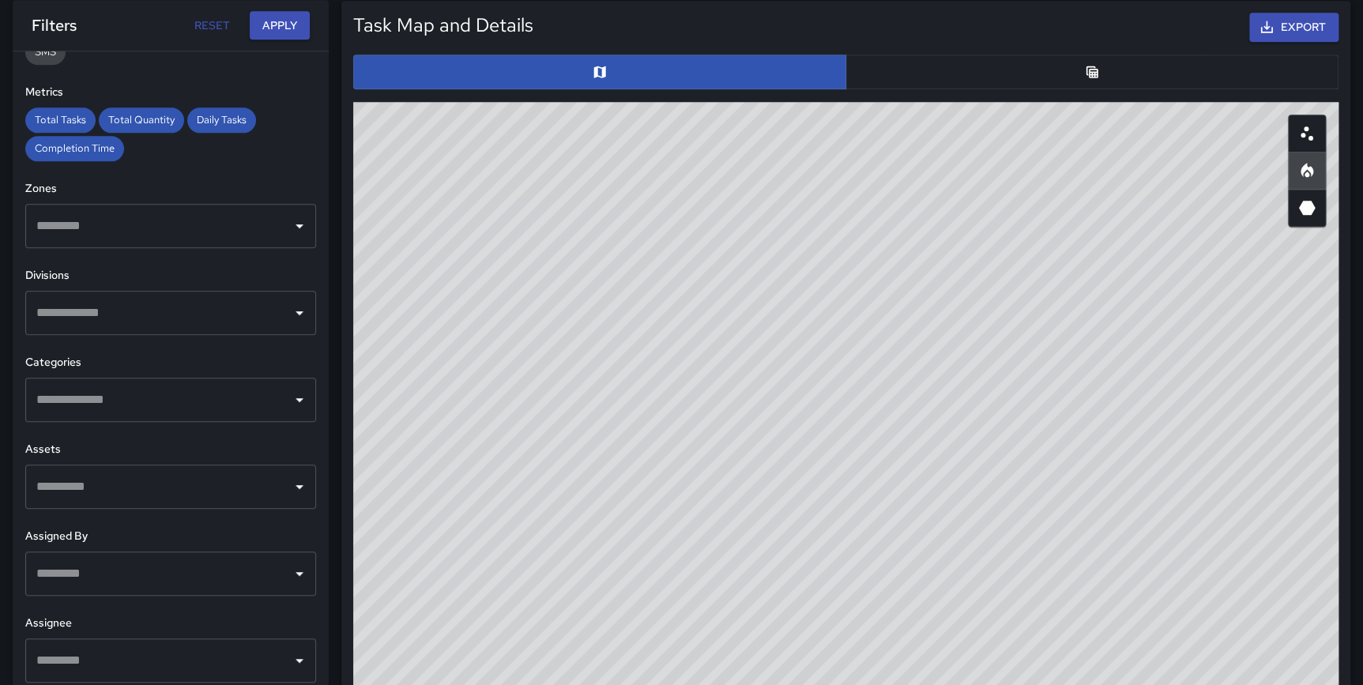
scroll to position [614, 0]
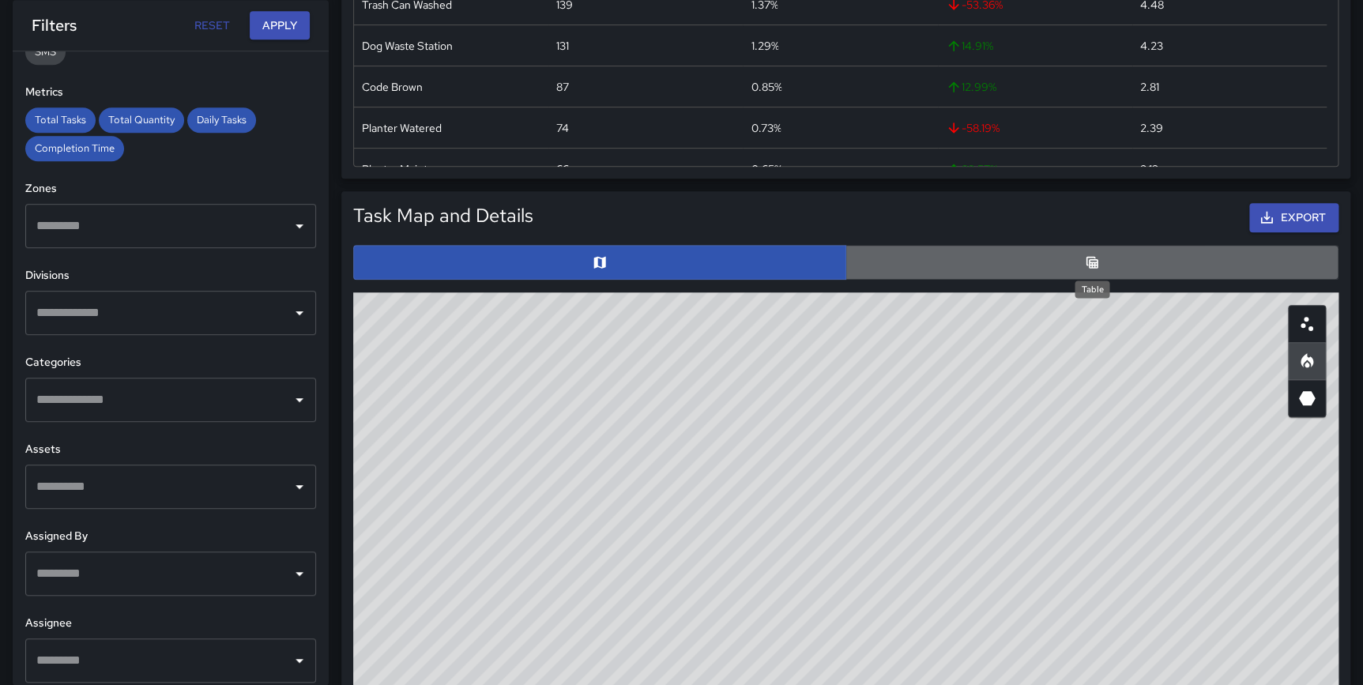
click at [1092, 258] on icon "Table" at bounding box center [1092, 262] width 16 height 16
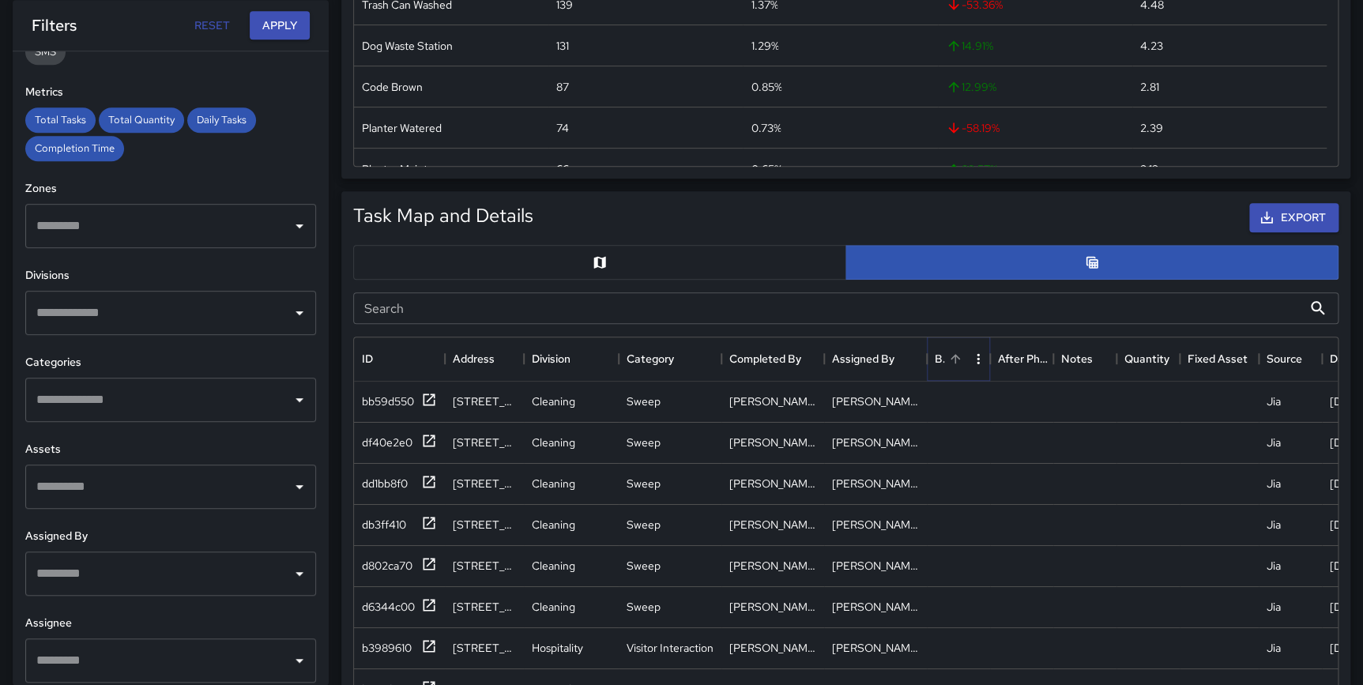
click at [953, 359] on icon "Sort" at bounding box center [955, 359] width 14 height 14
click at [955, 359] on icon "Sort" at bounding box center [954, 358] width 9 height 9
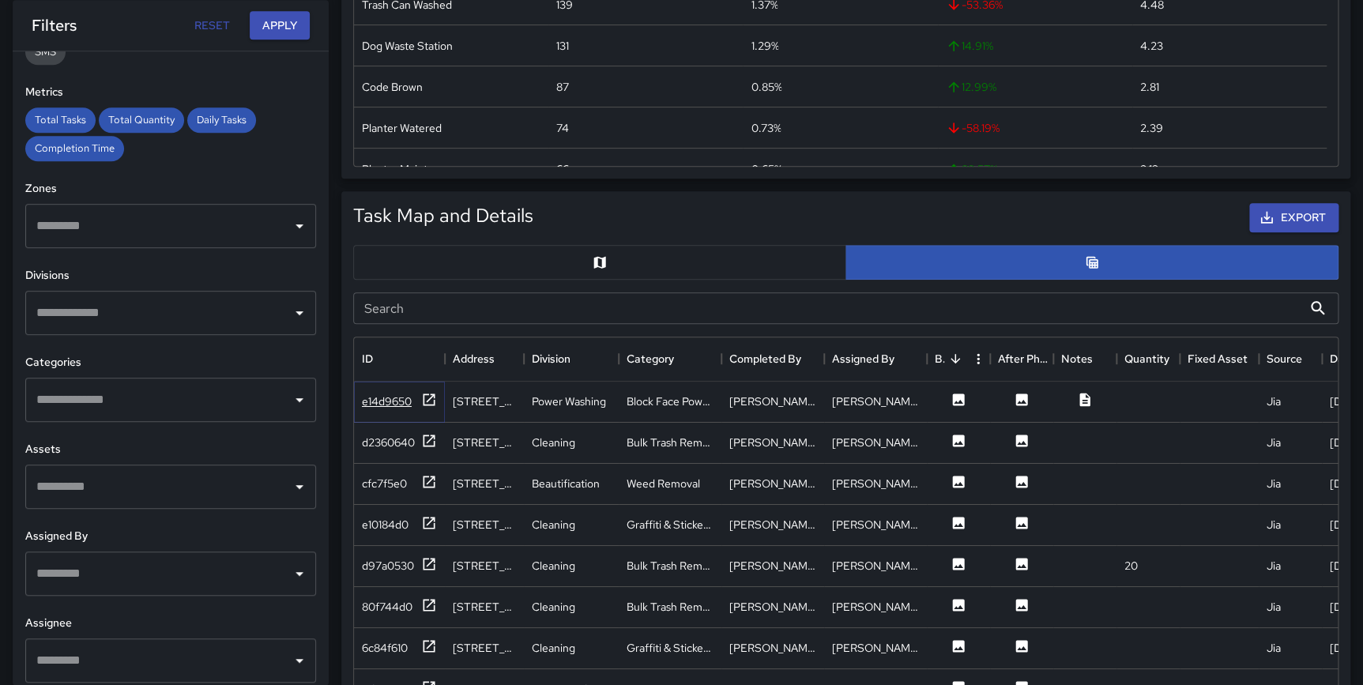
click at [425, 397] on icon at bounding box center [429, 400] width 16 height 16
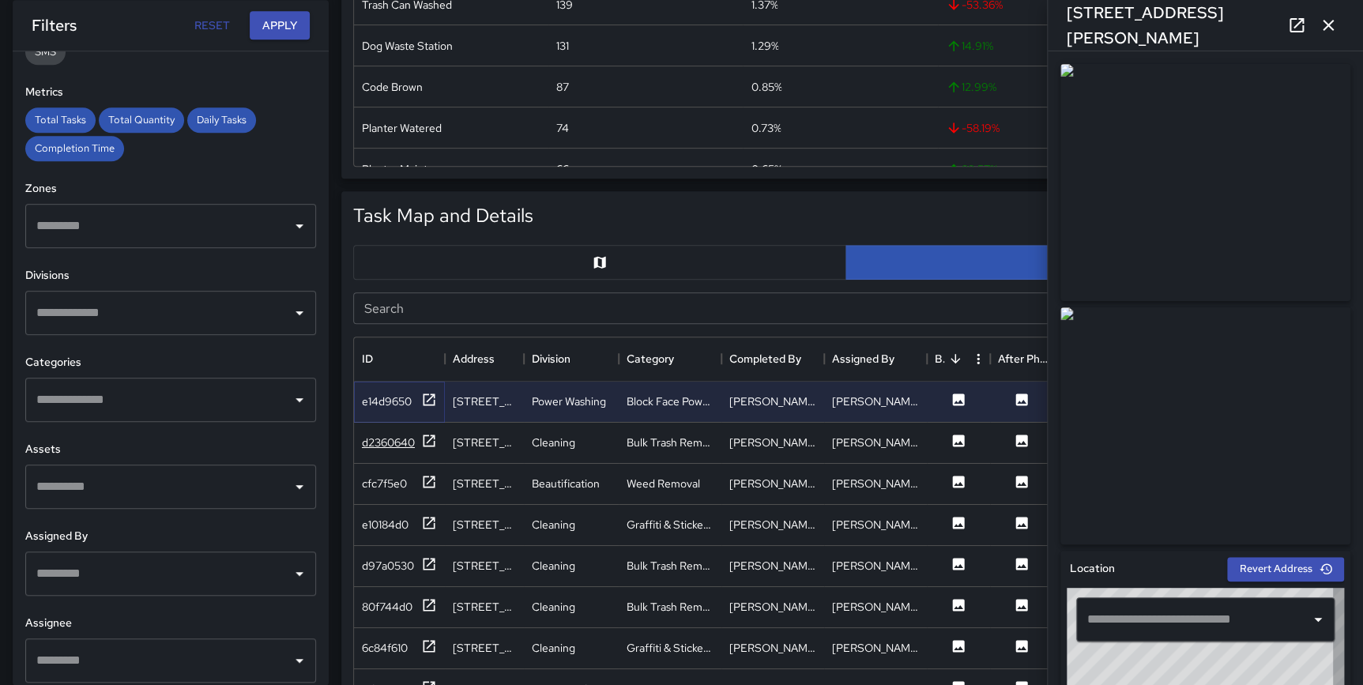
type input "**********"
click at [428, 439] on icon at bounding box center [429, 441] width 12 height 12
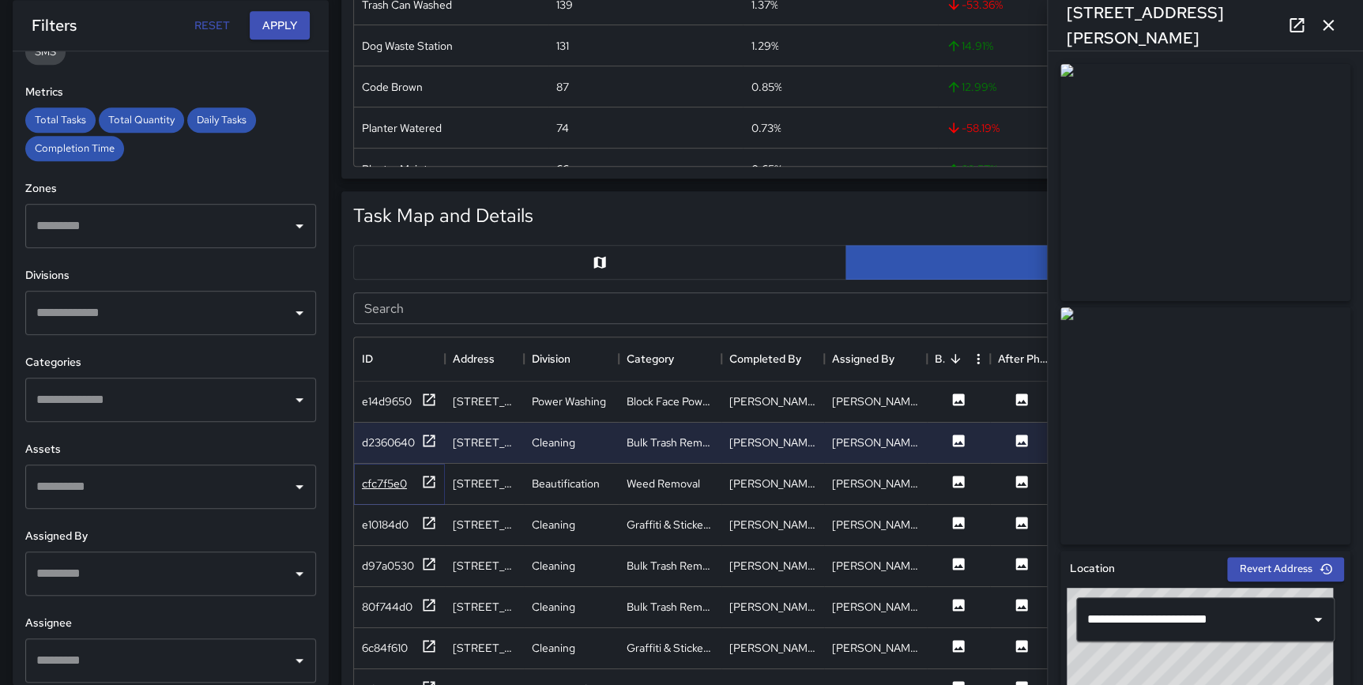
click at [431, 483] on icon at bounding box center [429, 482] width 16 height 16
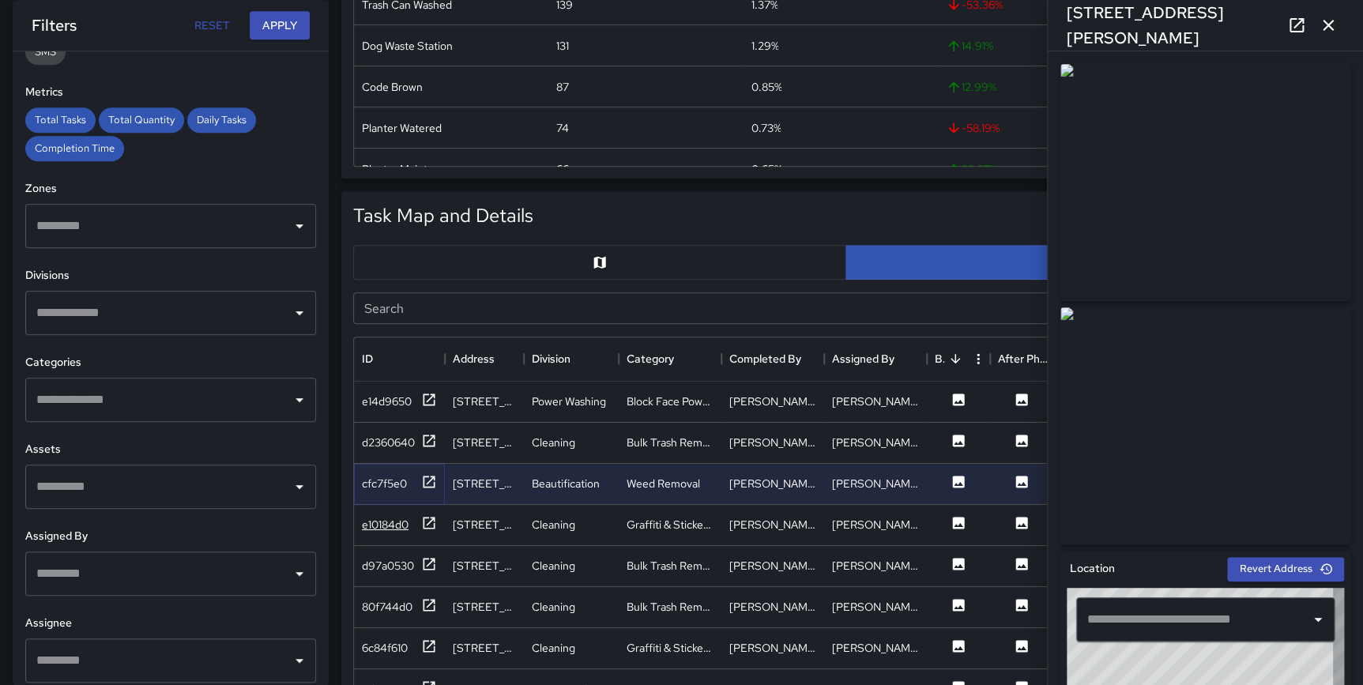
type input "**********"
click at [427, 521] on icon at bounding box center [429, 523] width 16 height 16
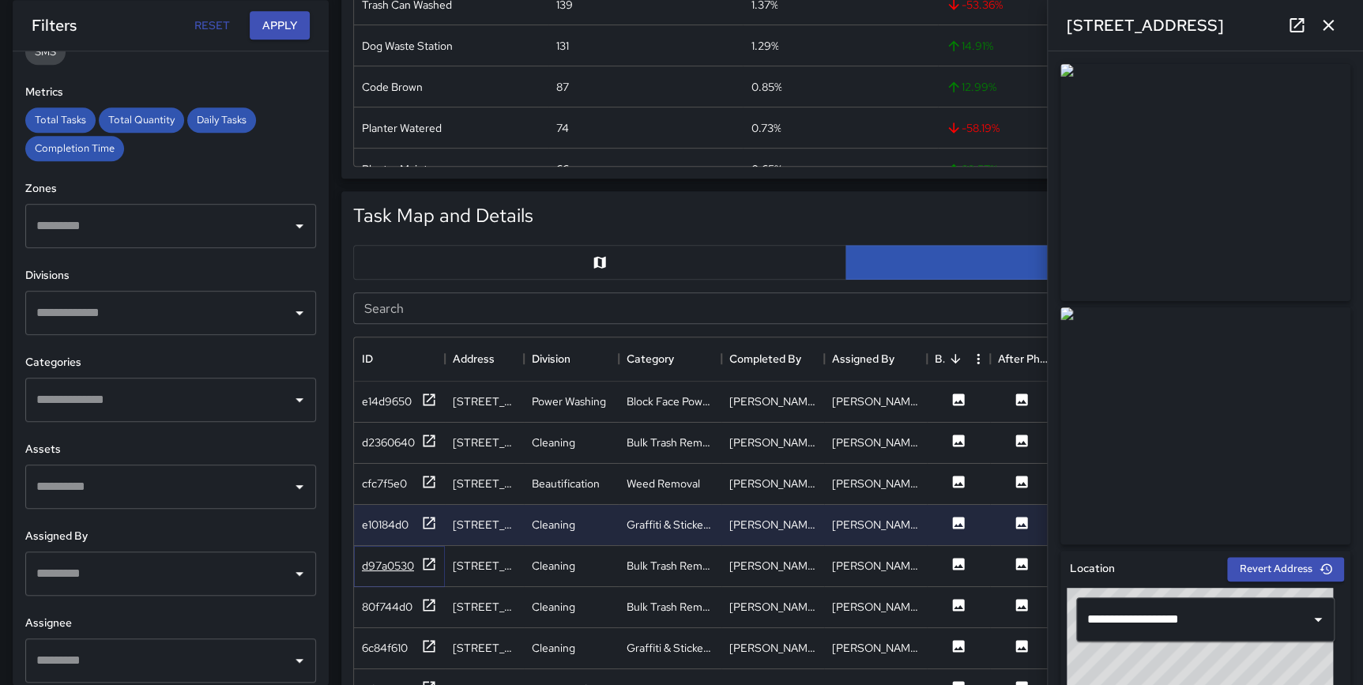
click at [430, 556] on icon at bounding box center [429, 564] width 16 height 16
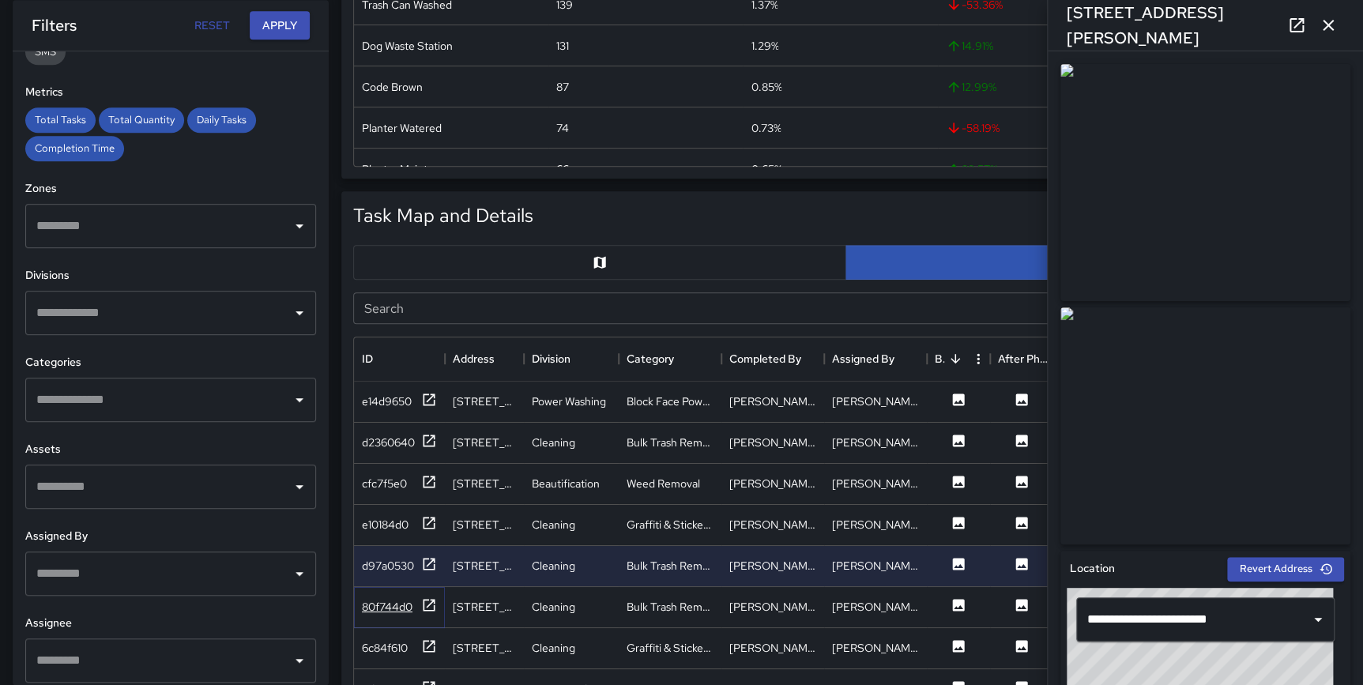
click at [428, 604] on icon at bounding box center [429, 605] width 12 height 12
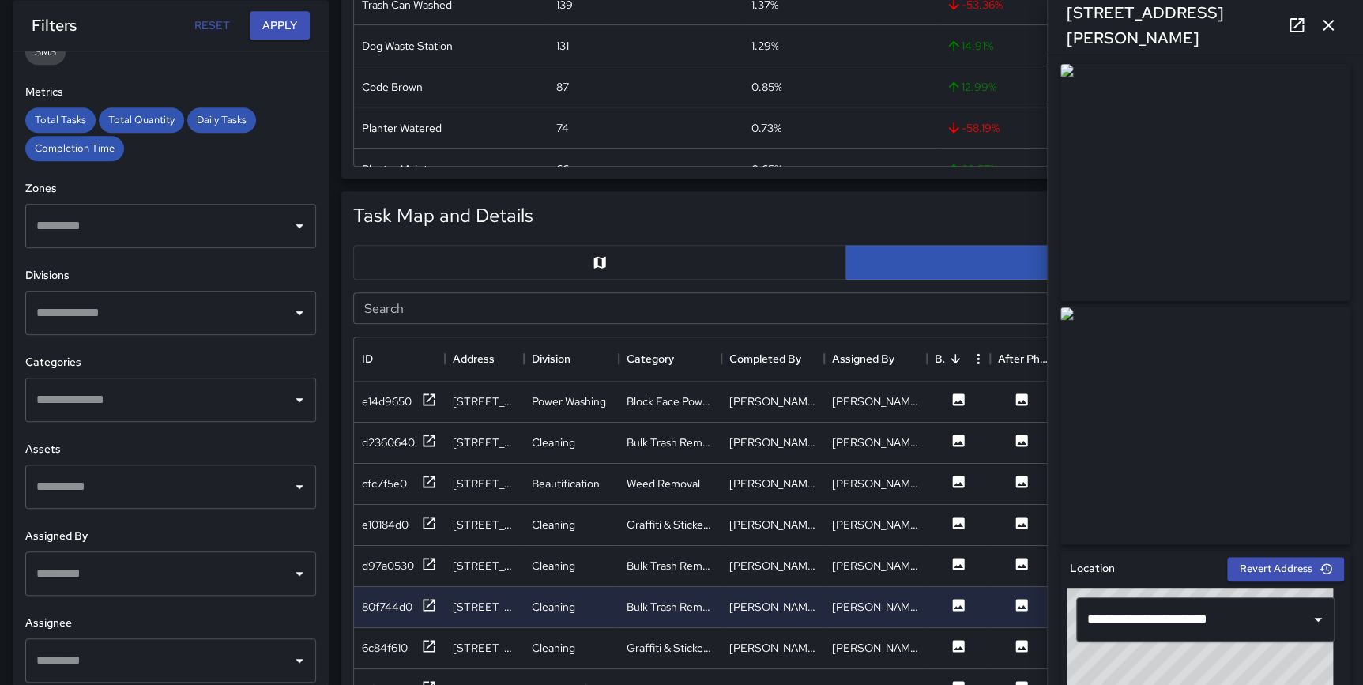
click at [126, 307] on input "text" at bounding box center [158, 313] width 253 height 30
type input "********"
click at [163, 343] on li "Outreach" at bounding box center [165, 362] width 280 height 43
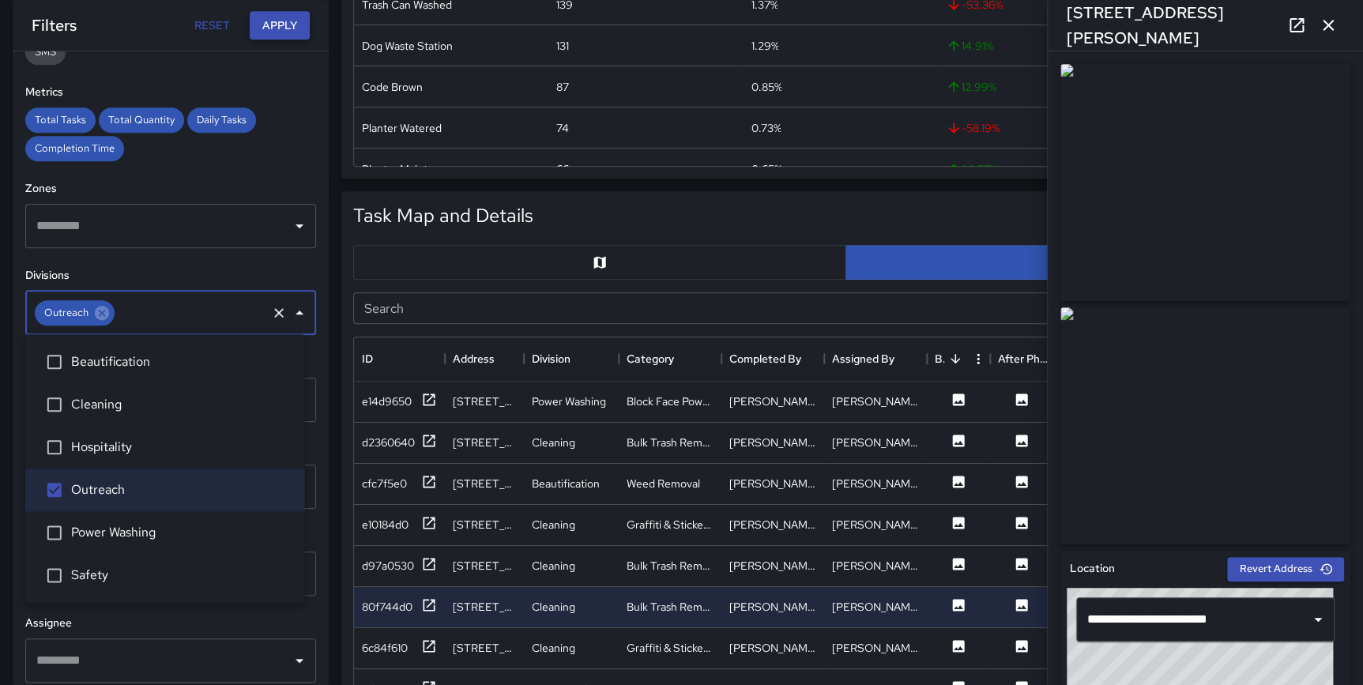
click at [292, 37] on button "Apply" at bounding box center [280, 25] width 60 height 29
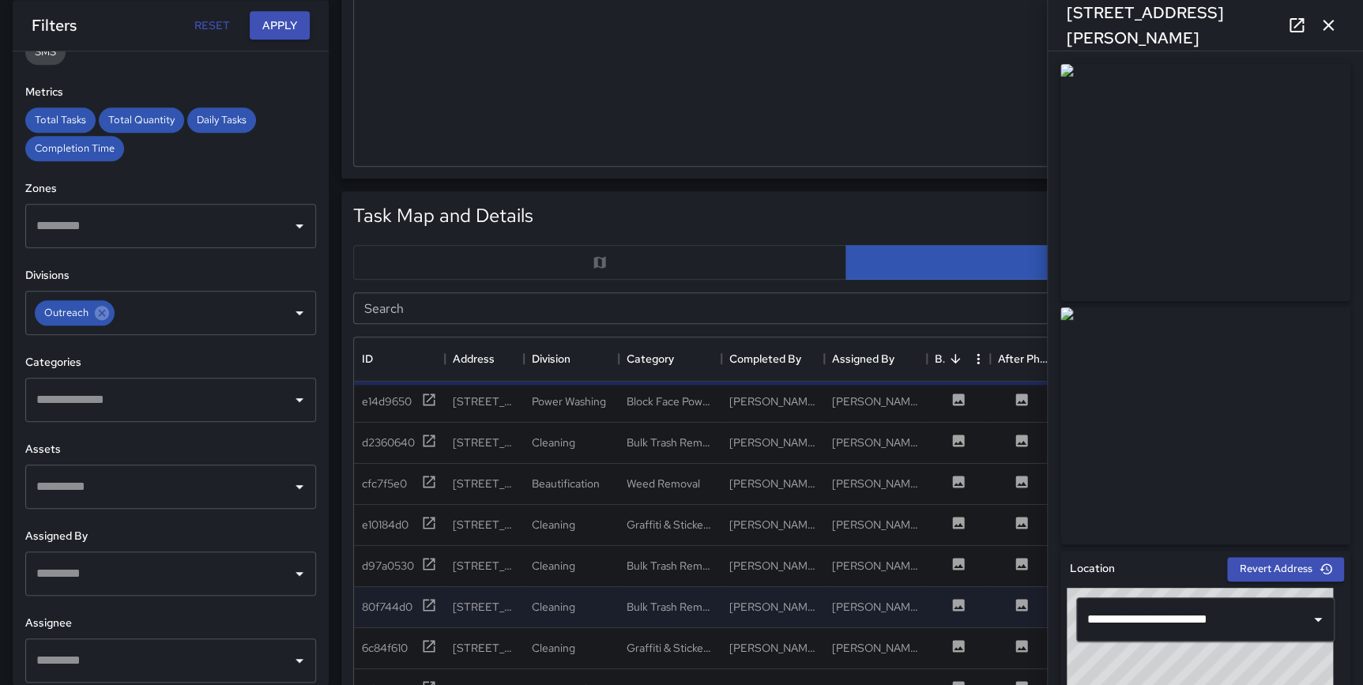
click at [1330, 21] on icon "button" at bounding box center [1328, 25] width 19 height 19
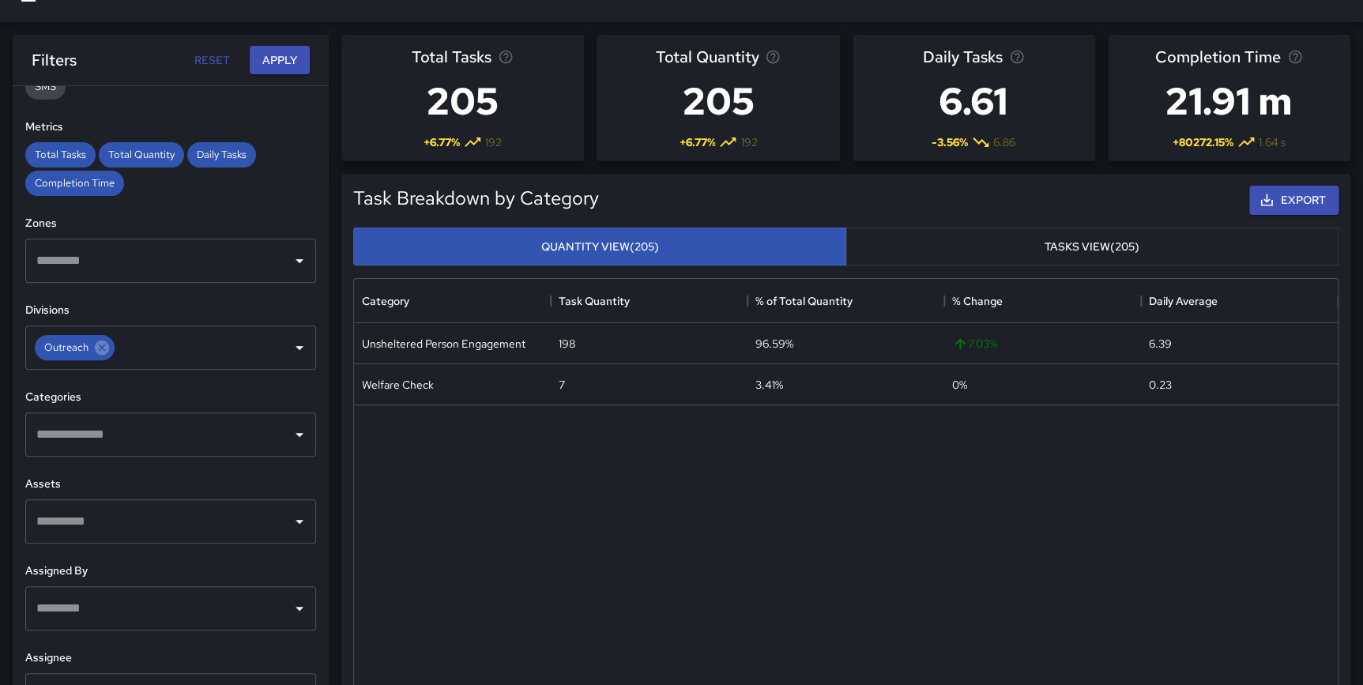
scroll to position [0, 0]
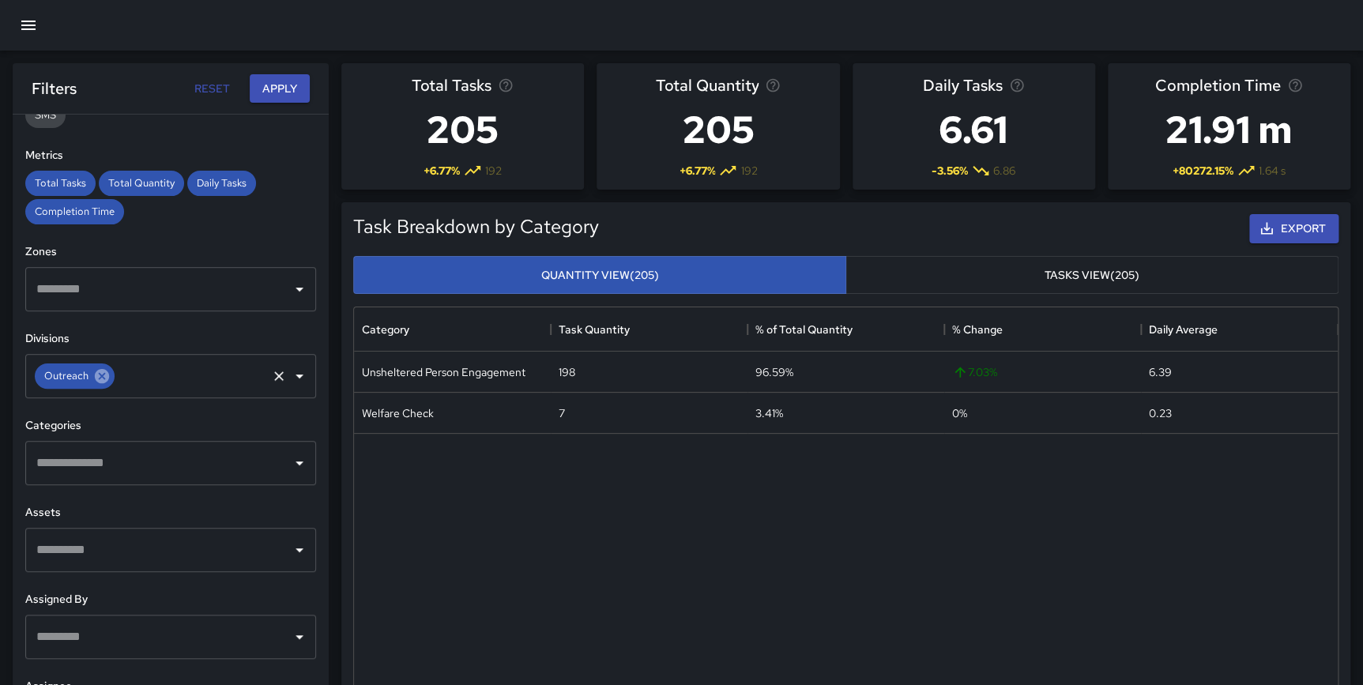
click at [101, 373] on icon at bounding box center [102, 376] width 14 height 14
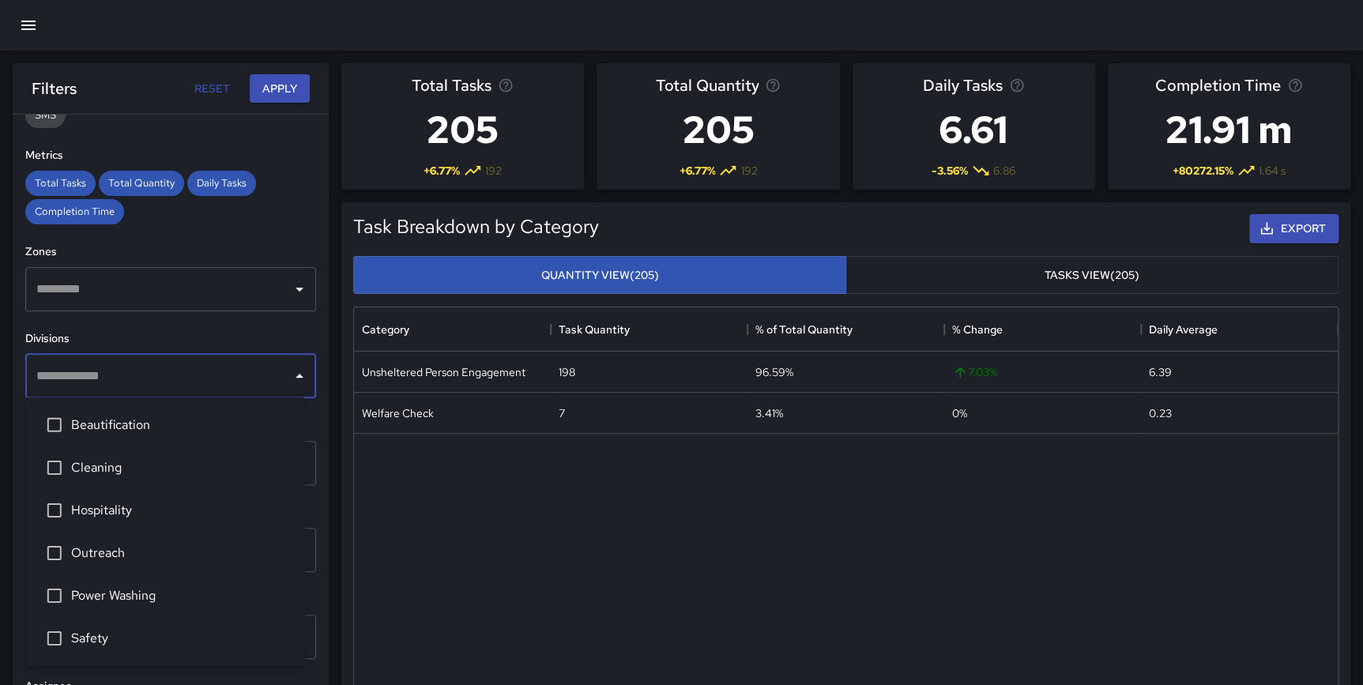
click at [101, 374] on input "text" at bounding box center [158, 376] width 253 height 30
click at [313, 420] on div "**********" at bounding box center [171, 432] width 316 height 634
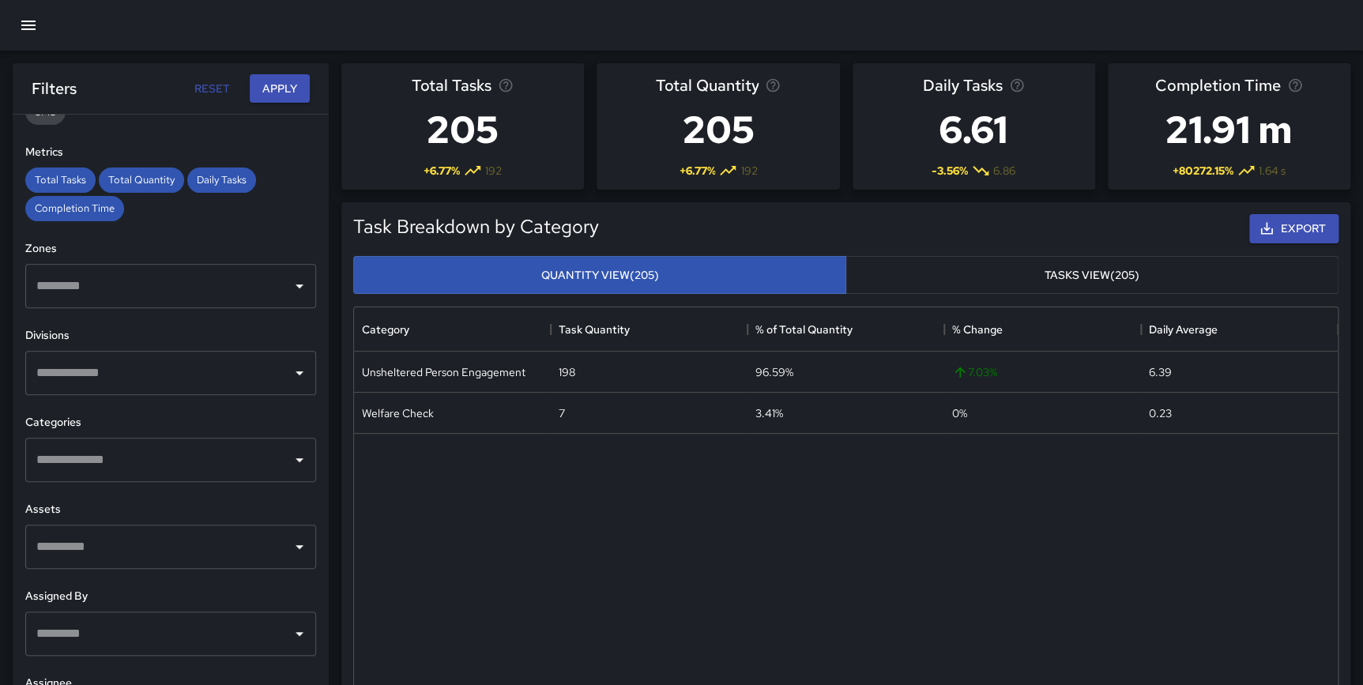
click at [119, 461] on input "text" at bounding box center [158, 460] width 253 height 30
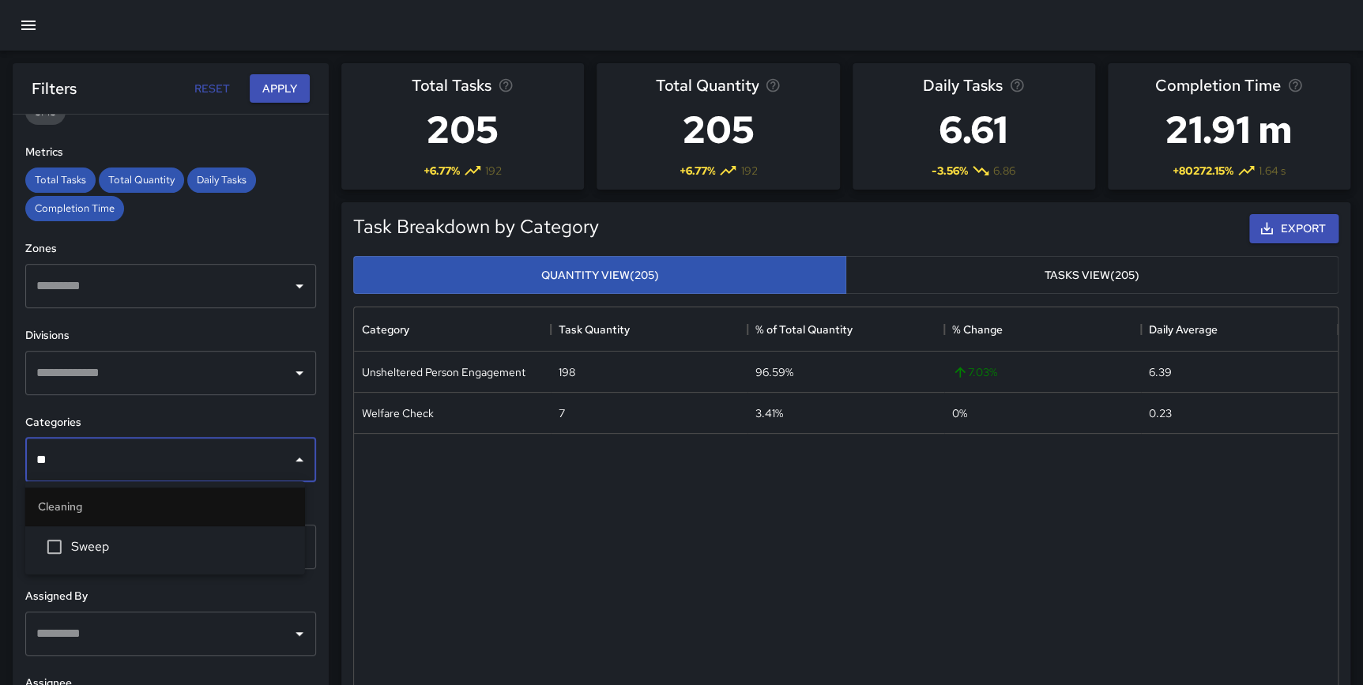
type input "***"
click at [101, 541] on span "Sweep" at bounding box center [181, 546] width 221 height 19
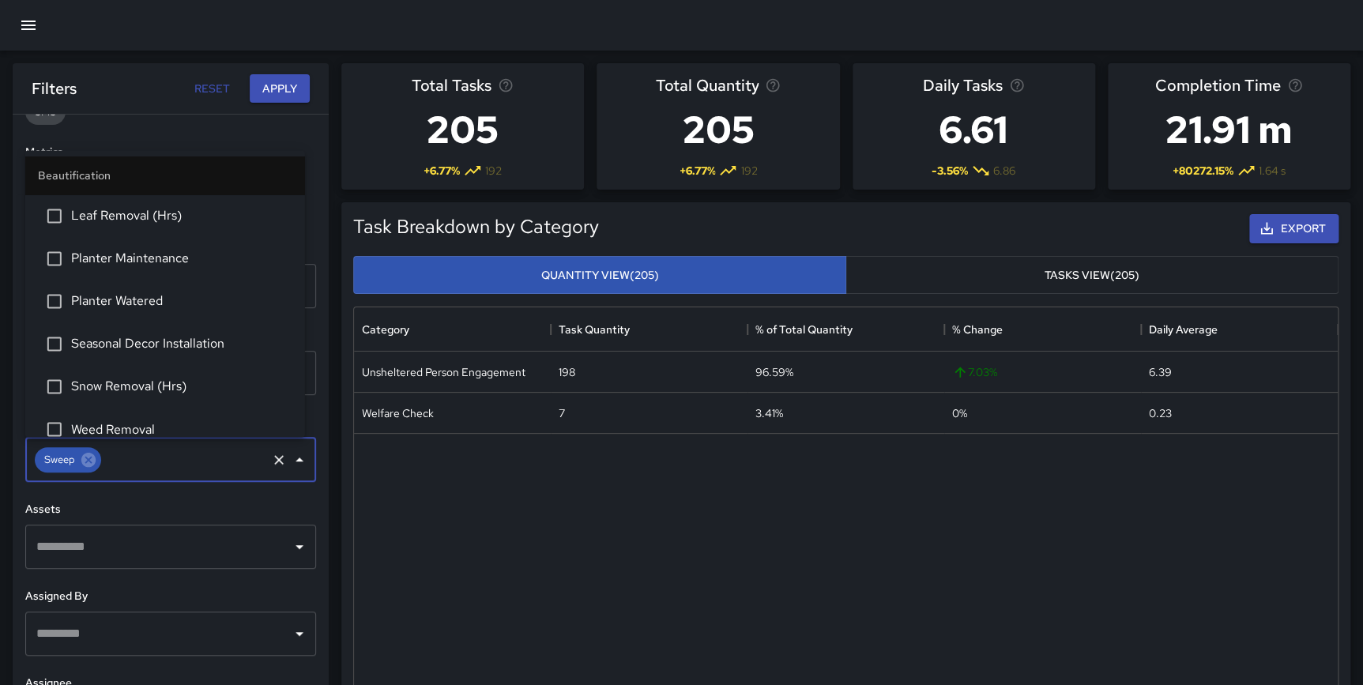
scroll to position [393, 0]
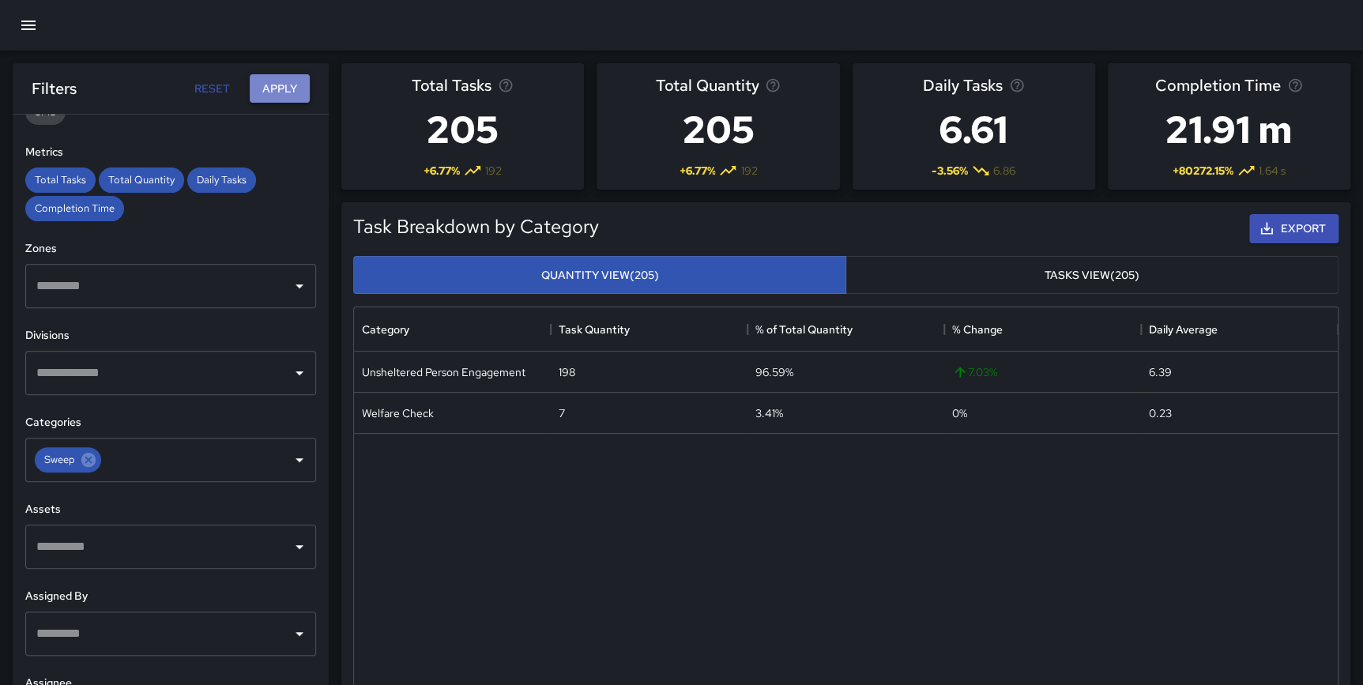
click at [273, 86] on button "Apply" at bounding box center [280, 88] width 60 height 29
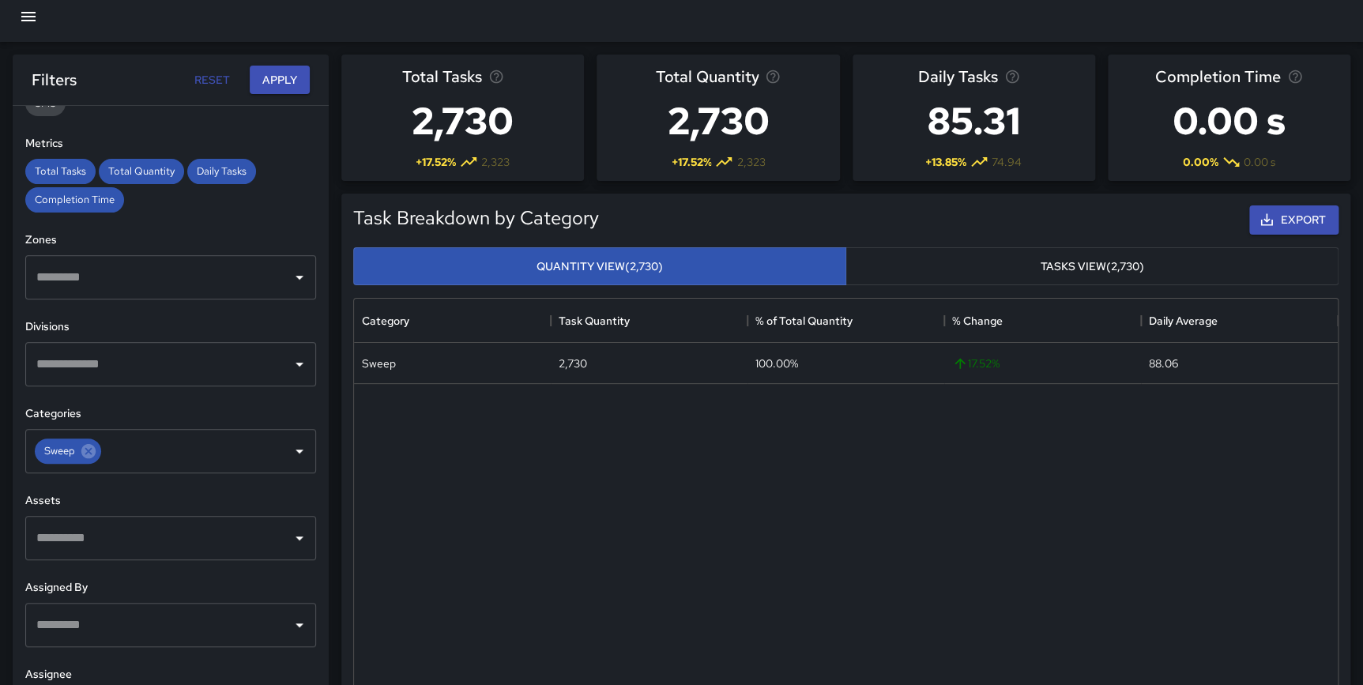
scroll to position [0, 0]
